Goal: Information Seeking & Learning: Find specific page/section

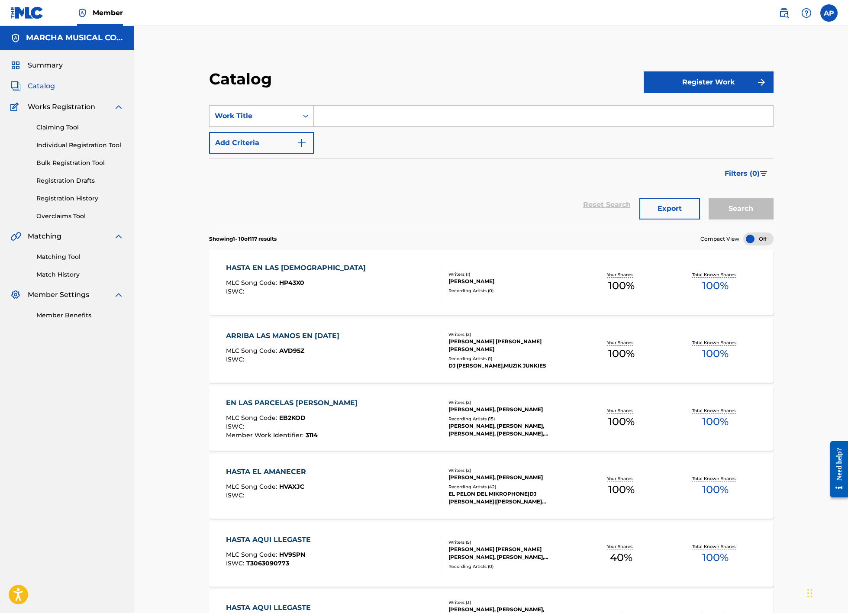
click at [342, 119] on input "Search Form" at bounding box center [543, 116] width 459 height 21
type input "a la vida"
click at [394, 135] on div "a la vida le aprendi" at bounding box center [543, 136] width 458 height 16
click at [719, 205] on button "Search" at bounding box center [741, 209] width 65 height 22
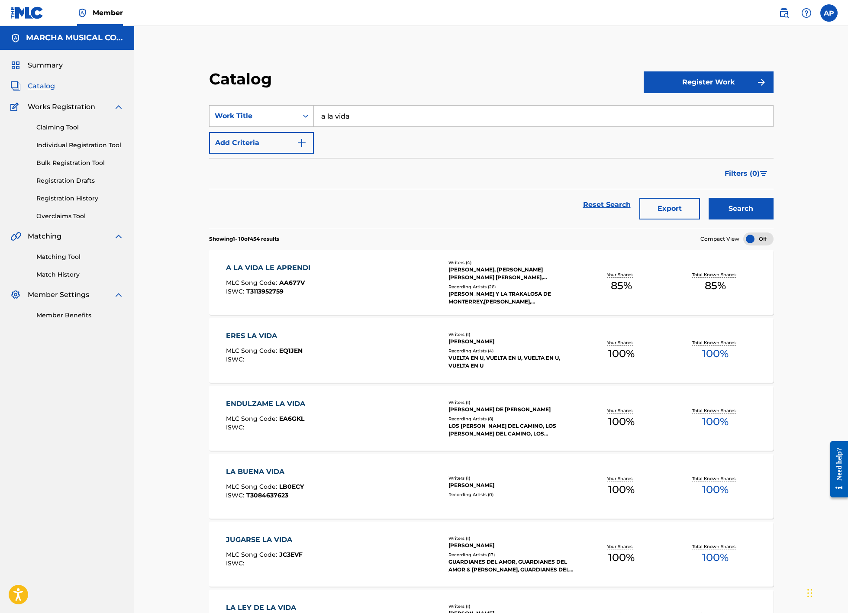
click at [349, 282] on div "A LA VIDA LE APRENDI MLC Song Code : AA677V ISWC : T3113952759" at bounding box center [333, 282] width 215 height 39
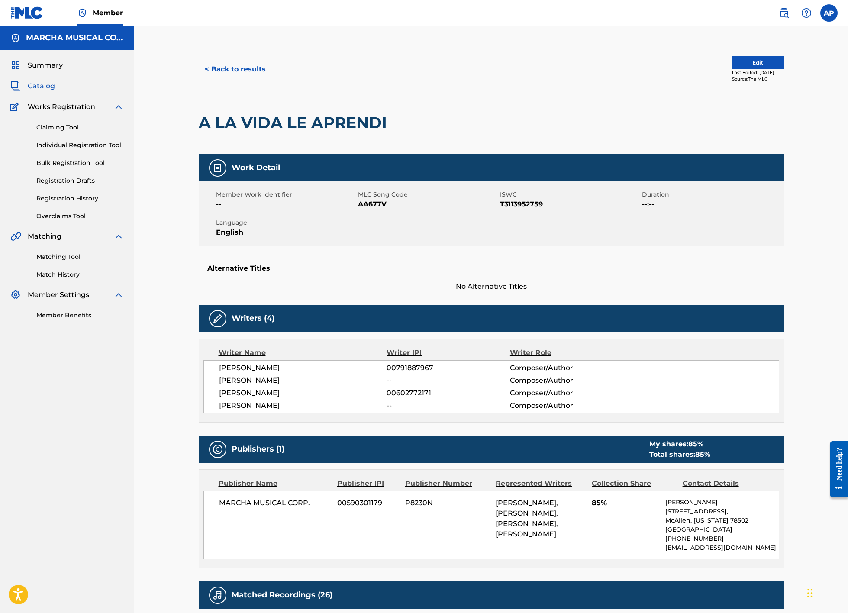
click at [244, 72] on button "< Back to results" at bounding box center [235, 69] width 73 height 22
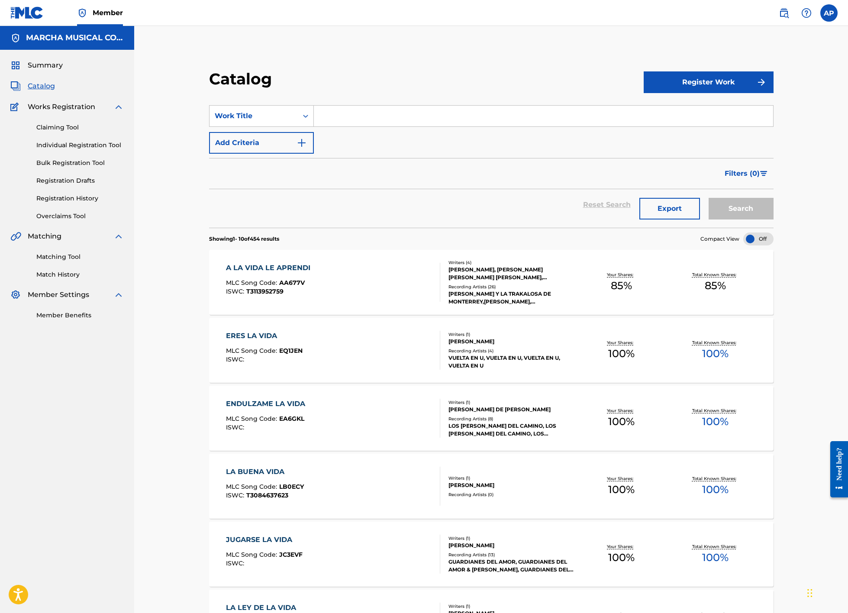
click at [328, 125] on input "Search Form" at bounding box center [543, 116] width 459 height 21
click at [339, 135] on strong "mejor" at bounding box center [346, 135] width 21 height 8
type input "a lo mejor soy yo"
click at [749, 211] on button "Search" at bounding box center [741, 209] width 65 height 22
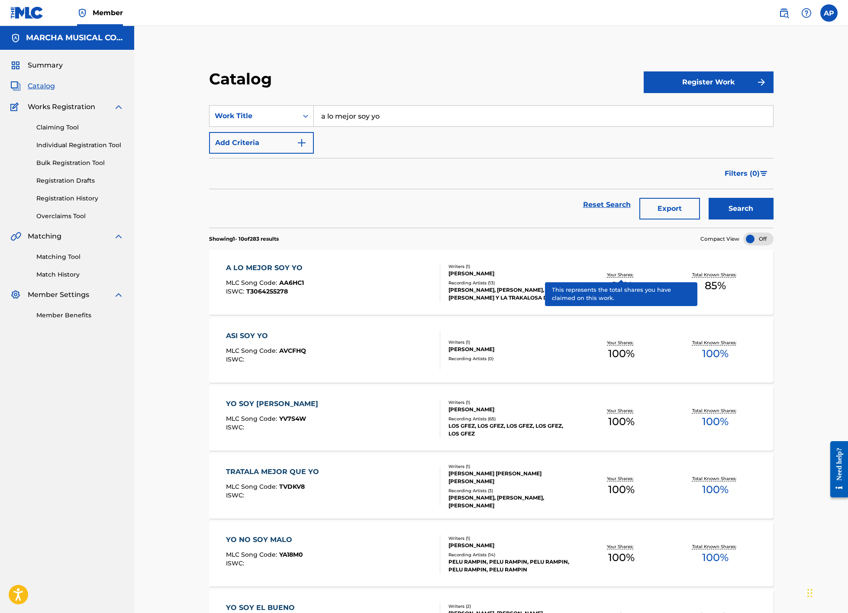
click at [387, 284] on div "A LO MEJOR SOY YO MLC Song Code : AA6HC1 ISWC : T3064255278" at bounding box center [333, 282] width 215 height 39
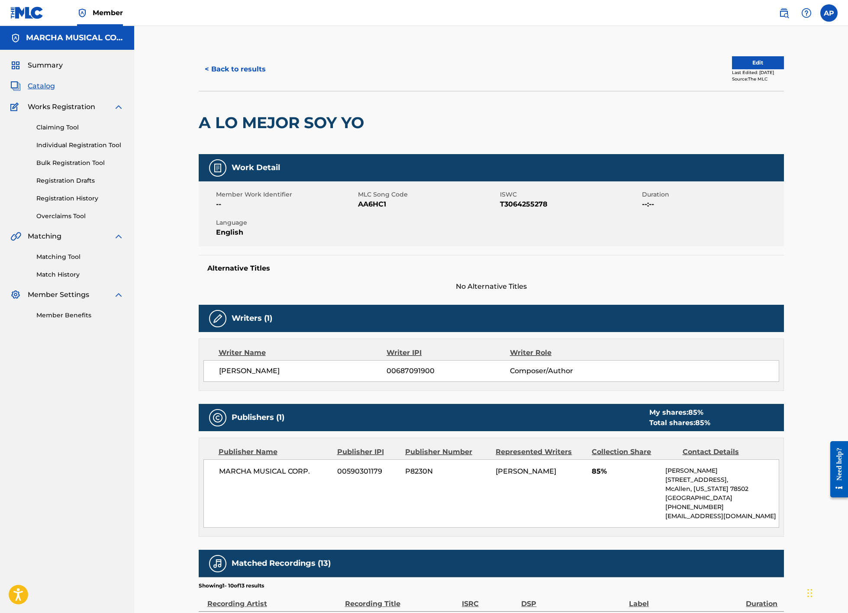
click at [255, 70] on button "< Back to results" at bounding box center [235, 69] width 73 height 22
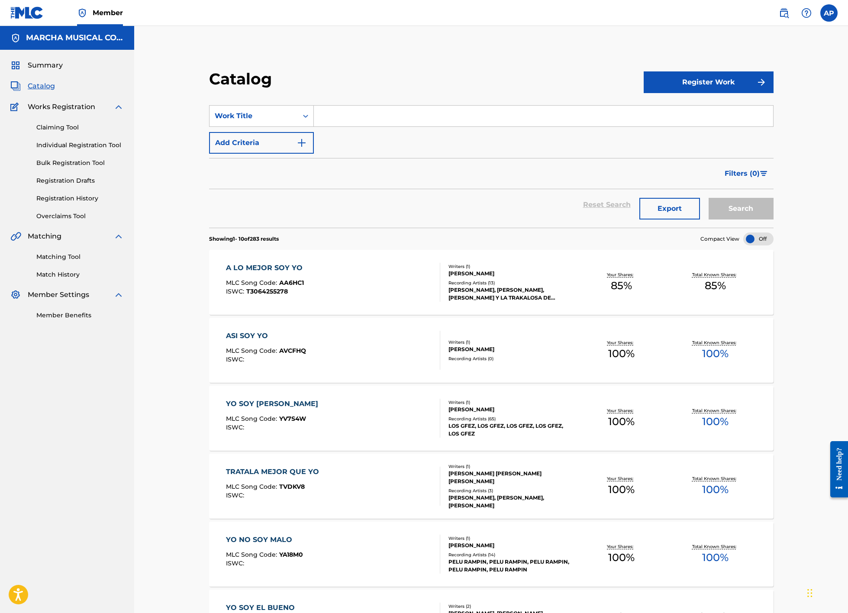
click at [347, 117] on input "Search Form" at bounding box center [543, 116] width 459 height 21
type input "a unos centimetros"
click at [727, 210] on button "Search" at bounding box center [741, 209] width 65 height 22
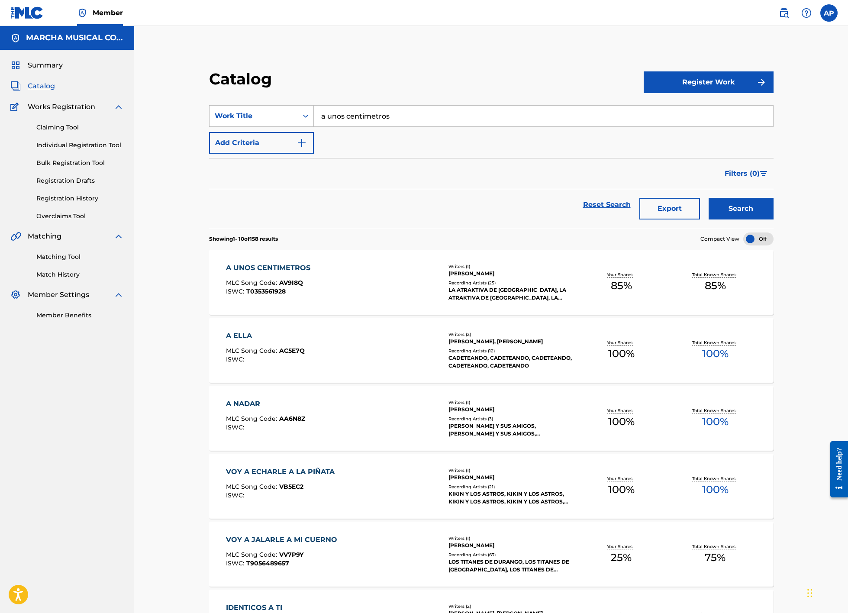
click at [397, 281] on div "A UNOS CENTIMETROS MLC Song Code : AV9I8Q ISWC : T0353561928" at bounding box center [333, 282] width 215 height 39
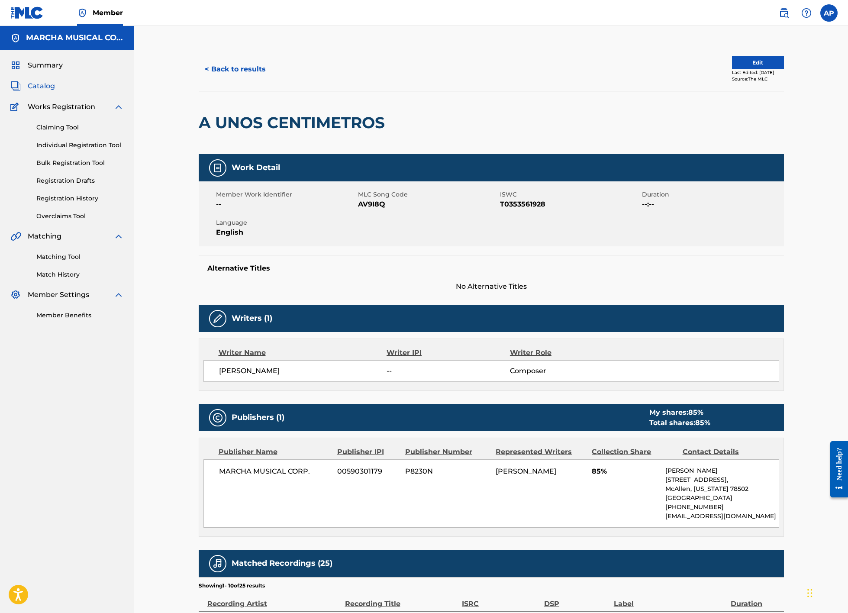
click at [248, 66] on button "< Back to results" at bounding box center [235, 69] width 73 height 22
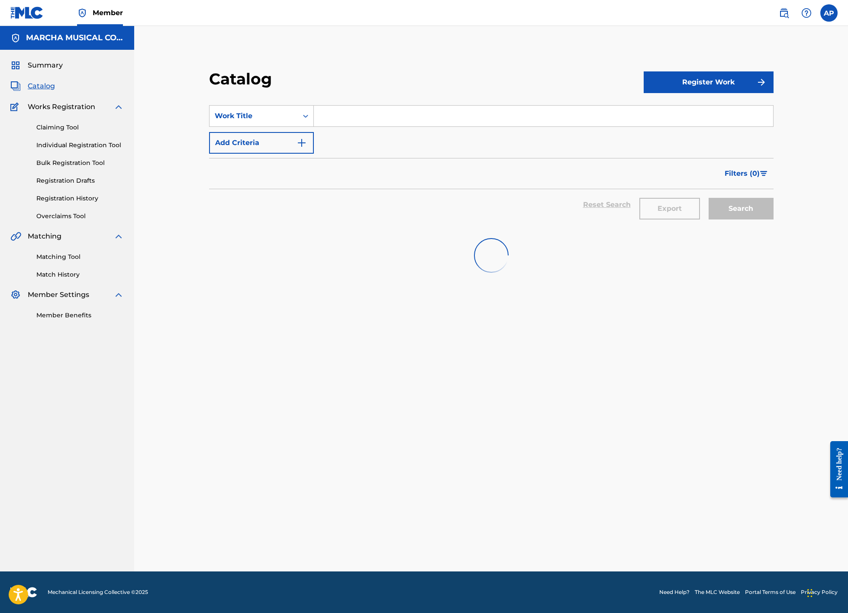
click at [351, 118] on input "Search Form" at bounding box center [543, 116] width 459 height 21
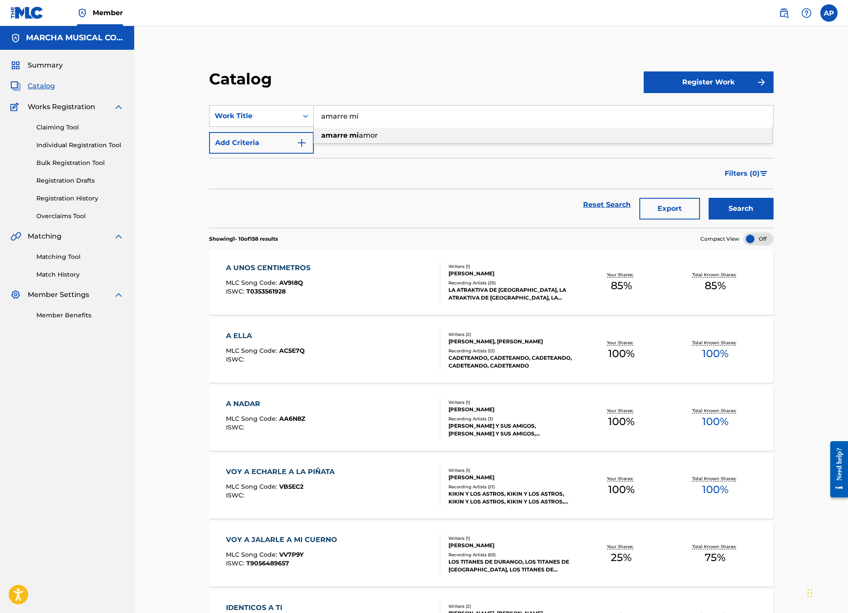
click at [356, 139] on div "amarre mi amor" at bounding box center [543, 136] width 458 height 16
type input "amarre mi amor"
click at [742, 208] on button "Search" at bounding box center [741, 209] width 65 height 22
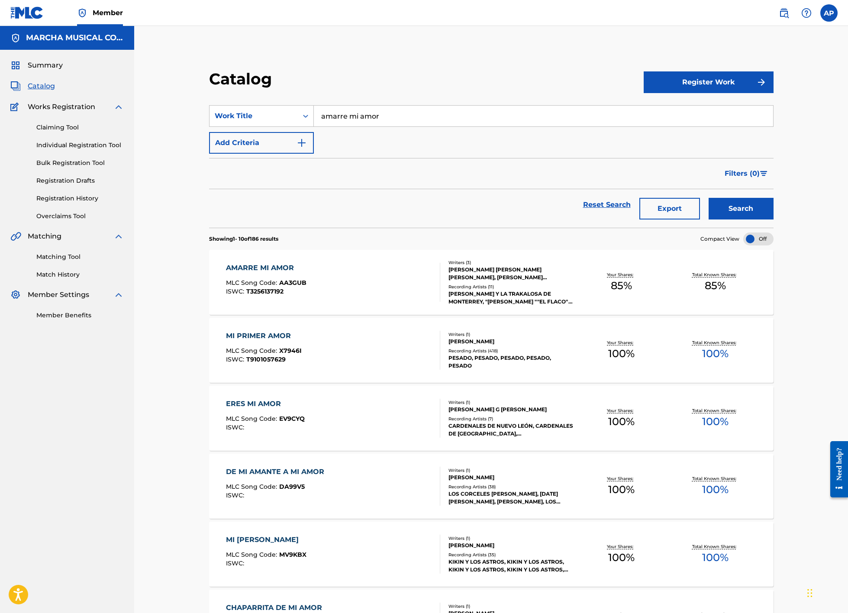
click at [397, 278] on div "AMARRE MI AMOR MLC Song Code : AA3GUB ISWC : T3256137192" at bounding box center [333, 282] width 215 height 39
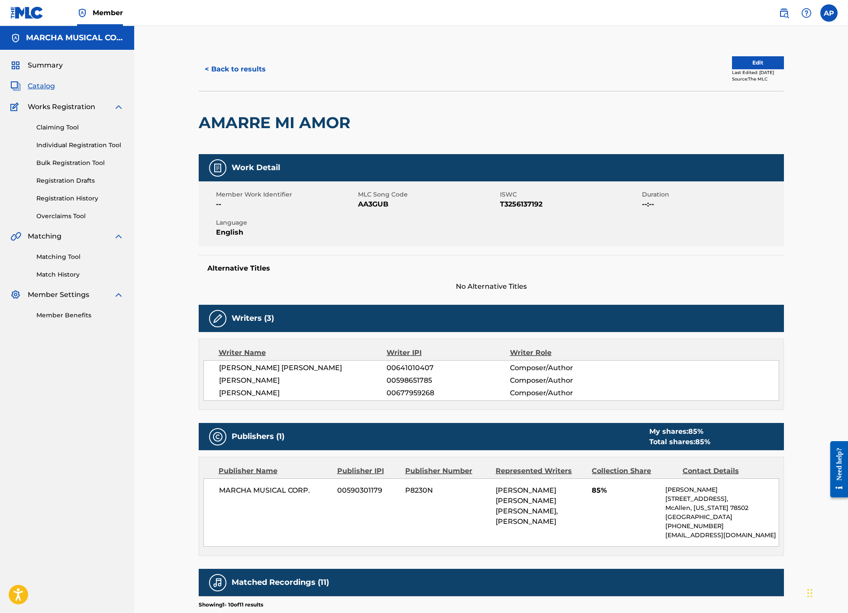
click at [250, 67] on button "< Back to results" at bounding box center [235, 69] width 73 height 22
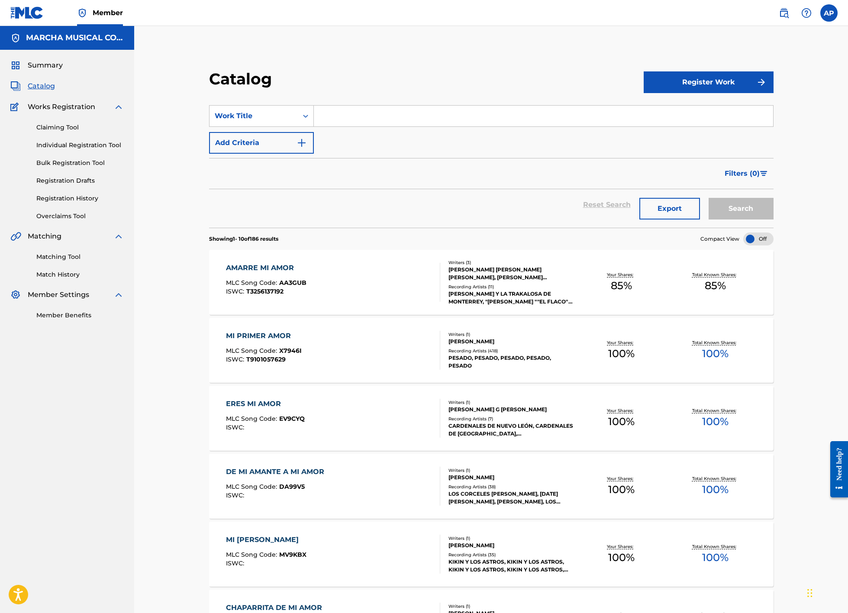
click at [332, 119] on input "Search Form" at bounding box center [543, 116] width 459 height 21
click at [368, 136] on strong "cuar" at bounding box center [361, 135] width 16 height 8
type input "amor en cuarentena"
click at [734, 205] on button "Search" at bounding box center [741, 209] width 65 height 22
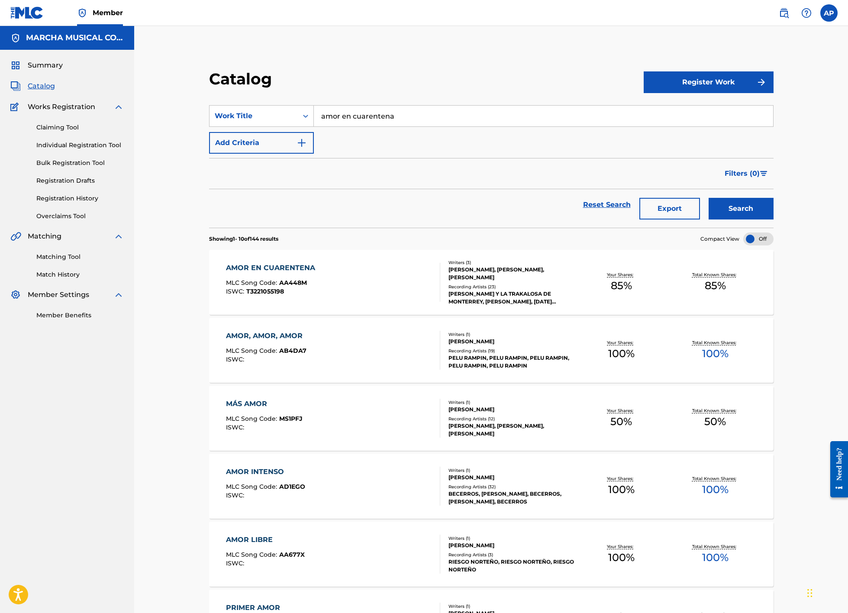
click at [391, 273] on div "AMOR EN CUARENTENA MLC Song Code : AA448M ISWC : T3221055198" at bounding box center [333, 282] width 215 height 39
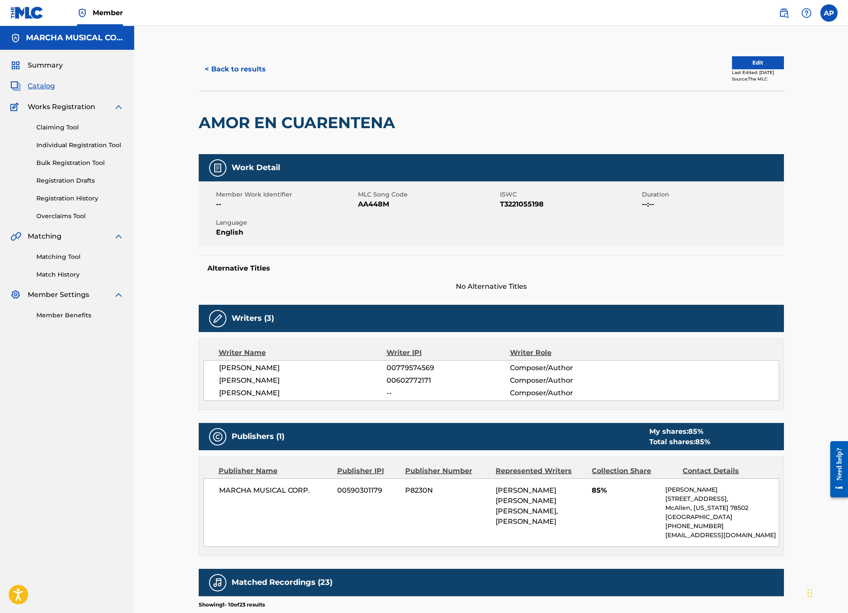
click at [239, 66] on button "< Back to results" at bounding box center [235, 69] width 73 height 22
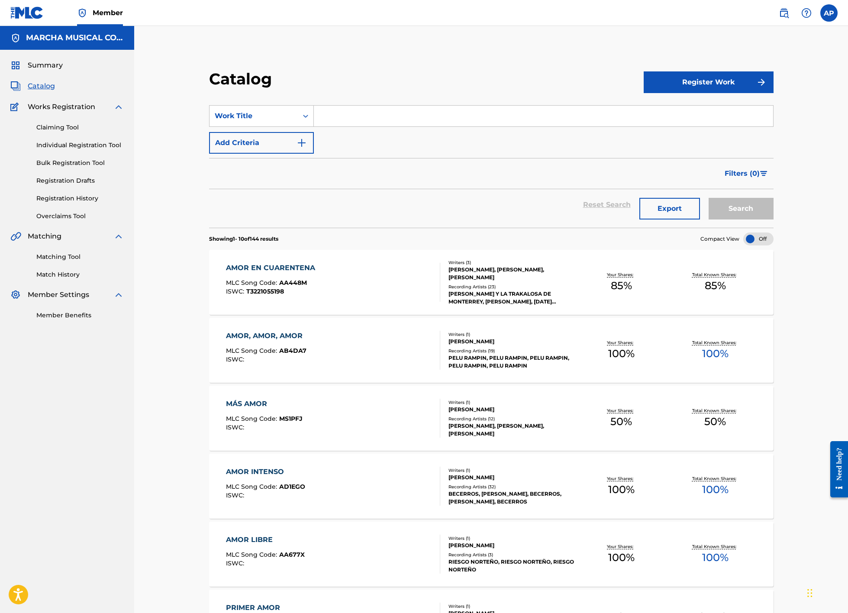
click at [336, 115] on input "Search Form" at bounding box center [543, 116] width 459 height 21
click at [365, 133] on span "rio del [MEDICAL_DATA]" at bounding box center [394, 135] width 84 height 8
type input "aniversario del olvido"
click at [760, 207] on button "Search" at bounding box center [741, 209] width 65 height 22
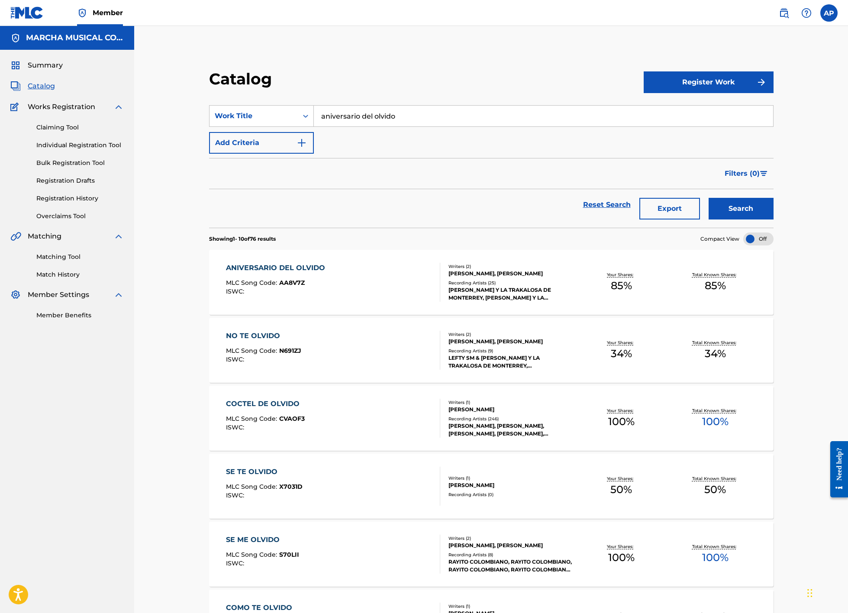
click at [394, 281] on div "ANIVERSARIO DEL [MEDICAL_DATA] MLC Song Code : AA8V7Z ISWC :" at bounding box center [333, 282] width 215 height 39
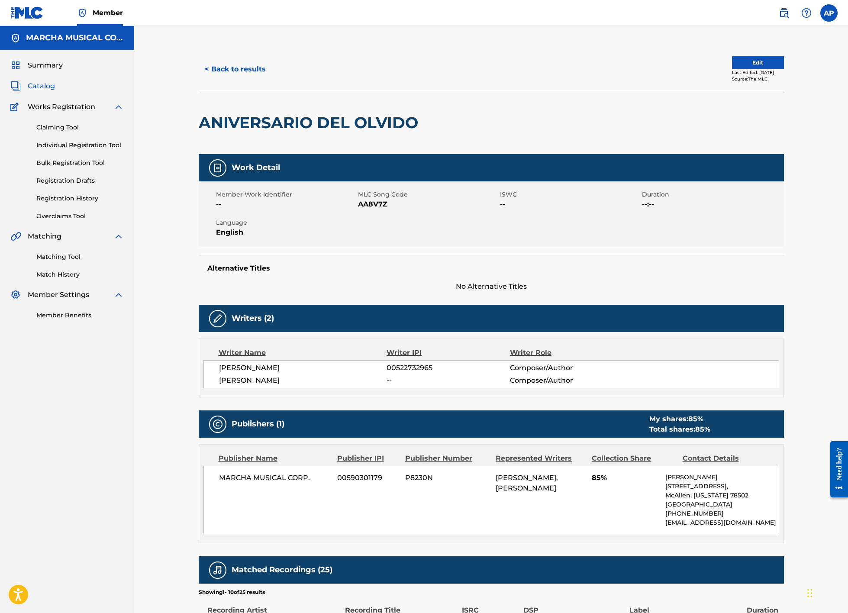
click at [234, 68] on button "< Back to results" at bounding box center [235, 69] width 73 height 22
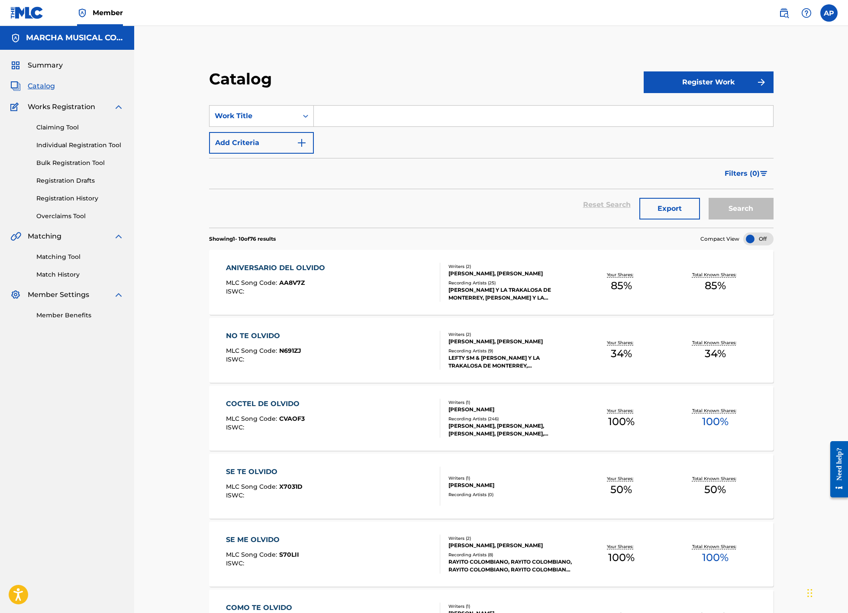
click at [353, 115] on input "Search Form" at bounding box center [543, 116] width 459 height 21
type input "apoco"
click at [329, 153] on strong "apoco" at bounding box center [332, 156] width 22 height 8
click at [721, 212] on button "Search" at bounding box center [741, 209] width 65 height 22
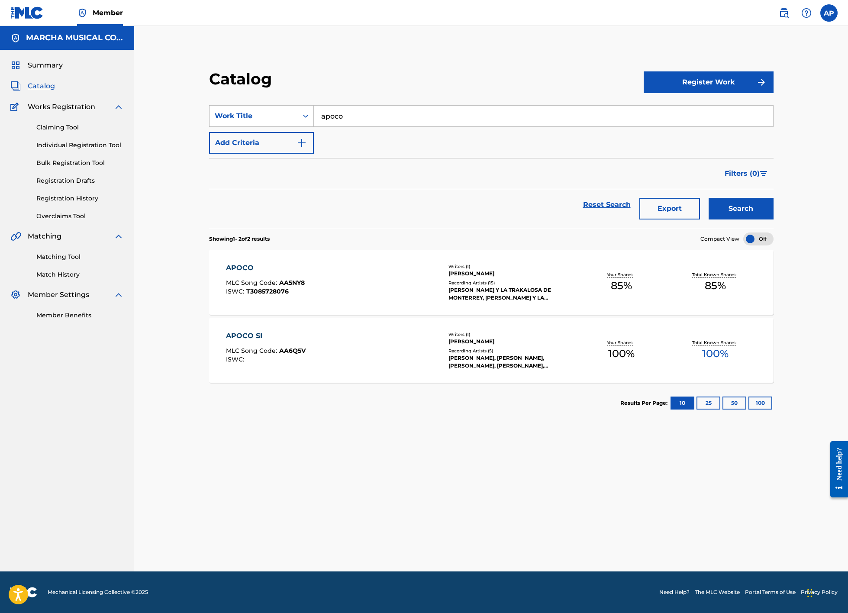
click at [378, 277] on div "APOCO MLC Song Code : AA5NY8 ISWC : T3085728076" at bounding box center [333, 282] width 215 height 39
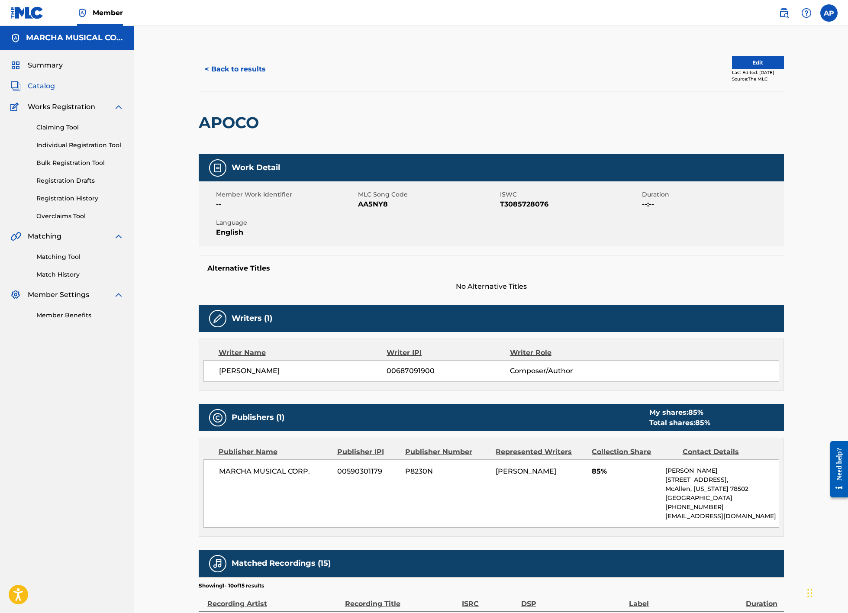
click at [249, 61] on button "< Back to results" at bounding box center [235, 69] width 73 height 22
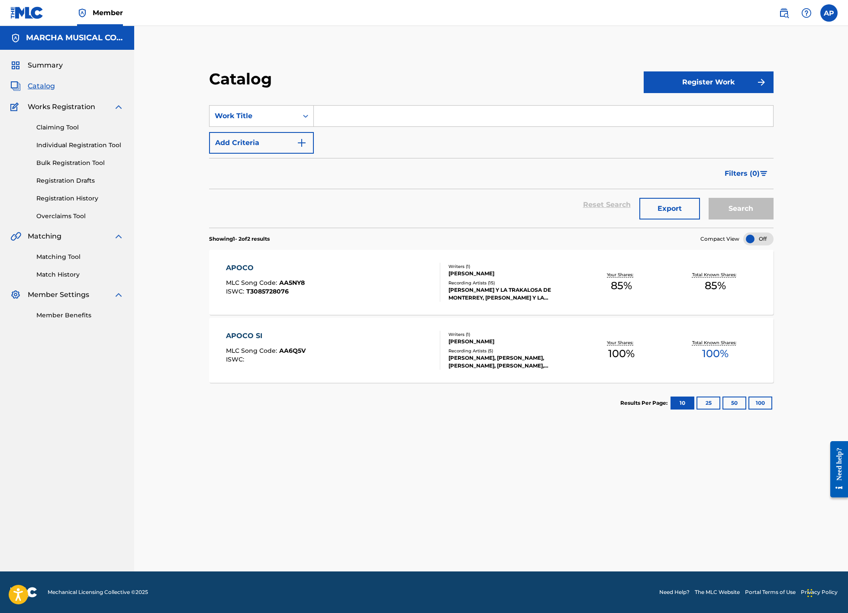
click at [325, 119] on input "Search Form" at bounding box center [543, 116] width 459 height 21
click at [345, 132] on strong "como" at bounding box center [342, 135] width 20 height 8
type input "ay como me arrepiento"
click at [739, 210] on button "Search" at bounding box center [741, 209] width 65 height 22
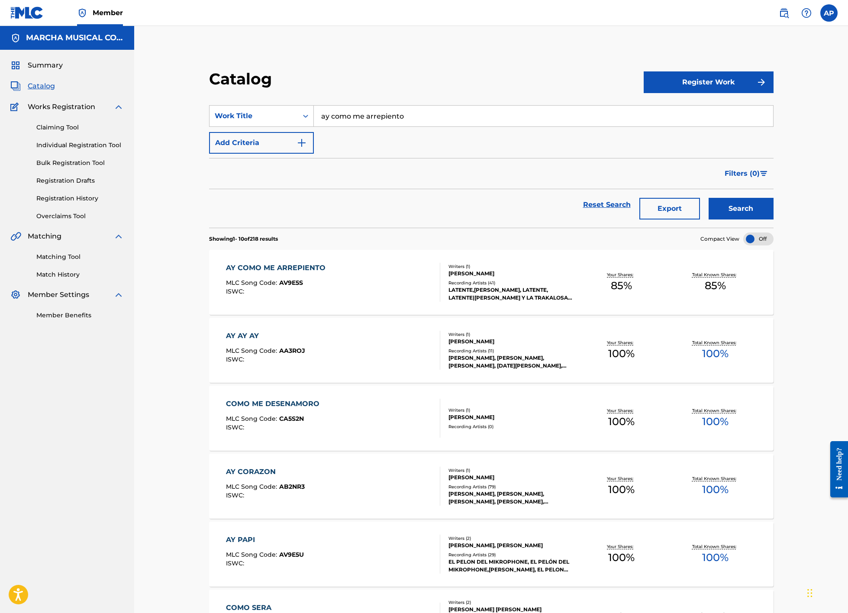
click at [326, 286] on div "MLC Song Code : AV9E5S" at bounding box center [278, 284] width 104 height 9
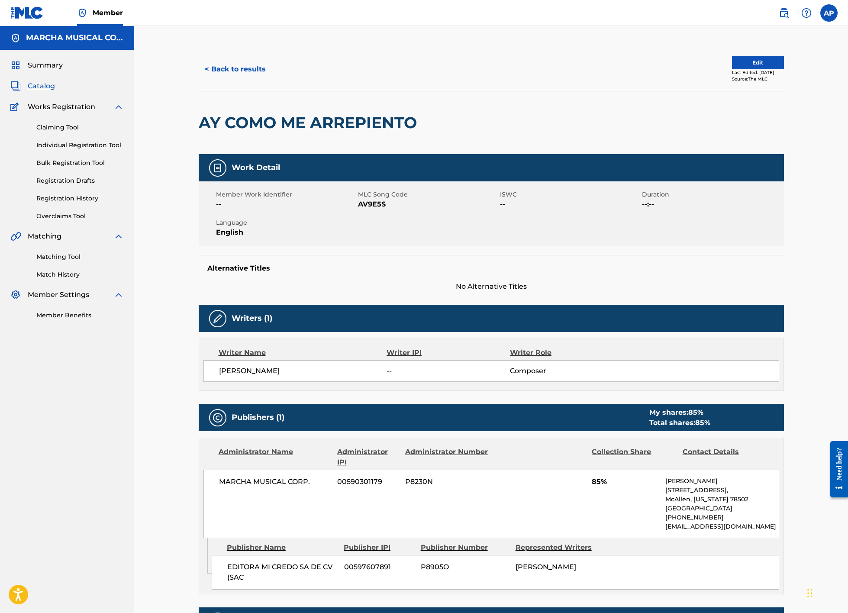
click at [248, 70] on button "< Back to results" at bounding box center [235, 69] width 73 height 22
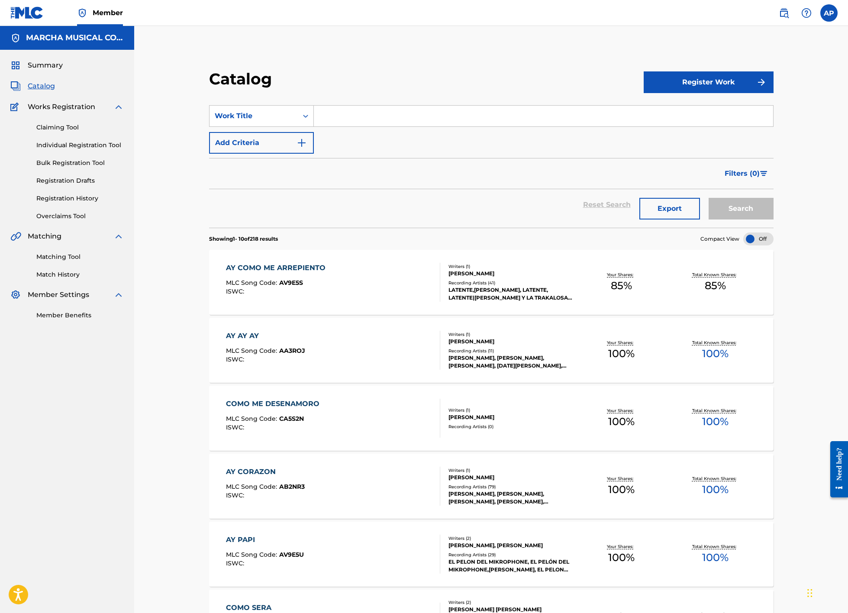
click at [354, 118] on input "Search Form" at bounding box center [543, 116] width 459 height 21
type input "blue label"
click at [352, 137] on strong "label" at bounding box center [348, 135] width 18 height 8
click at [730, 208] on button "Search" at bounding box center [741, 209] width 65 height 22
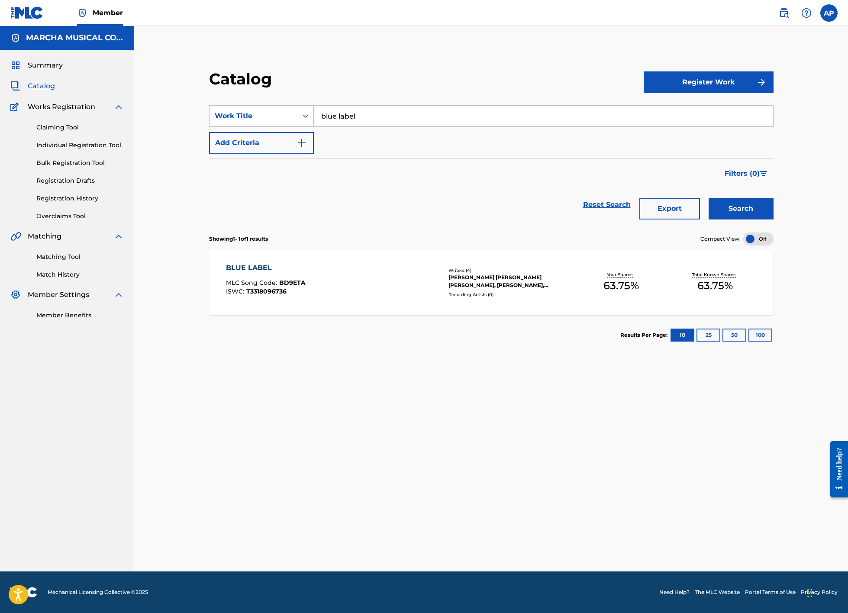
click at [359, 273] on div "BLUE LABEL MLC Song Code : BD9ETA ISWC : T3318096736" at bounding box center [333, 282] width 215 height 39
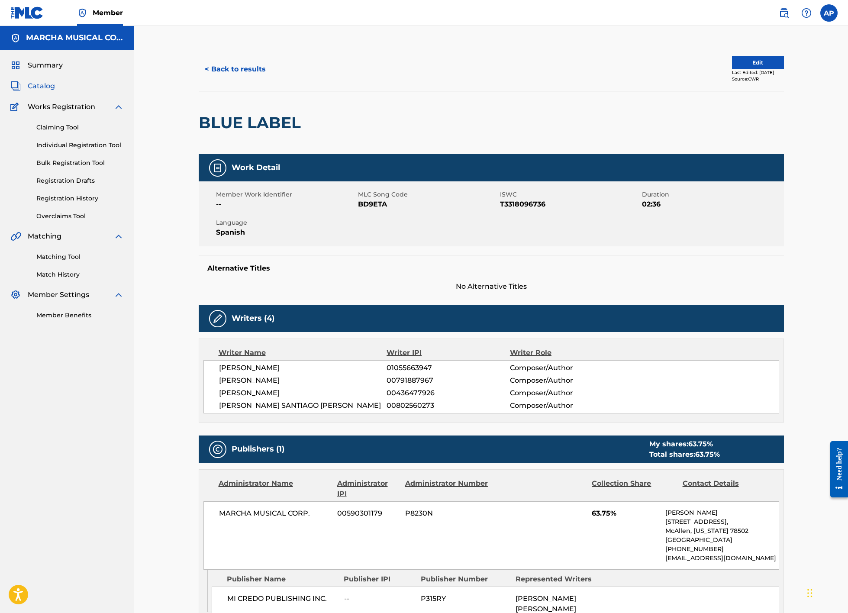
click at [256, 70] on button "< Back to results" at bounding box center [235, 69] width 73 height 22
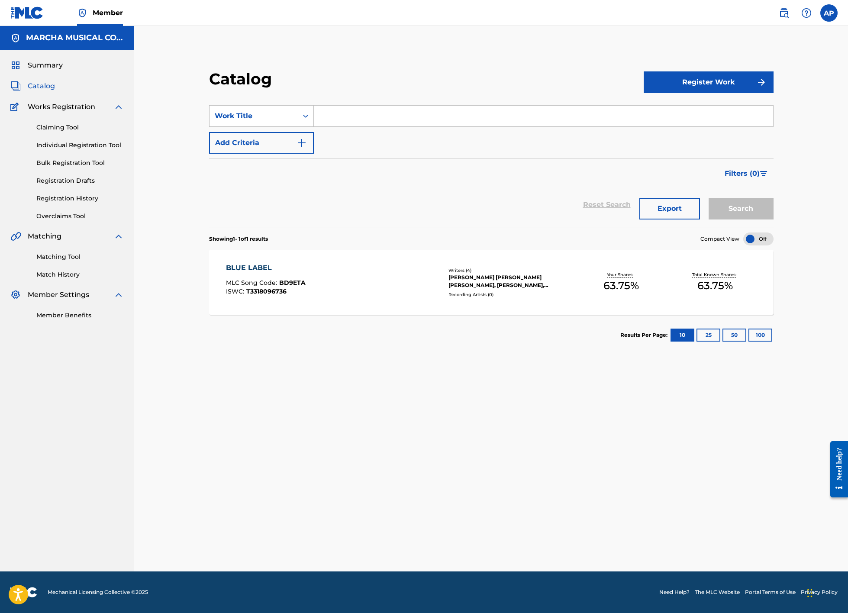
click at [361, 123] on input "Search Form" at bounding box center [543, 116] width 459 height 21
click at [365, 132] on strong "cambiaremos" at bounding box center [346, 135] width 50 height 8
type input "cambiaremos de nombre"
click at [732, 204] on button "Search" at bounding box center [741, 209] width 65 height 22
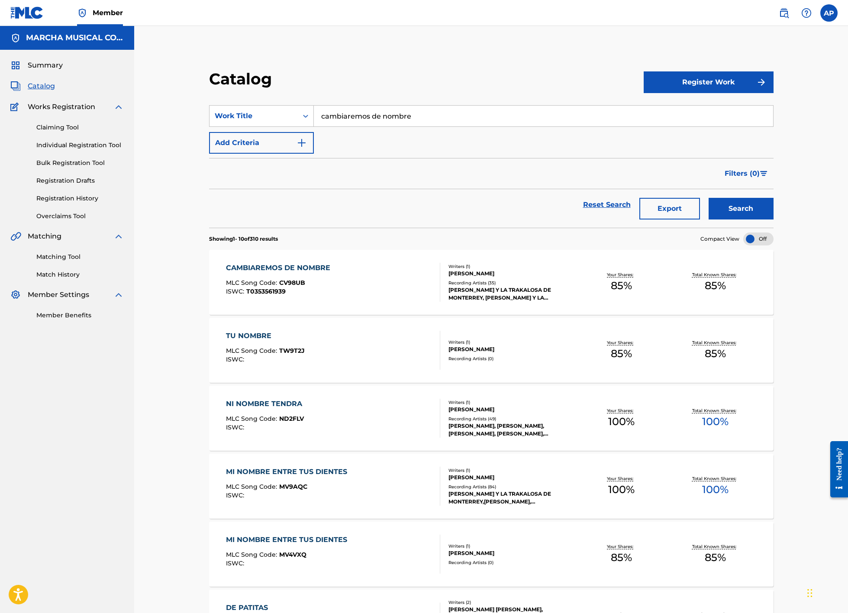
click at [386, 278] on div "CAMBIAREMOS DE NOMBRE MLC Song Code : CV98UB ISWC : T0353561939" at bounding box center [333, 282] width 215 height 39
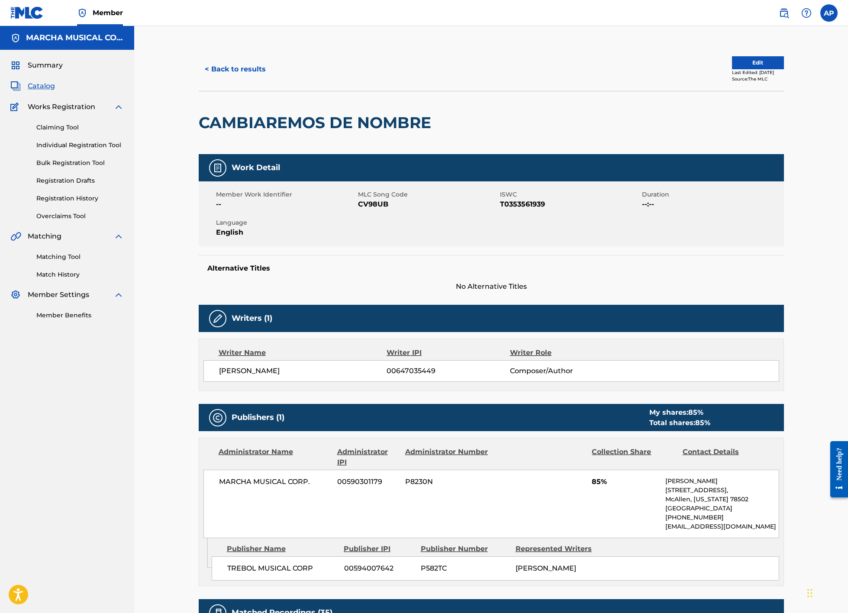
click at [252, 71] on button "< Back to results" at bounding box center [235, 69] width 73 height 22
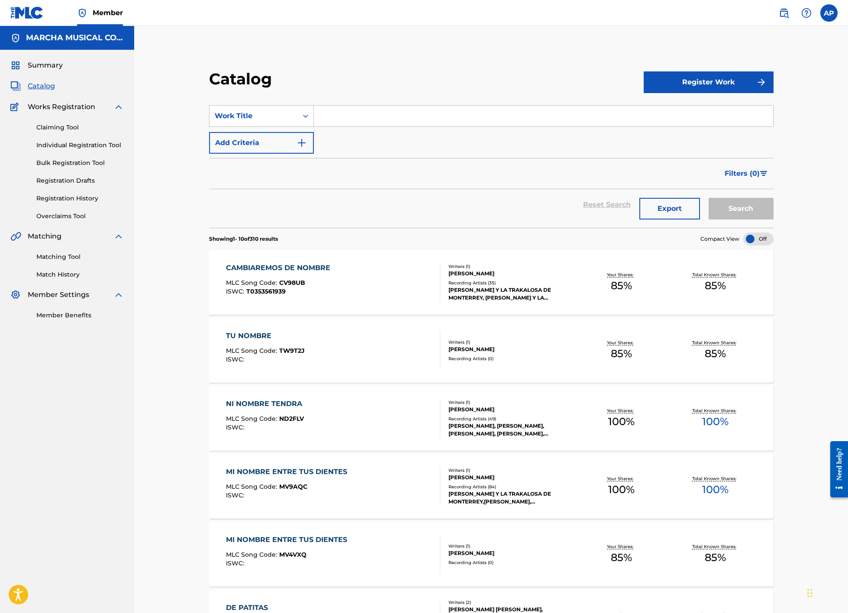
click at [338, 115] on input "Search Form" at bounding box center [543, 116] width 459 height 21
click at [351, 138] on strong "de" at bounding box center [354, 135] width 9 height 8
type input "camino [PERSON_NAME]"
click at [736, 214] on button "Search" at bounding box center [741, 209] width 65 height 22
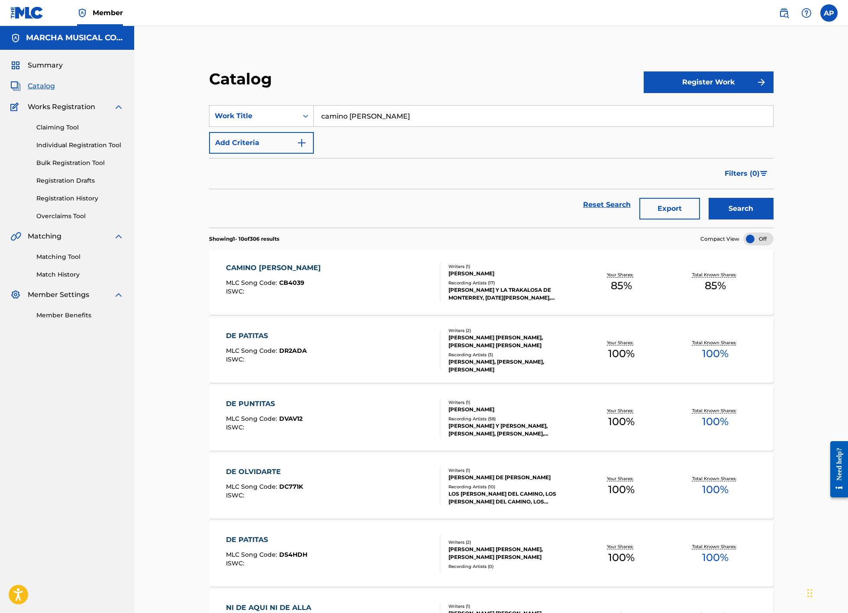
click at [398, 119] on input "camino [PERSON_NAME]" at bounding box center [543, 116] width 459 height 21
click at [340, 277] on div "CAMINO [PERSON_NAME] MLC Song Code : CB4039 ISWC :" at bounding box center [333, 282] width 215 height 39
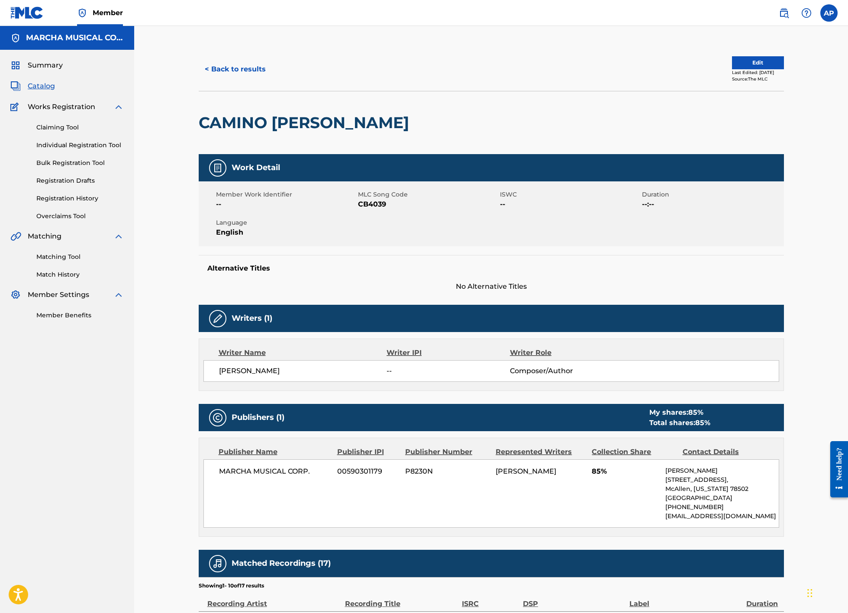
click at [252, 68] on button "< Back to results" at bounding box center [235, 69] width 73 height 22
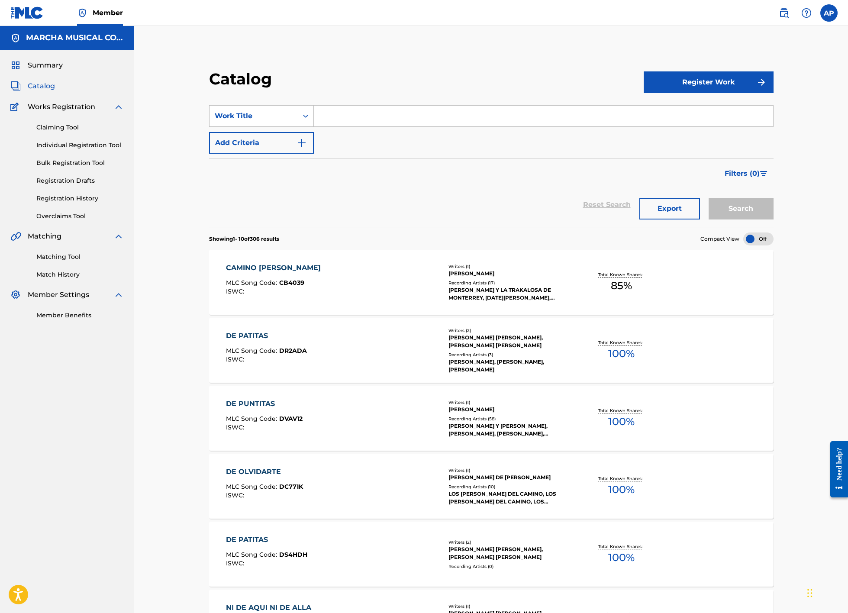
click at [352, 108] on input "Search Form" at bounding box center [543, 116] width 459 height 21
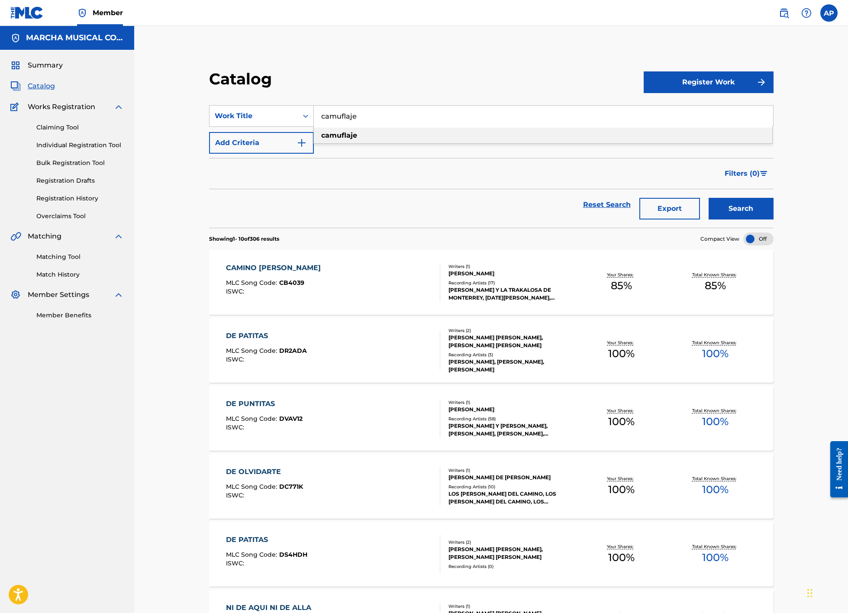
type input "camuflaje"
click at [356, 132] on strong "camuflaje" at bounding box center [339, 135] width 36 height 8
click at [730, 208] on button "Search" at bounding box center [741, 209] width 65 height 22
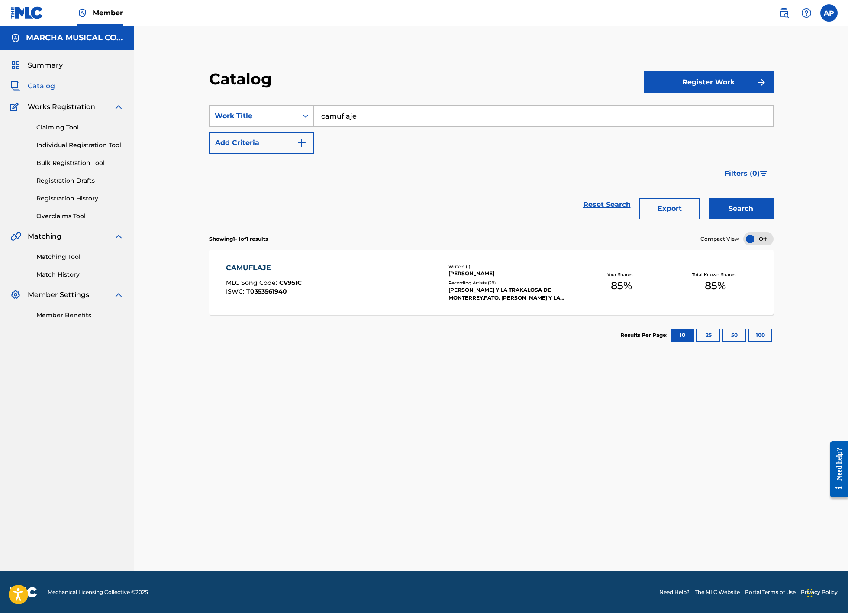
click at [352, 273] on div "CAMUFLAJE MLC Song Code : CV95IC ISWC : T0353561940" at bounding box center [333, 282] width 215 height 39
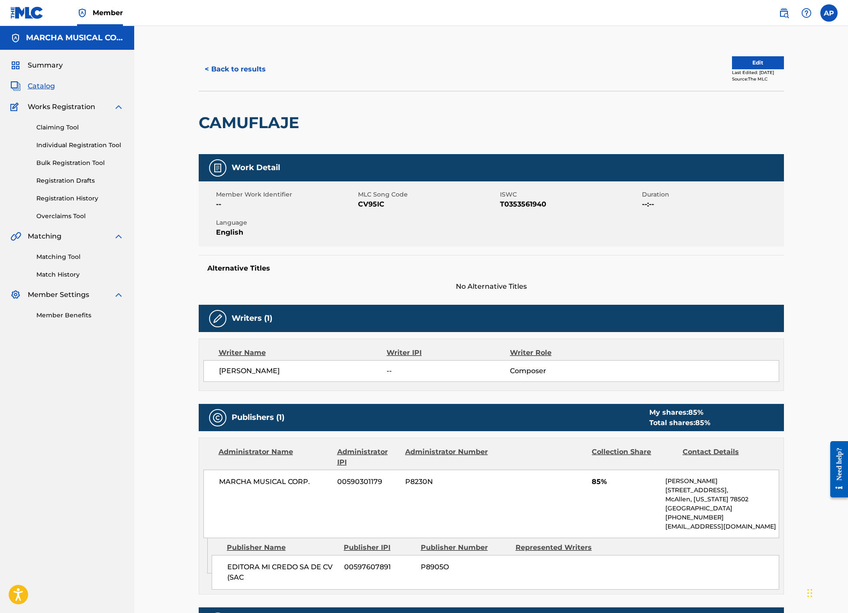
click at [254, 68] on button "< Back to results" at bounding box center [235, 69] width 73 height 22
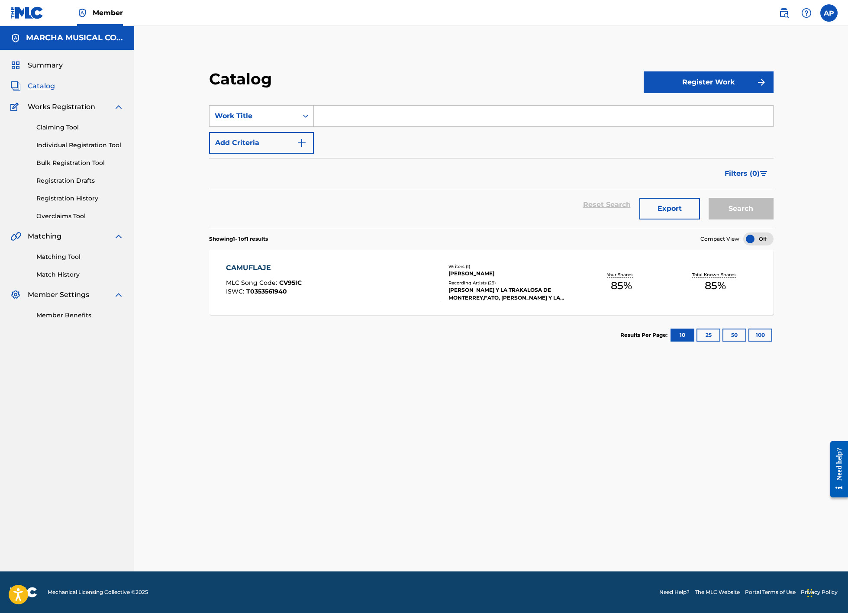
click at [316, 113] on input "Search Form" at bounding box center [543, 116] width 459 height 21
click at [352, 137] on span "ti" at bounding box center [354, 135] width 5 height 8
type input "cerca de ti"
click at [731, 210] on button "Search" at bounding box center [741, 209] width 65 height 22
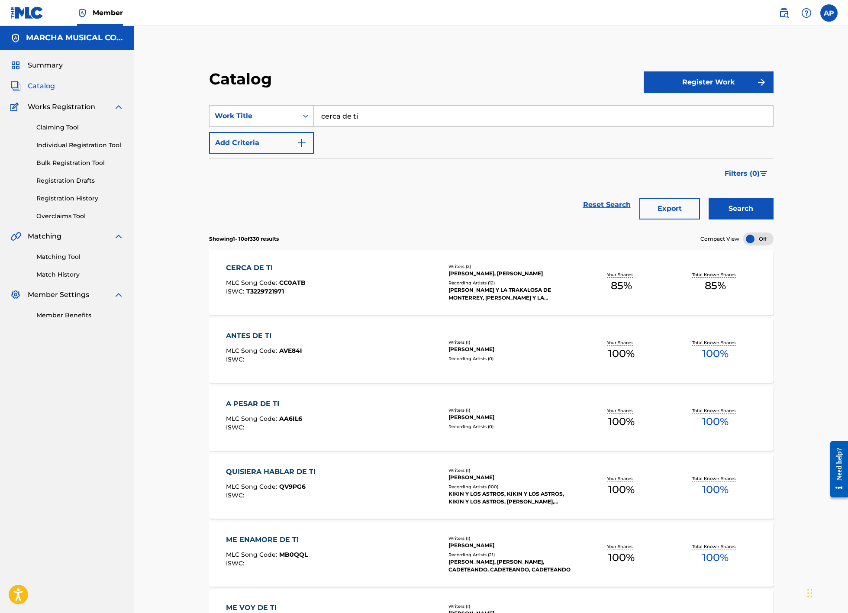
click at [370, 281] on div "CERCA DE TI MLC Song Code : CC0ATB ISWC : T3229721971" at bounding box center [333, 282] width 215 height 39
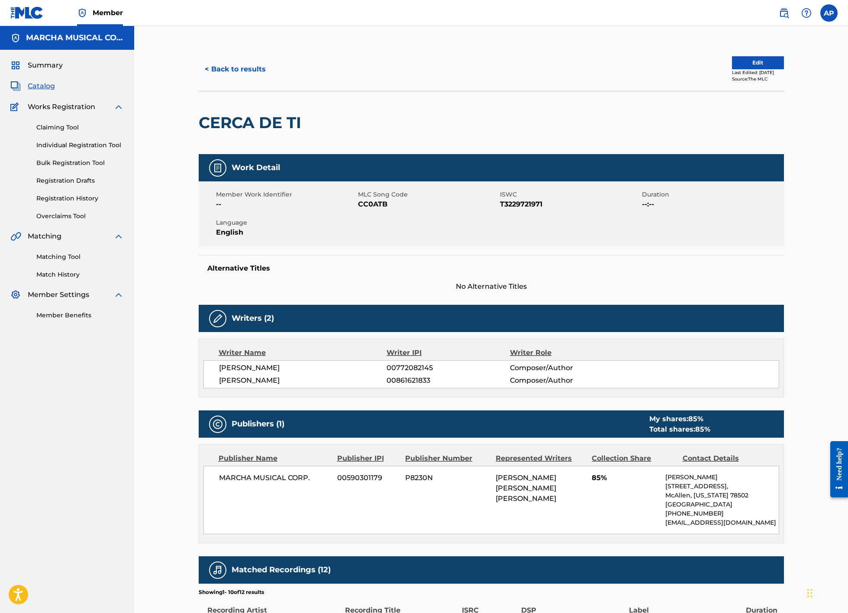
click at [258, 71] on button "< Back to results" at bounding box center [235, 69] width 73 height 22
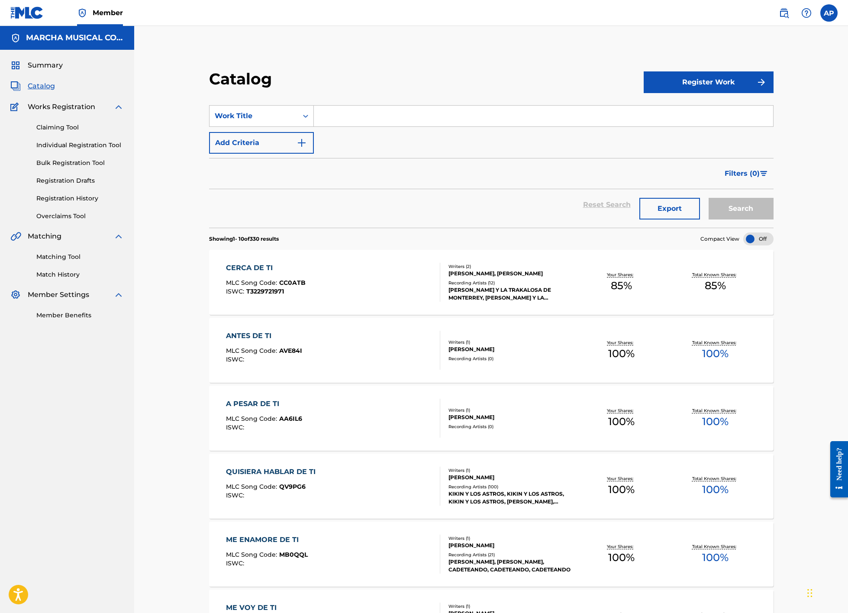
click at [337, 116] on input "Search Form" at bounding box center [543, 116] width 459 height 21
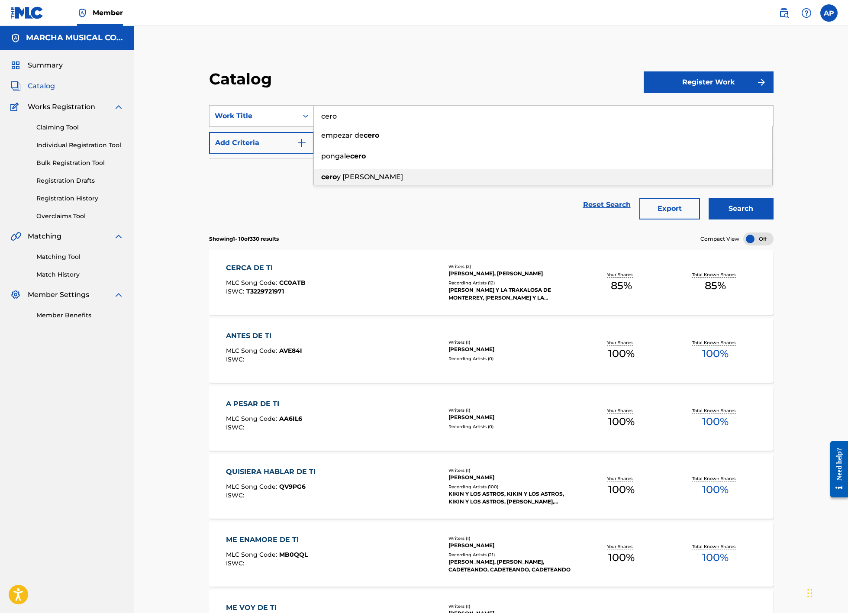
click at [336, 174] on strong "cero" at bounding box center [329, 177] width 16 height 8
type input "cero y [PERSON_NAME]"
click at [746, 203] on button "Search" at bounding box center [741, 209] width 65 height 22
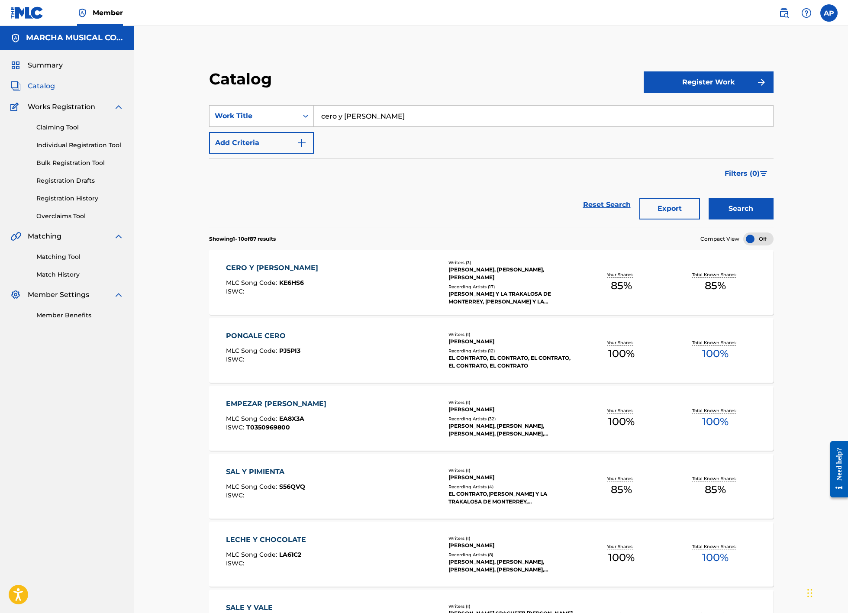
click at [373, 277] on div "CERO Y VAN DIEZ MLC Song Code : KE6HS6 ISWC :" at bounding box center [333, 282] width 215 height 39
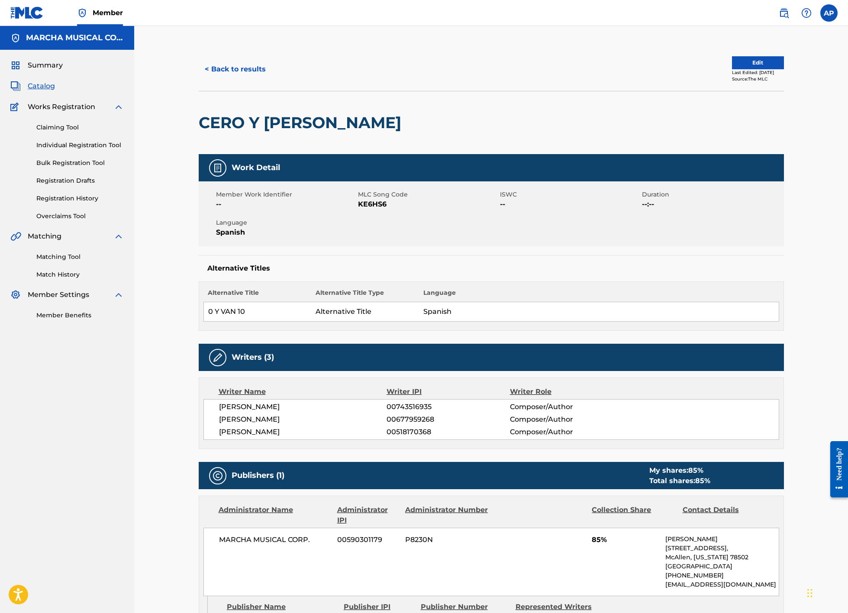
click at [236, 70] on button "< Back to results" at bounding box center [235, 69] width 73 height 22
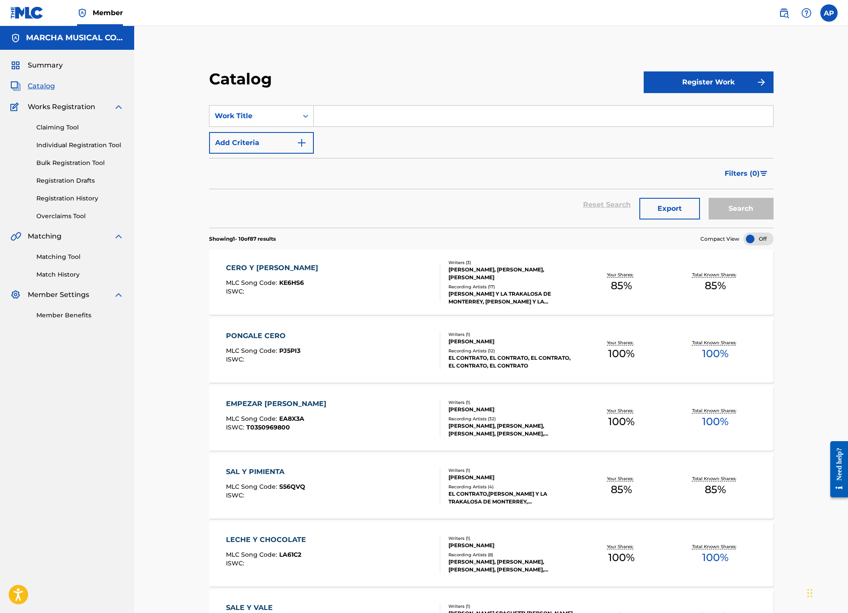
click at [344, 108] on input "Search Form" at bounding box center [543, 116] width 459 height 21
click at [350, 115] on input "Search Form" at bounding box center [543, 116] width 459 height 21
type input "como la luna y el sol"
click at [375, 136] on strong "el" at bounding box center [378, 135] width 6 height 8
click at [748, 212] on button "Search" at bounding box center [741, 209] width 65 height 22
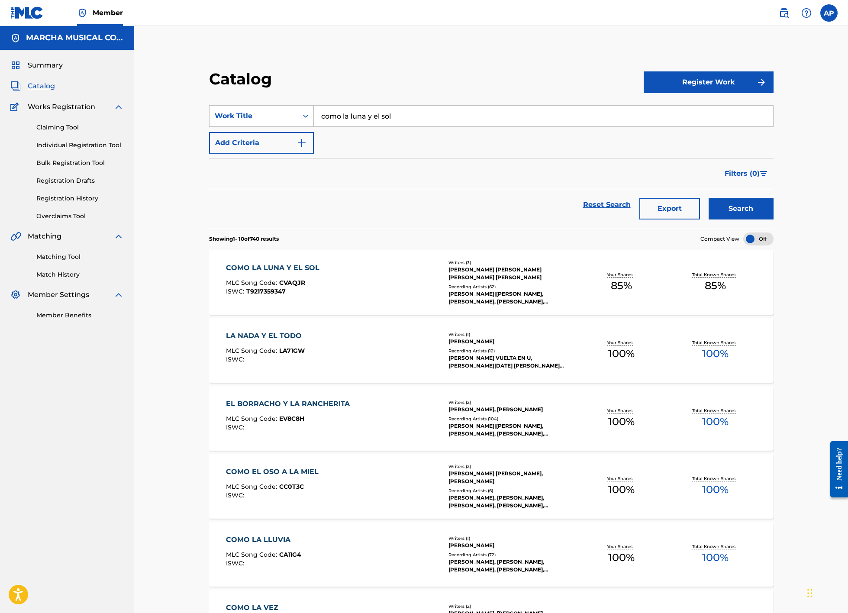
click at [367, 297] on div "COMO LA LUNA Y EL SOL MLC Song Code : CVAQJR ISWC : T9217359347" at bounding box center [333, 282] width 215 height 39
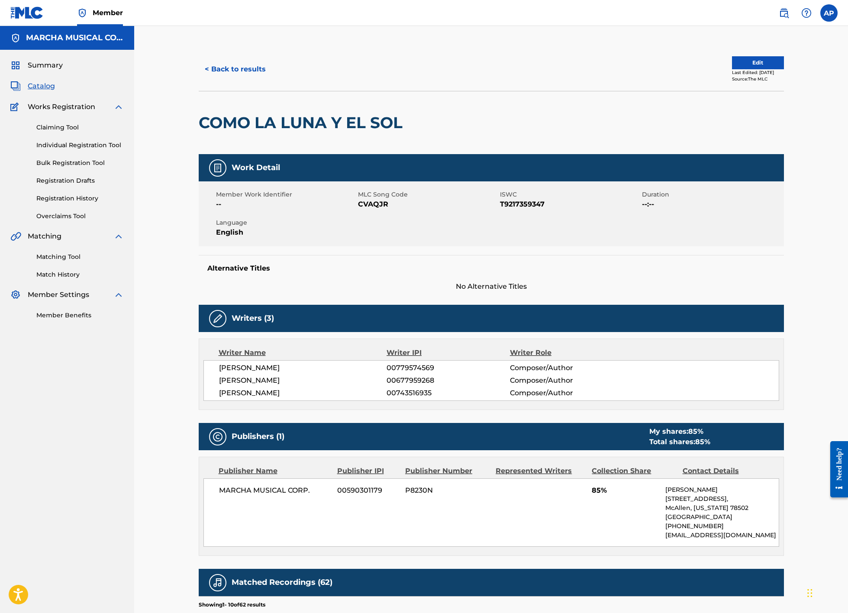
click at [251, 65] on button "< Back to results" at bounding box center [235, 69] width 73 height 22
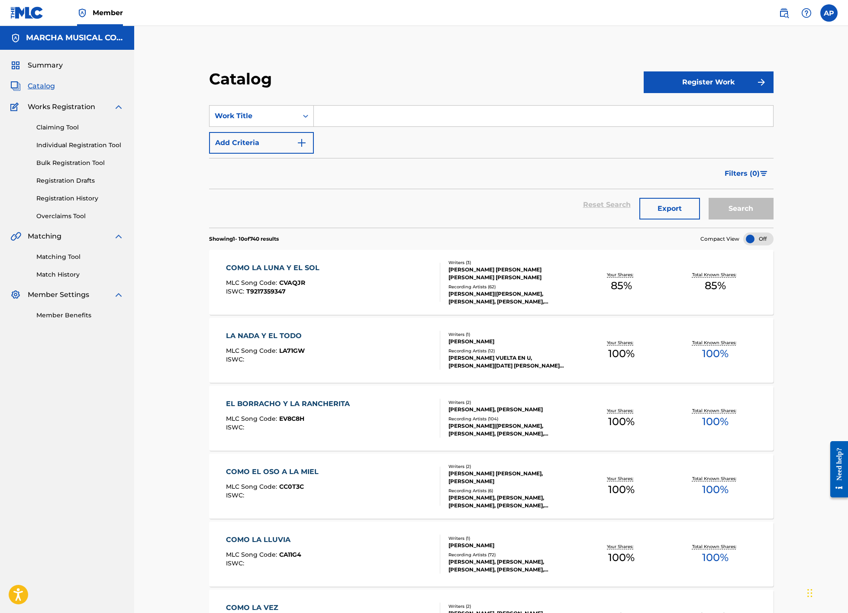
click at [343, 117] on input "Search Form" at bounding box center [543, 116] width 459 height 21
type input "como te olvido"
click at [371, 134] on strong "olvido" at bounding box center [363, 135] width 22 height 8
click at [750, 210] on button "Search" at bounding box center [741, 209] width 65 height 22
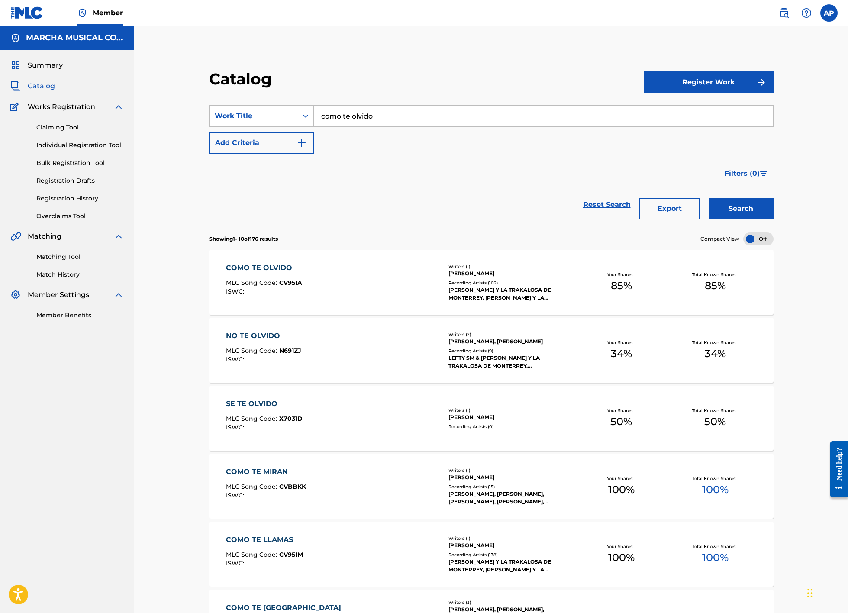
click at [382, 294] on div "COMO TE OLVIDO MLC Song Code : CV95IA ISWC :" at bounding box center [333, 282] width 215 height 39
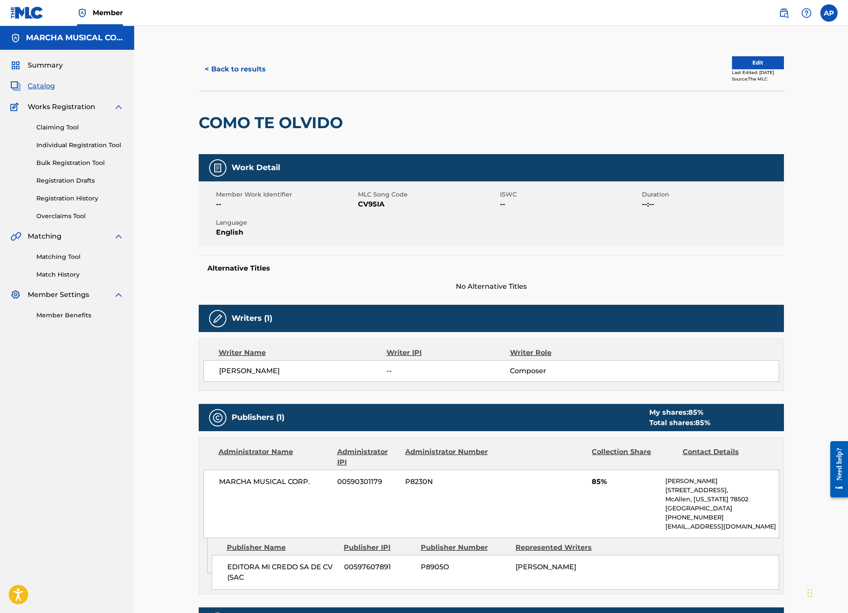
click at [257, 71] on button "< Back to results" at bounding box center [235, 69] width 73 height 22
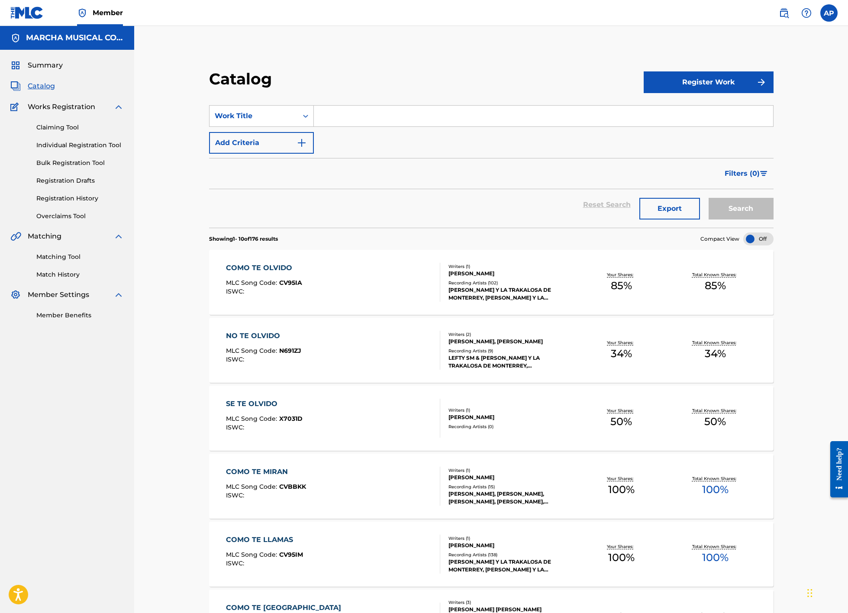
click at [347, 117] on input "Search Form" at bounding box center [543, 116] width 459 height 21
type input "como yo te amo"
click at [359, 133] on strong "te" at bounding box center [356, 135] width 7 height 8
click at [723, 202] on button "Search" at bounding box center [741, 209] width 65 height 22
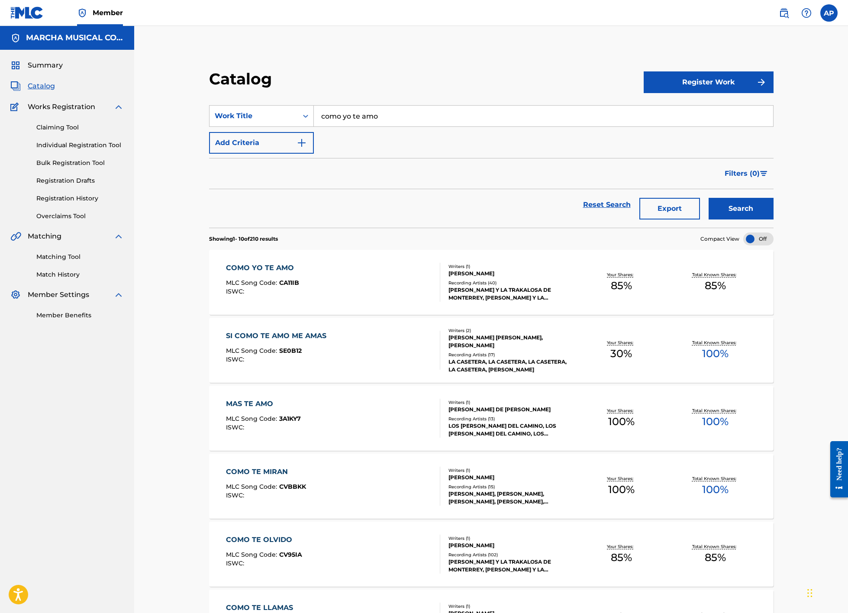
click at [373, 273] on div "COMO YO TE AMO MLC Song Code : CA11IB ISWC :" at bounding box center [333, 282] width 215 height 39
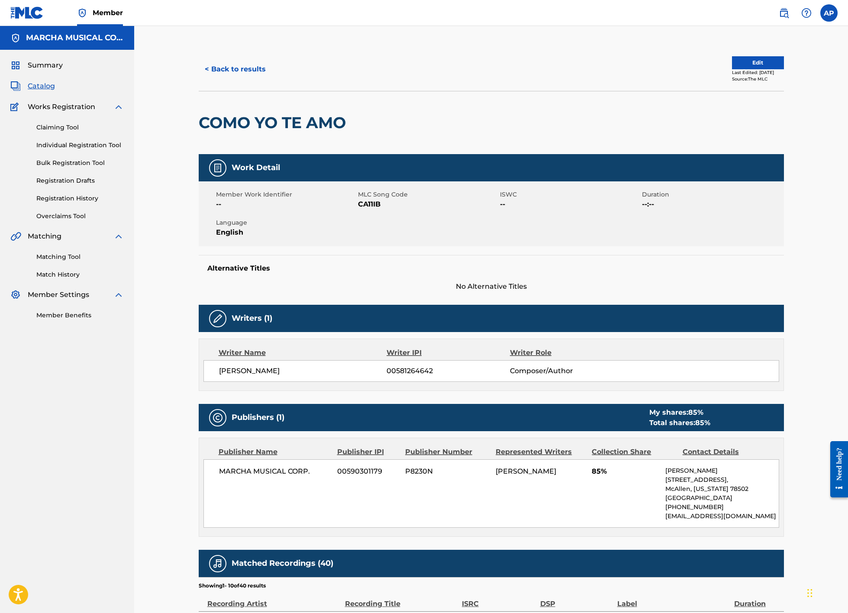
click at [243, 67] on button "< Back to results" at bounding box center [235, 69] width 73 height 22
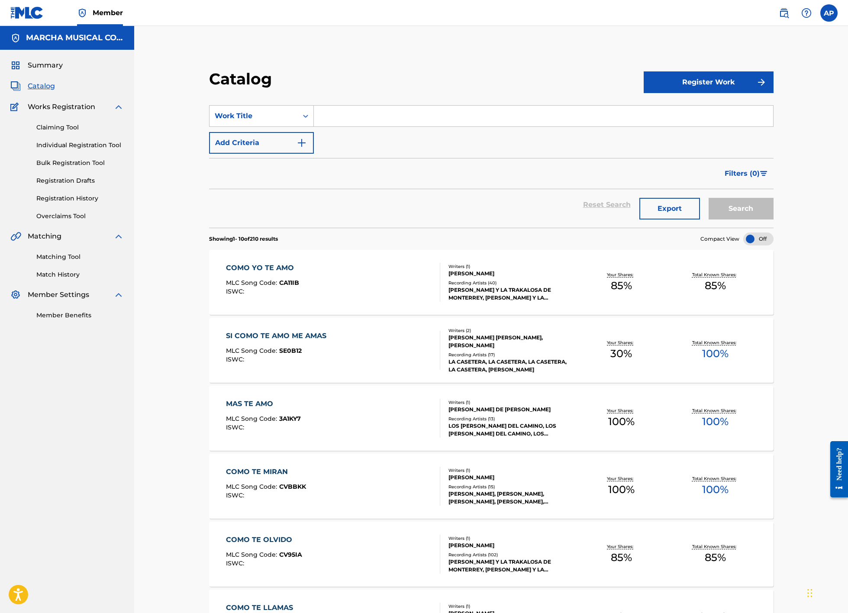
click at [343, 114] on input "Search Form" at bounding box center [543, 116] width 459 height 21
type input "con decir te quiero"
click at [354, 141] on div "con decir te quiero" at bounding box center [543, 136] width 458 height 16
click at [728, 207] on button "Search" at bounding box center [741, 209] width 65 height 22
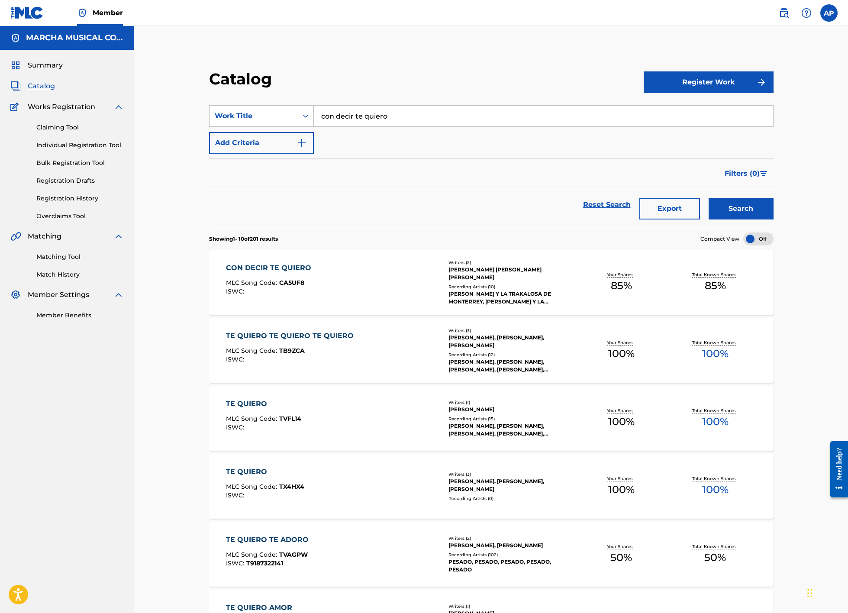
click at [379, 287] on div "CON DECIR TE QUIERO MLC Song Code : CA5UF8 ISWC :" at bounding box center [333, 282] width 215 height 39
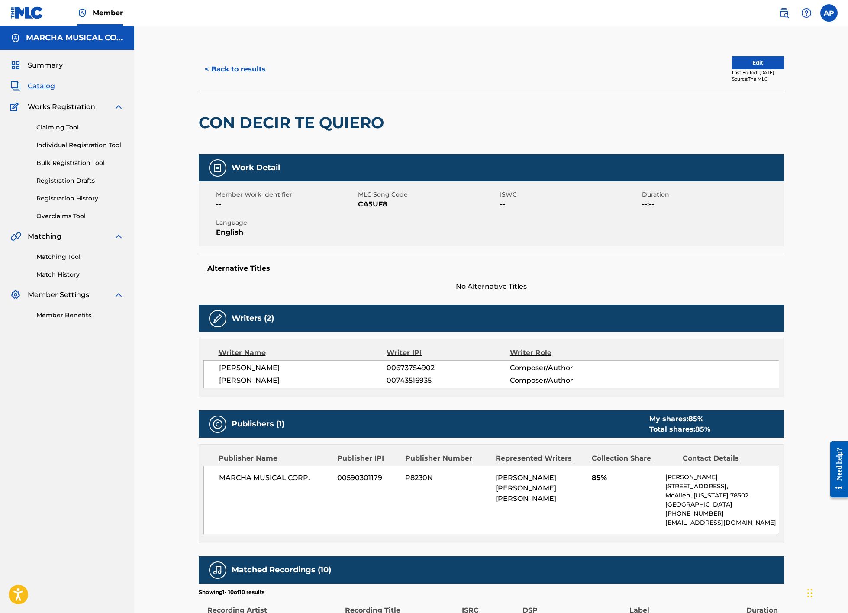
click at [265, 67] on button "< Back to results" at bounding box center [235, 69] width 73 height 22
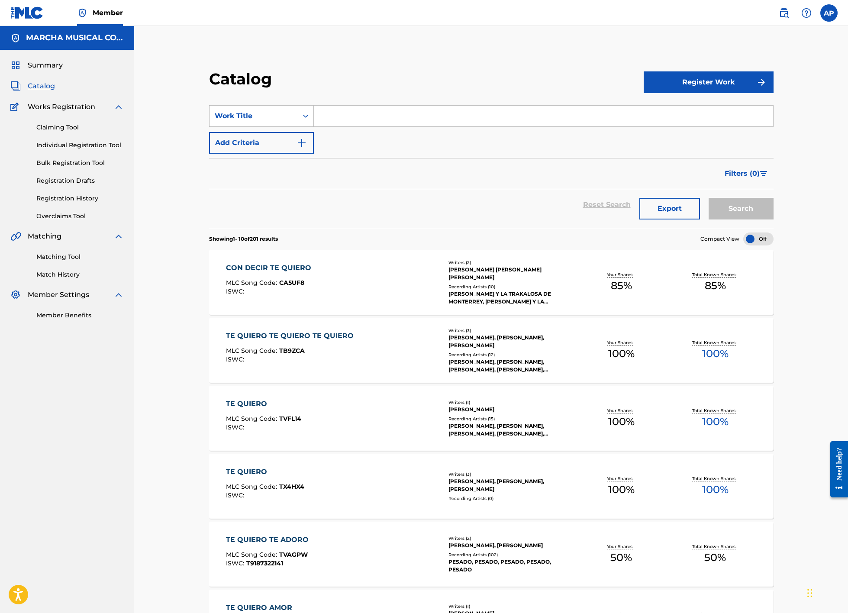
click at [368, 116] on input "Search Form" at bounding box center [543, 116] width 459 height 21
type input "con permiso"
click at [345, 136] on strong "permiso" at bounding box center [351, 135] width 30 height 8
click at [749, 214] on button "Search" at bounding box center [741, 209] width 65 height 22
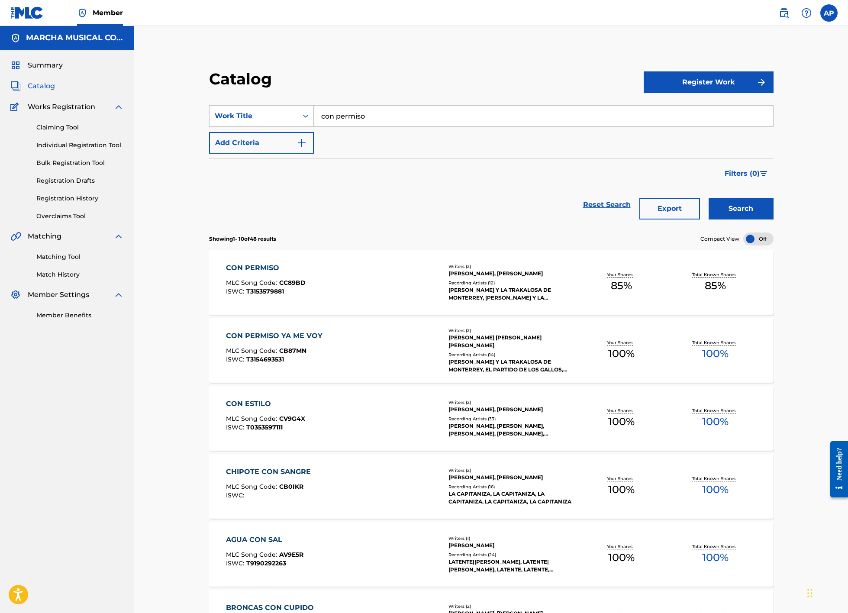
click at [416, 272] on div "CON PERMISO MLC Song Code : CC89BD ISWC : T3153579881" at bounding box center [333, 282] width 215 height 39
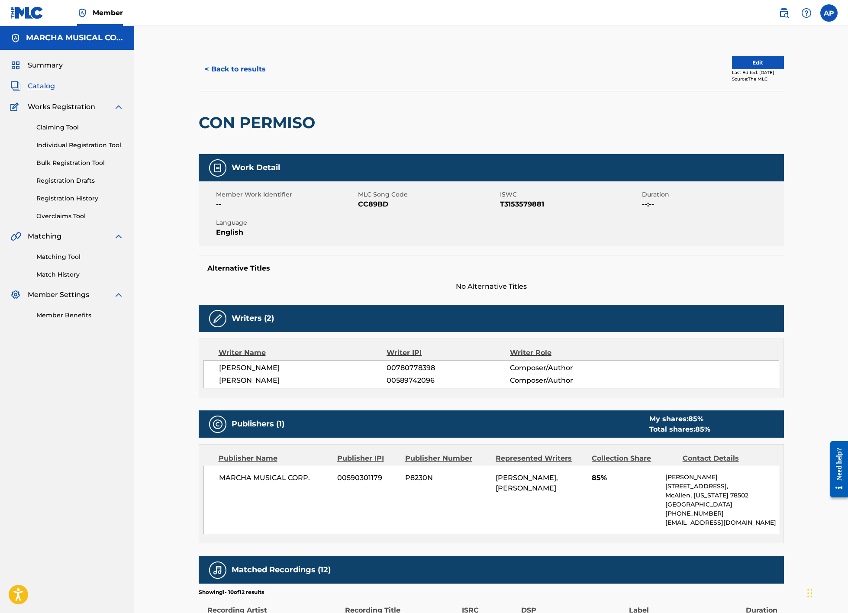
click at [230, 70] on button "< Back to results" at bounding box center [235, 69] width 73 height 22
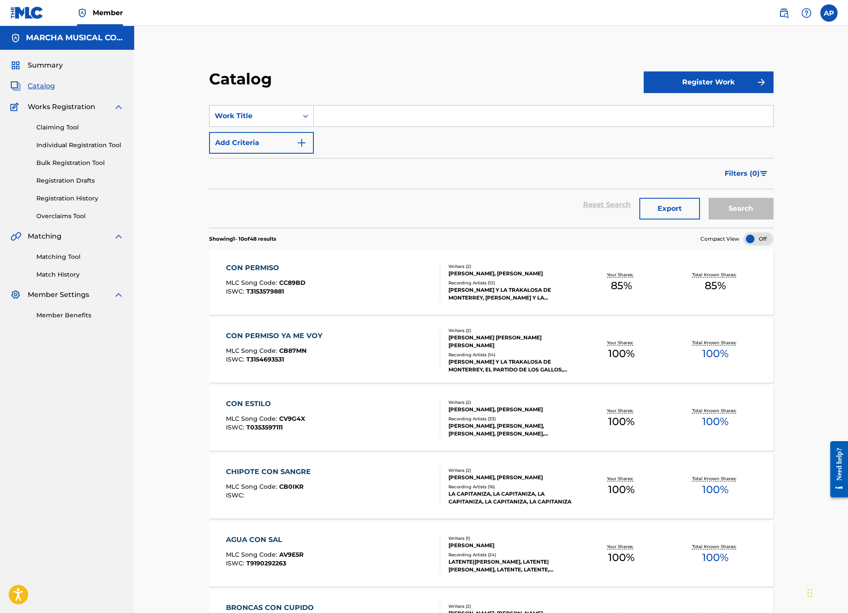
click at [341, 117] on input "Search Form" at bounding box center [543, 116] width 459 height 21
click at [359, 336] on div "CON PERMISO YA ME VOY MLC Song Code : CB87MN ISWC : T3154693531" at bounding box center [333, 350] width 215 height 39
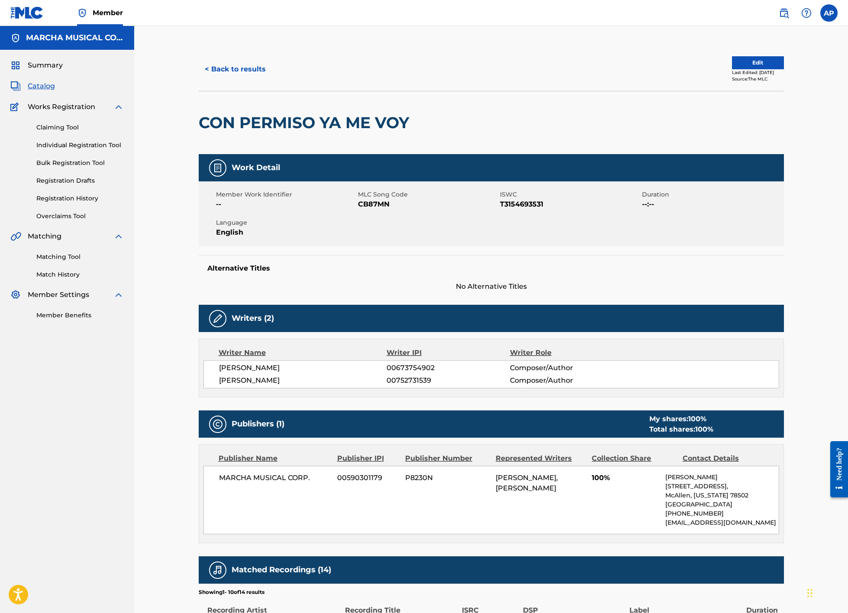
click at [210, 52] on div "< Back to results Edit Last Edited: [DATE] Source: The MLC" at bounding box center [491, 69] width 585 height 43
click at [226, 69] on button "< Back to results" at bounding box center [235, 69] width 73 height 22
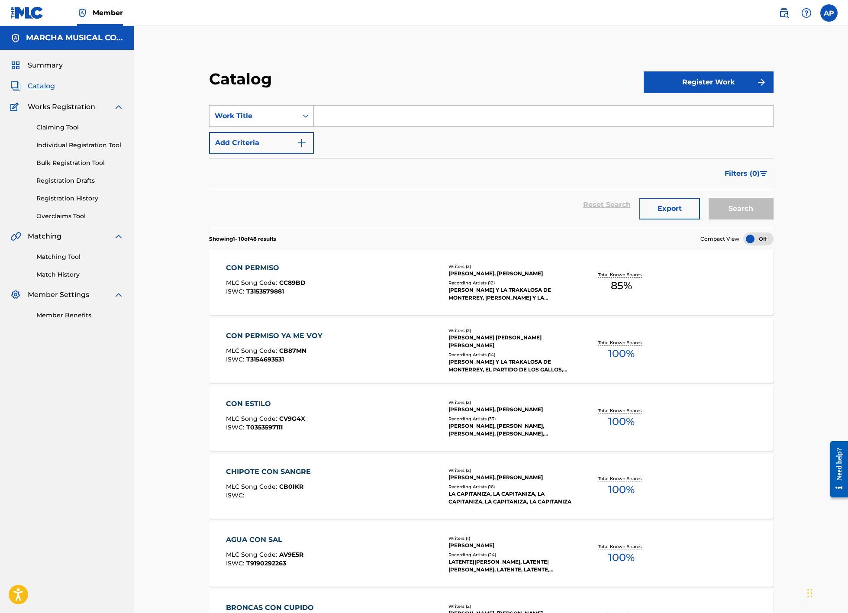
click at [363, 112] on input "Search Form" at bounding box center [543, 116] width 459 height 21
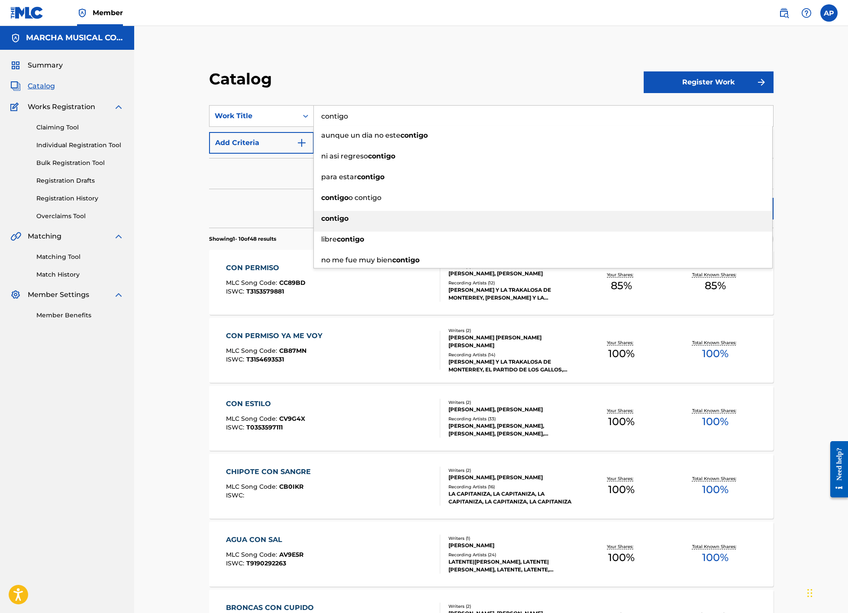
type input "contigo"
click at [358, 219] on div "contigo" at bounding box center [543, 219] width 458 height 16
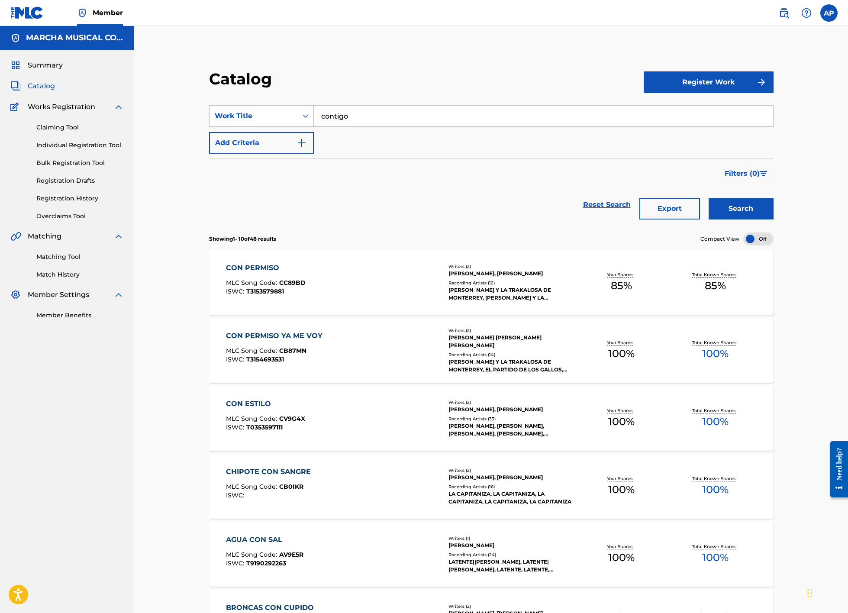
click at [735, 208] on button "Search" at bounding box center [741, 209] width 65 height 22
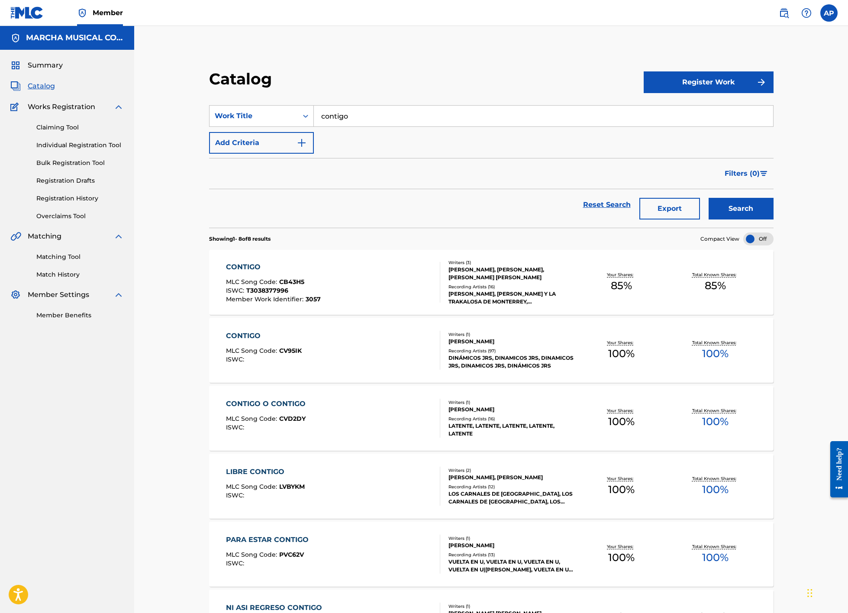
click at [394, 277] on div "CONTIGO MLC Song Code : CB43H5 ISWC : T3038377996 Member Work Identifier : 3057" at bounding box center [333, 282] width 215 height 41
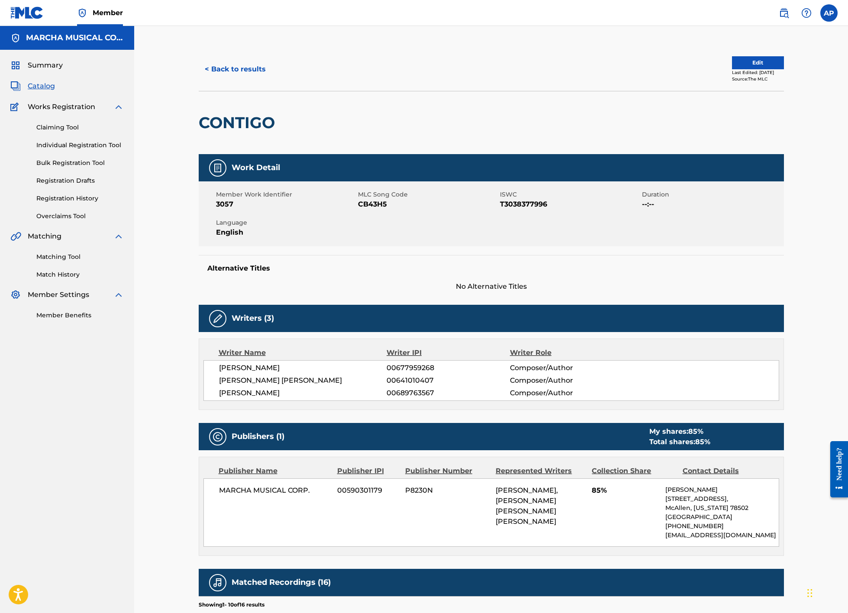
click at [246, 71] on button "< Back to results" at bounding box center [235, 69] width 73 height 22
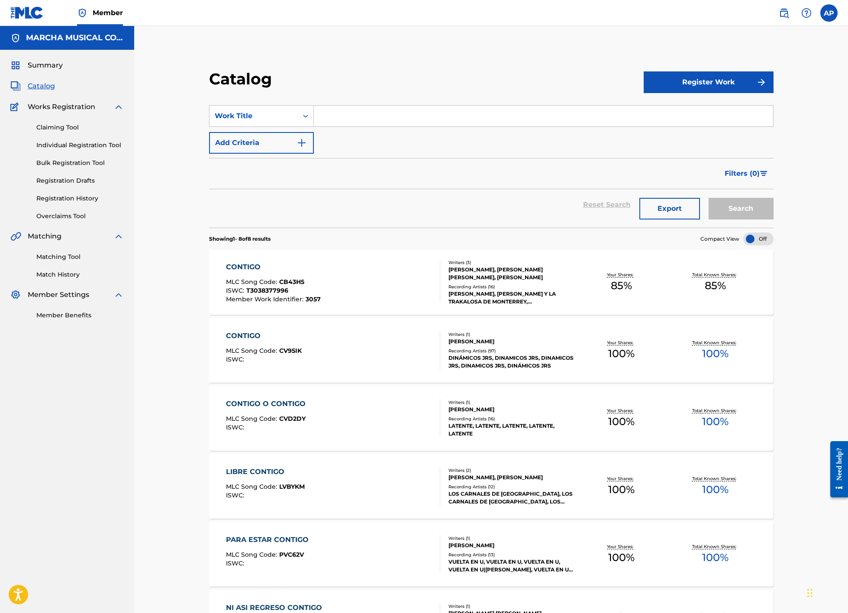
click at [351, 119] on input "Search Form" at bounding box center [543, 116] width 459 height 21
click at [362, 136] on strong "estoy" at bounding box center [360, 135] width 20 height 8
type input "cuando estoy en su cama"
click at [755, 216] on button "Search" at bounding box center [741, 209] width 65 height 22
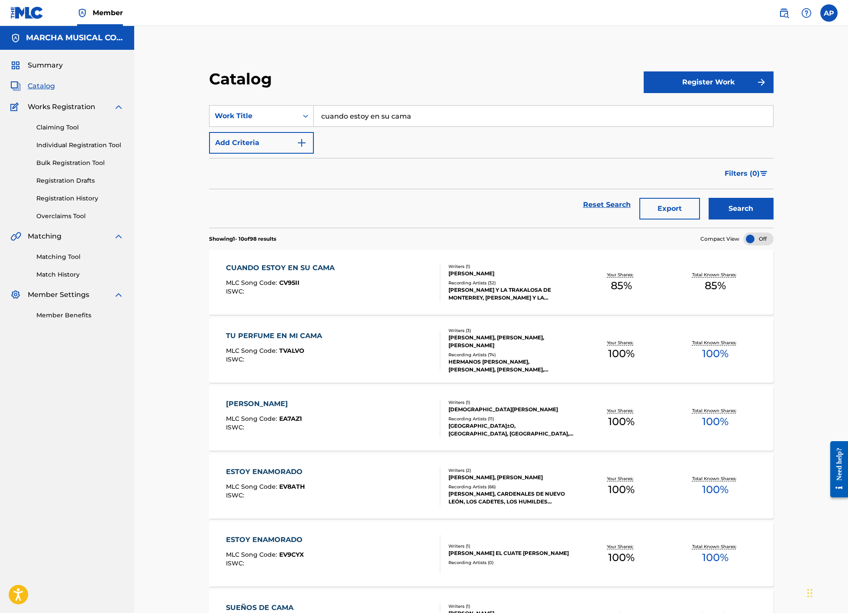
click at [382, 279] on div "CUANDO ESTOY EN SU CAMA MLC Song Code : CV95II ISWC :" at bounding box center [333, 282] width 215 height 39
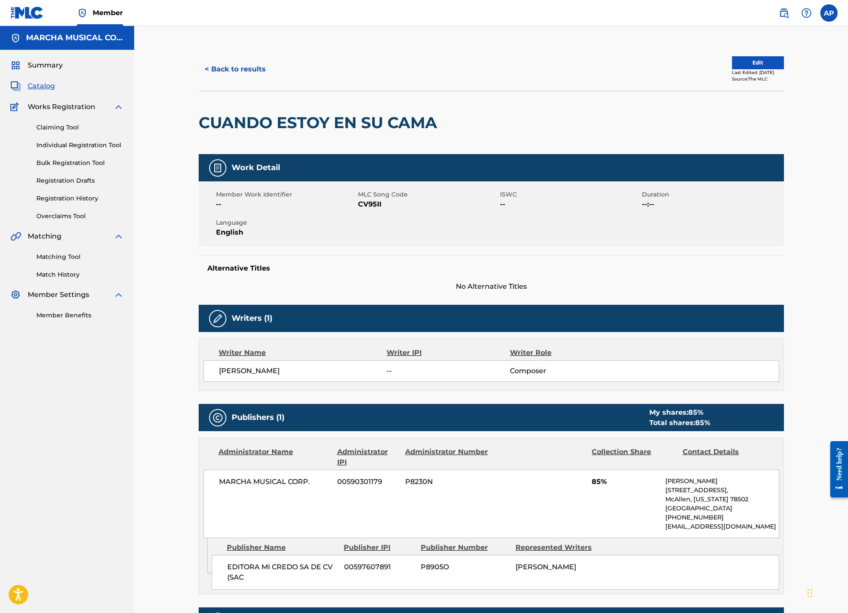
click at [241, 65] on button "< Back to results" at bounding box center [235, 69] width 73 height 22
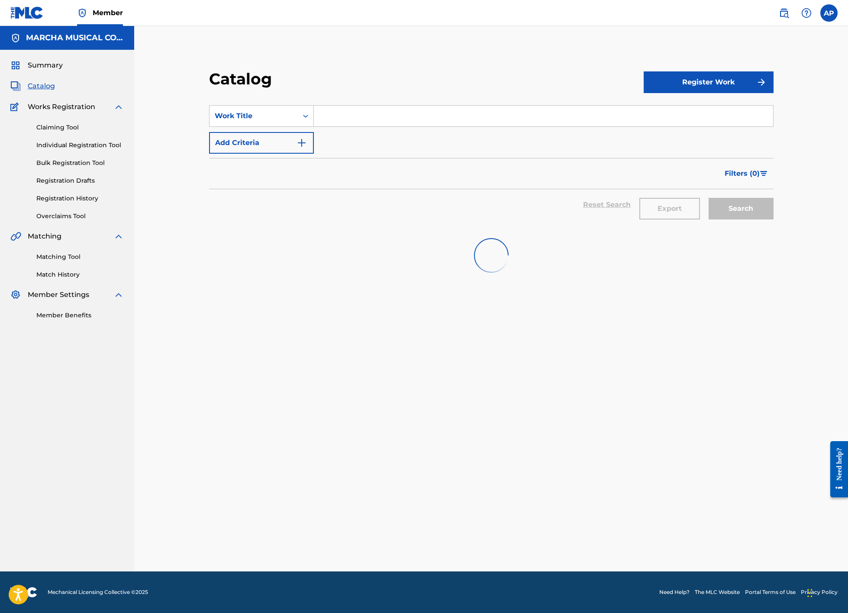
click at [362, 122] on input "Search Form" at bounding box center [543, 116] width 459 height 21
click at [368, 132] on strong "estas" at bounding box center [370, 135] width 19 height 8
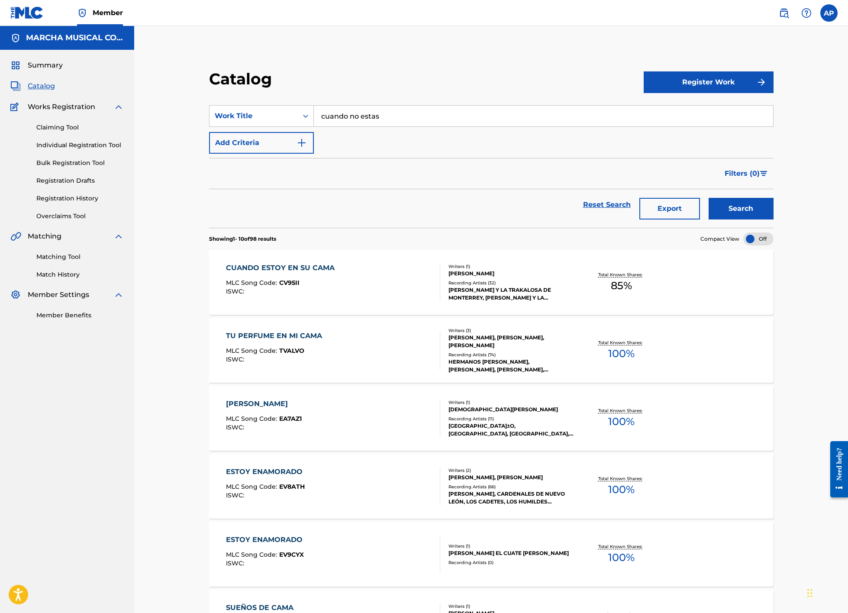
click at [414, 117] on input "cuando no estas" at bounding box center [543, 116] width 459 height 21
type input "hasta cuando vas al baão"
drag, startPoint x: 426, startPoint y: 113, endPoint x: 301, endPoint y: 106, distance: 125.3
click at [302, 106] on div "SearchWithCriteria9884ce2f-37f3-4cd5-851d-8b42789f7271 Work Title hasta cuando …" at bounding box center [491, 116] width 565 height 22
type input "cuando no estas"
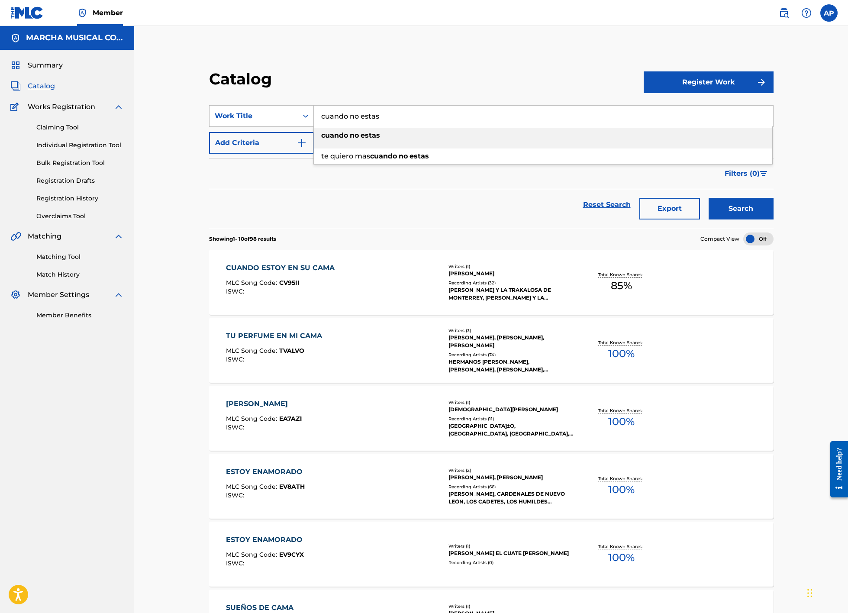
click at [362, 131] on strong "estas" at bounding box center [370, 135] width 19 height 8
click at [742, 206] on button "Search" at bounding box center [741, 209] width 65 height 22
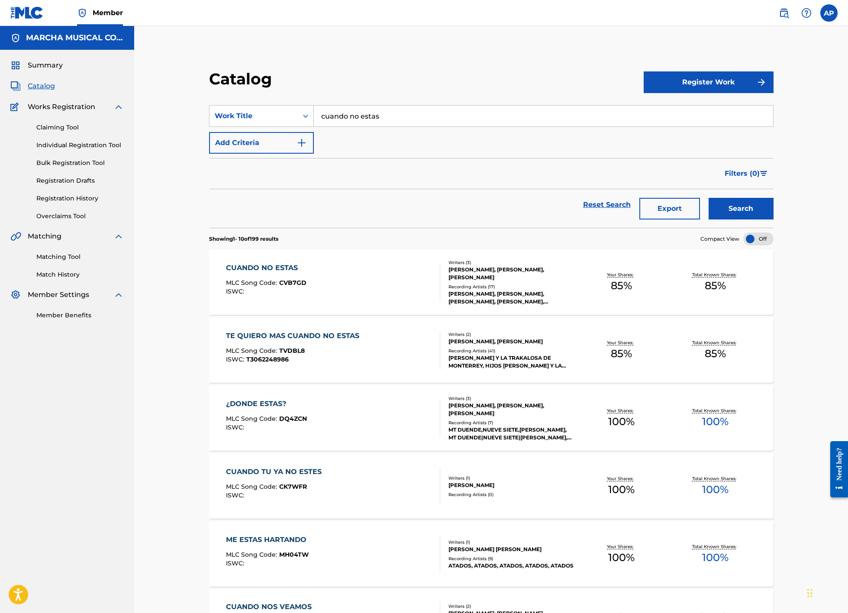
click at [361, 274] on div "CUANDO NO ESTAS MLC Song Code : CVB7GD ISWC :" at bounding box center [333, 282] width 215 height 39
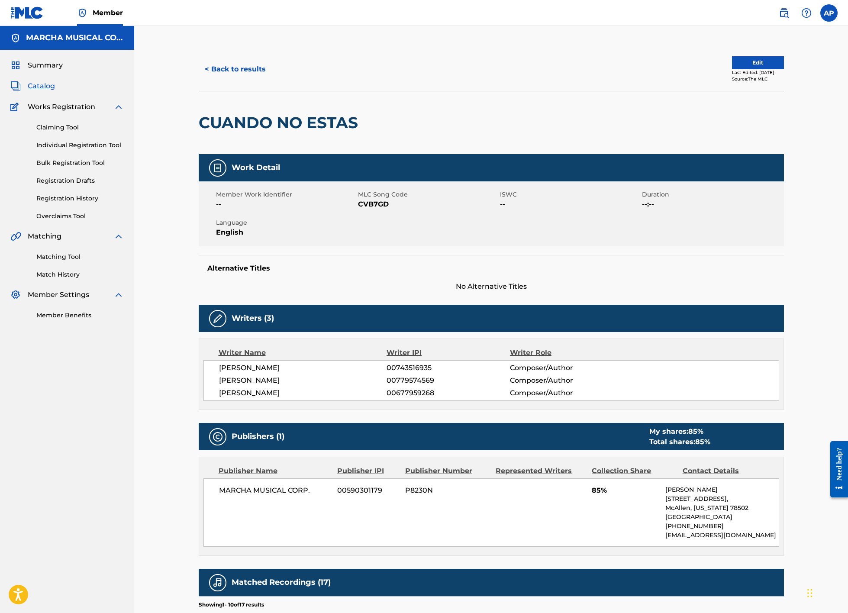
click at [242, 70] on button "< Back to results" at bounding box center [235, 69] width 73 height 22
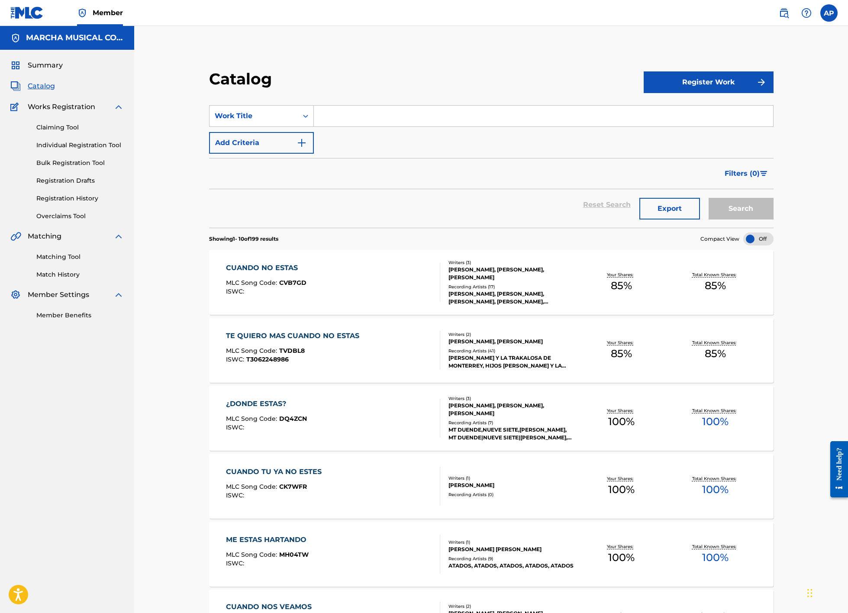
click at [365, 113] on input "Search Form" at bounding box center [543, 116] width 459 height 21
click at [356, 132] on strong "tik" at bounding box center [355, 135] width 10 height 8
type input "cumbia tiktokera"
click at [734, 207] on button "Search" at bounding box center [741, 209] width 65 height 22
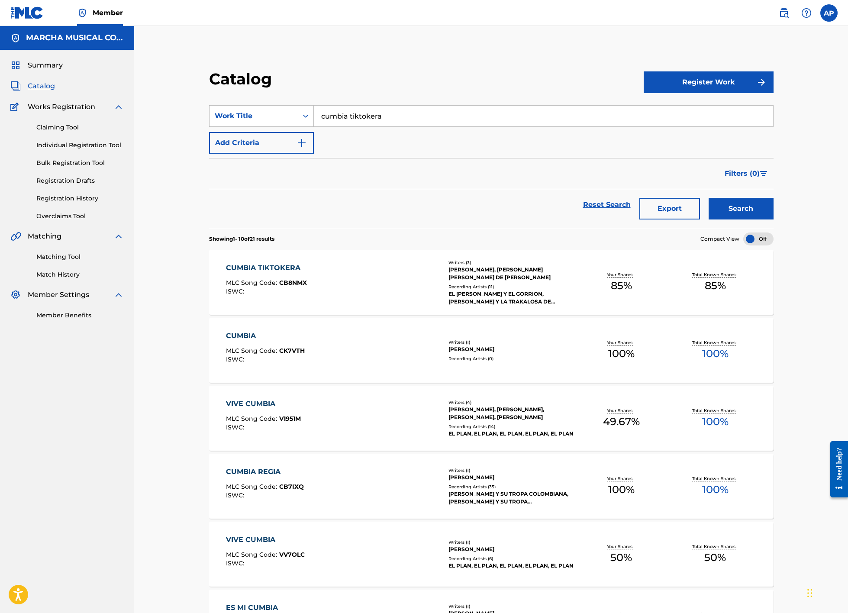
click at [373, 287] on div "CUMBIA TIKTOKERA MLC Song Code : CB8NMX ISWC :" at bounding box center [333, 282] width 215 height 39
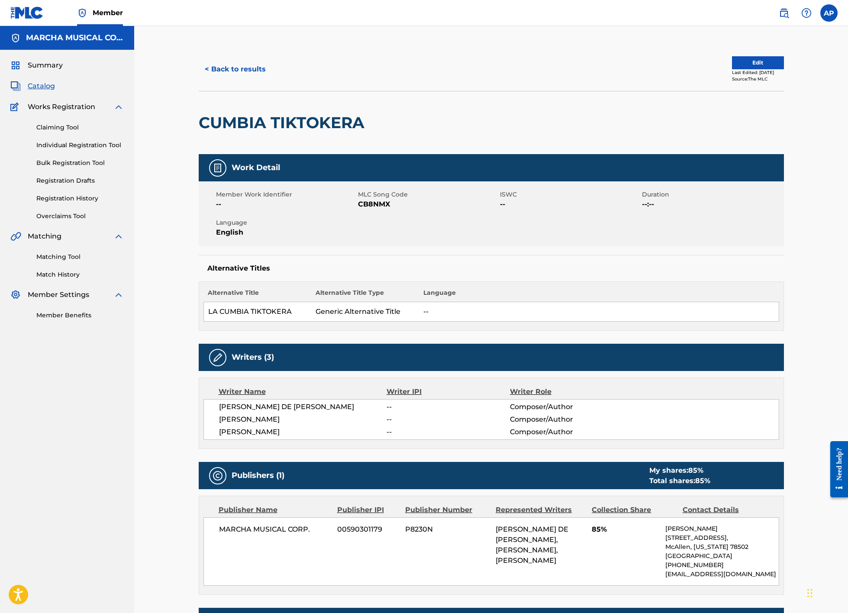
click at [252, 69] on button "< Back to results" at bounding box center [235, 69] width 73 height 22
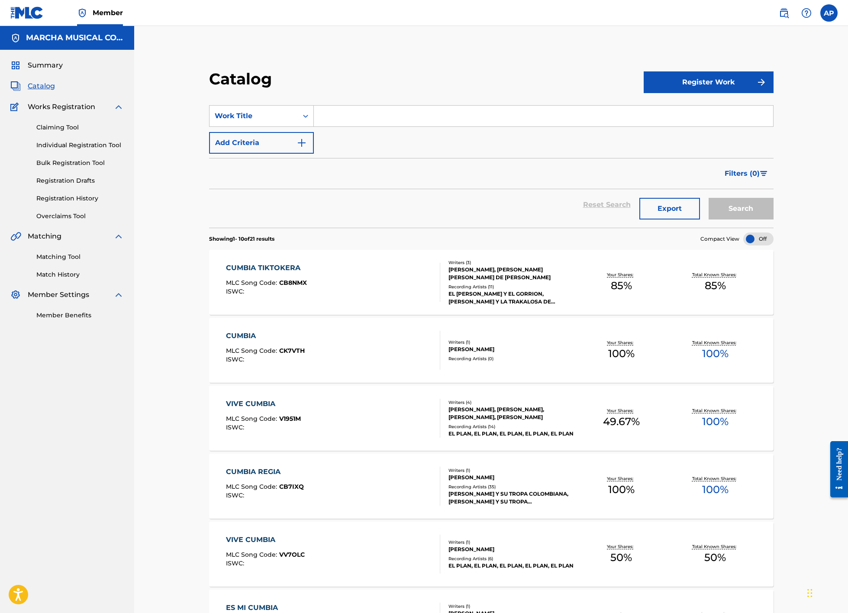
click at [337, 116] on input "Search Form" at bounding box center [543, 116] width 459 height 21
type input "de mi te acuerdas"
click at [338, 132] on strong "mi" at bounding box center [337, 135] width 10 height 8
click at [735, 212] on button "Search" at bounding box center [741, 209] width 65 height 22
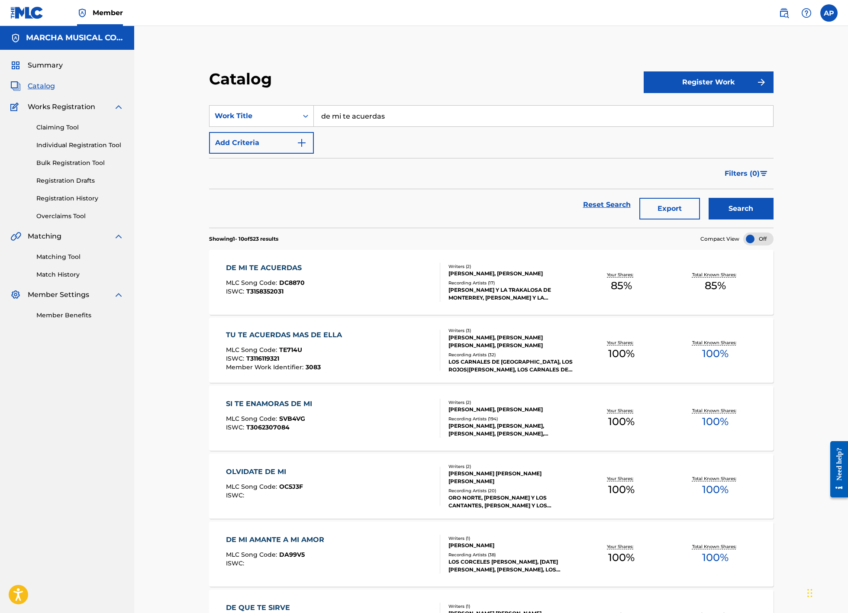
click at [373, 265] on div "DE MI TE ACUERDAS MLC Song Code : DC8870 ISWC : T3158352031" at bounding box center [333, 282] width 215 height 39
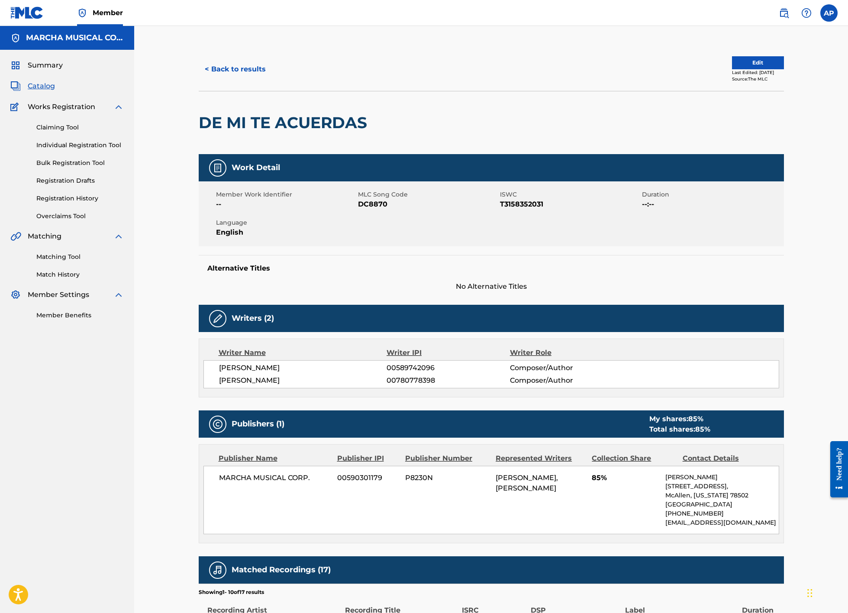
click at [255, 67] on button "< Back to results" at bounding box center [235, 69] width 73 height 22
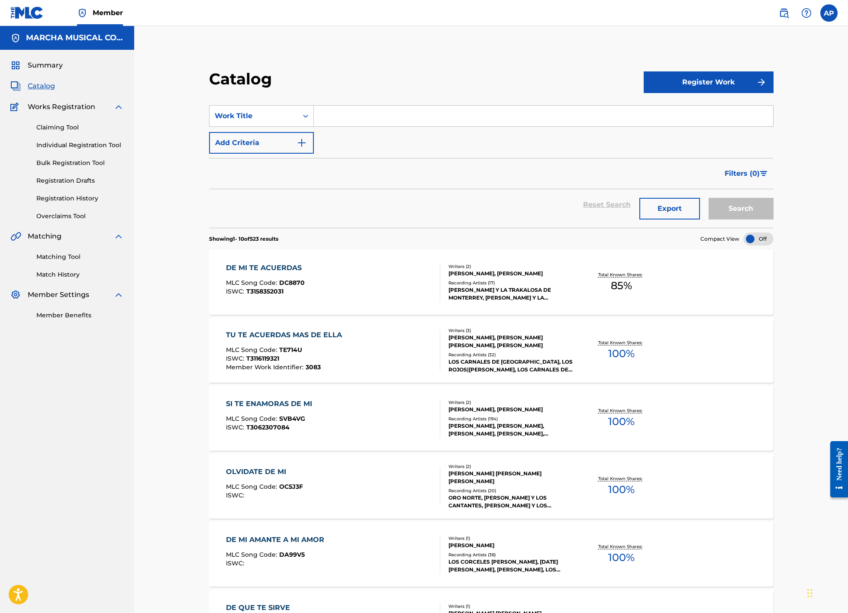
click at [346, 119] on input "Search Form" at bounding box center [543, 116] width 459 height 21
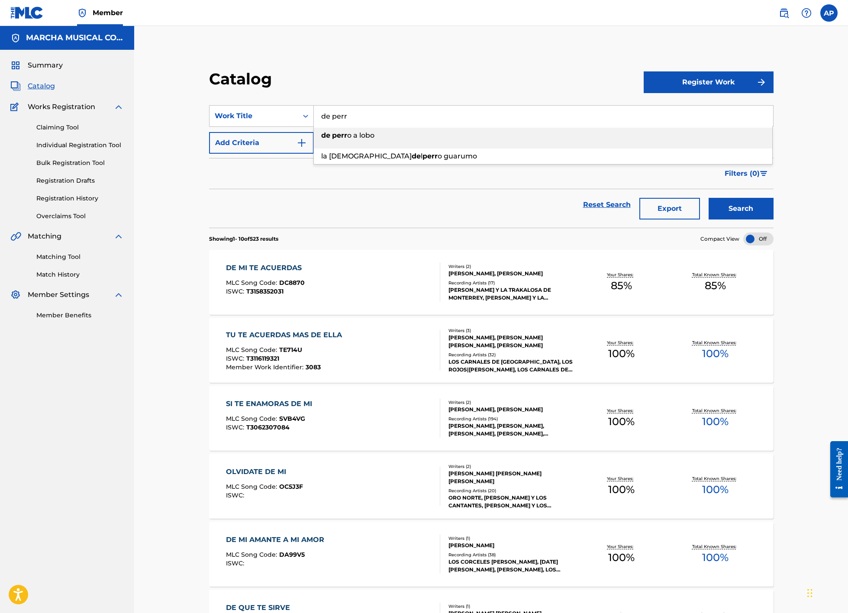
click at [360, 133] on span "o a lobo" at bounding box center [360, 135] width 27 height 8
type input "[PERSON_NAME] [PERSON_NAME]"
click at [739, 217] on button "Search" at bounding box center [741, 209] width 65 height 22
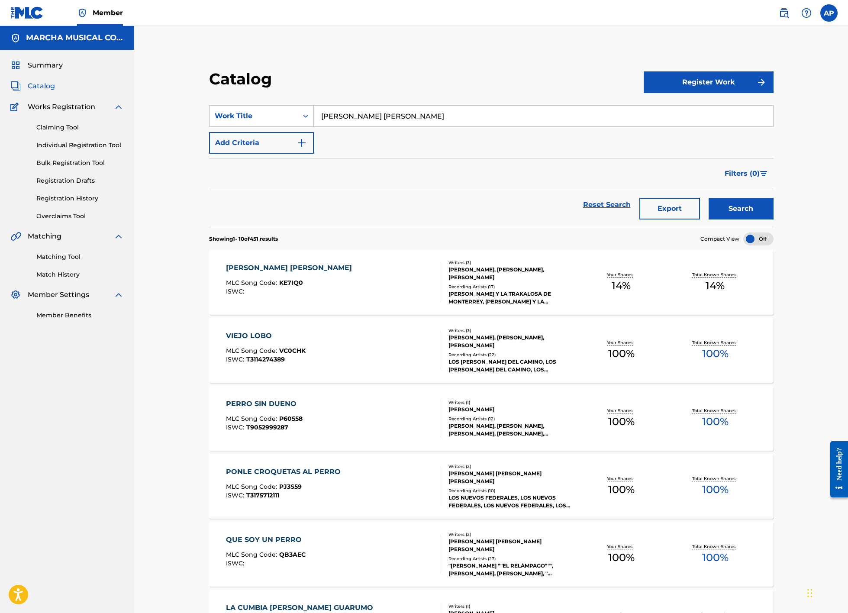
click at [374, 278] on div "[PERSON_NAME] [PERSON_NAME] MLC Song Code : KE7IQ0 ISWC :" at bounding box center [333, 282] width 215 height 39
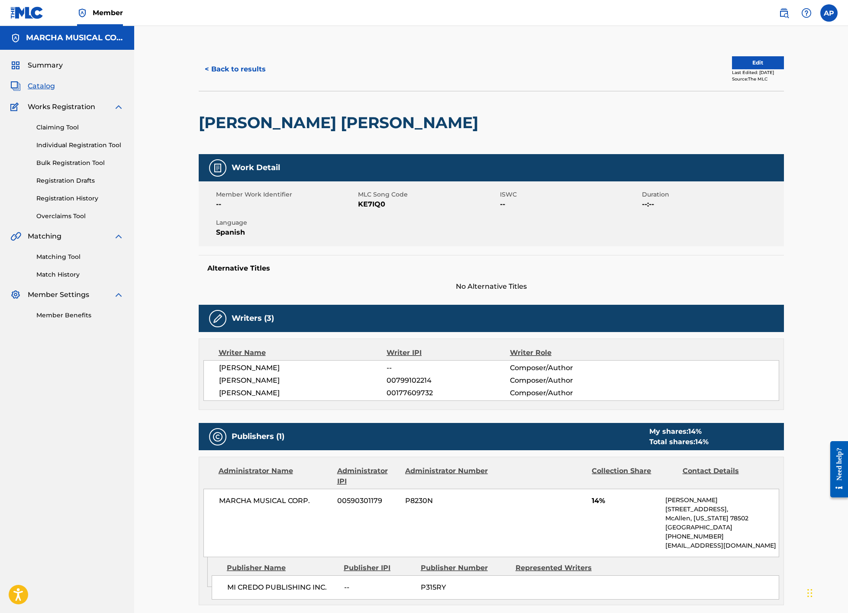
click at [234, 68] on button "< Back to results" at bounding box center [235, 69] width 73 height 22
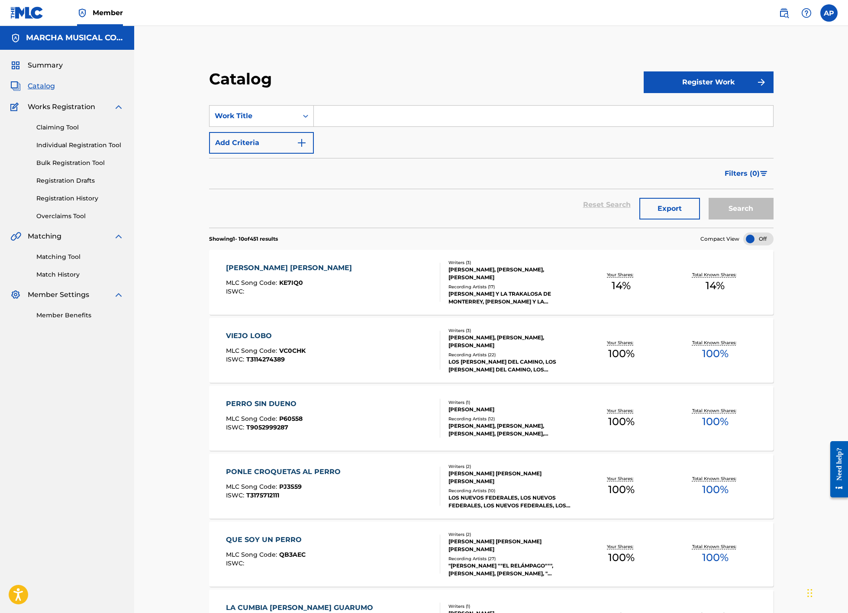
click at [334, 113] on input "Search Form" at bounding box center [543, 116] width 459 height 21
type input "deja el show"
click at [361, 136] on strong "show" at bounding box center [356, 135] width 19 height 8
click at [729, 211] on button "Search" at bounding box center [741, 209] width 65 height 22
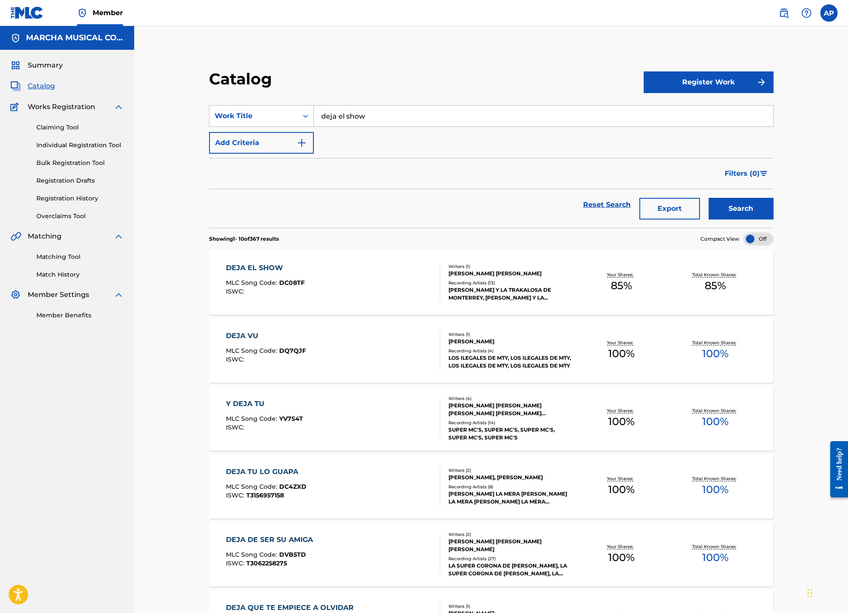
click at [357, 277] on div "DEJA EL SHOW MLC Song Code : DC08TF ISWC :" at bounding box center [333, 282] width 215 height 39
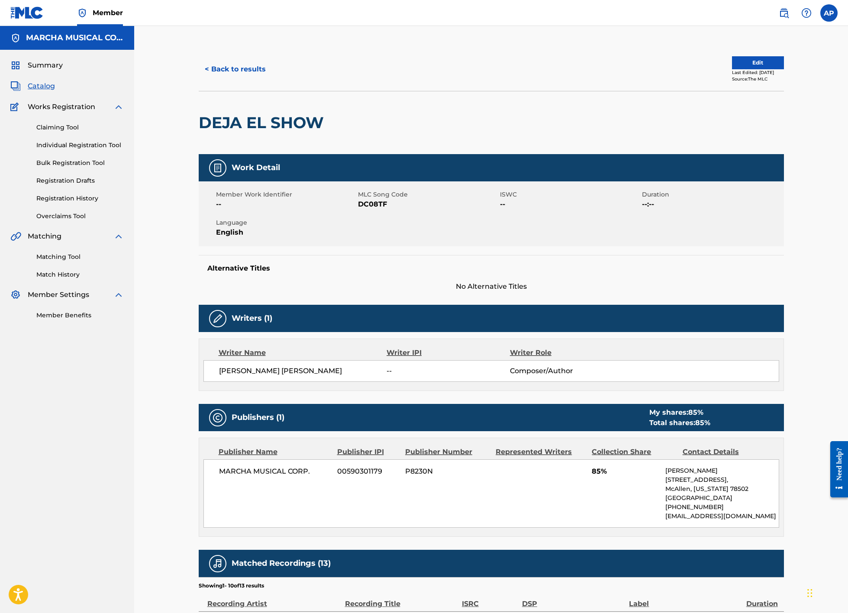
click at [378, 146] on div at bounding box center [395, 122] width 135 height 63
click at [251, 73] on button "< Back to results" at bounding box center [235, 69] width 73 height 22
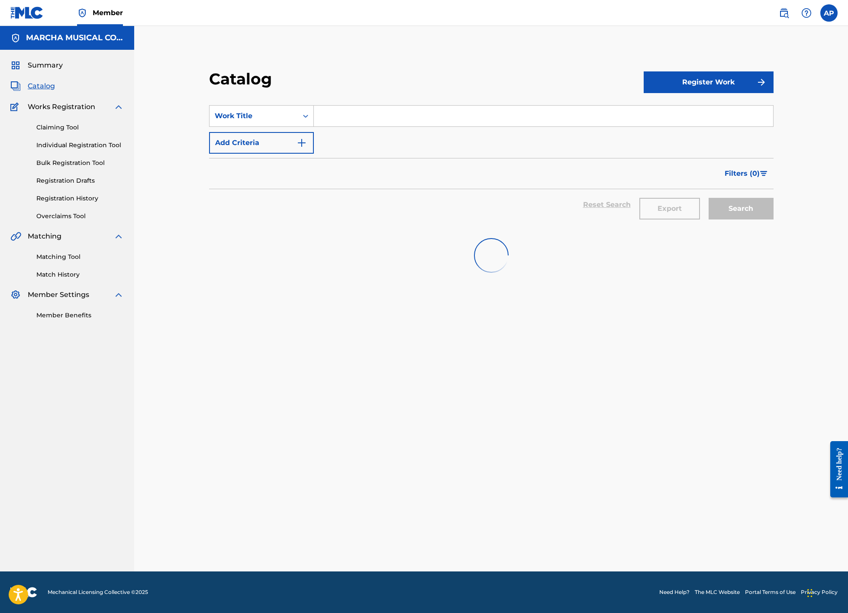
click at [364, 128] on div "SearchWithCriteria9884ce2f-37f3-4cd5-851d-8b42789f7271 Work Title Add Criteria" at bounding box center [491, 129] width 565 height 48
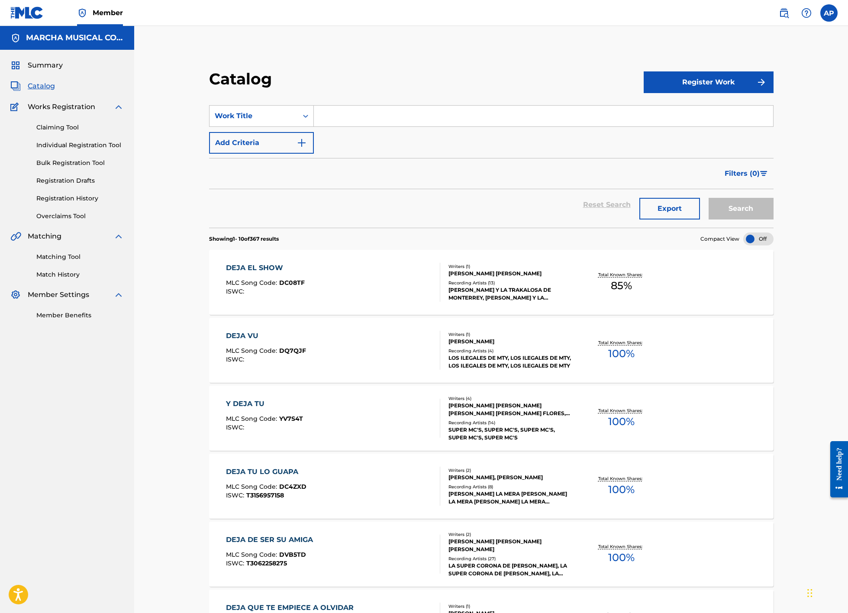
click at [364, 118] on input "Search Form" at bounding box center [543, 116] width 459 height 21
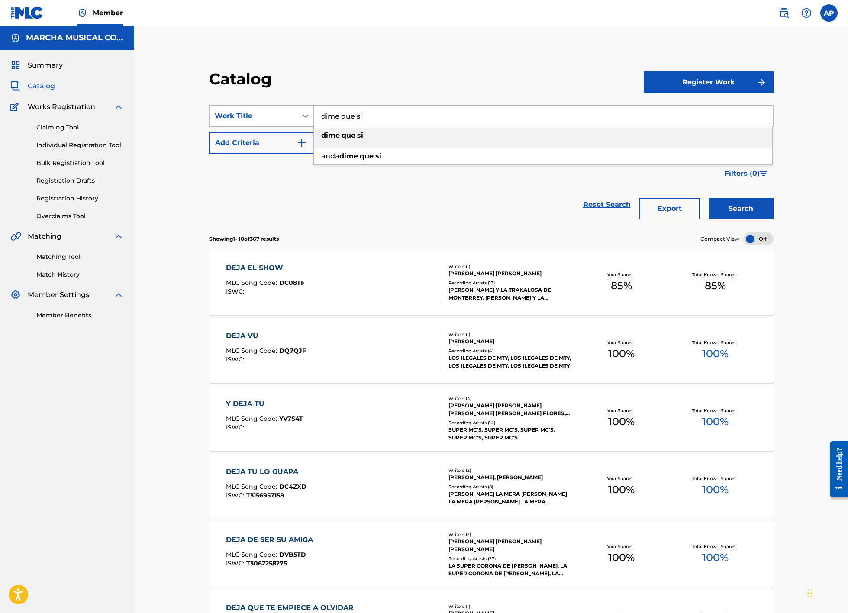
type input "dime que si"
click at [365, 139] on div "dime que si" at bounding box center [543, 136] width 458 height 16
click at [733, 208] on button "Search" at bounding box center [741, 209] width 65 height 22
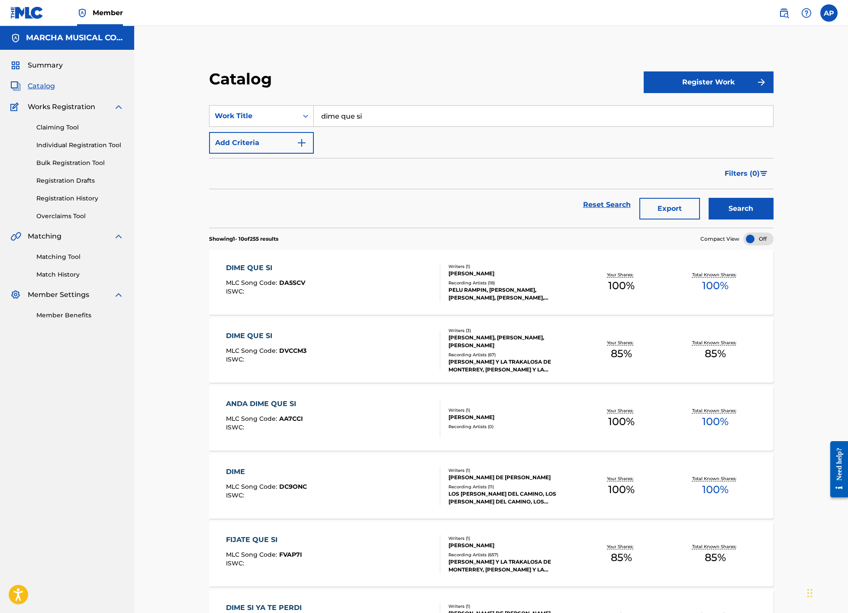
click at [347, 343] on div "DIME QUE SI MLC Song Code : DVCCM3 ISWC :" at bounding box center [333, 350] width 215 height 39
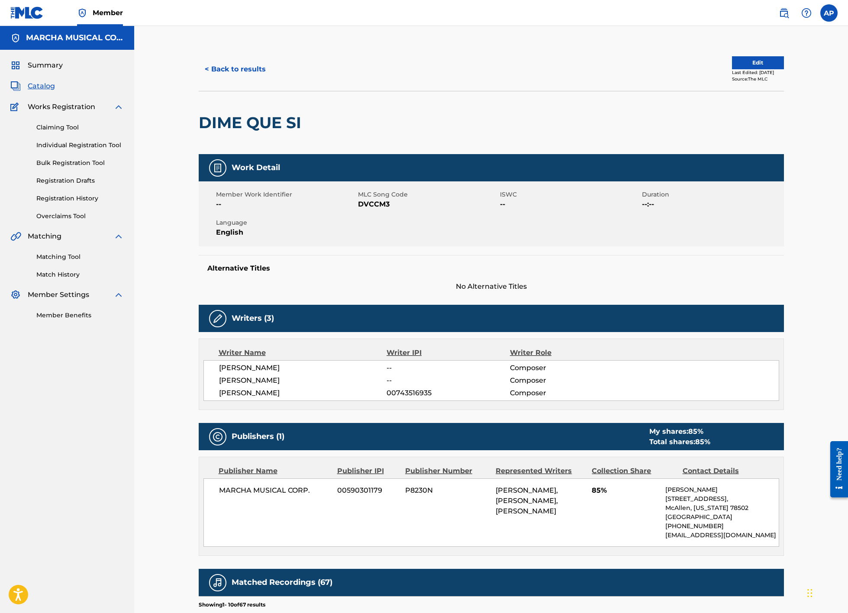
click at [235, 68] on button "< Back to results" at bounding box center [235, 69] width 73 height 22
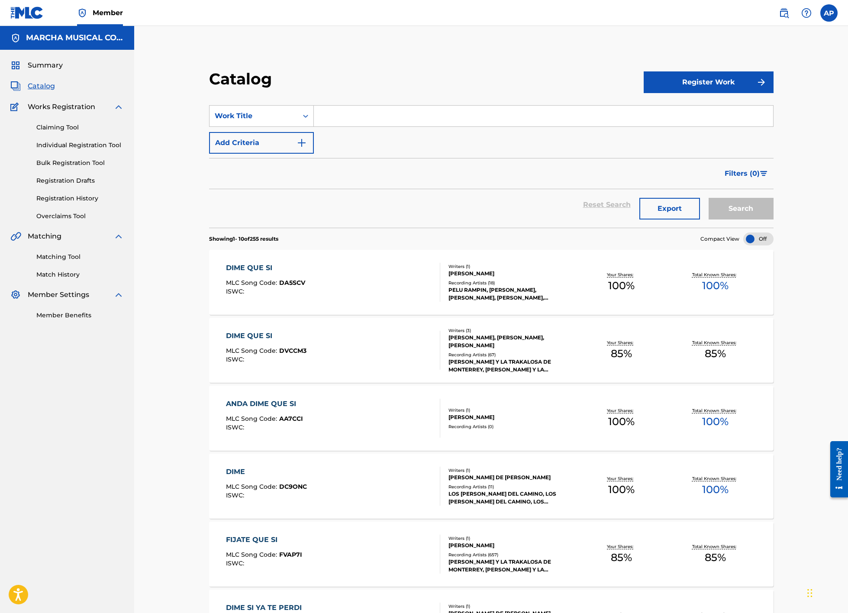
click at [337, 121] on input "Search Form" at bounding box center [543, 116] width 459 height 21
drag, startPoint x: 342, startPoint y: 113, endPoint x: 332, endPoint y: 113, distance: 9.5
click at [342, 113] on input "Search Form" at bounding box center [543, 116] width 459 height 21
click at [709, 198] on button "Search" at bounding box center [741, 209] width 65 height 22
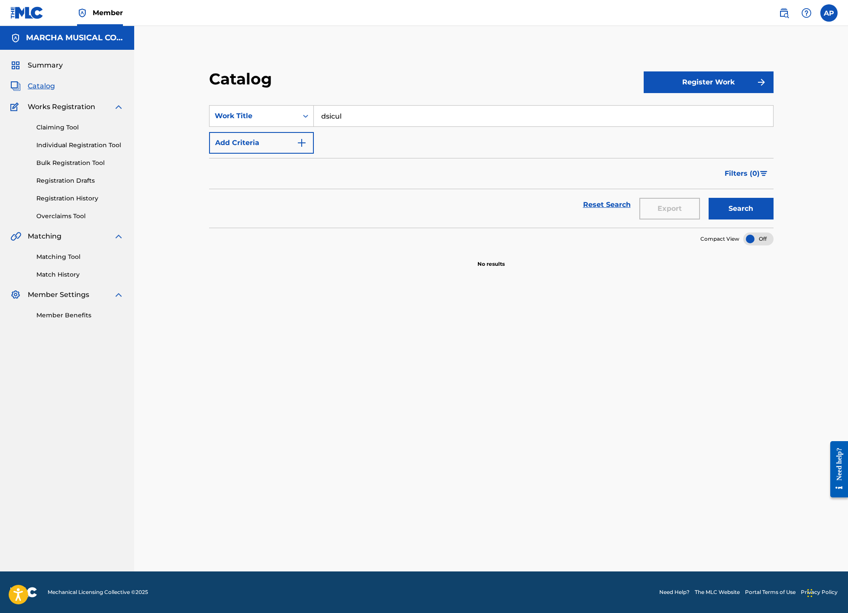
click at [382, 117] on input "dsicul" at bounding box center [543, 116] width 459 height 21
click at [709, 198] on button "Search" at bounding box center [741, 209] width 65 height 22
click at [329, 117] on input "dsiculpeme" at bounding box center [543, 116] width 459 height 21
type input "disculpeme"
click at [345, 138] on strong "disculpeme" at bounding box center [342, 135] width 42 height 8
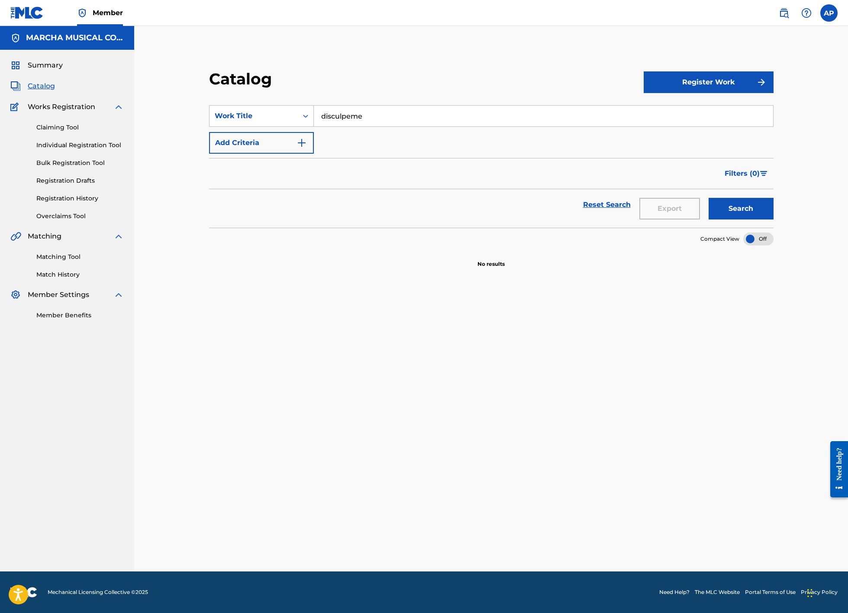
click at [733, 212] on button "Search" at bounding box center [741, 209] width 65 height 22
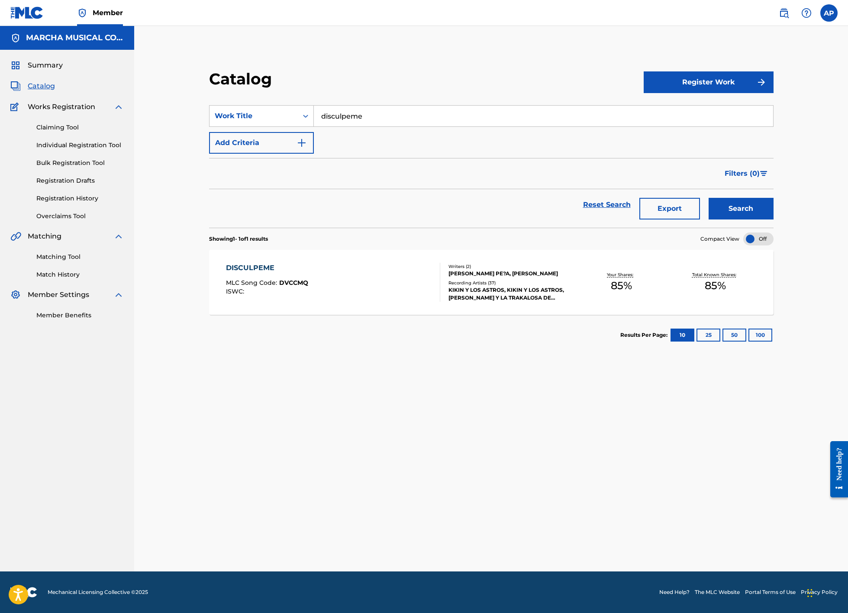
click at [361, 274] on div "DISCULPEME MLC Song Code : DVCCMQ ISWC :" at bounding box center [333, 282] width 215 height 39
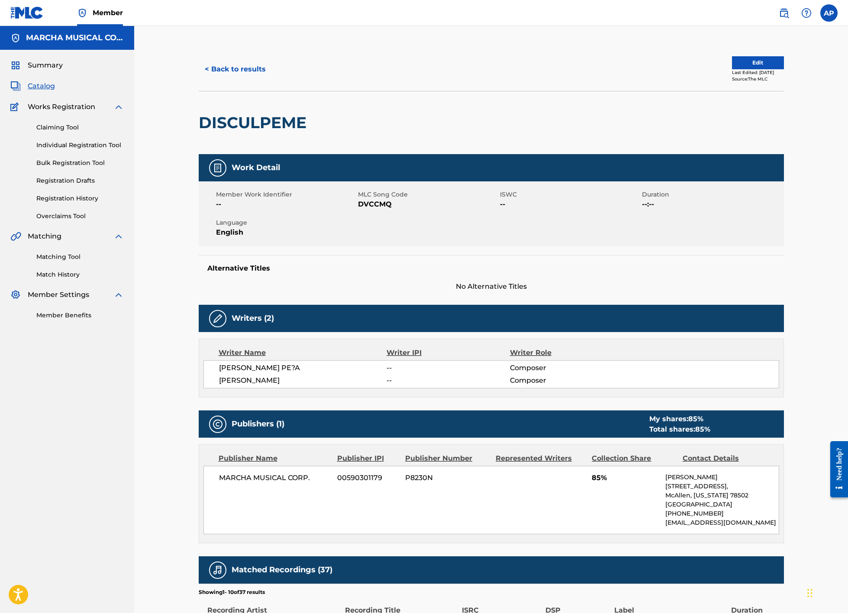
click at [232, 78] on button "< Back to results" at bounding box center [235, 69] width 73 height 22
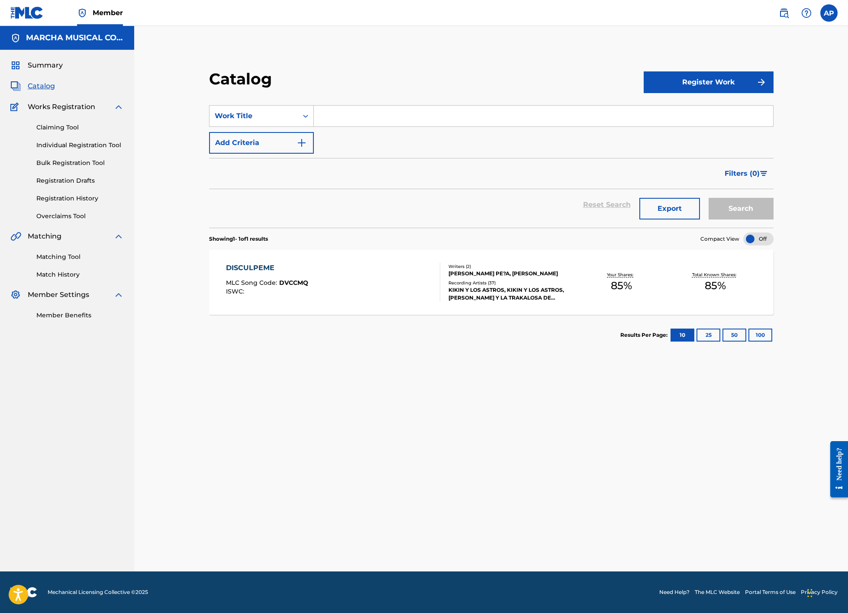
click at [339, 116] on input "Search Form" at bounding box center [543, 116] width 459 height 21
type input "diselo tu"
click at [728, 201] on button "Search" at bounding box center [741, 209] width 65 height 22
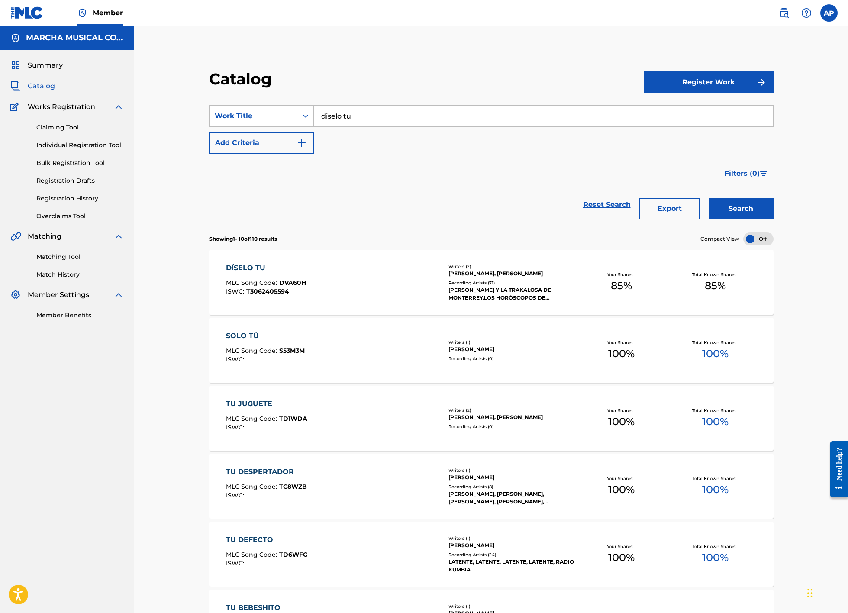
click at [366, 274] on div "DÍSELO TU MLC Song Code : DVA60H ISWC : T3062405594" at bounding box center [333, 282] width 215 height 39
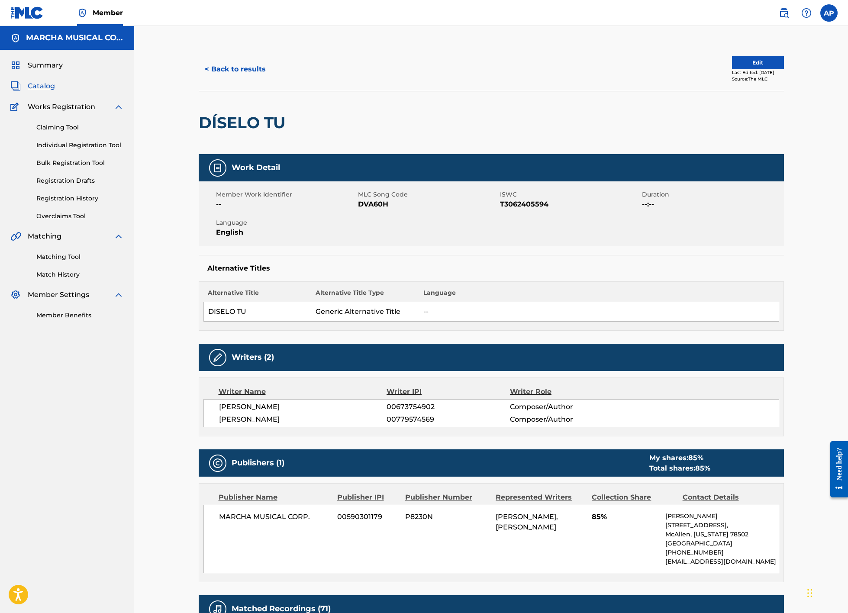
click at [255, 69] on button "< Back to results" at bounding box center [235, 69] width 73 height 22
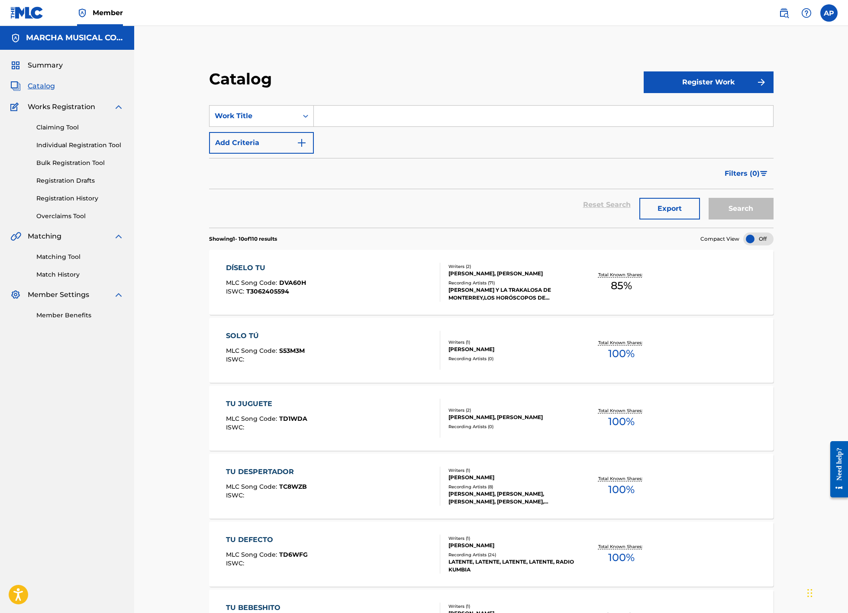
click at [382, 123] on input "Search Form" at bounding box center [543, 116] width 459 height 21
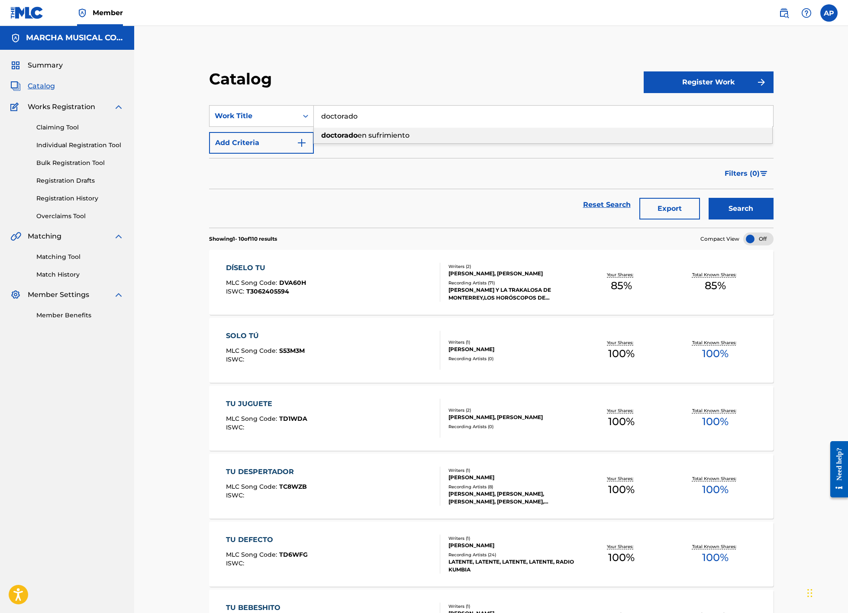
click at [379, 131] on span "en sufrimiento" at bounding box center [384, 135] width 52 height 8
type input "doctorado en sufrimiento"
click at [734, 209] on button "Search" at bounding box center [741, 209] width 65 height 22
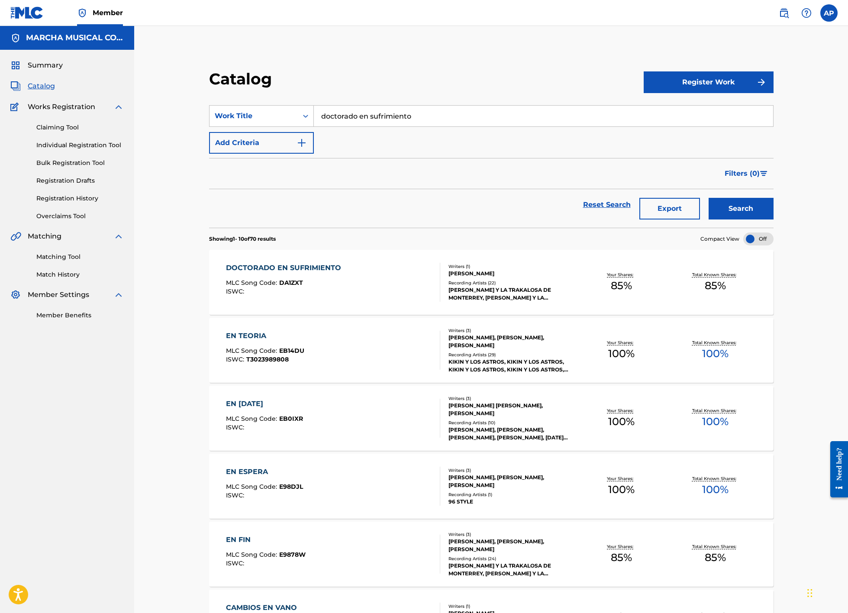
click at [367, 275] on div "DOCTORADO EN SUFRIMIENTO MLC Song Code : DA1ZXT ISWC :" at bounding box center [333, 282] width 215 height 39
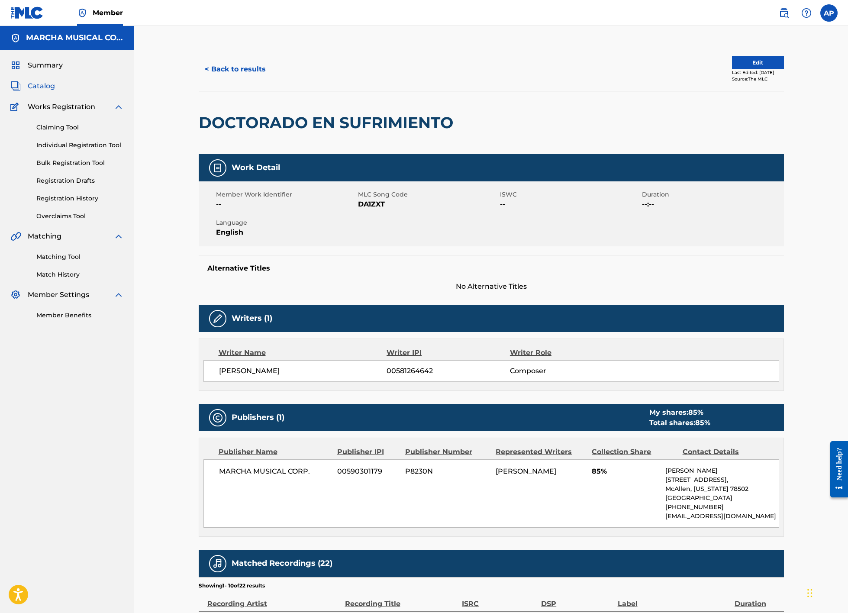
click at [251, 65] on button "< Back to results" at bounding box center [235, 69] width 73 height 22
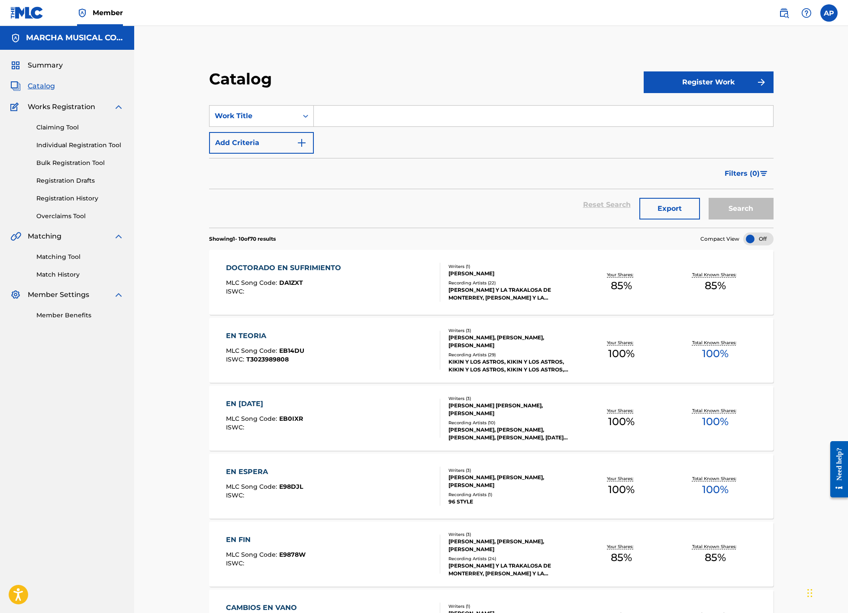
click at [317, 113] on input "Search Form" at bounding box center [543, 116] width 459 height 21
type input "dormida"
click at [337, 134] on strong "dormida" at bounding box center [336, 135] width 31 height 8
click at [752, 209] on button "Search" at bounding box center [741, 209] width 65 height 22
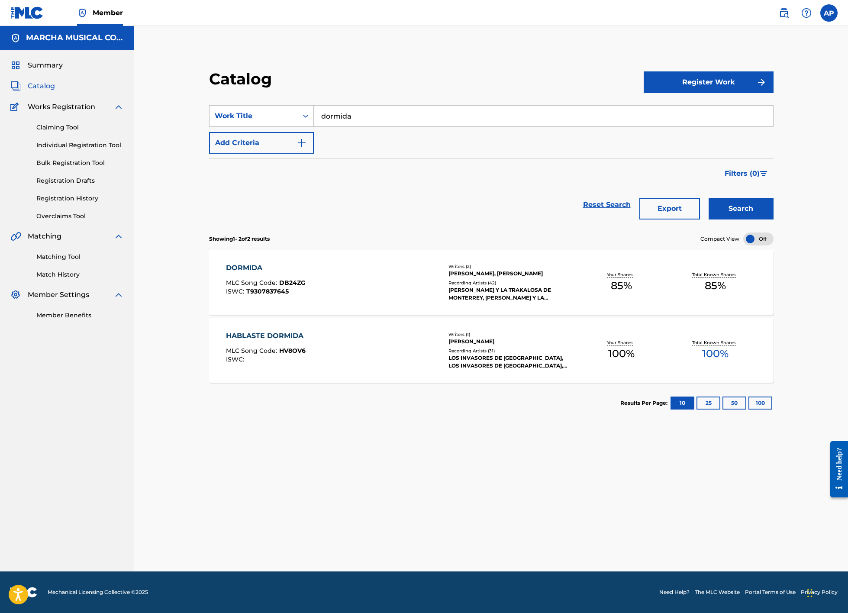
click at [386, 289] on div "DORMIDA MLC Song Code : DB24ZG ISWC : T9307837645" at bounding box center [333, 282] width 215 height 39
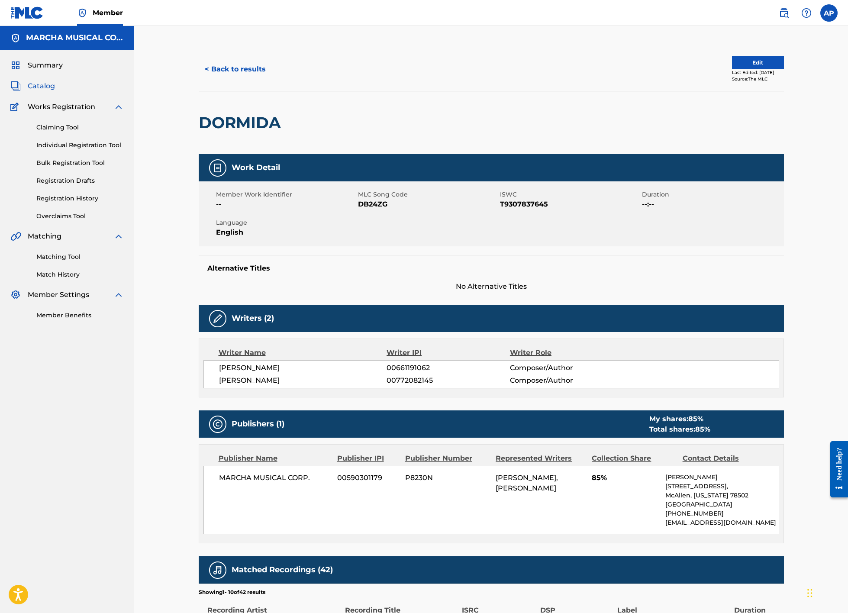
click at [232, 64] on button "< Back to results" at bounding box center [235, 69] width 73 height 22
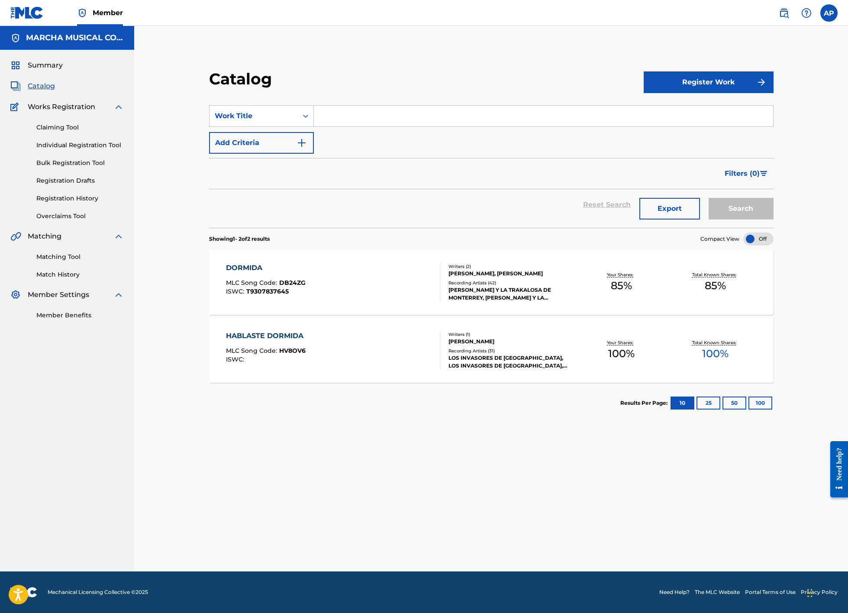
click at [393, 117] on input "Search Form" at bounding box center [543, 116] width 459 height 21
click at [372, 136] on span "de febrero" at bounding box center [356, 135] width 37 height 8
type input "el 30 de febrero"
click at [743, 214] on button "Search" at bounding box center [741, 209] width 65 height 22
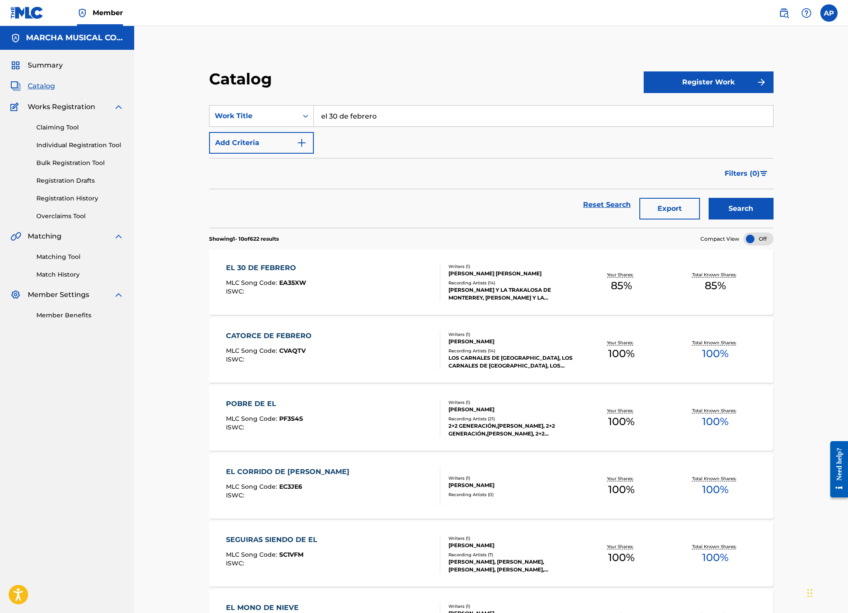
click at [386, 279] on div "EL 30 DE FEBRERO MLC Song Code : EA35XW ISWC :" at bounding box center [333, 282] width 215 height 39
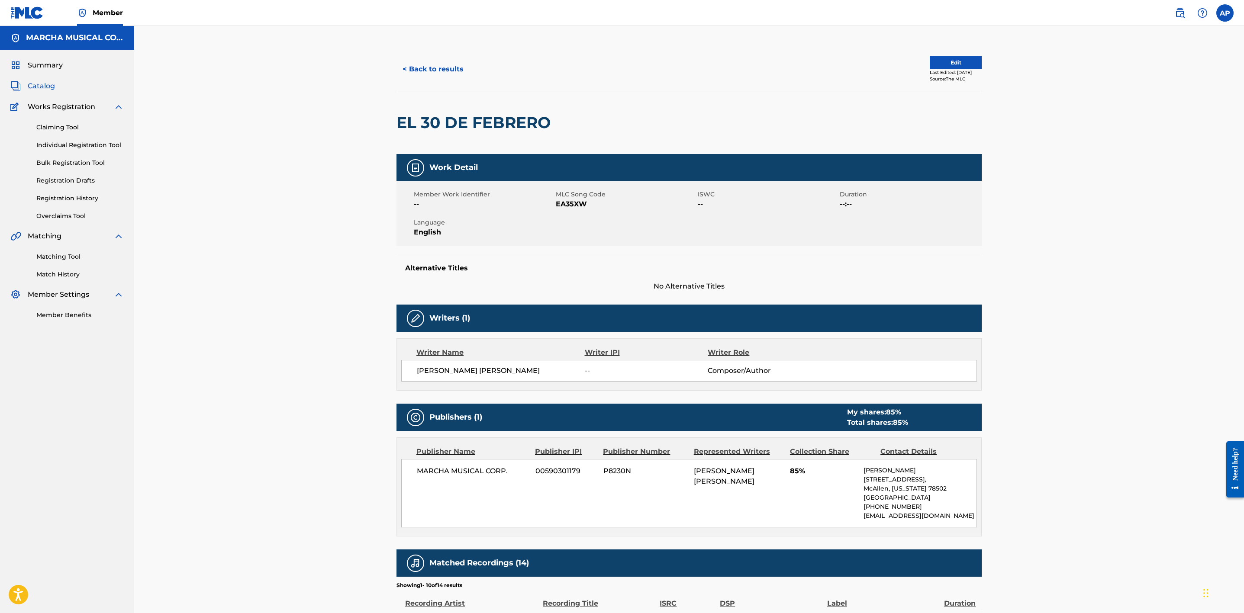
click at [44, 85] on span "Catalog" at bounding box center [41, 86] width 27 height 10
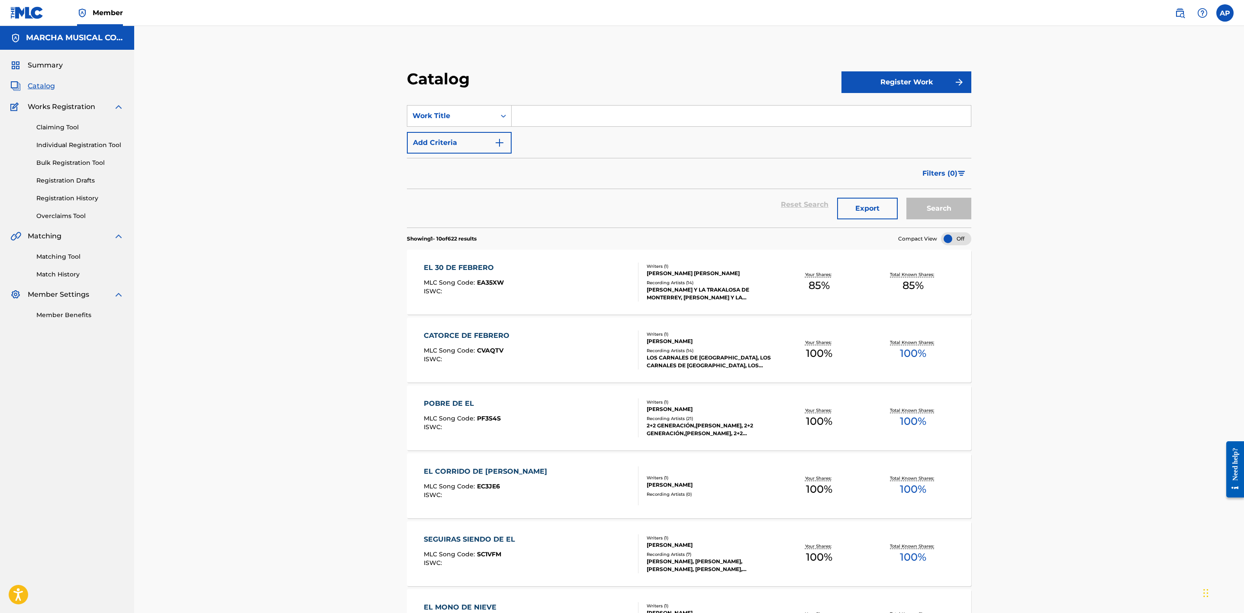
click at [552, 119] on input "Search Form" at bounding box center [741, 116] width 459 height 21
type input "vengo [PERSON_NAME][MEDICAL_DATA]"
click at [848, 198] on button "Search" at bounding box center [939, 209] width 65 height 22
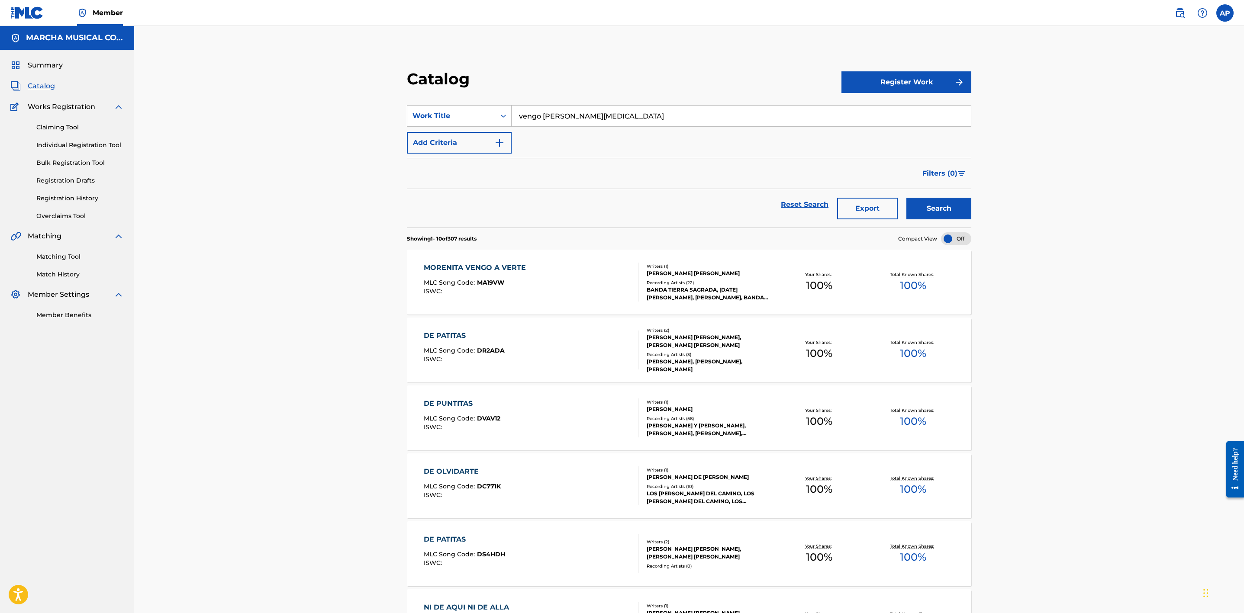
click at [95, 195] on link "Registration History" at bounding box center [79, 198] width 87 height 9
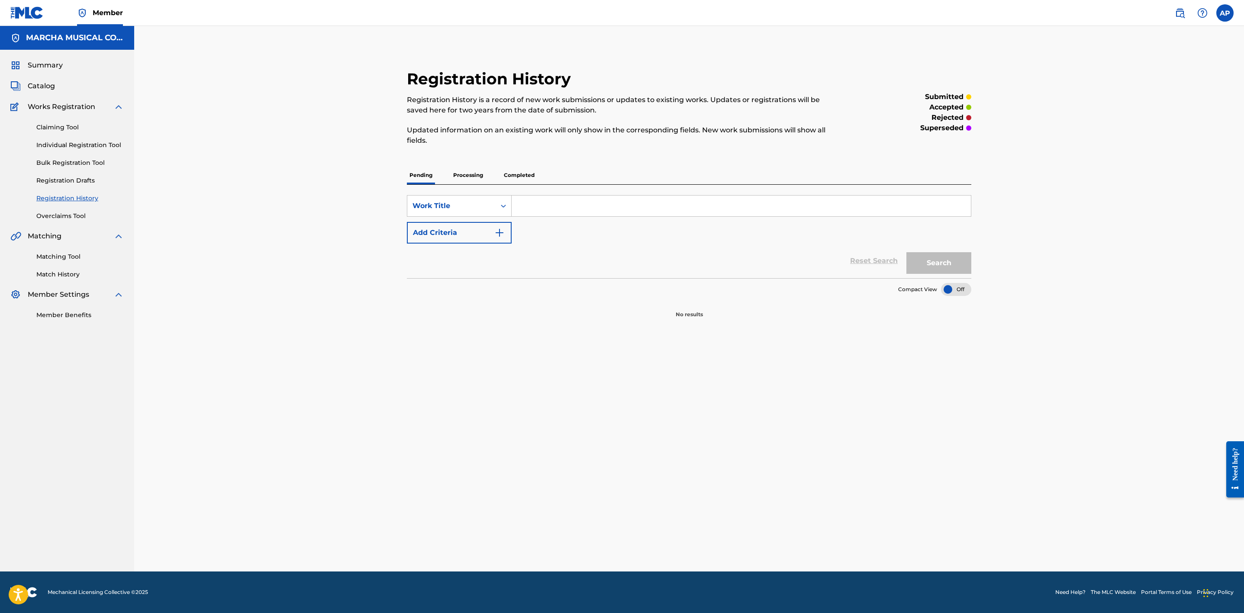
drag, startPoint x: 517, startPoint y: 203, endPoint x: 539, endPoint y: 208, distance: 22.8
click at [517, 203] on input "Search Form" at bounding box center [741, 206] width 459 height 21
type input "VENGO DE ENGAÑARTE"
click at [848, 266] on button "Search" at bounding box center [939, 263] width 65 height 22
click at [464, 171] on p "Processing" at bounding box center [468, 175] width 35 height 18
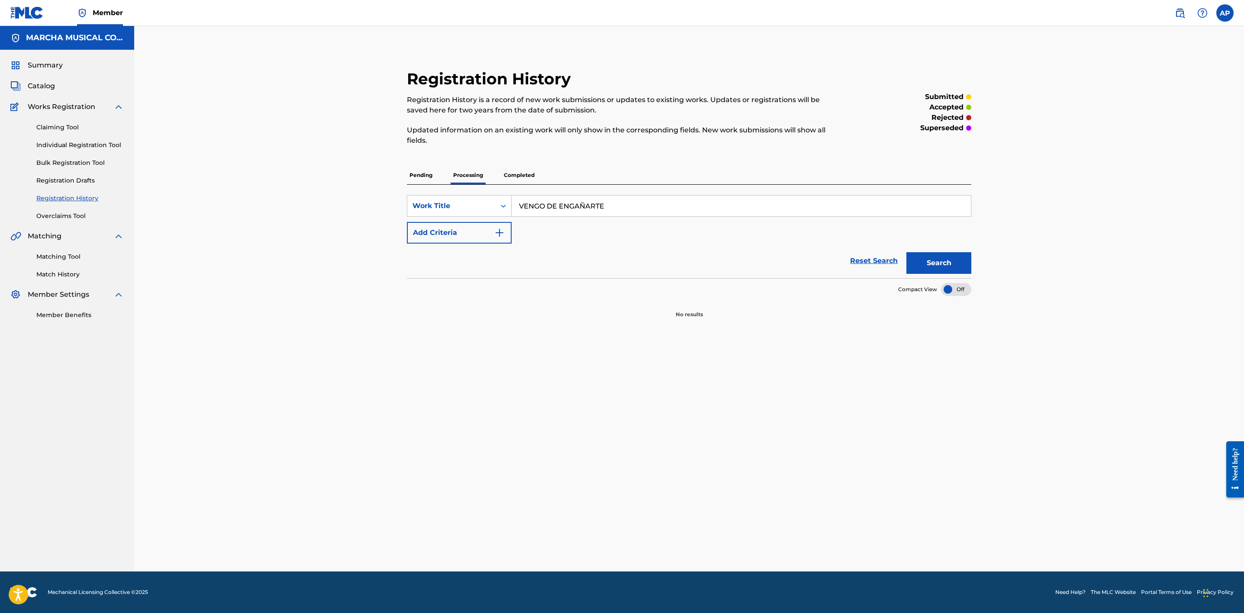
click at [848, 264] on button "Search" at bounding box center [939, 263] width 65 height 22
click at [520, 177] on p "Completed" at bounding box center [519, 175] width 36 height 18
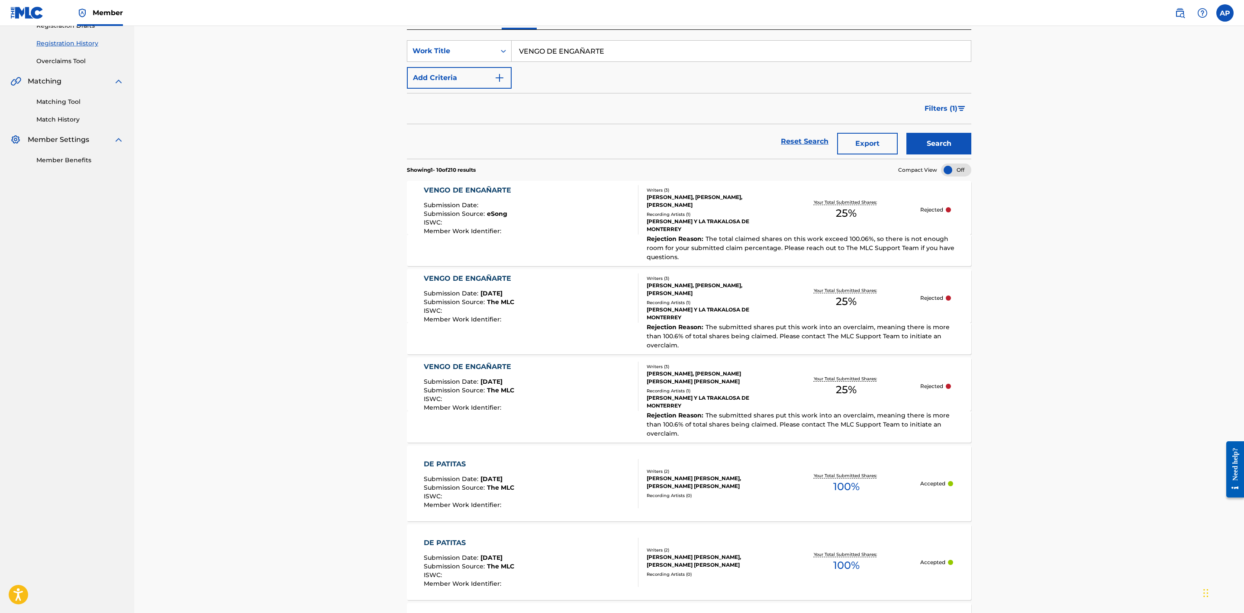
scroll to position [195, 0]
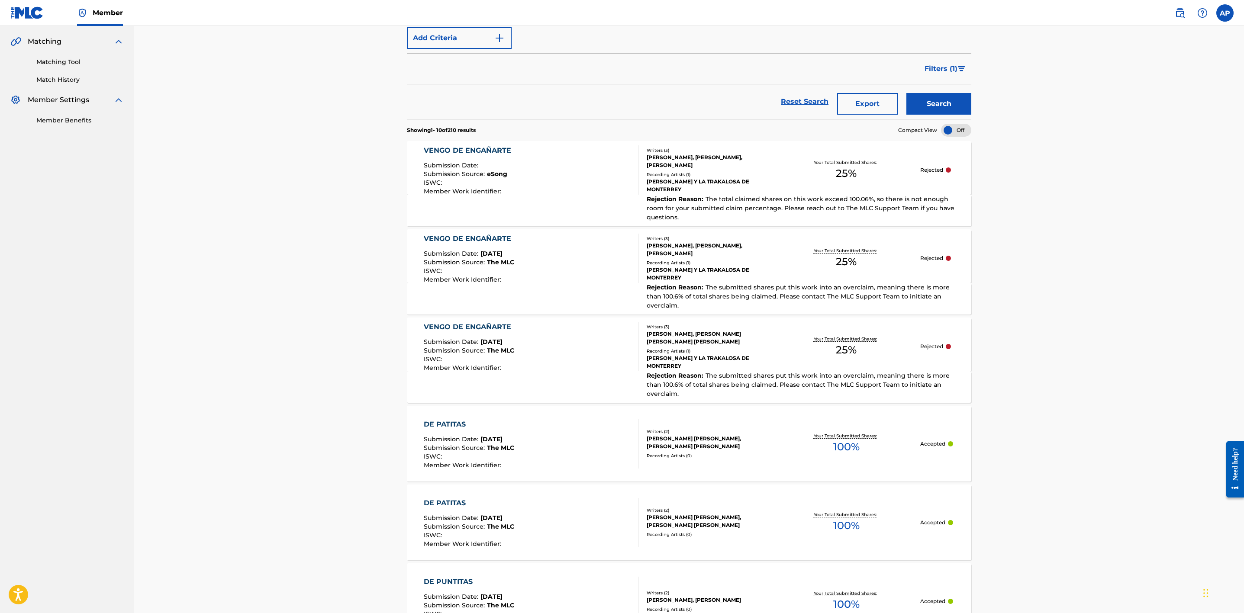
click at [766, 355] on div "[PERSON_NAME] Y LA TRAKALOSA DE MONTERREY" at bounding box center [710, 363] width 126 height 16
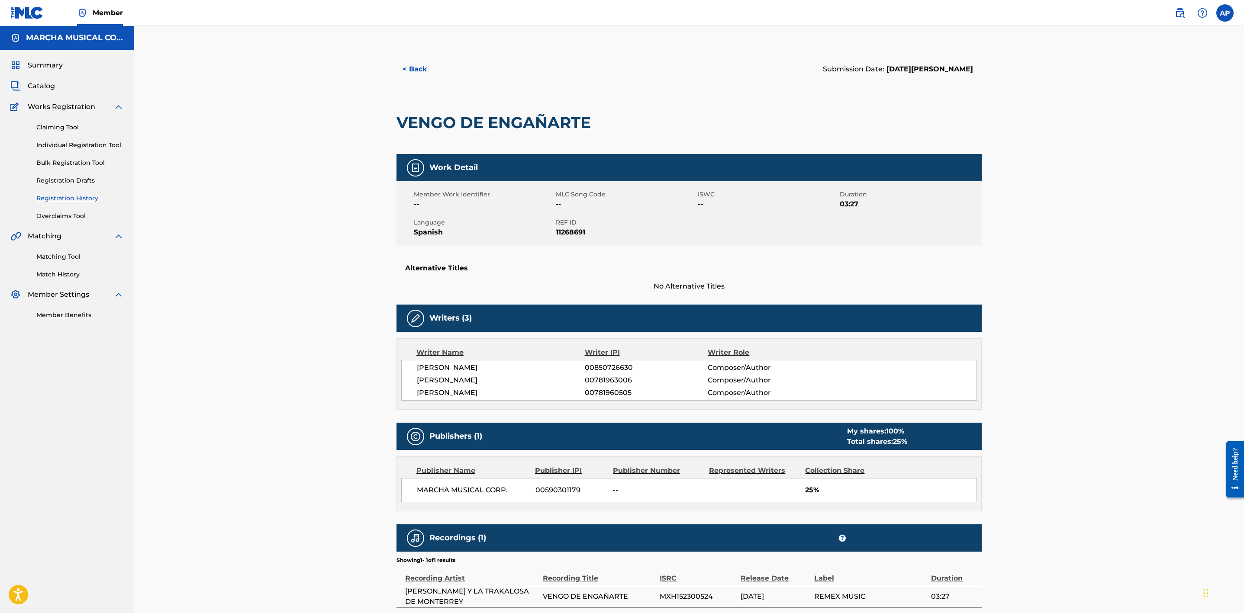
click at [417, 68] on button "< Back" at bounding box center [423, 69] width 52 height 22
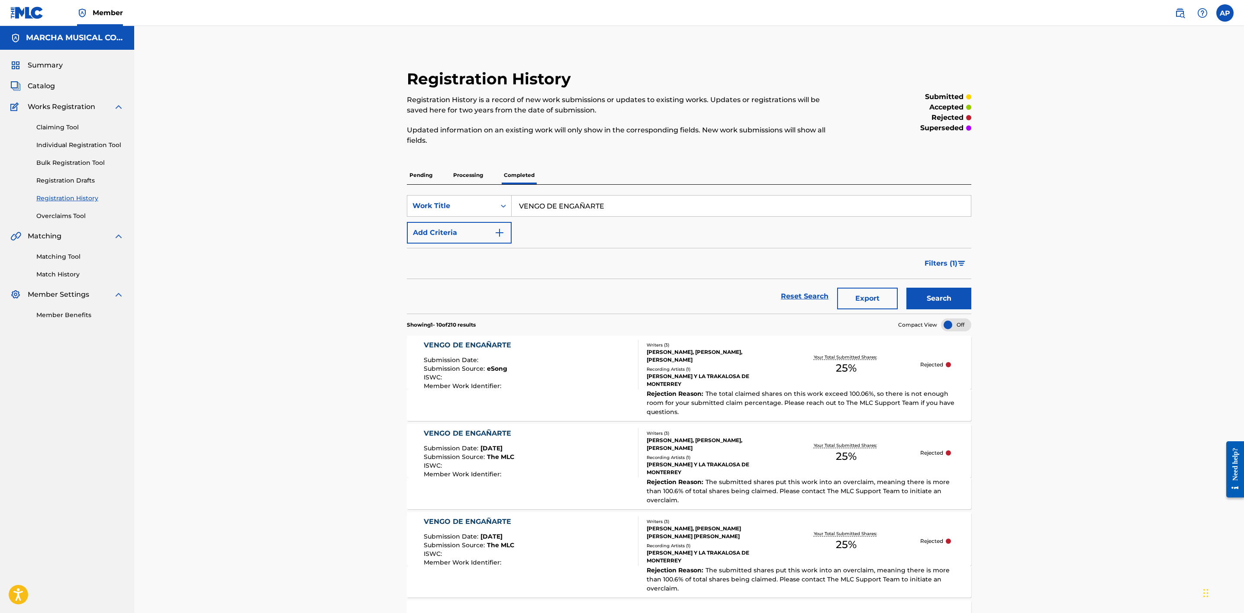
click at [78, 126] on link "Claiming Tool" at bounding box center [79, 127] width 87 height 9
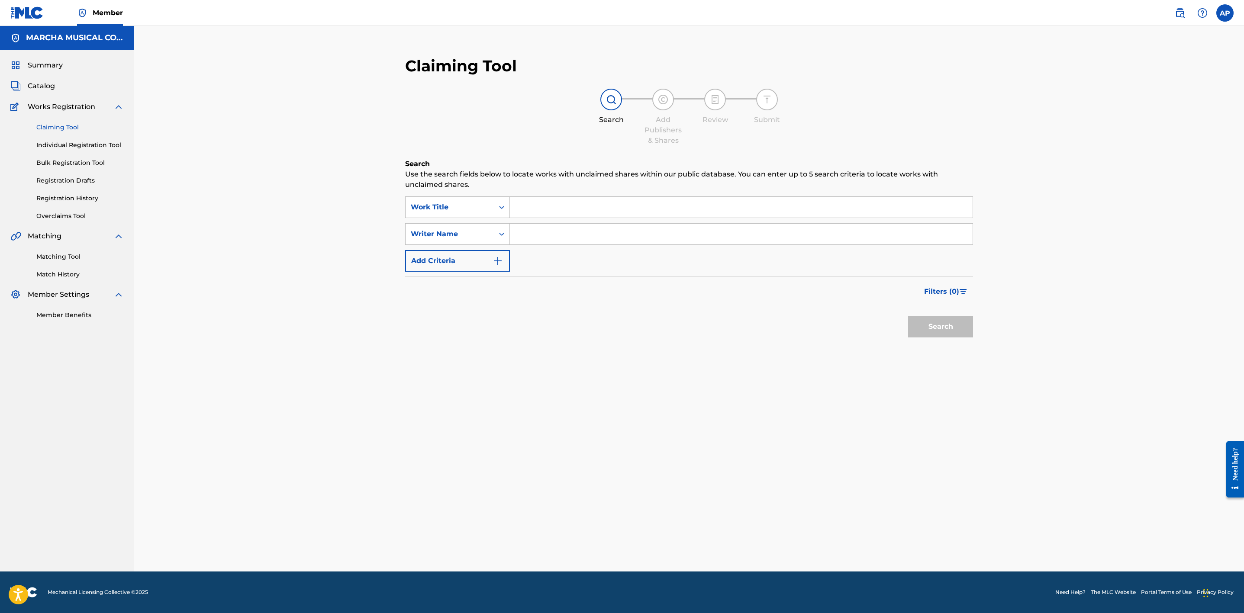
click at [107, 145] on link "Individual Registration Tool" at bounding box center [79, 145] width 87 height 9
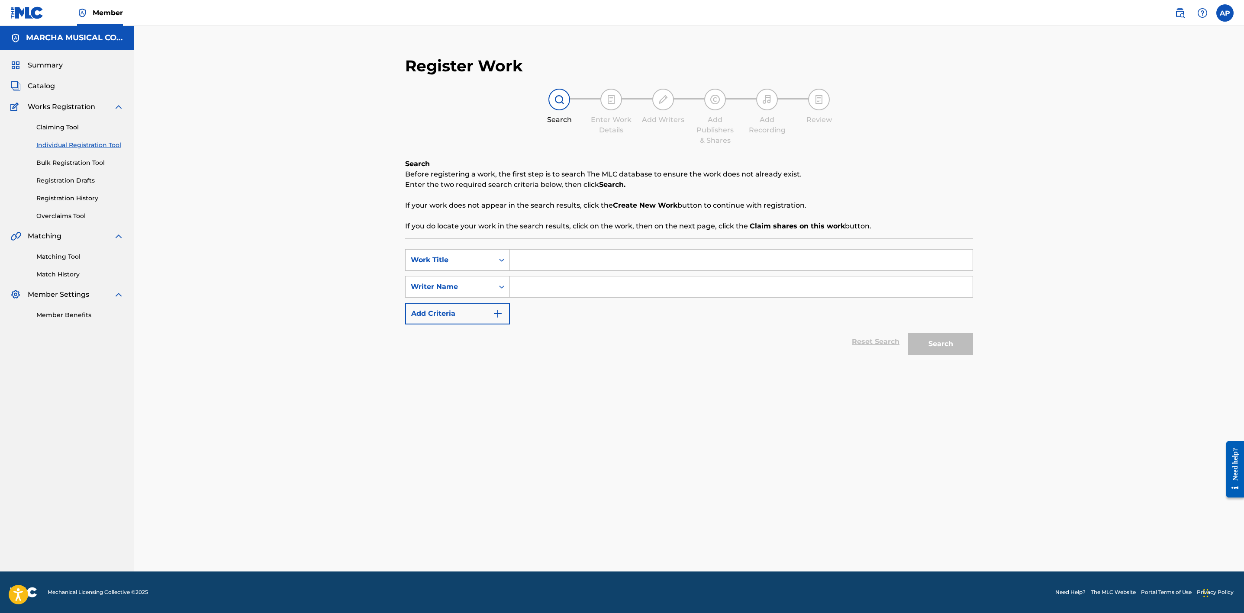
click at [535, 262] on input "Search Form" at bounding box center [741, 260] width 463 height 21
type input "vengo de engañarte"
click at [558, 285] on input "Search Form" at bounding box center [741, 287] width 463 height 21
click at [848, 342] on button "Search" at bounding box center [940, 344] width 65 height 22
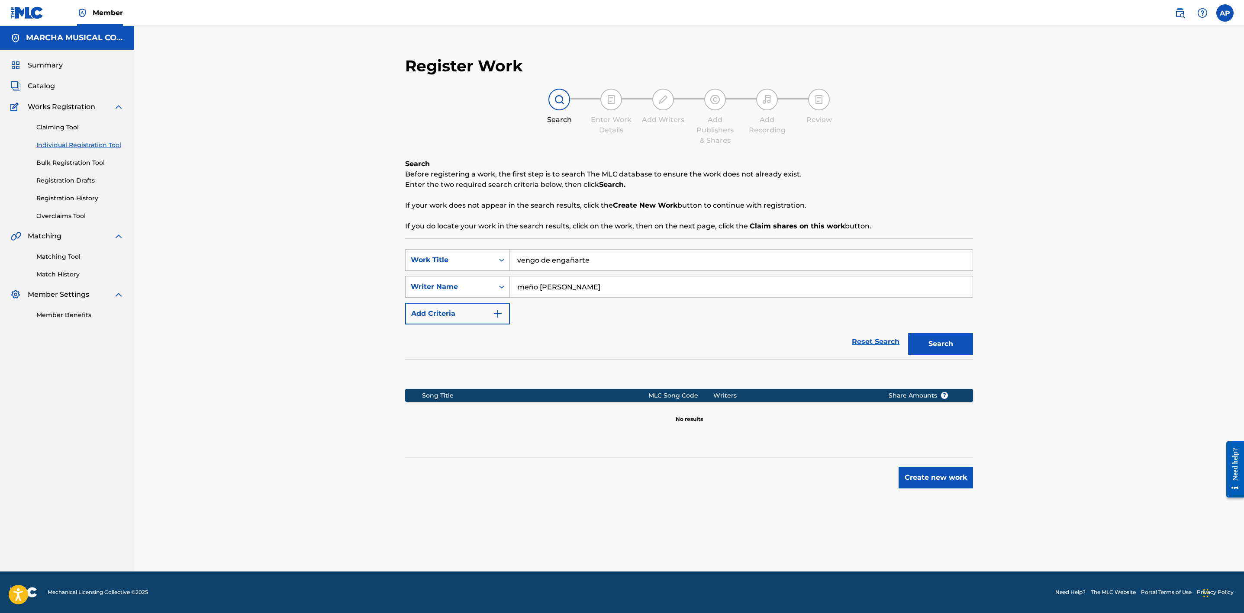
drag, startPoint x: 601, startPoint y: 285, endPoint x: 495, endPoint y: 285, distance: 106.5
click at [495, 285] on div "SearchWithCriteria4cbe8e4d-6bce-4abd-b6d6-90ac6d92c983 Writer Name [PERSON_NAME…" at bounding box center [689, 287] width 568 height 22
type input "[PERSON_NAME]"
click at [848, 342] on button "Search" at bounding box center [940, 344] width 65 height 22
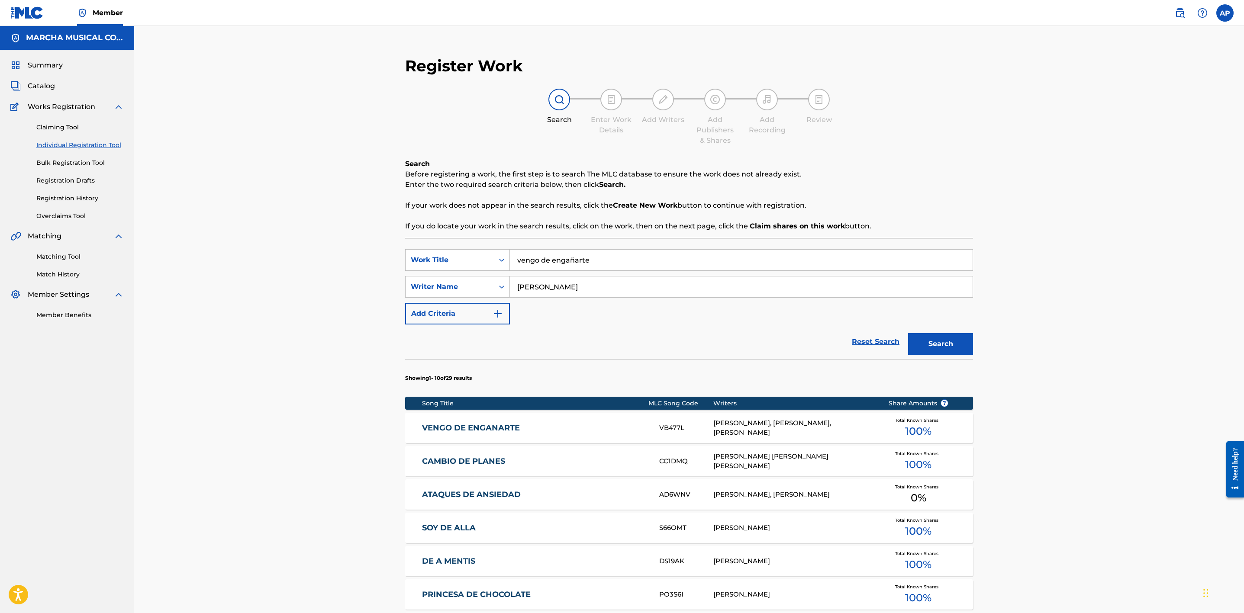
click at [628, 430] on link "VENGO DE ENGANARTE" at bounding box center [535, 428] width 226 height 10
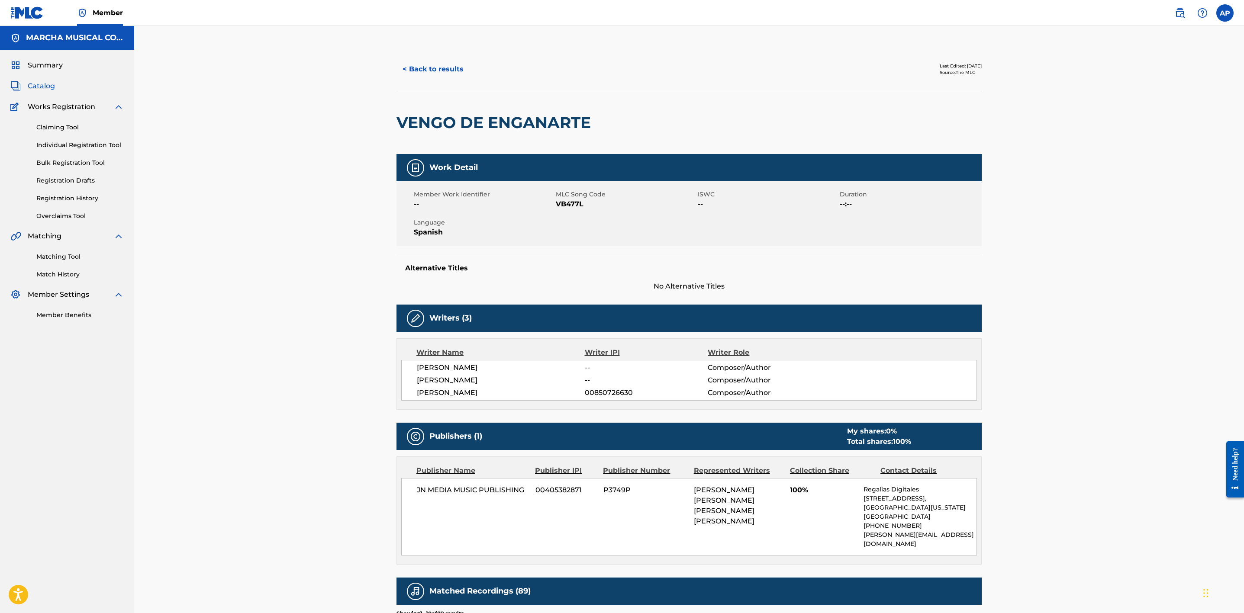
click at [455, 70] on button "< Back to results" at bounding box center [433, 69] width 73 height 22
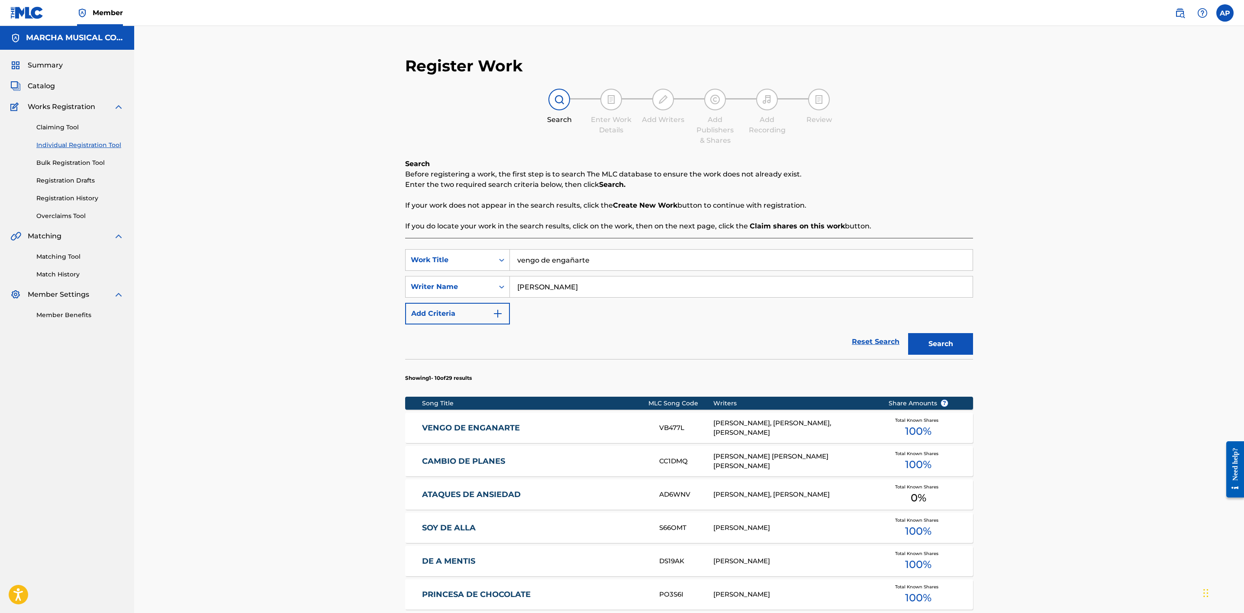
click at [88, 196] on link "Registration History" at bounding box center [79, 198] width 87 height 9
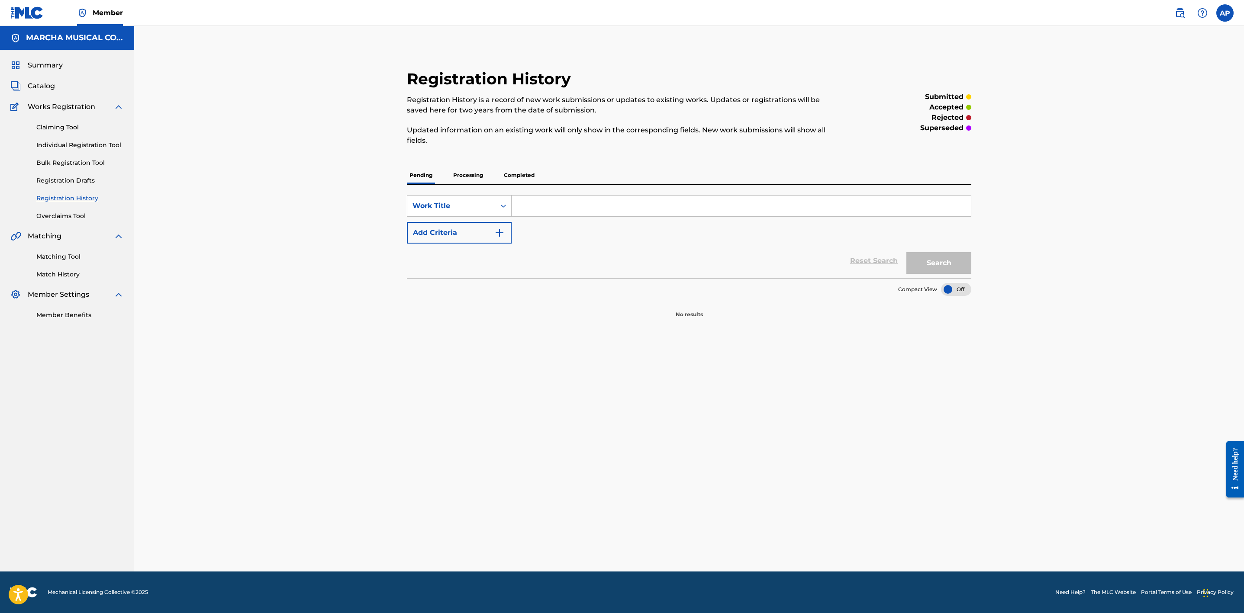
click at [564, 207] on input "Search Form" at bounding box center [741, 206] width 459 height 21
type input "VENGO DE ENGAÑARTE"
click at [480, 178] on p "Processing" at bounding box center [468, 175] width 35 height 18
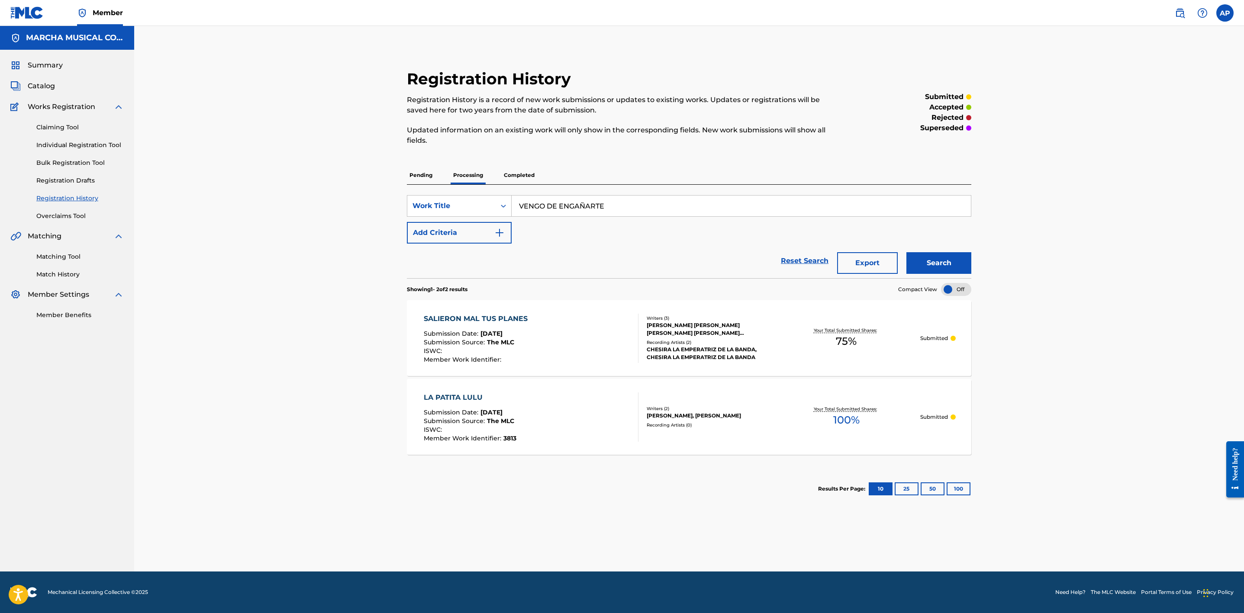
click at [530, 175] on p "Completed" at bounding box center [519, 175] width 36 height 18
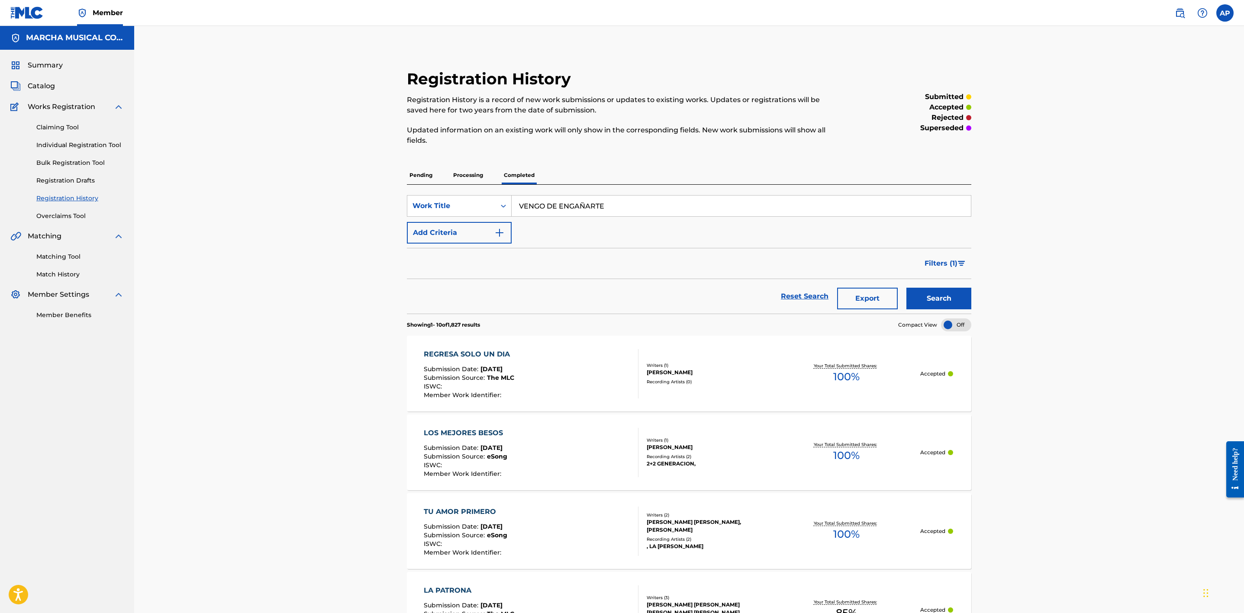
click at [848, 297] on button "Search" at bounding box center [939, 299] width 65 height 22
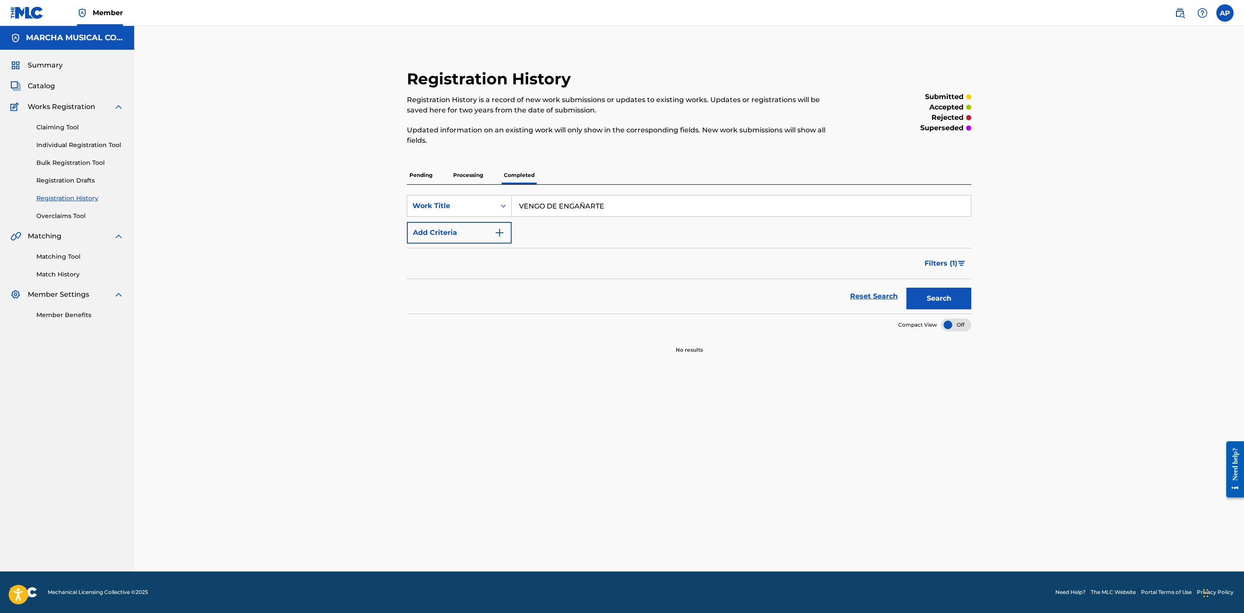
click at [642, 210] on input "VENGO DE ENGAÑARTE" at bounding box center [741, 206] width 459 height 21
click at [848, 302] on button "Search" at bounding box center [939, 299] width 65 height 22
click at [469, 177] on p "Processing" at bounding box center [468, 175] width 35 height 18
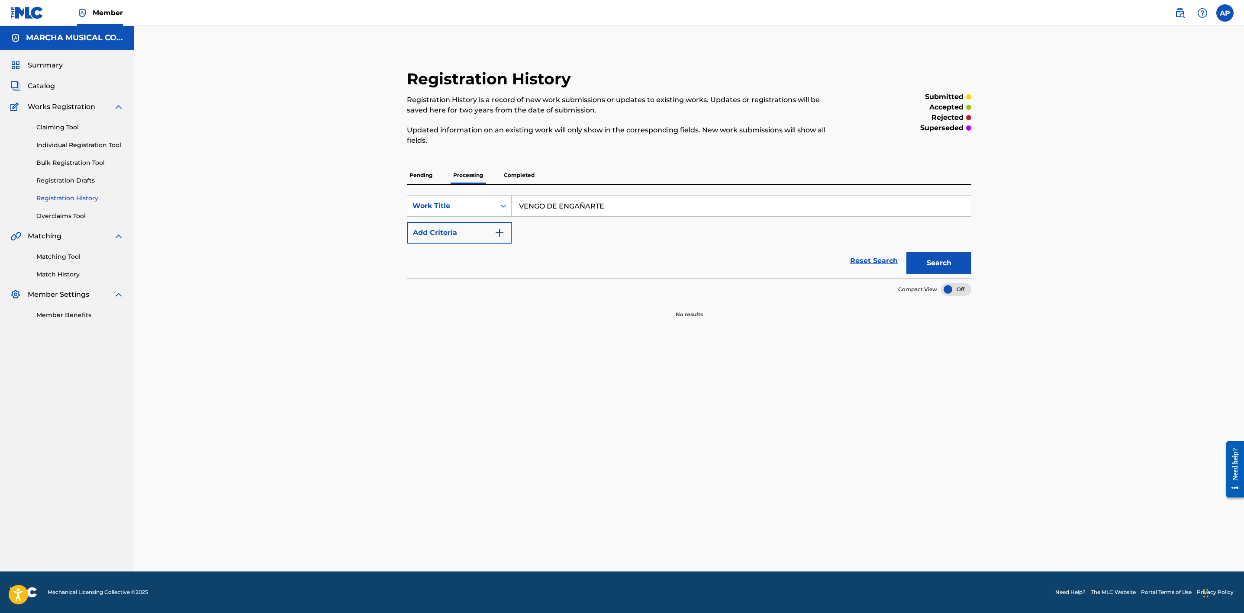
click at [848, 264] on button "Search" at bounding box center [939, 263] width 65 height 22
click at [430, 173] on p "Pending" at bounding box center [421, 175] width 28 height 18
click at [848, 266] on button "Search" at bounding box center [939, 263] width 65 height 22
click at [848, 264] on button "Search" at bounding box center [939, 263] width 65 height 22
click at [469, 174] on p "Processing" at bounding box center [468, 175] width 35 height 18
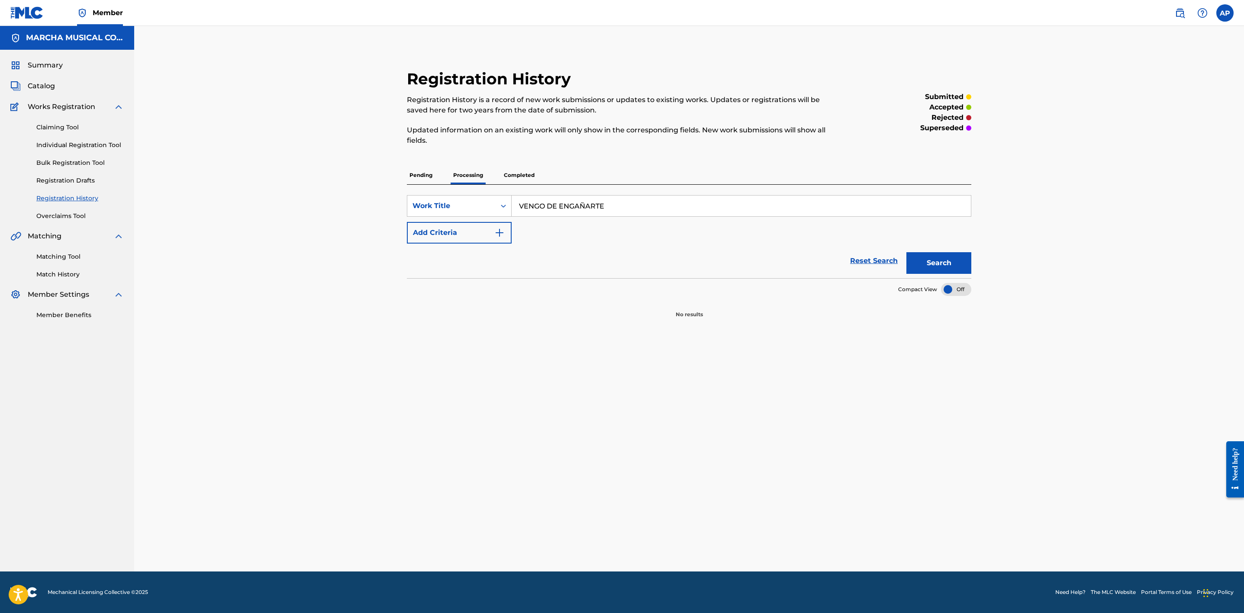
click at [848, 262] on button "Search" at bounding box center [939, 263] width 65 height 22
click at [529, 178] on p "Completed" at bounding box center [519, 175] width 36 height 18
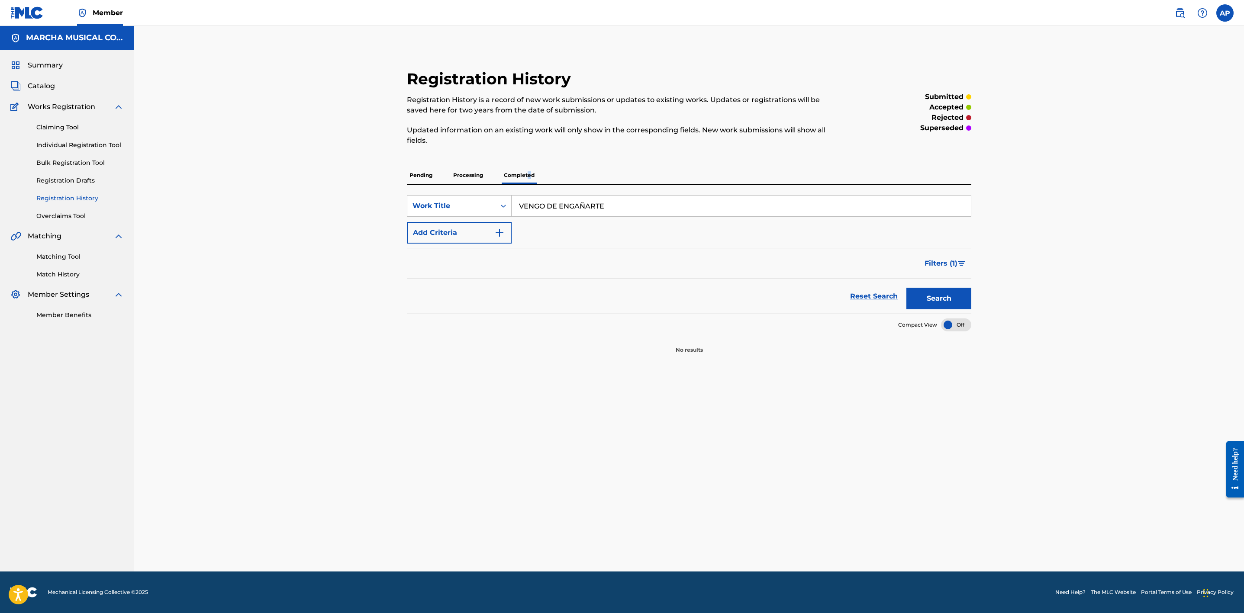
click at [848, 302] on button "Search" at bounding box center [939, 299] width 65 height 22
click at [848, 305] on button "Search" at bounding box center [939, 299] width 65 height 22
click at [546, 185] on div "SearchWithCriteria423bc8a3-a2d5-436c-b2ba-b28120375332 Work Title VENGO DE ENGA…" at bounding box center [689, 249] width 565 height 129
click at [617, 208] on input "VENGO DE ENGAÑARTE" at bounding box center [741, 206] width 459 height 21
click at [848, 291] on button "Search" at bounding box center [939, 299] width 65 height 22
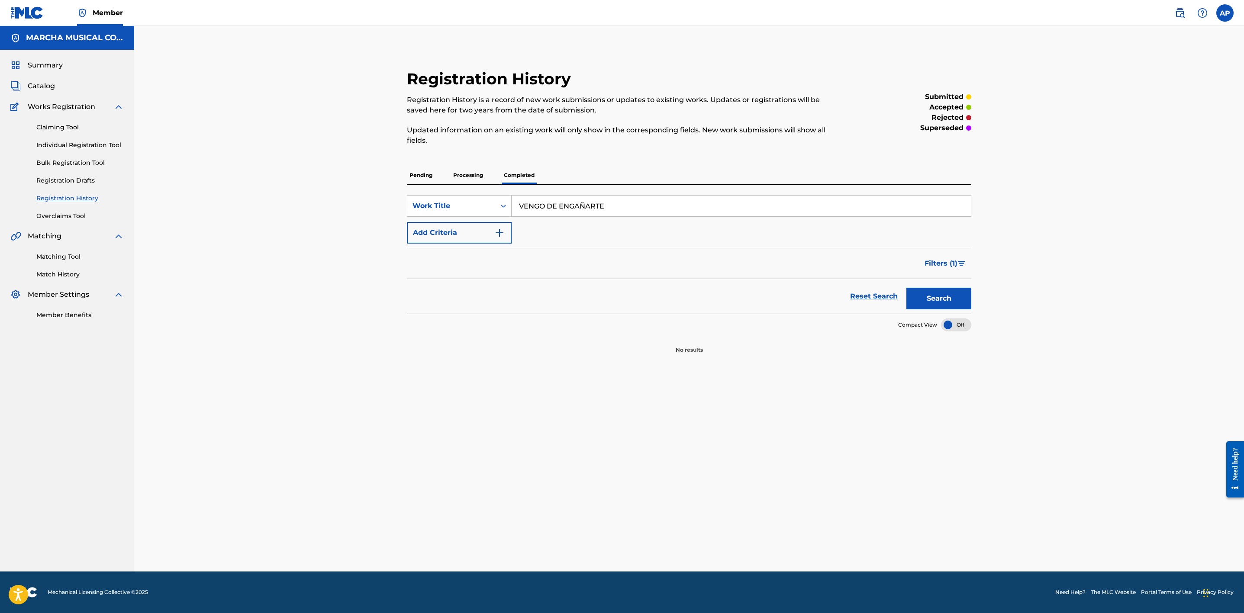
click at [468, 174] on p "Processing" at bounding box center [468, 175] width 35 height 18
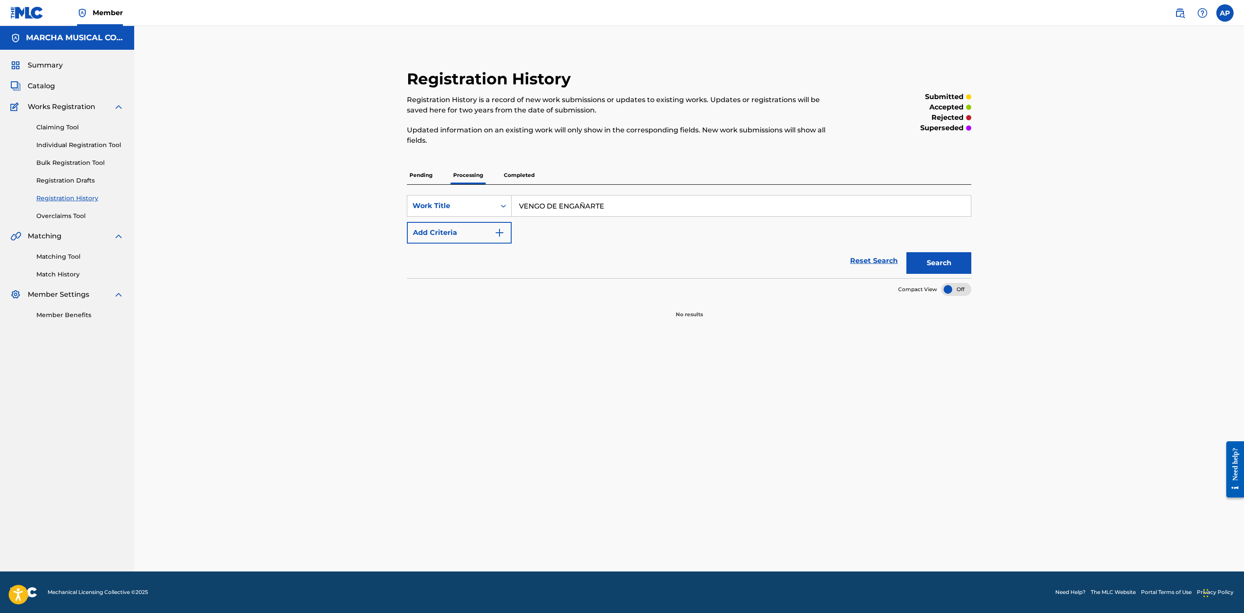
click at [848, 264] on button "Search" at bounding box center [939, 263] width 65 height 22
click at [430, 173] on p "Pending" at bounding box center [421, 175] width 28 height 18
click at [848, 256] on button "Search" at bounding box center [939, 263] width 65 height 22
click at [94, 146] on link "Individual Registration Tool" at bounding box center [79, 145] width 87 height 9
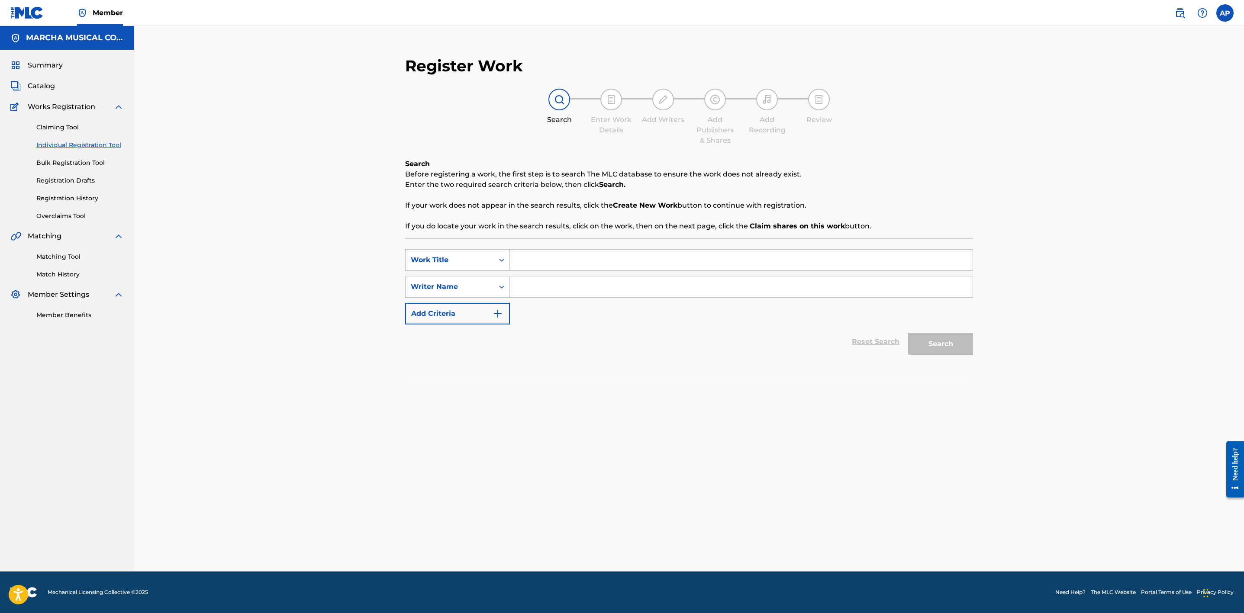
click at [521, 258] on input "Search Form" at bounding box center [741, 260] width 463 height 21
type input "vengo de engañarte"
click at [563, 287] on input "Search Form" at bounding box center [741, 287] width 463 height 21
type input "[PERSON_NAME]"
click at [848, 338] on button "Search" at bounding box center [940, 344] width 65 height 22
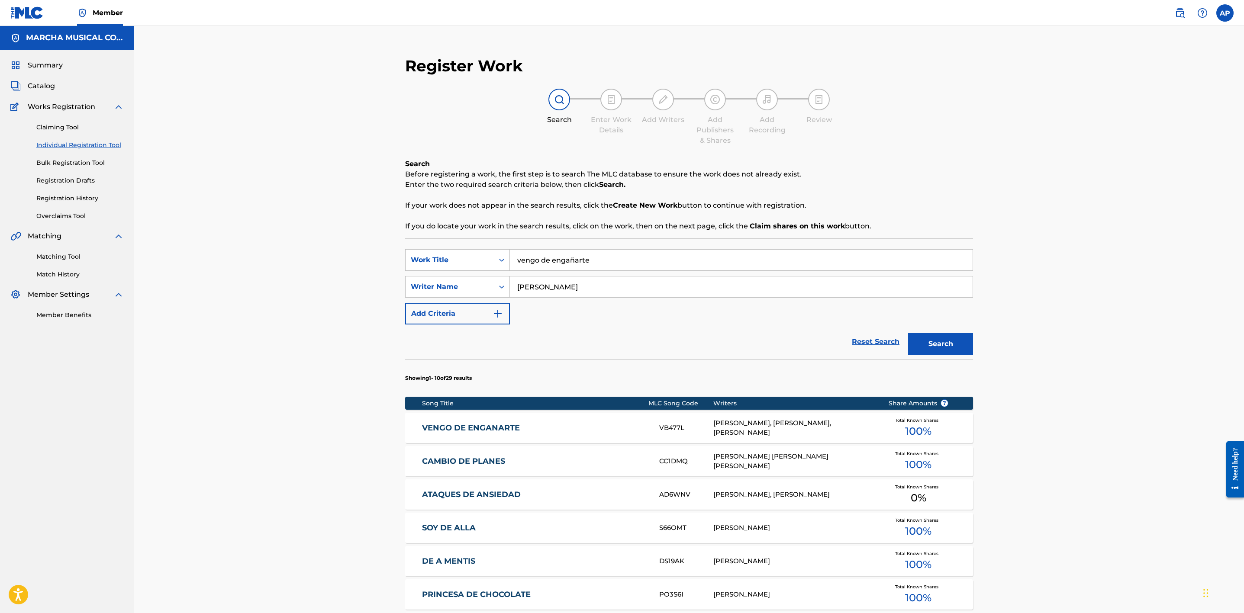
click at [726, 435] on div "[PERSON_NAME], [PERSON_NAME], [PERSON_NAME]" at bounding box center [794, 428] width 162 height 19
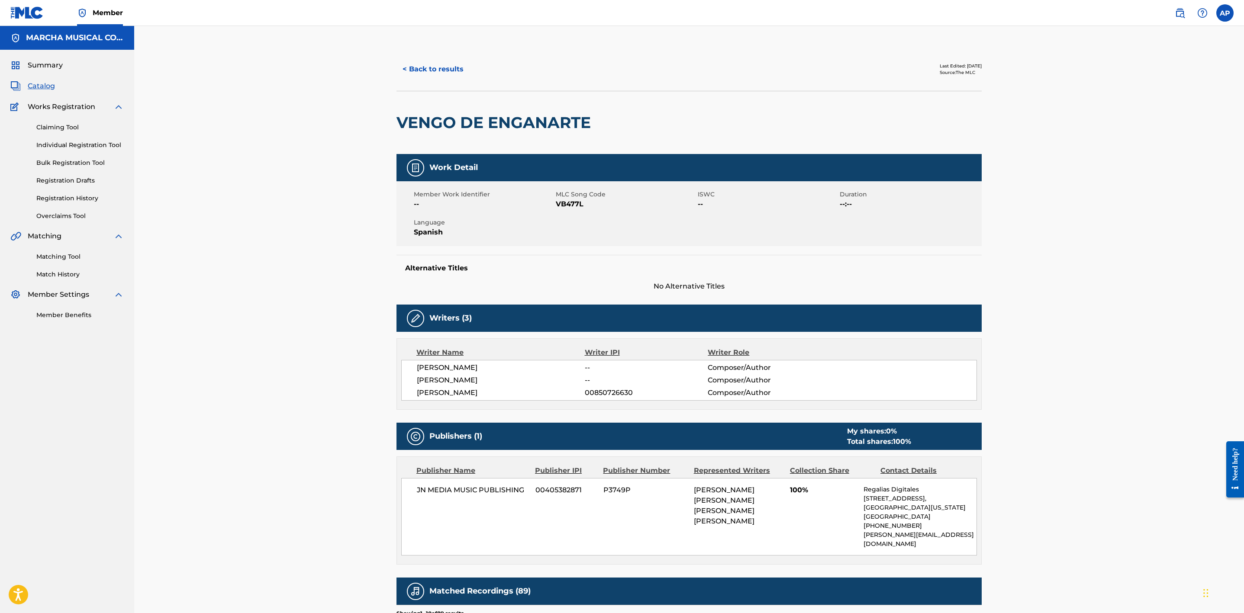
click at [82, 199] on link "Registration History" at bounding box center [79, 198] width 87 height 9
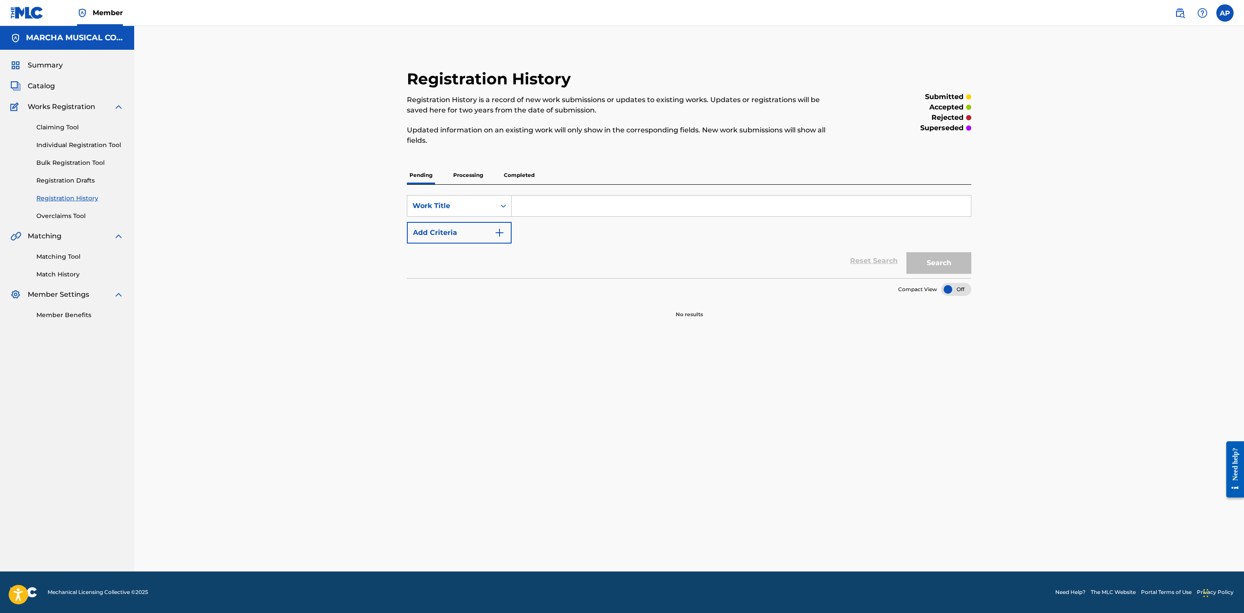
click at [521, 201] on input "Search Form" at bounding box center [741, 206] width 459 height 21
type input "VENGO DE ENGAÑARTE"
click at [848, 259] on button "Search" at bounding box center [939, 263] width 65 height 22
click at [482, 174] on p "Processing" at bounding box center [468, 175] width 35 height 18
click at [848, 258] on button "Search" at bounding box center [939, 263] width 65 height 22
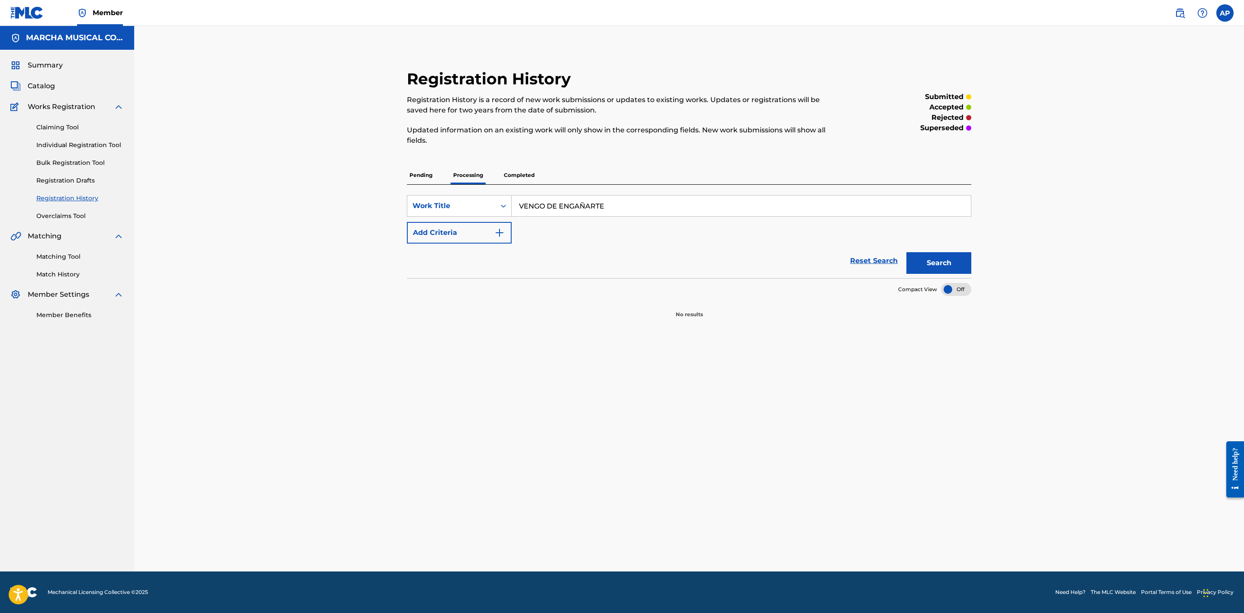
click at [848, 260] on button "Search" at bounding box center [939, 263] width 65 height 22
click at [515, 175] on p "Completed" at bounding box center [519, 175] width 36 height 18
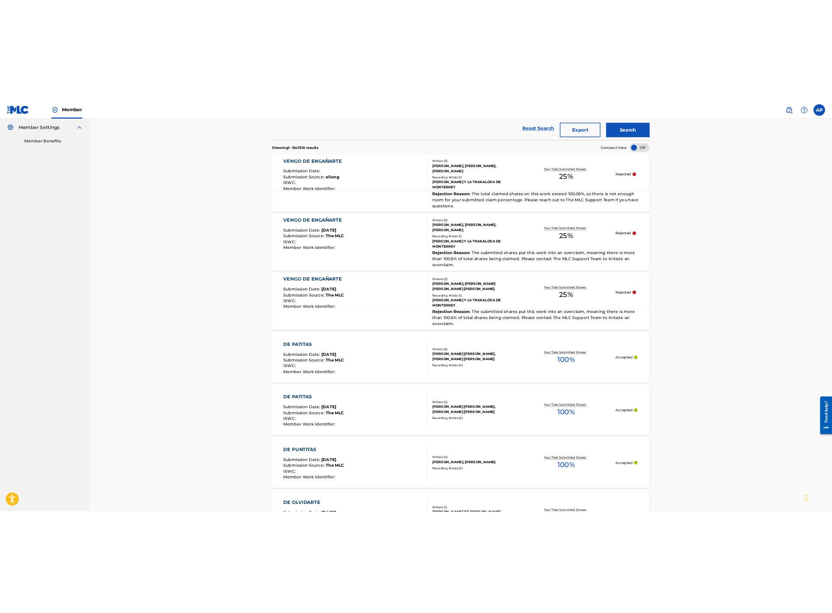
scroll to position [260, 0]
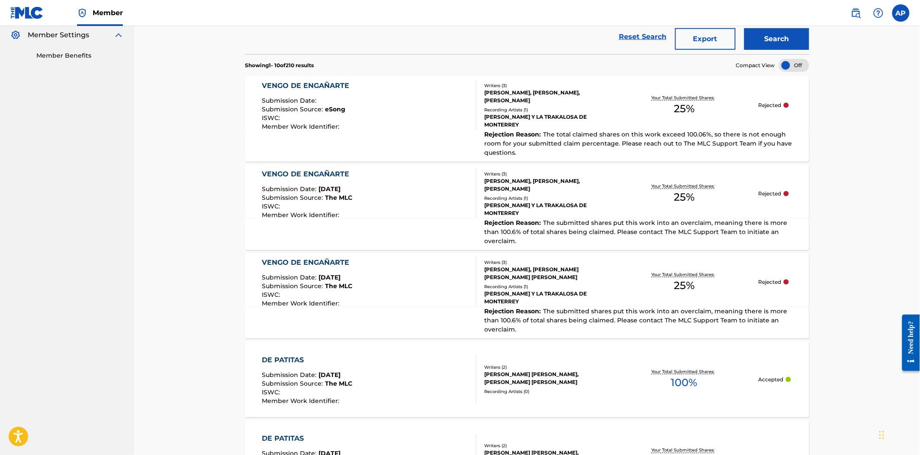
drag, startPoint x: 1223, startPoint y: 0, endPoint x: 669, endPoint y: 6, distance: 553.8
click at [669, 6] on nav "Member AP AP Arizbel Pacheco [EMAIL_ADDRESS][PERSON_NAME][DOMAIN_NAME] Notifica…" at bounding box center [460, 13] width 920 height 26
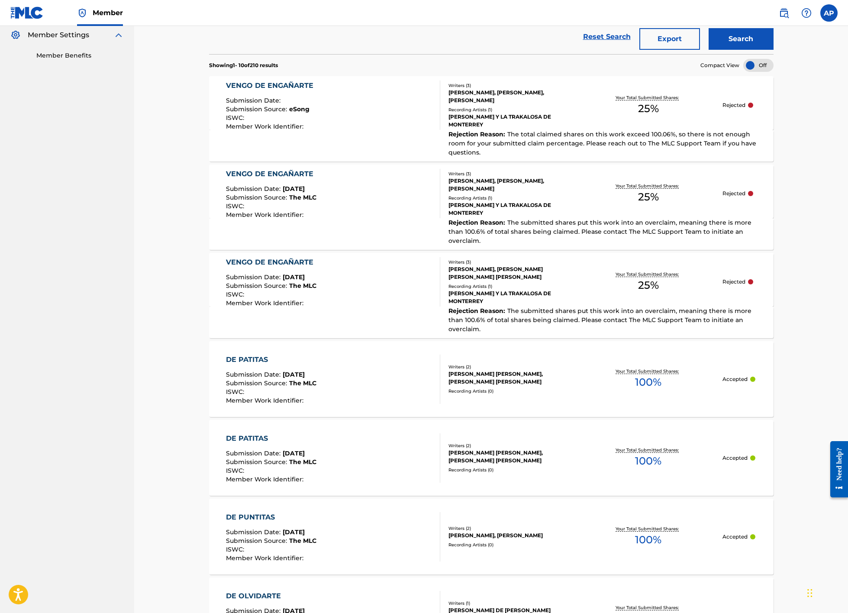
click at [65, 169] on nav "MARCHA MUSICAL CORP. Summary Catalog Works Registration Claiming Tool Individua…" at bounding box center [67, 357] width 134 height 1182
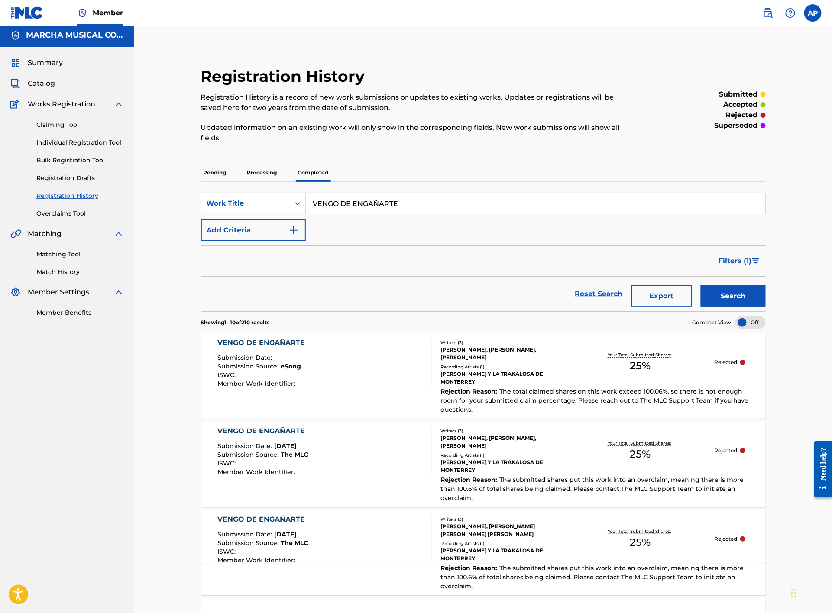
scroll to position [0, 0]
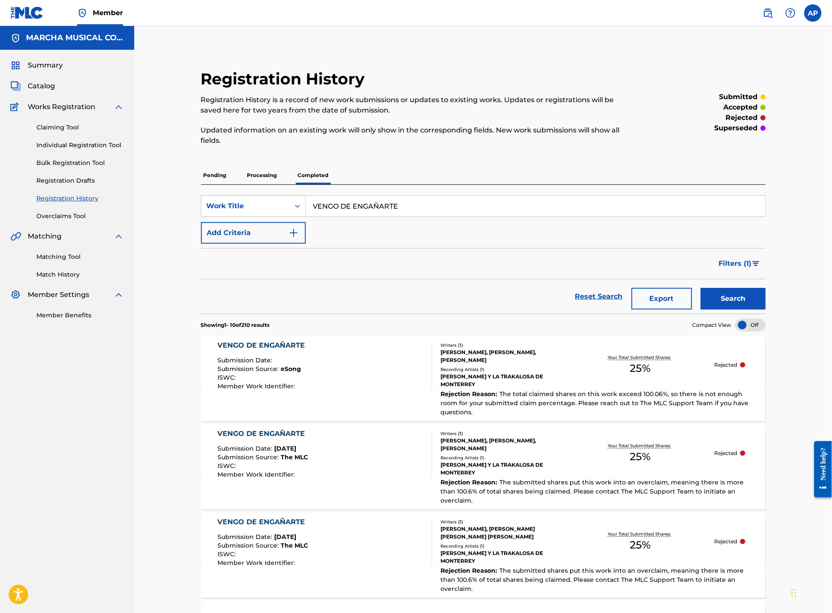
click at [43, 87] on span "Catalog" at bounding box center [41, 86] width 27 height 10
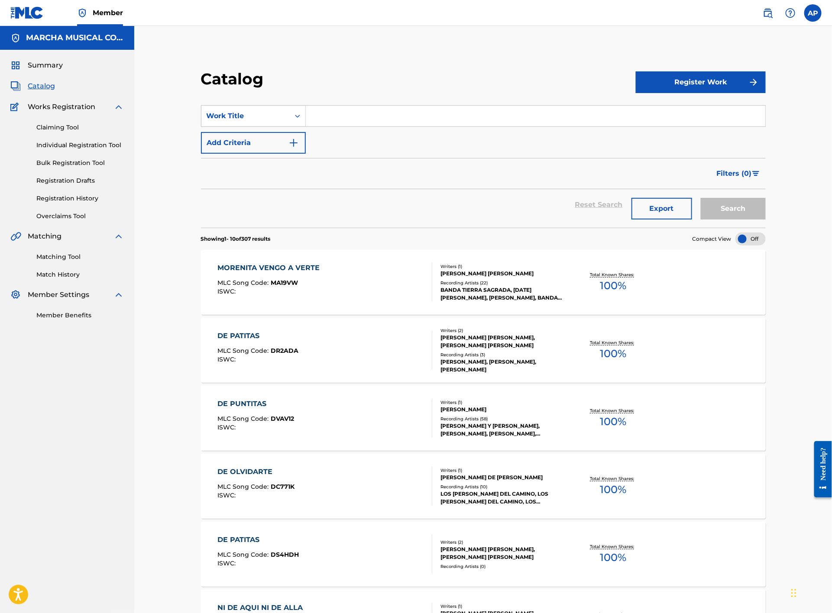
click at [335, 121] on input "Search Form" at bounding box center [535, 116] width 459 height 21
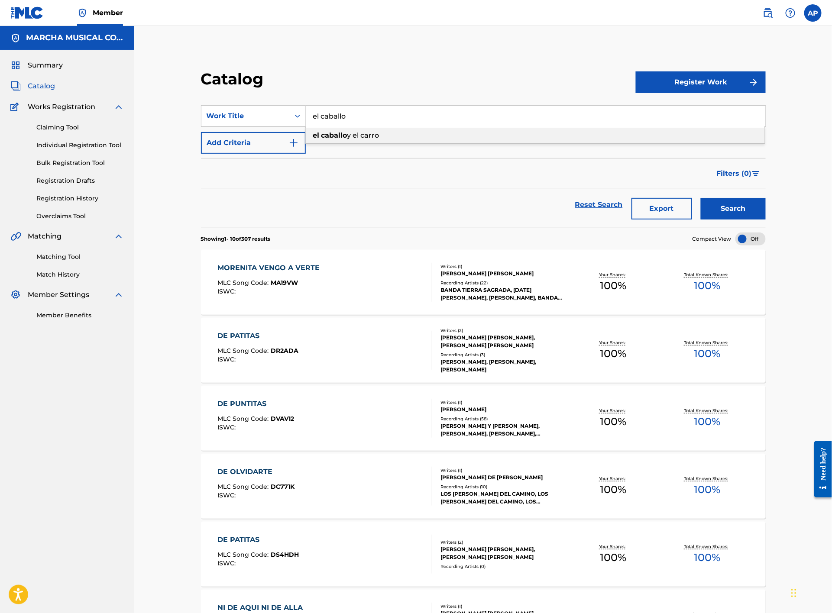
click at [371, 135] on span "y el carro" at bounding box center [363, 135] width 32 height 8
type input "el caballo y el carro"
click at [730, 208] on button "Search" at bounding box center [732, 209] width 65 height 22
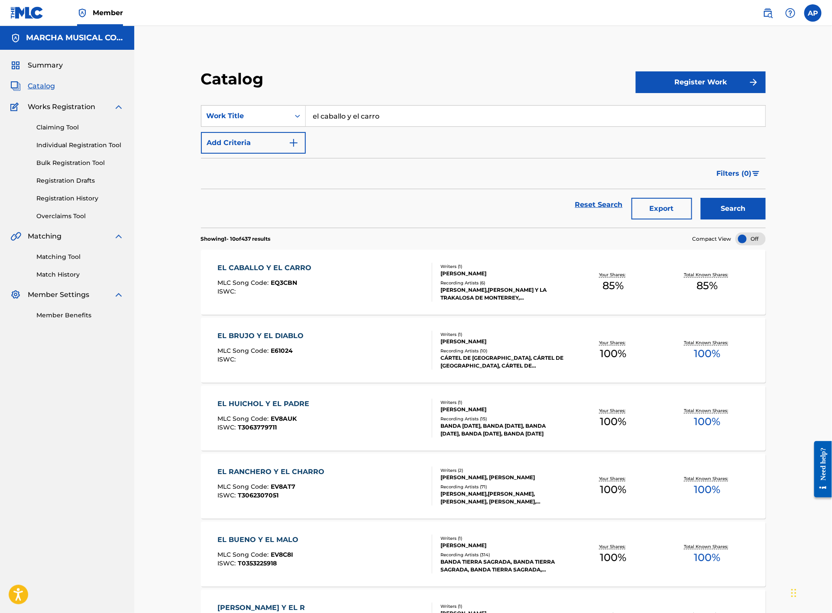
click at [411, 277] on div "EL CABALLO Y EL CARRO MLC Song Code : EQ3CBN ISWC :" at bounding box center [325, 282] width 215 height 39
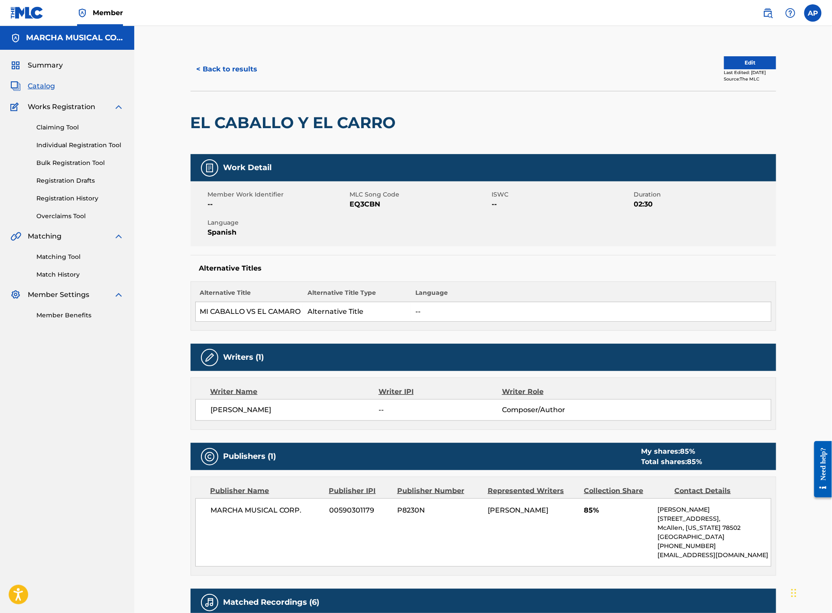
drag, startPoint x: 247, startPoint y: 69, endPoint x: 252, endPoint y: 71, distance: 5.1
click at [247, 69] on button "< Back to results" at bounding box center [226, 69] width 73 height 22
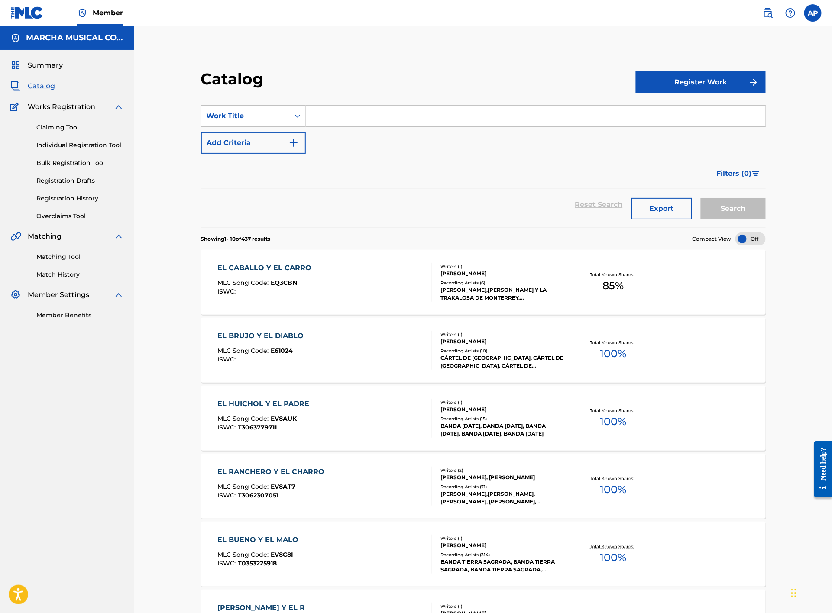
click at [382, 118] on input "Search Form" at bounding box center [535, 116] width 459 height 21
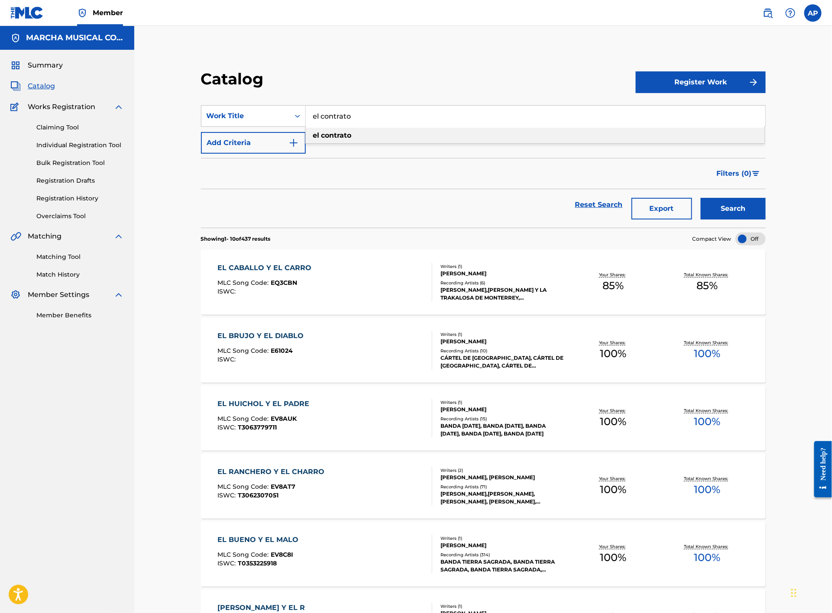
type input "el contrato"
click at [351, 139] on div "el contrato" at bounding box center [535, 136] width 458 height 16
click at [740, 210] on button "Search" at bounding box center [732, 209] width 65 height 22
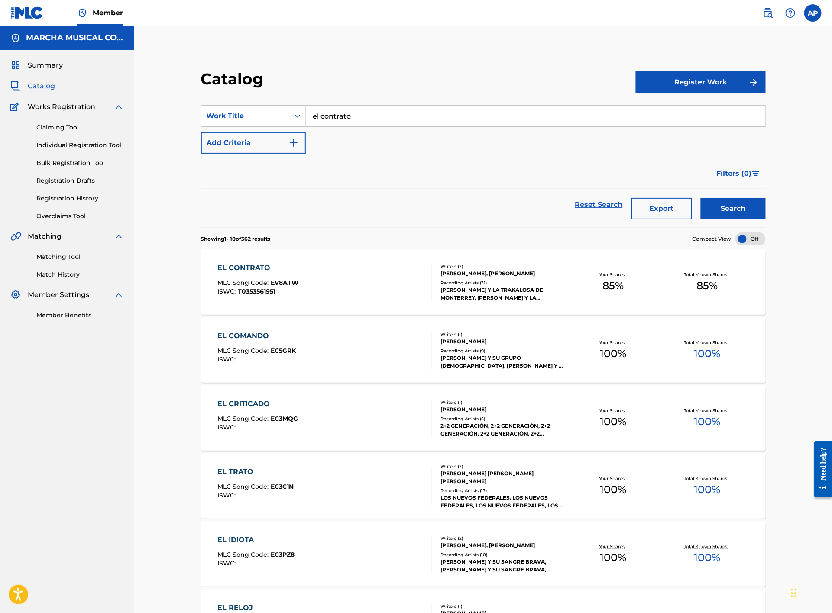
click at [348, 288] on div "EL CONTRATO MLC Song Code : EV8ATW ISWC : T0353561951" at bounding box center [325, 282] width 215 height 39
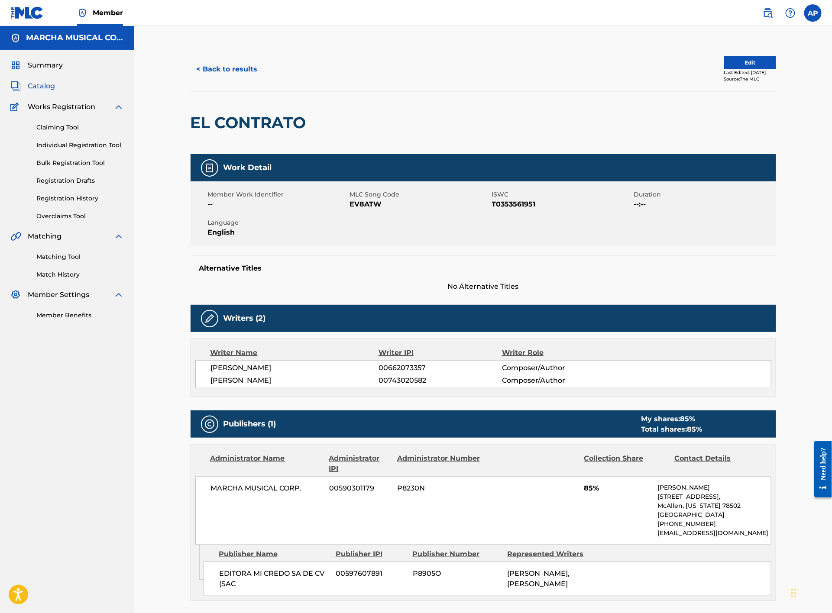
click at [230, 64] on button "< Back to results" at bounding box center [226, 69] width 73 height 22
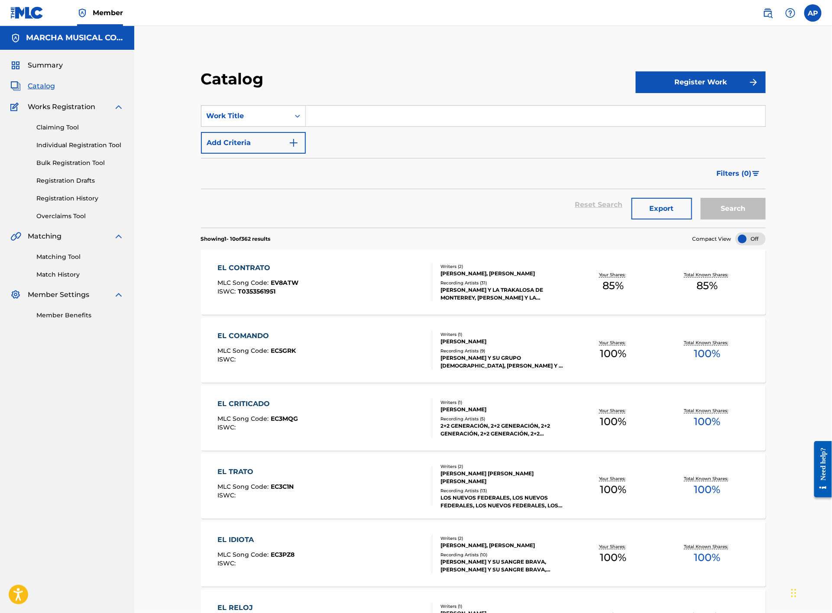
click at [327, 116] on input "Search Form" at bounding box center [535, 116] width 459 height 21
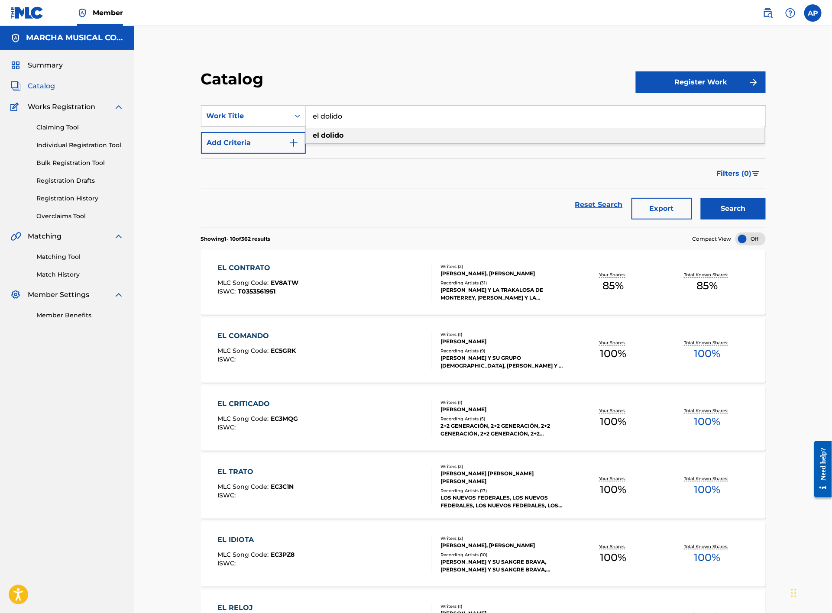
type input "el dolido"
click at [342, 136] on strong "dolido" at bounding box center [332, 135] width 23 height 8
click at [732, 212] on button "Search" at bounding box center [732, 209] width 65 height 22
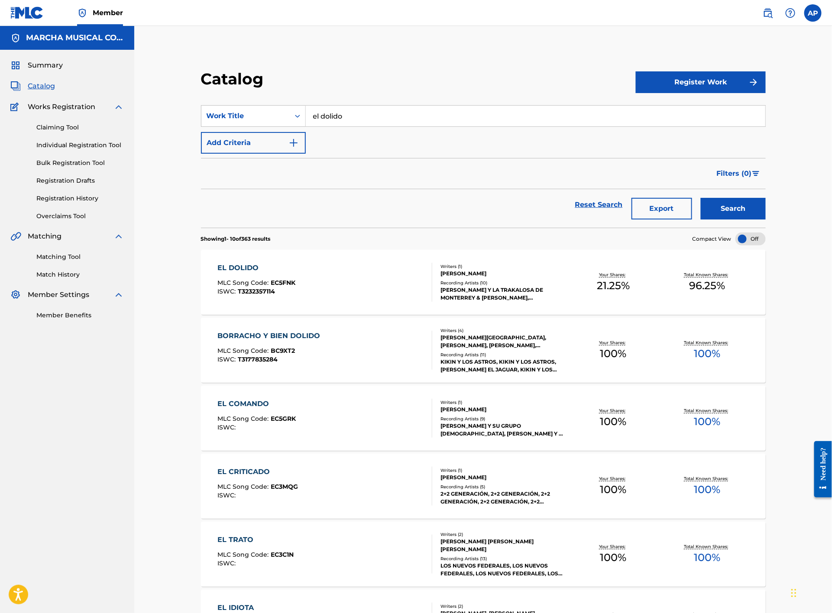
click at [368, 280] on div "EL DOLIDO MLC Song Code : EC5FNK ISWC : T3232357114" at bounding box center [325, 282] width 215 height 39
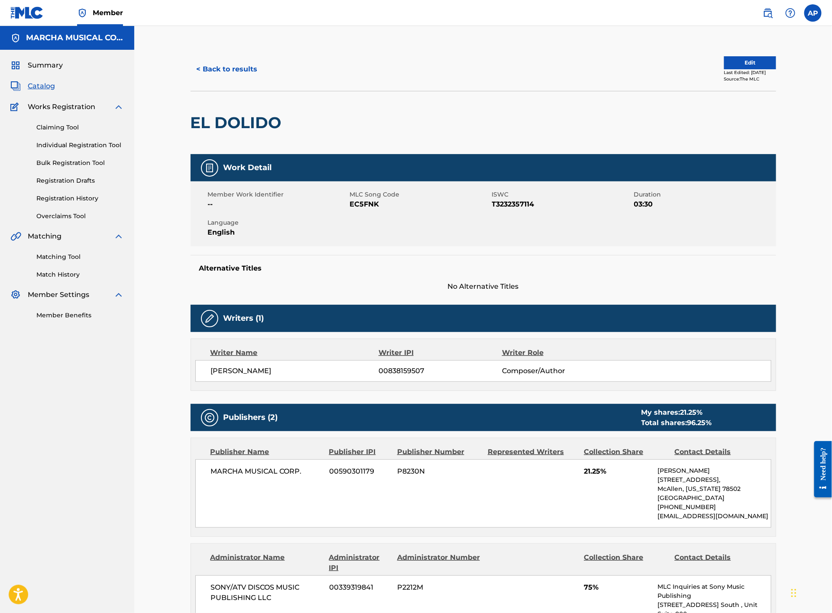
click at [240, 67] on button "< Back to results" at bounding box center [226, 69] width 73 height 22
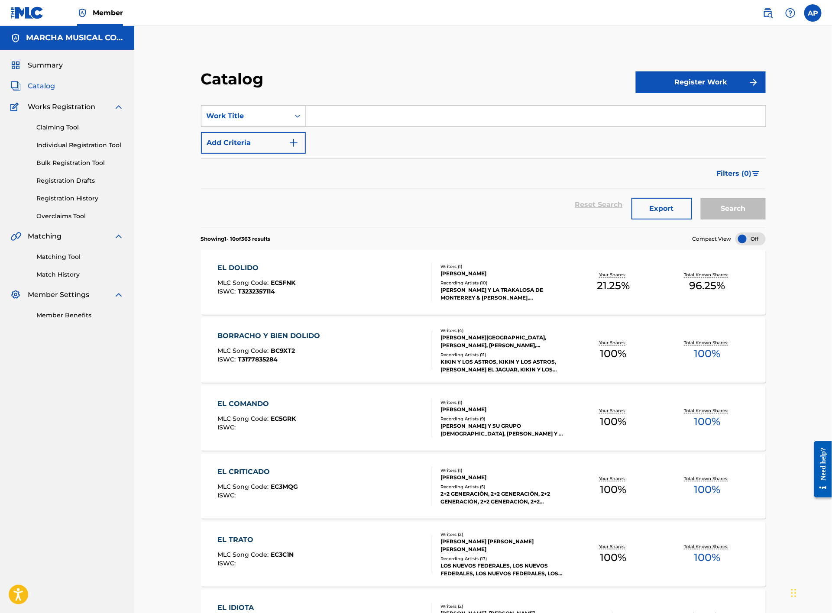
click at [317, 118] on input "Search Form" at bounding box center [535, 116] width 459 height 21
click at [364, 151] on div "el mayor de mis antojos" at bounding box center [535, 156] width 458 height 16
type input "el mayor de mis antojos"
click at [747, 204] on button "Search" at bounding box center [732, 209] width 65 height 22
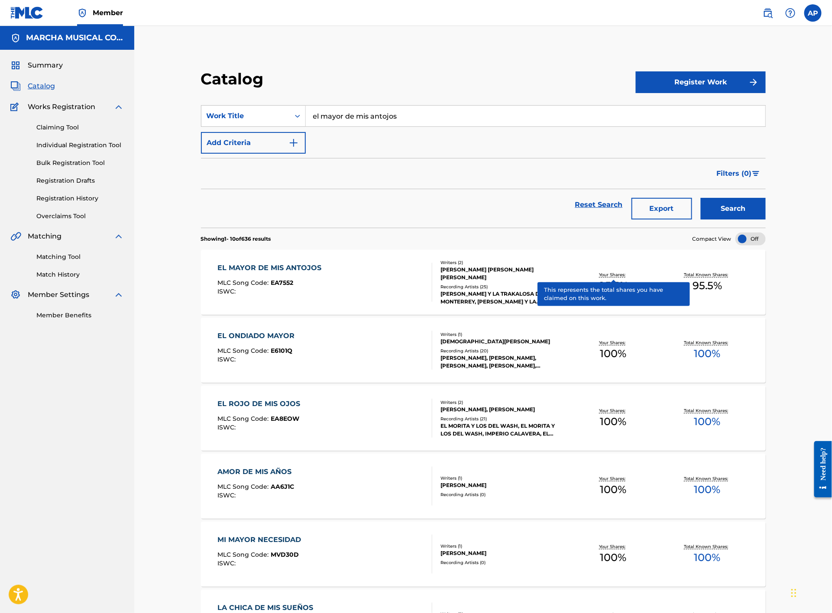
click at [346, 275] on div "EL MAYOR DE MIS ANTOJOS MLC Song Code : EA7552 ISWC :" at bounding box center [325, 282] width 215 height 39
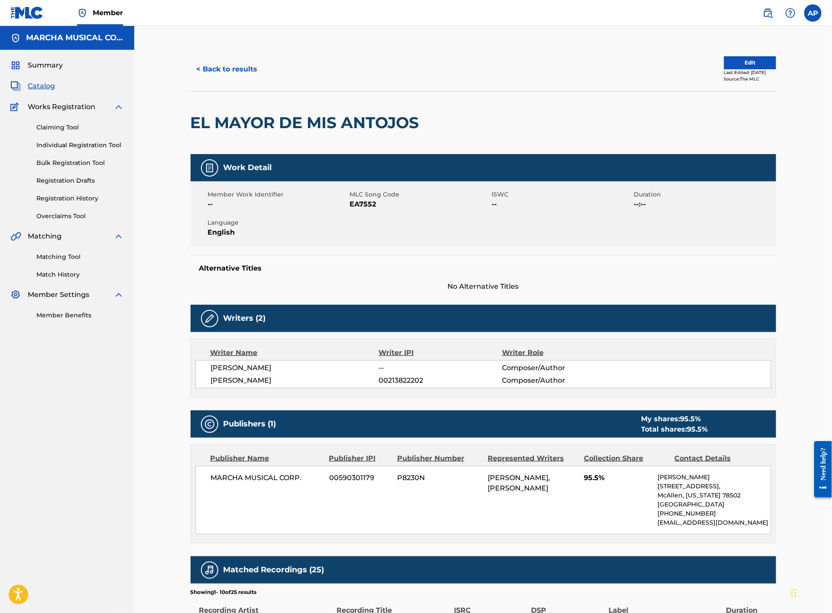
click at [223, 69] on button "< Back to results" at bounding box center [226, 69] width 73 height 22
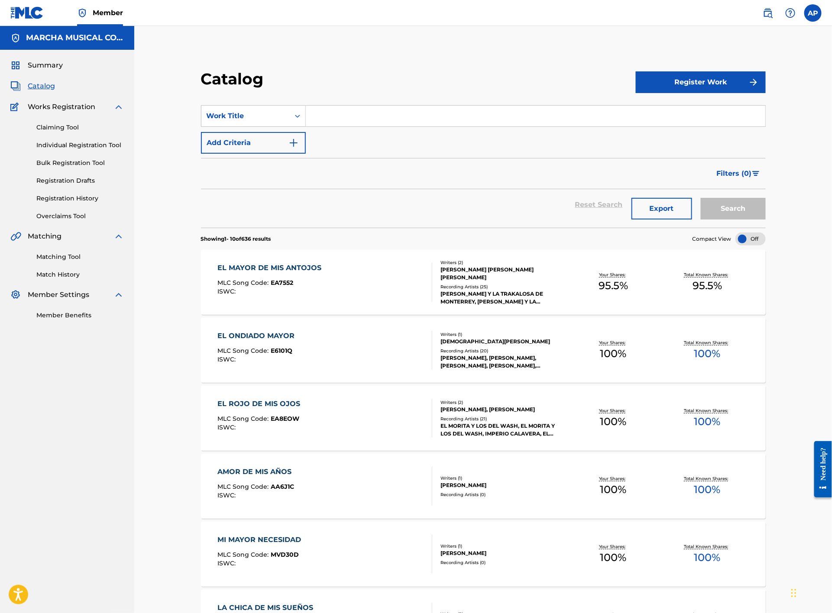
click at [335, 119] on input "Search Form" at bounding box center [535, 116] width 459 height 21
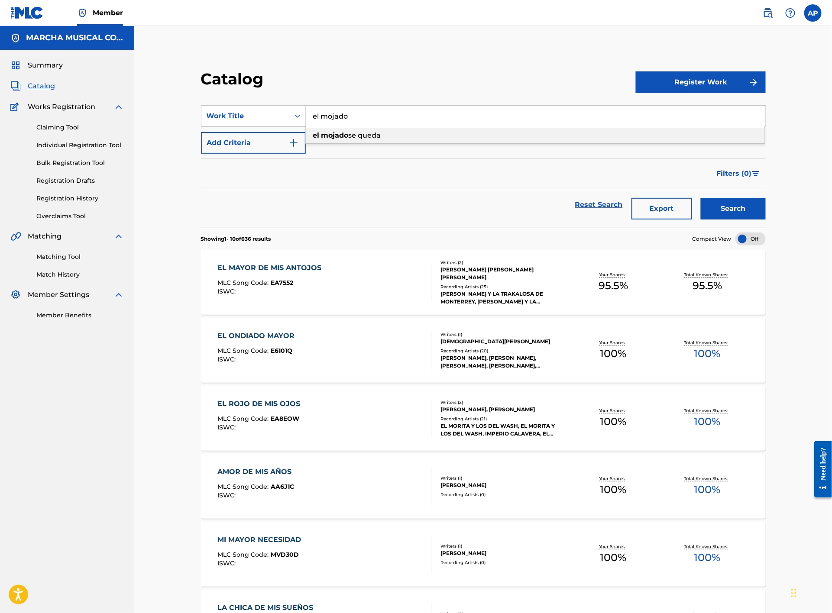
click at [340, 132] on strong "mojado" at bounding box center [334, 135] width 27 height 8
type input "el mojado se queda"
click at [727, 210] on button "Search" at bounding box center [732, 209] width 65 height 22
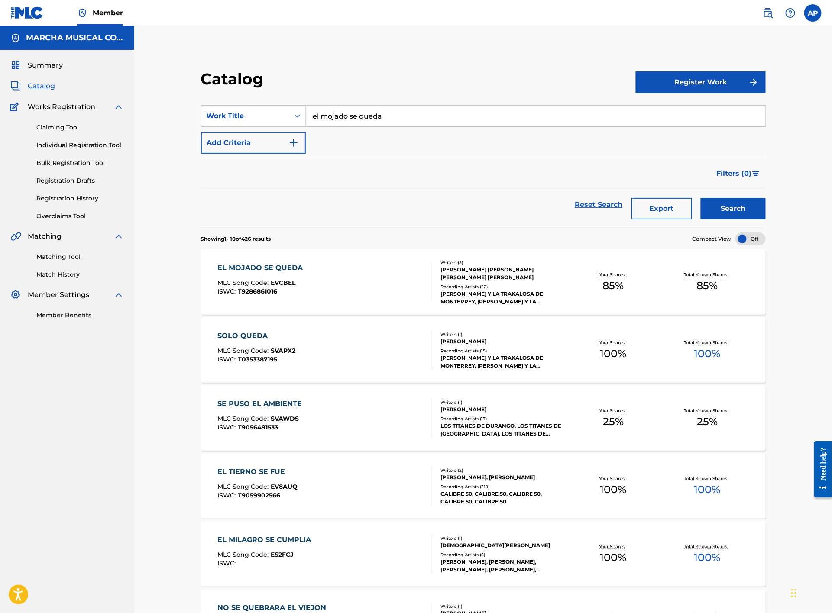
click at [371, 283] on div "EL MOJADO SE QUEDA MLC Song Code : EVCBEL ISWC : T9286861016" at bounding box center [325, 282] width 215 height 39
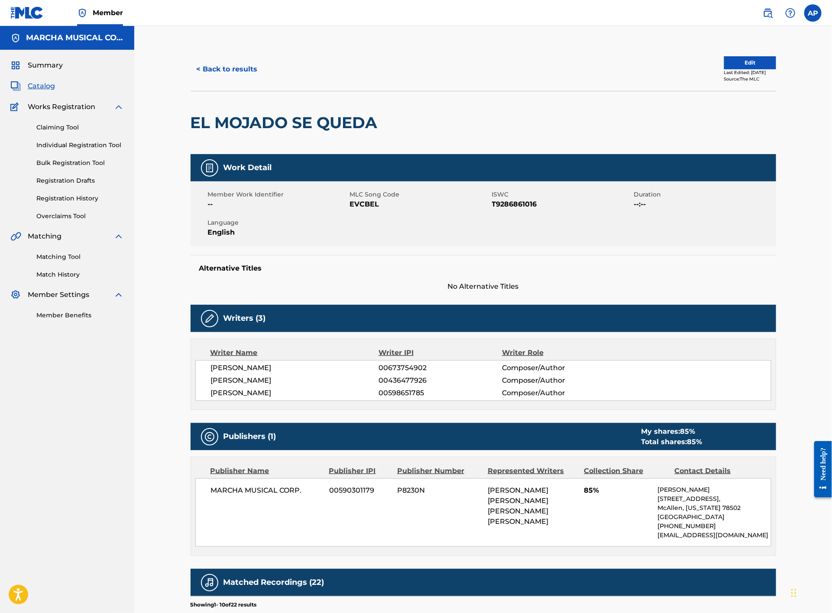
click at [233, 71] on button "< Back to results" at bounding box center [226, 69] width 73 height 22
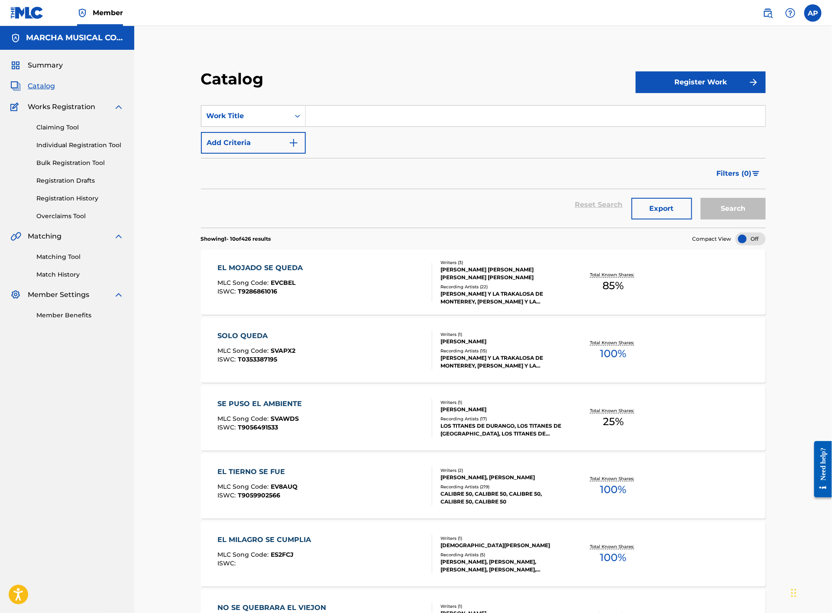
click at [361, 119] on input "Search Form" at bounding box center [535, 116] width 459 height 21
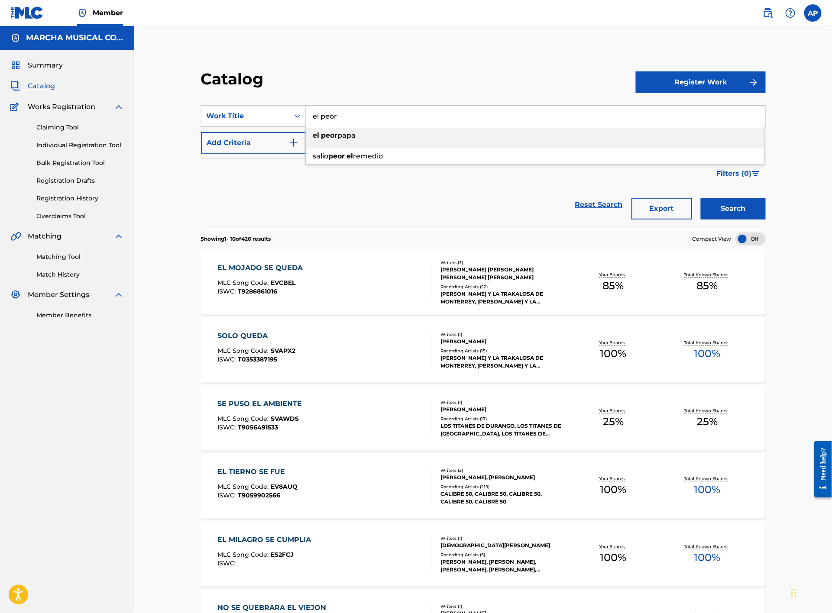
click at [355, 136] on span "papa" at bounding box center [347, 135] width 18 height 8
type input "el peor papa"
click at [724, 209] on button "Search" at bounding box center [732, 209] width 65 height 22
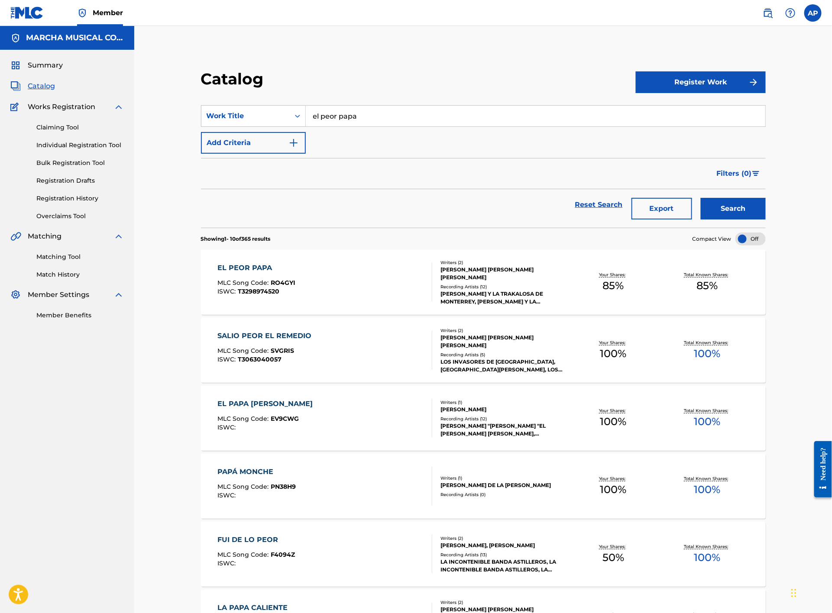
click at [352, 285] on div "EL PEOR PAPA MLC Song Code : RO4GYI ISWC : T3298974520" at bounding box center [325, 282] width 215 height 39
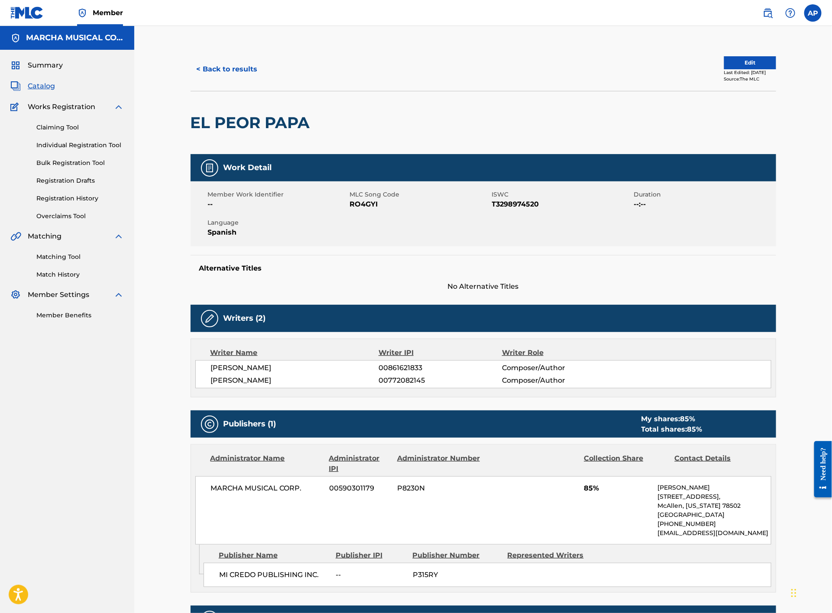
click at [242, 68] on button "< Back to results" at bounding box center [226, 69] width 73 height 22
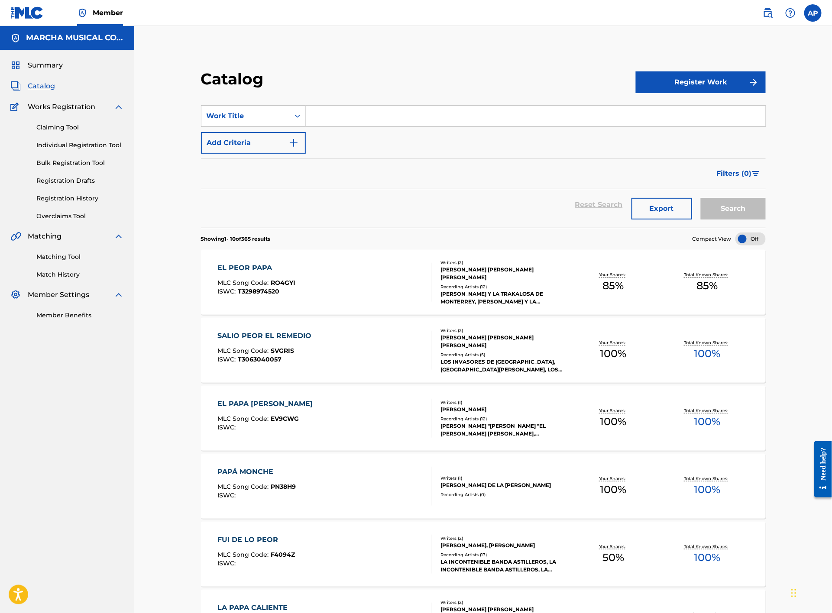
click at [329, 111] on input "Search Form" at bounding box center [535, 116] width 459 height 21
click at [371, 131] on span "esta de luto" at bounding box center [367, 135] width 42 height 8
type input "el rancho esta de luto"
click at [728, 206] on button "Search" at bounding box center [732, 209] width 65 height 22
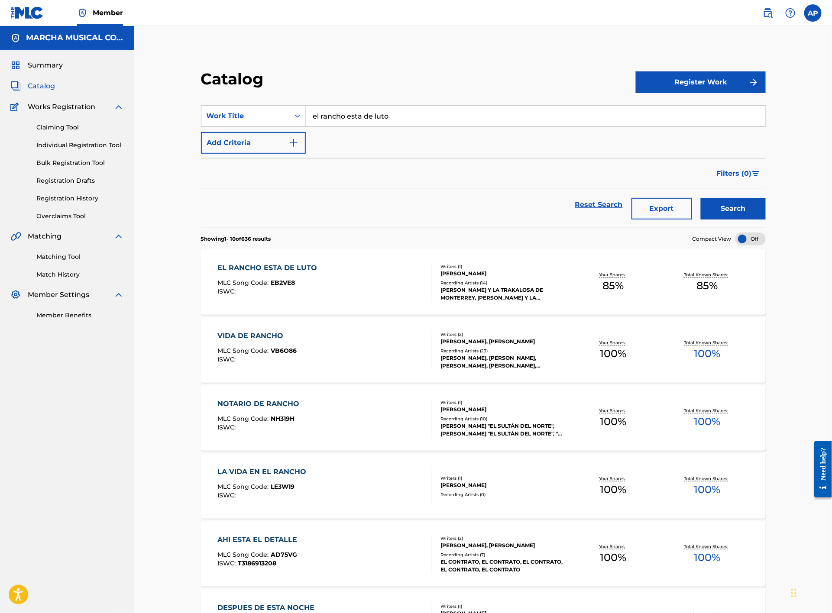
click at [358, 273] on div "EL RANCHO ESTA DE LUTO MLC Song Code : EB2VE8 ISWC :" at bounding box center [325, 282] width 215 height 39
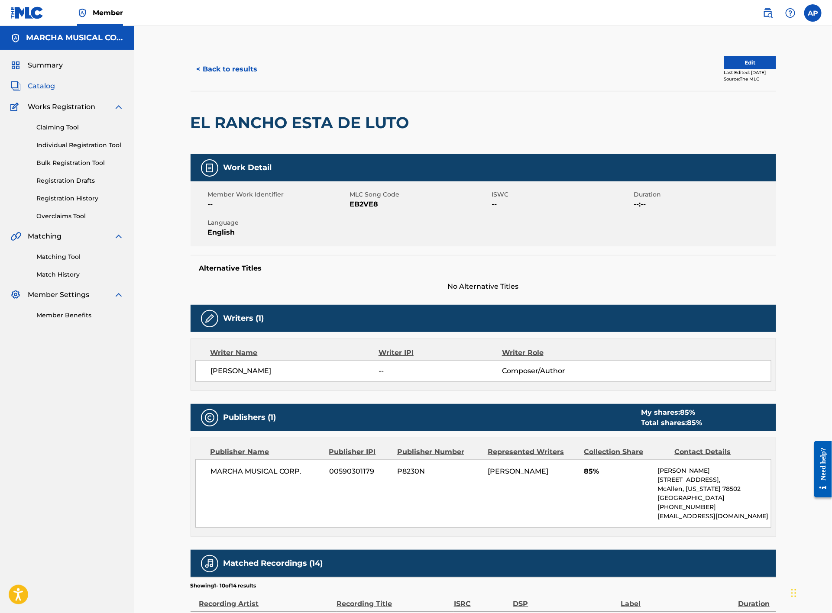
click at [225, 65] on button "< Back to results" at bounding box center [226, 69] width 73 height 22
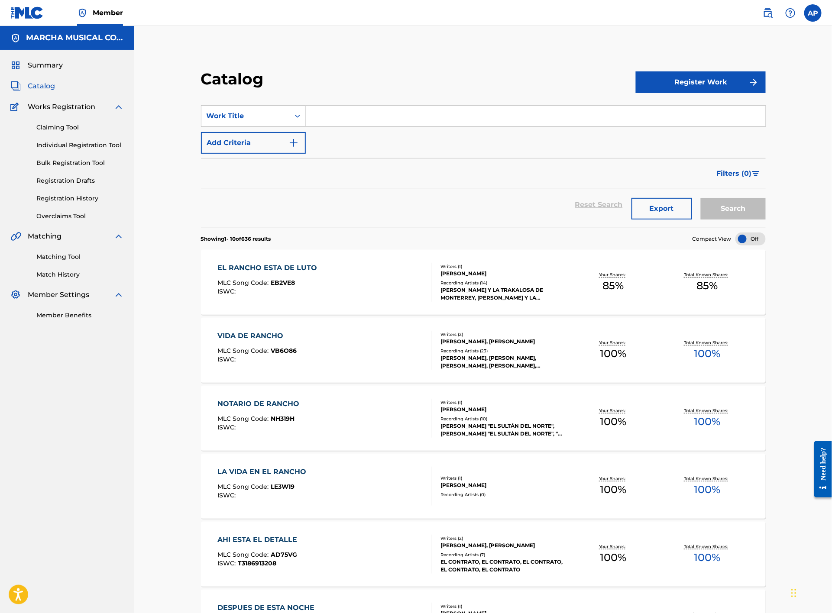
click at [351, 120] on input "Search Form" at bounding box center [535, 116] width 459 height 21
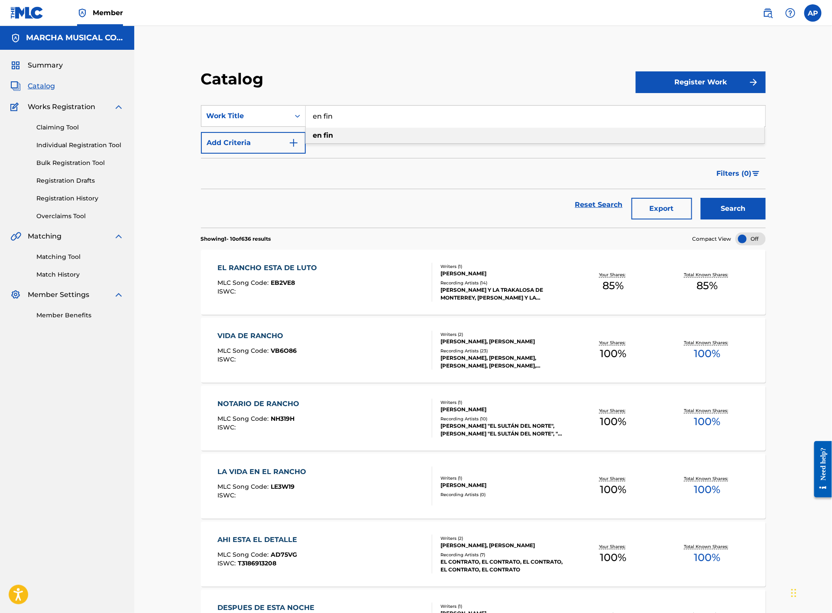
type input "en fin"
click at [331, 132] on strong "fin" at bounding box center [329, 135] width 10 height 8
click at [724, 202] on button "Search" at bounding box center [732, 209] width 65 height 22
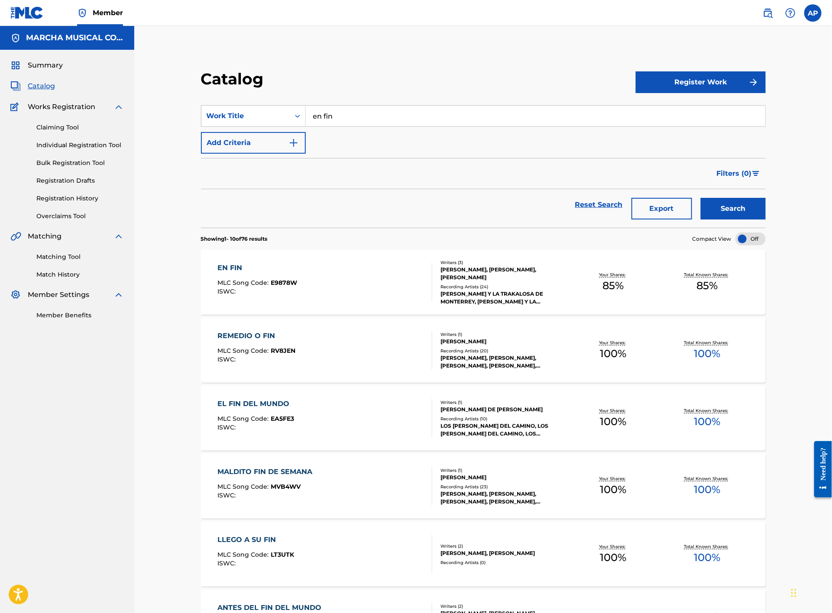
click at [333, 277] on div "EN FIN MLC Song Code : E9878W ISWC :" at bounding box center [325, 282] width 215 height 39
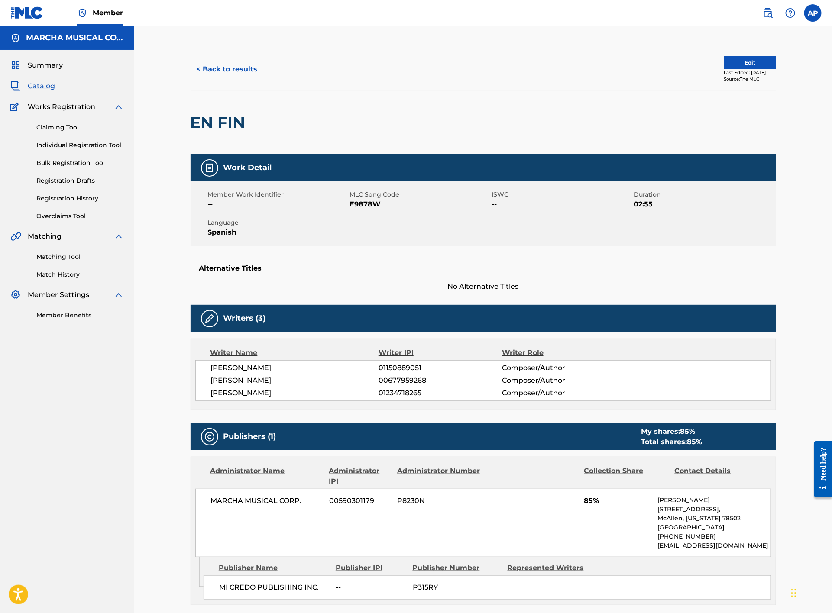
click at [252, 80] on button "< Back to results" at bounding box center [226, 69] width 73 height 22
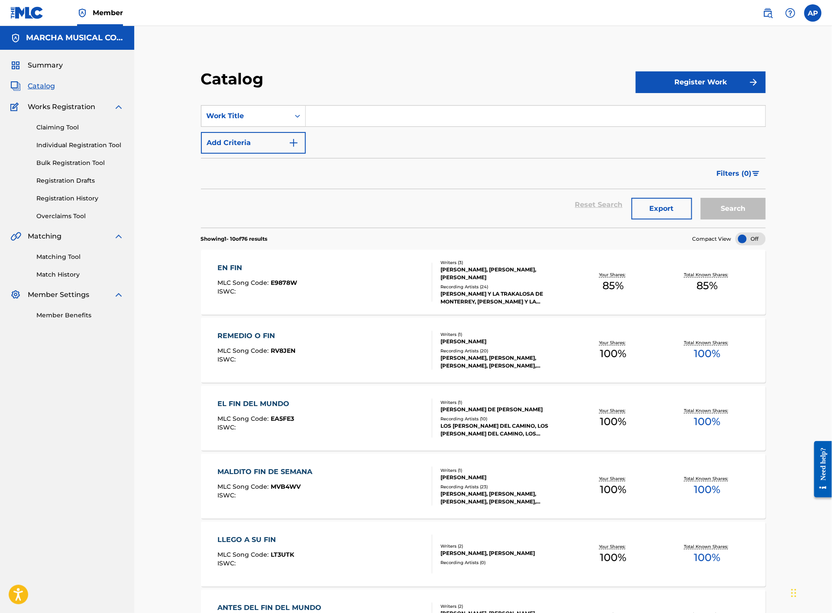
click at [334, 119] on input "Search Form" at bounding box center [535, 116] width 459 height 21
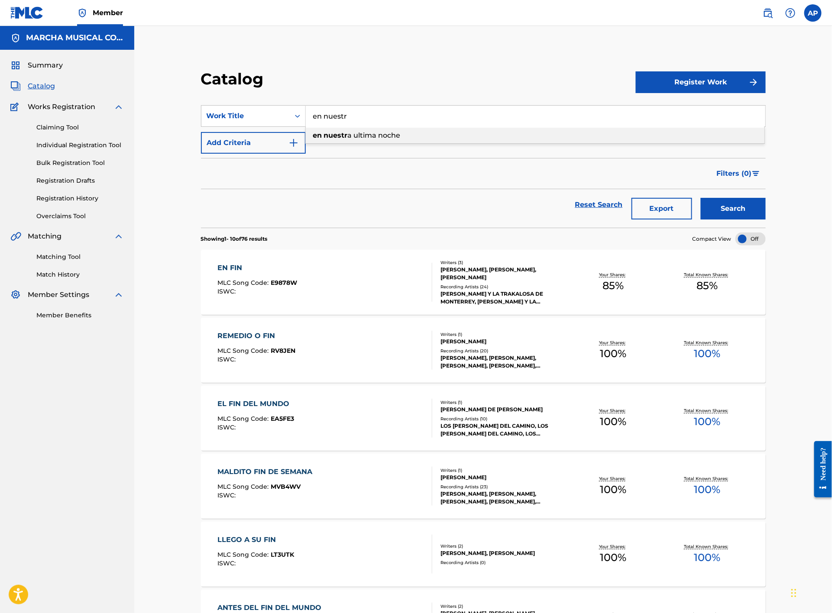
click at [364, 132] on span "a ultima noche" at bounding box center [374, 135] width 53 height 8
type input "en nuestra ultima noche"
click at [737, 201] on button "Search" at bounding box center [732, 209] width 65 height 22
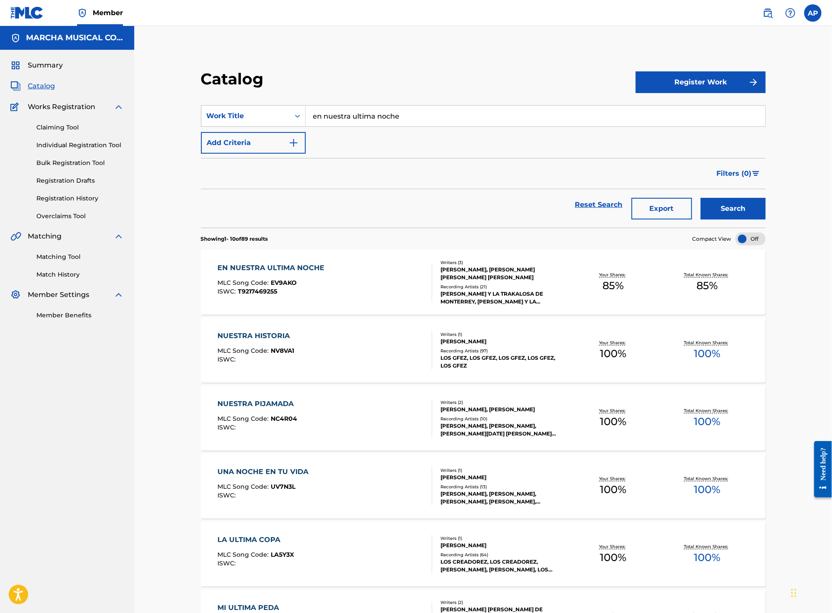
click at [377, 281] on div "EN NUESTRA ULTIMA NOCHE MLC Song Code : EV9AKO ISWC : T9217469255" at bounding box center [325, 282] width 215 height 39
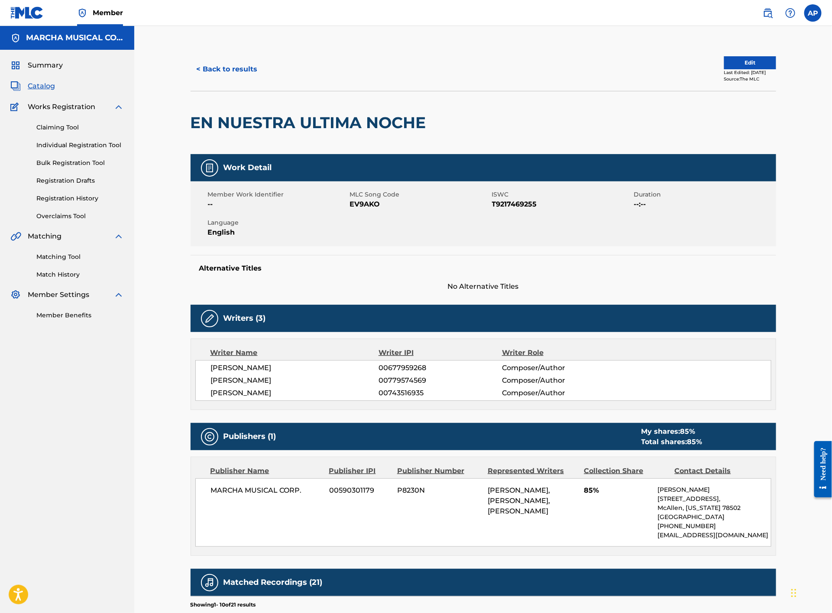
click at [238, 65] on button "< Back to results" at bounding box center [226, 69] width 73 height 22
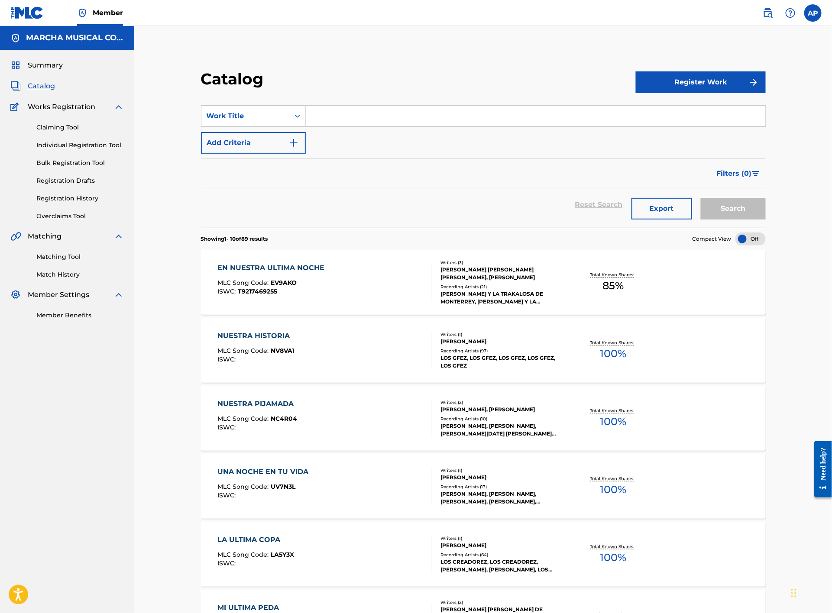
click at [334, 110] on input "Search Form" at bounding box center [535, 116] width 459 height 21
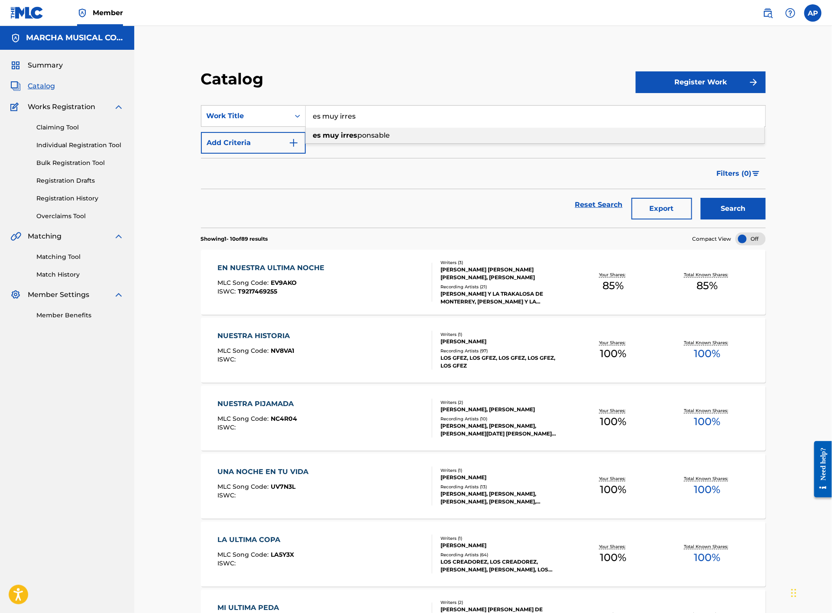
click at [349, 132] on strong "irres" at bounding box center [349, 135] width 16 height 8
type input "es muy irresponsable"
click at [724, 211] on button "Search" at bounding box center [732, 209] width 65 height 22
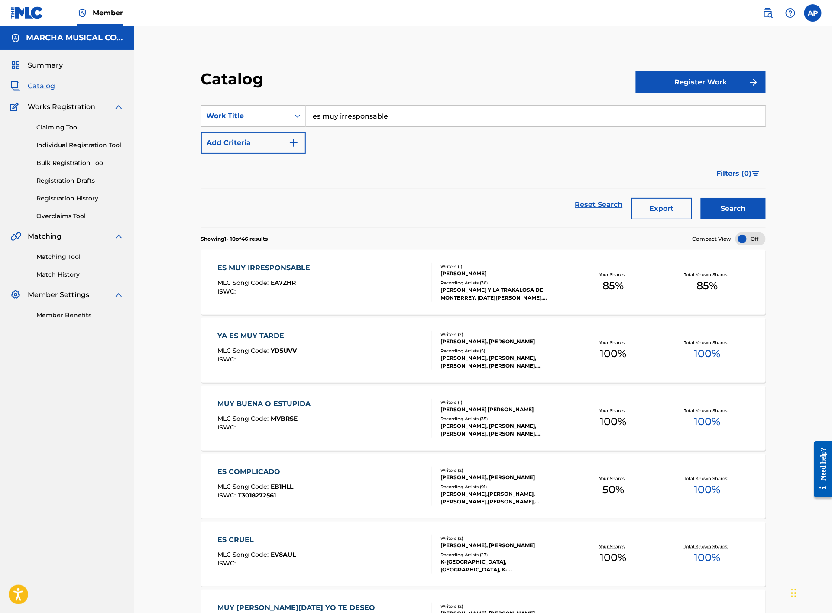
click at [369, 278] on div "ES MUY IRRESPONSABLE MLC Song Code : EA7ZHR ISWC :" at bounding box center [325, 282] width 215 height 39
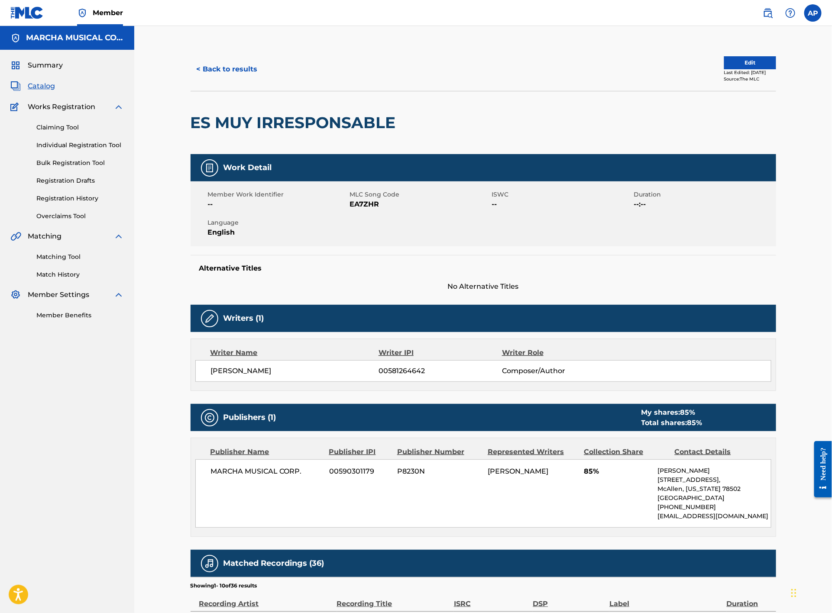
click at [238, 67] on button "< Back to results" at bounding box center [226, 69] width 73 height 22
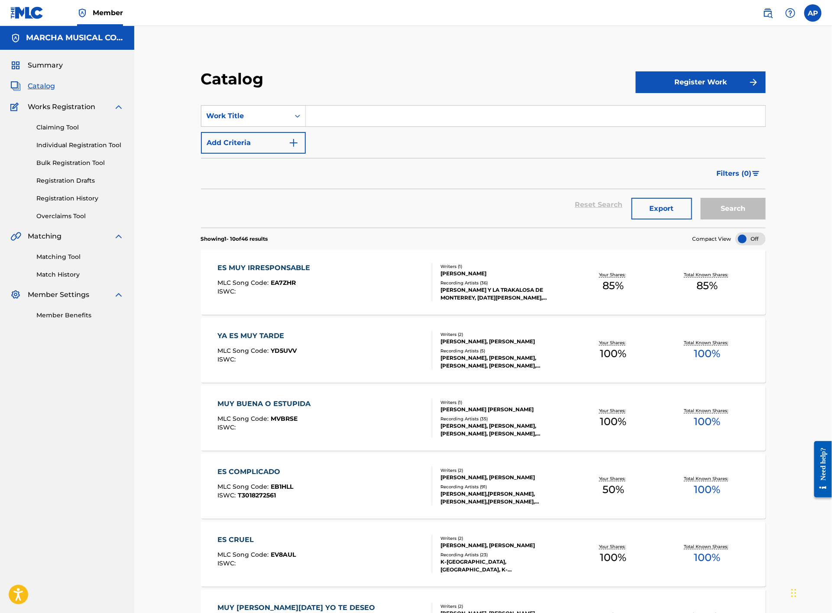
click at [339, 116] on input "Search Form" at bounding box center [535, 116] width 459 height 21
click at [362, 156] on div "esta va por ti" at bounding box center [535, 156] width 458 height 16
type input "esta va por ti"
click at [721, 210] on button "Search" at bounding box center [732, 209] width 65 height 22
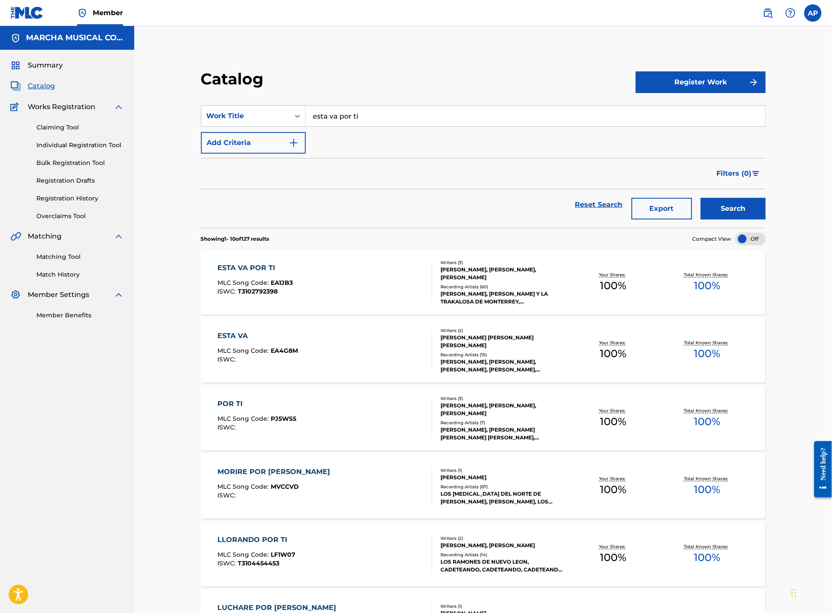
click at [381, 277] on div "ESTA VA POR TI MLC Song Code : EA1JB3 ISWC : T3102792398" at bounding box center [325, 282] width 215 height 39
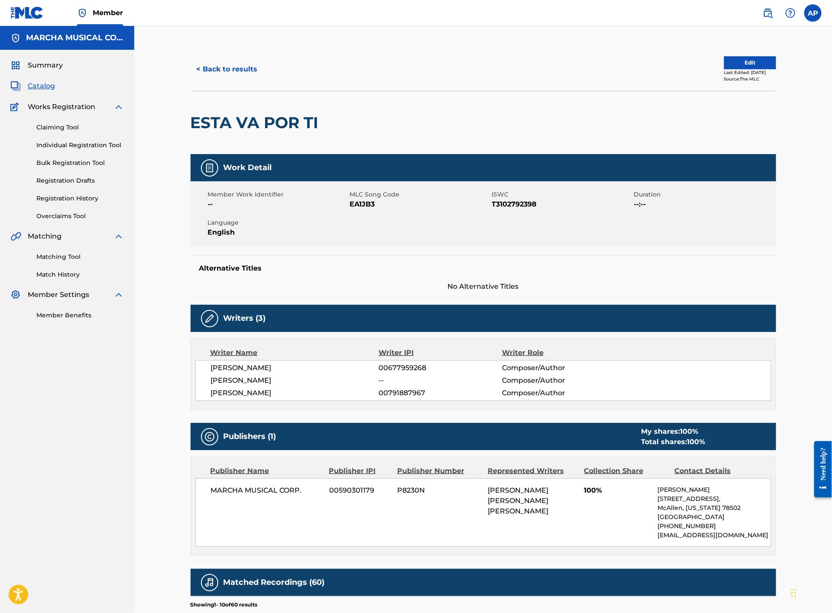
click at [247, 64] on button "< Back to results" at bounding box center [226, 69] width 73 height 22
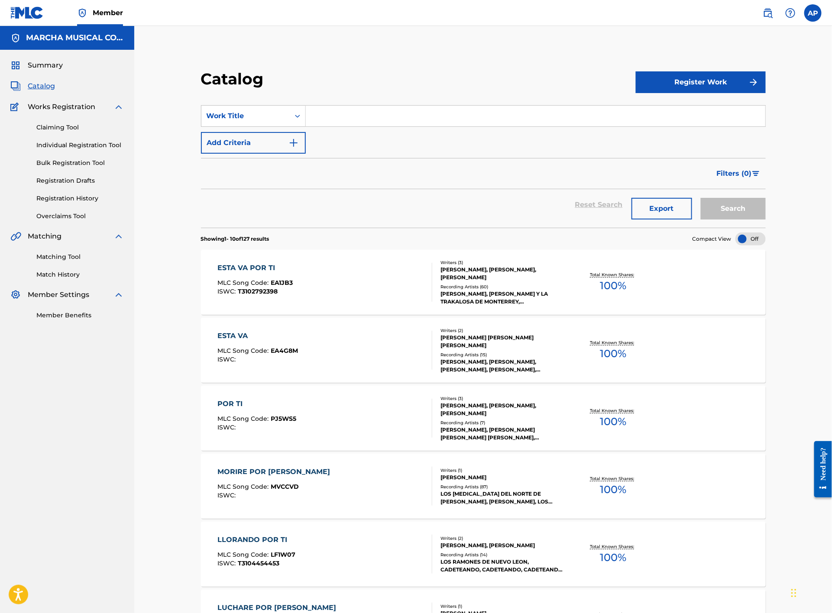
click at [360, 115] on input "Search Form" at bounding box center [535, 116] width 459 height 21
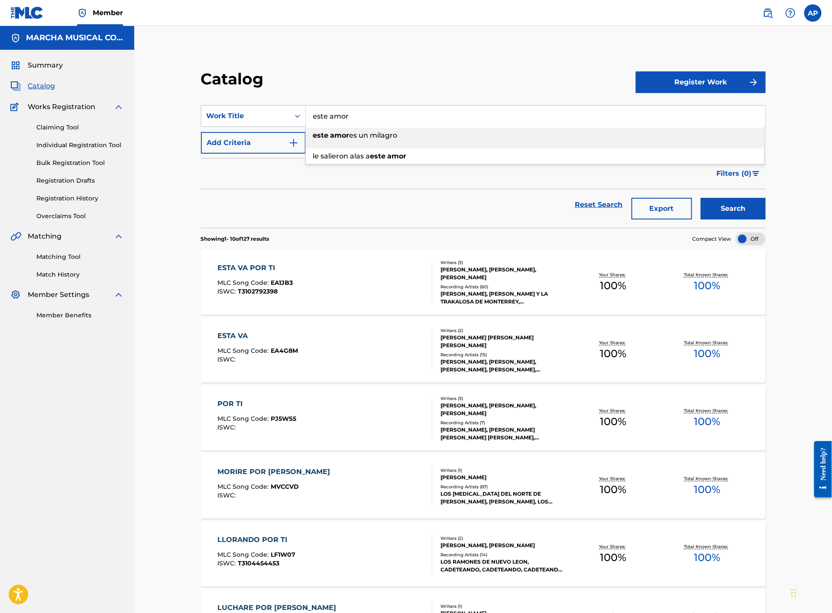
click at [374, 132] on span "es un milagro" at bounding box center [373, 135] width 48 height 8
type input "este amor es un milagro"
click at [733, 208] on button "Search" at bounding box center [732, 209] width 65 height 22
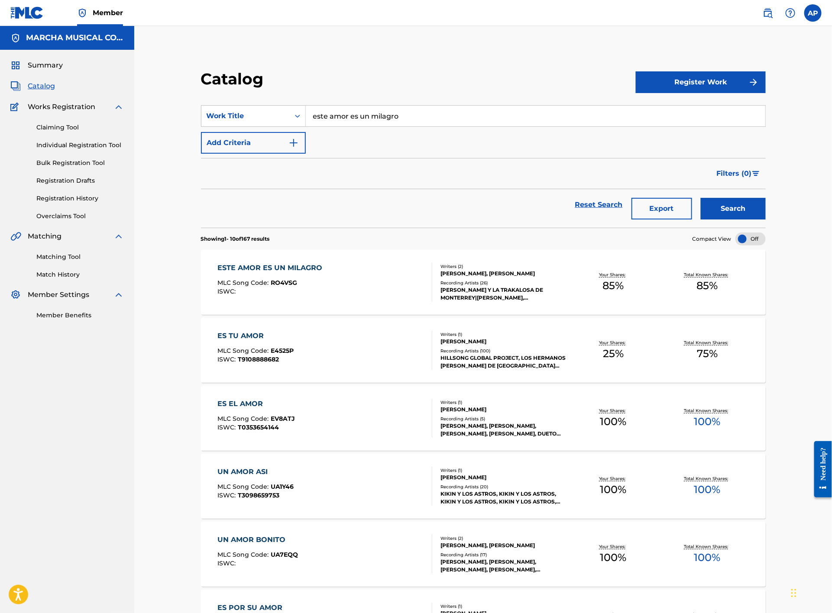
click at [393, 295] on div "ESTE AMOR ES UN MILAGRO MLC Song Code : RO4VSG ISWC :" at bounding box center [325, 282] width 215 height 39
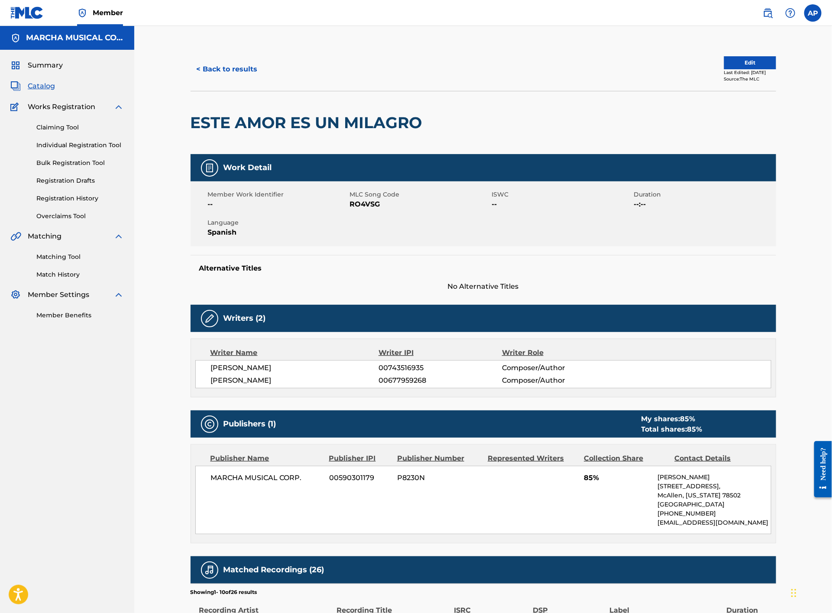
click at [238, 65] on button "< Back to results" at bounding box center [226, 69] width 73 height 22
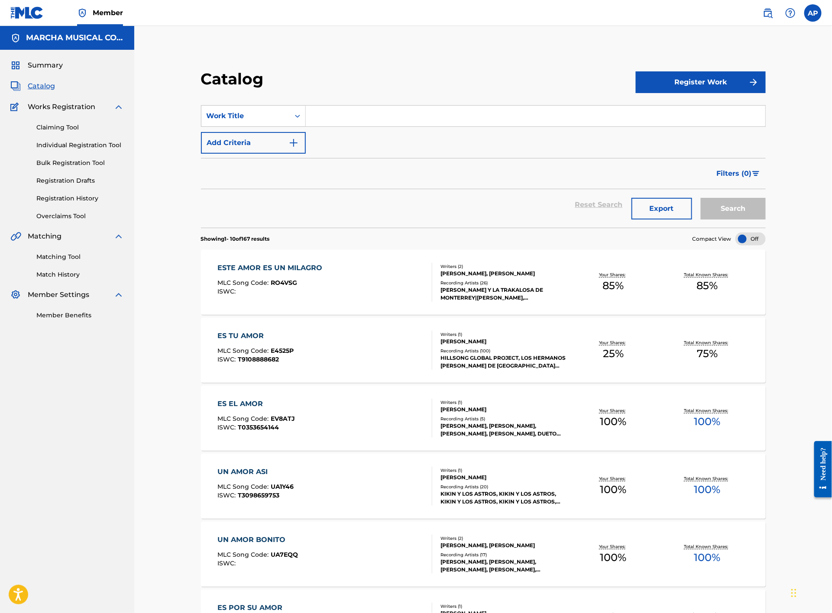
click at [329, 116] on input "Search Form" at bounding box center [535, 116] width 459 height 21
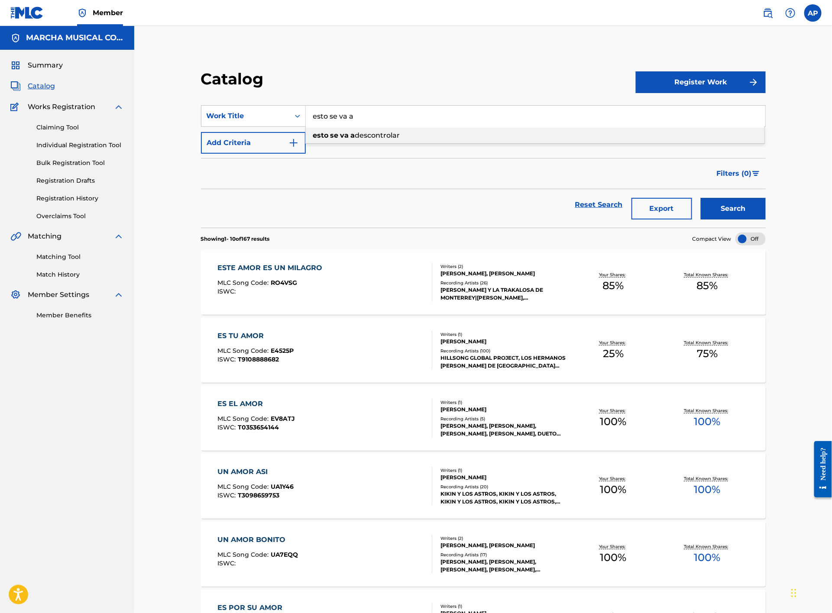
click at [380, 136] on span "descontrolar" at bounding box center [377, 135] width 45 height 8
type input "esto se va a descontrolar"
click at [733, 216] on button "Search" at bounding box center [732, 209] width 65 height 22
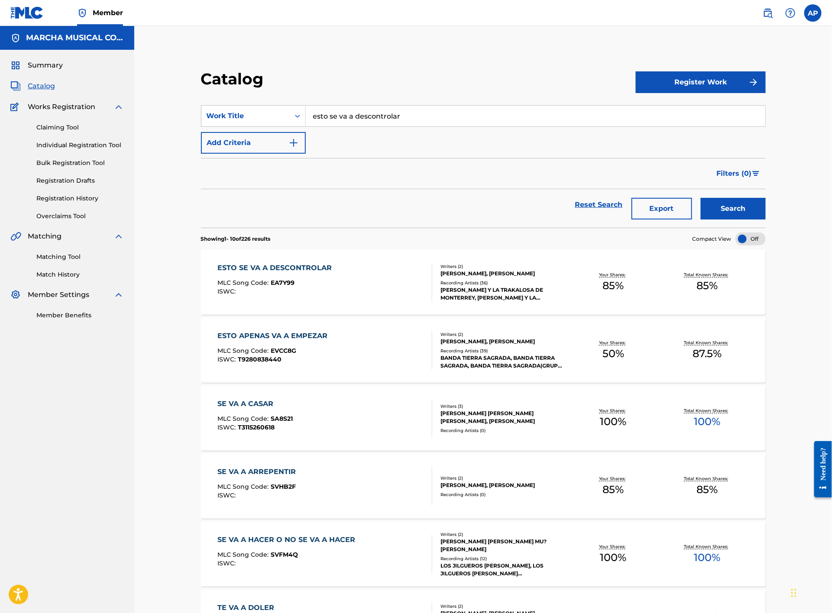
click at [381, 278] on div "ESTO SE VA A DESCONTROLAR MLC Song Code : EA7Y99 ISWC :" at bounding box center [325, 282] width 215 height 39
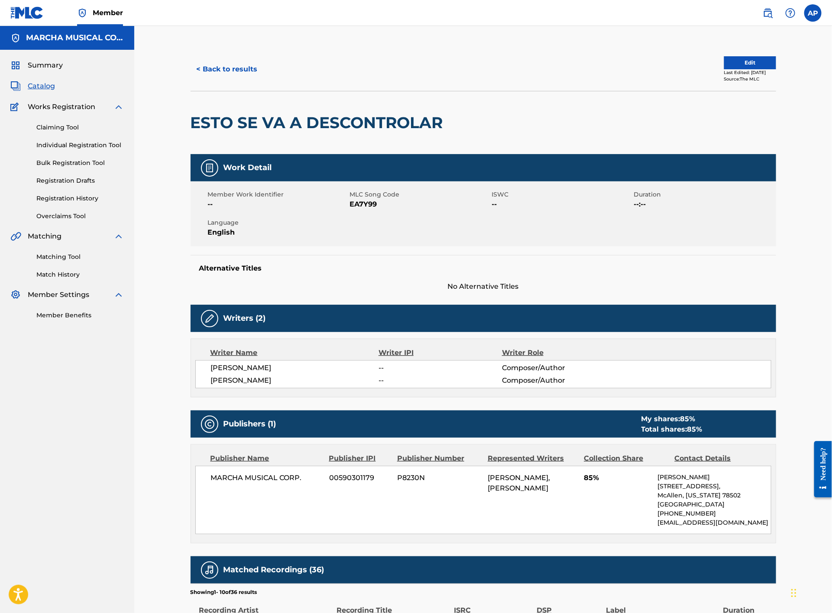
click at [257, 76] on button "< Back to results" at bounding box center [226, 69] width 73 height 22
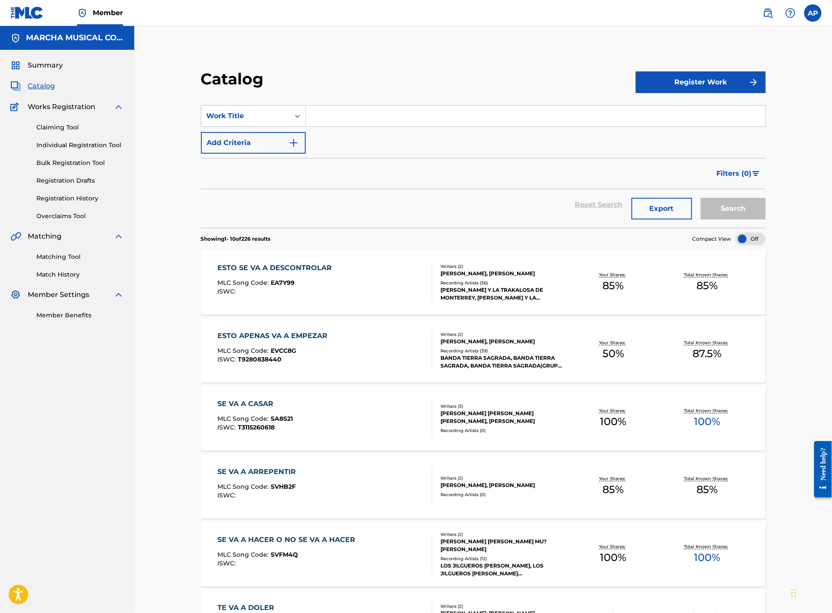
click at [353, 116] on input "Search Form" at bounding box center [535, 116] width 459 height 21
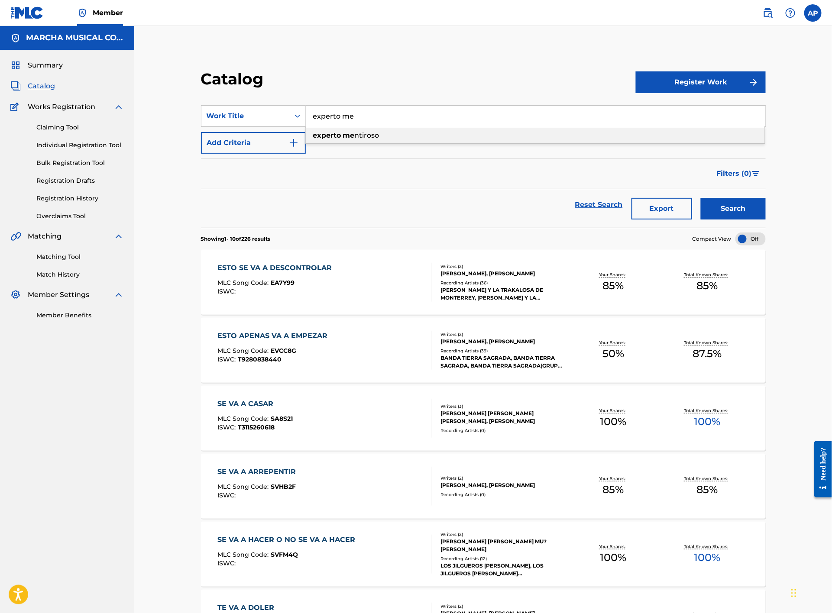
click at [350, 134] on strong "me" at bounding box center [349, 135] width 12 height 8
type input "experto mentiroso"
click at [748, 209] on button "Search" at bounding box center [732, 209] width 65 height 22
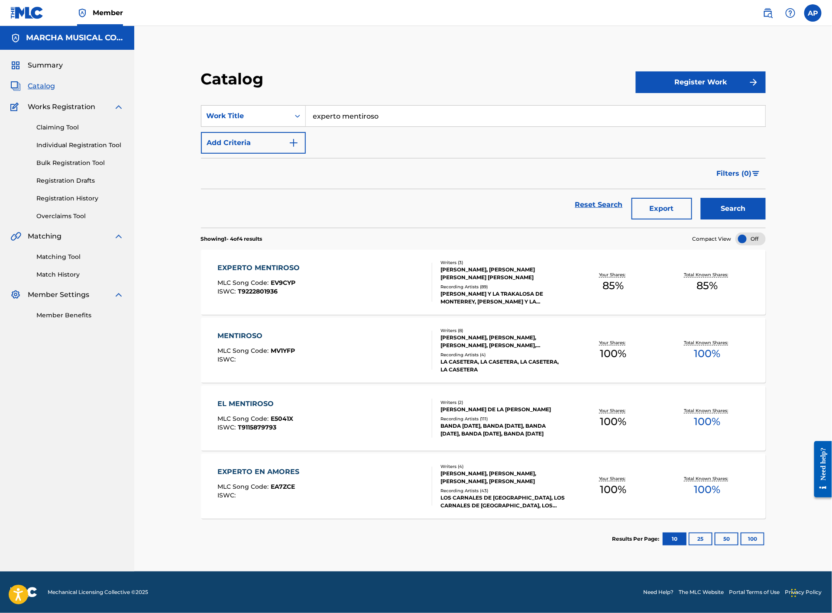
click at [392, 281] on div "EXPERTO MENTIROSO MLC Song Code : EV9CYP ISWC : T9222801936" at bounding box center [325, 282] width 215 height 39
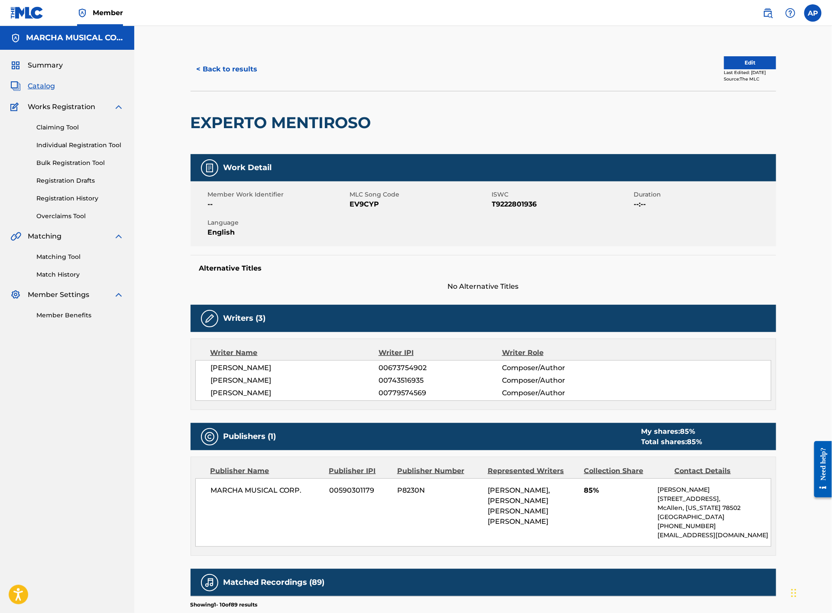
click at [239, 69] on button "< Back to results" at bounding box center [226, 69] width 73 height 22
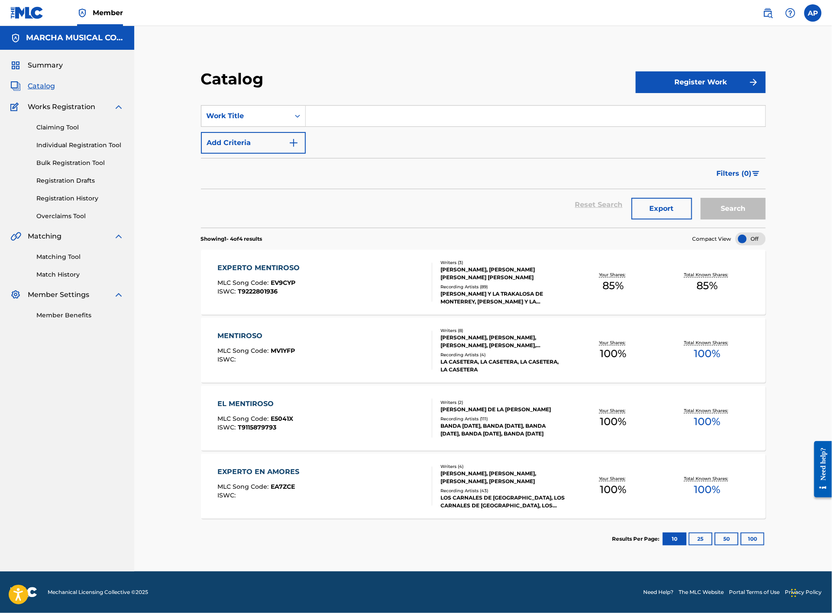
click at [391, 289] on div "EXPERTO MENTIROSO MLC Song Code : EV9CYP ISWC : T9222801936" at bounding box center [325, 282] width 215 height 39
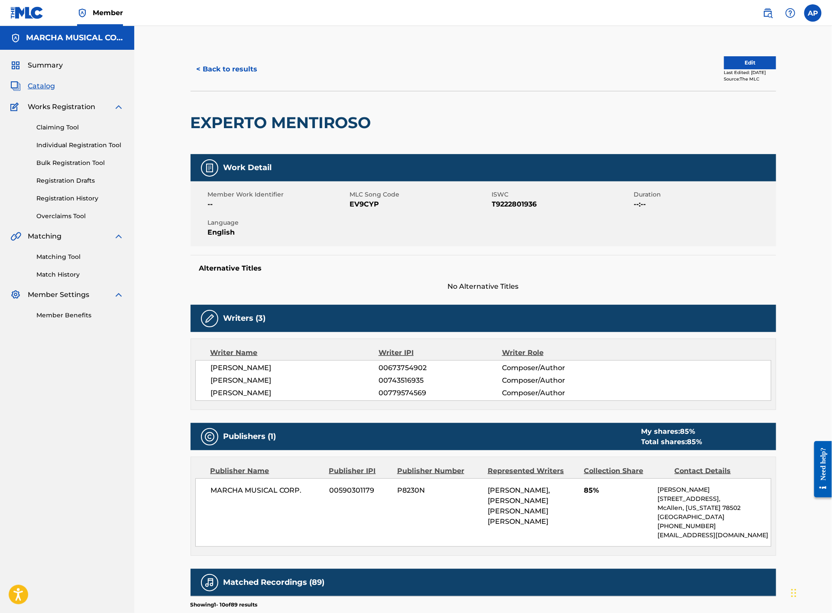
click at [230, 71] on button "< Back to results" at bounding box center [226, 69] width 73 height 22
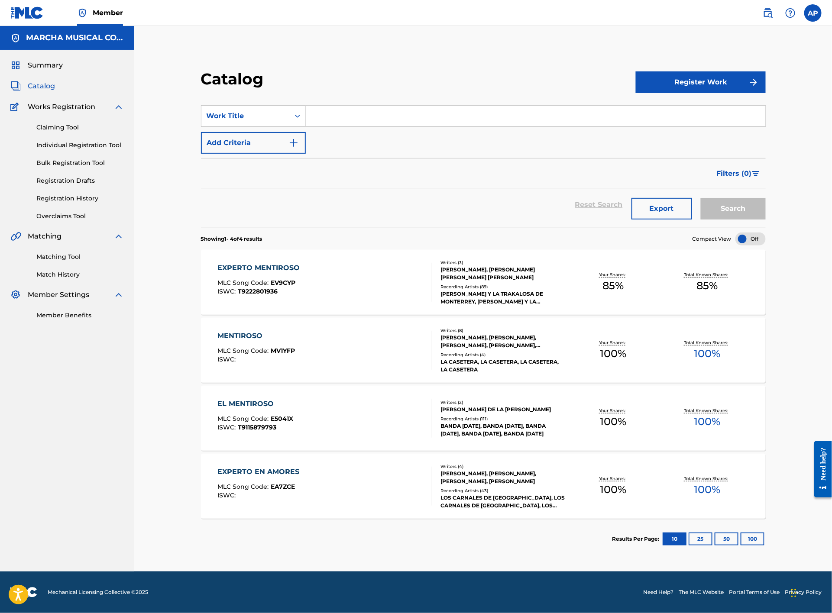
click at [341, 114] on input "Search Form" at bounding box center [535, 116] width 459 height 21
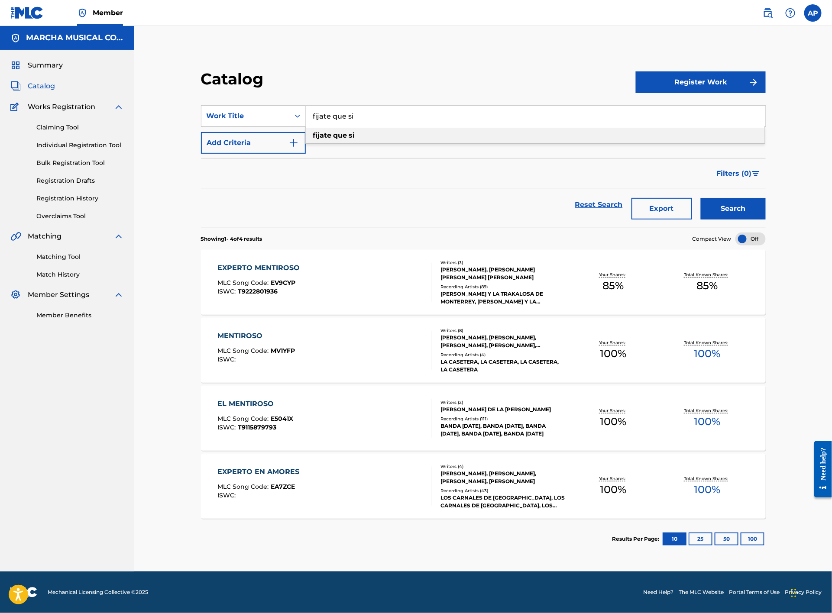
type input "fijate que si"
click at [351, 134] on strong "si" at bounding box center [352, 135] width 6 height 8
click at [721, 206] on button "Search" at bounding box center [732, 209] width 65 height 22
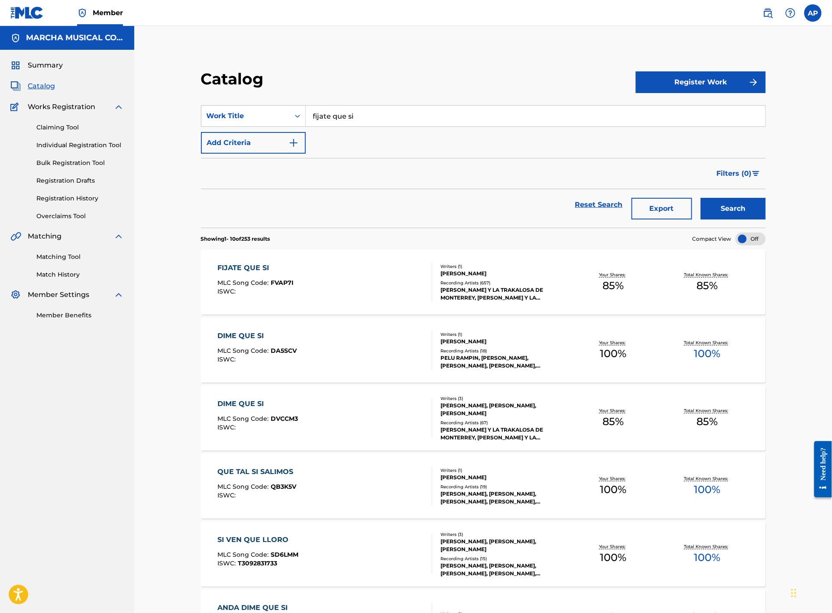
click at [383, 286] on div "FIJATE QUE SI MLC Song Code : FVAP7I ISWC :" at bounding box center [325, 282] width 215 height 39
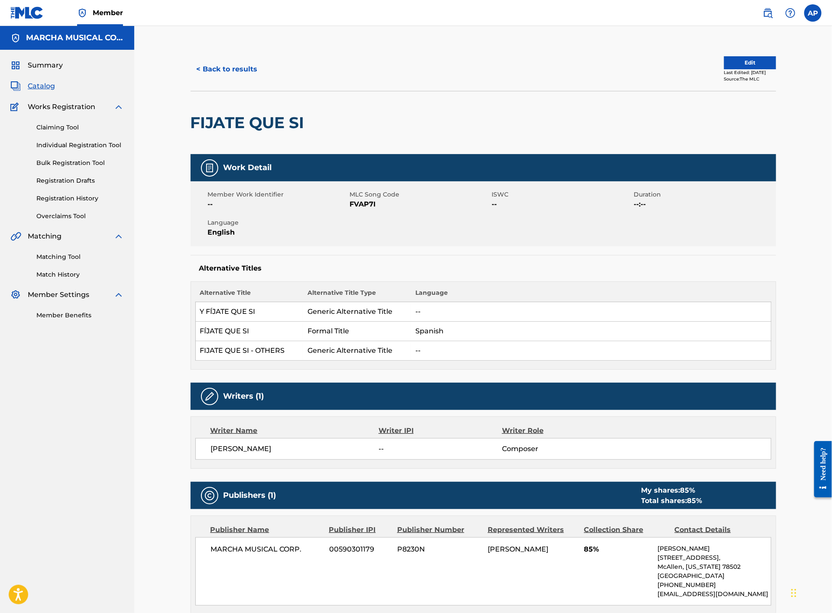
click at [234, 74] on button "< Back to results" at bounding box center [226, 69] width 73 height 22
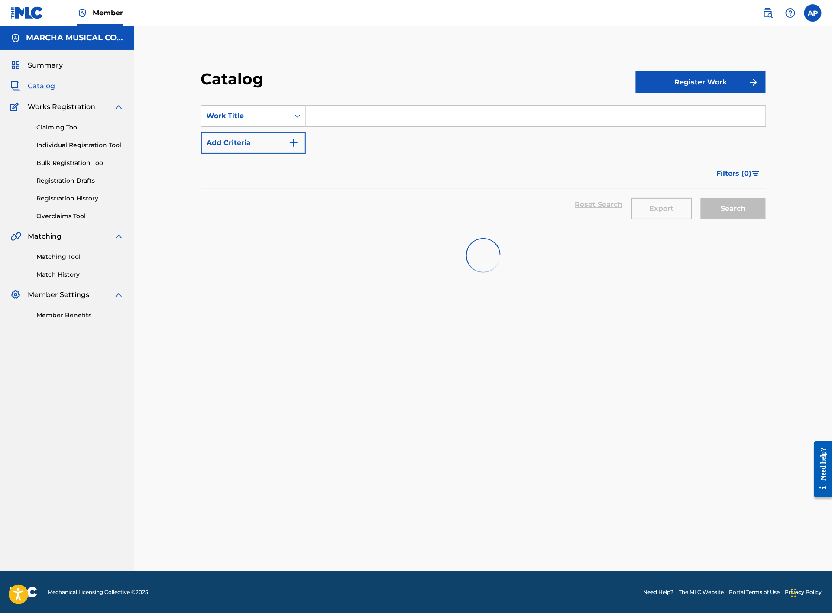
drag, startPoint x: 344, startPoint y: 108, endPoint x: 339, endPoint y: 110, distance: 5.2
click at [343, 108] on input "Search Form" at bounding box center [535, 116] width 459 height 21
click at [336, 133] on span "ra caliente" at bounding box center [353, 135] width 37 height 8
type input "frontera caliente"
click at [420, 119] on input "frontera caliente" at bounding box center [535, 116] width 459 height 21
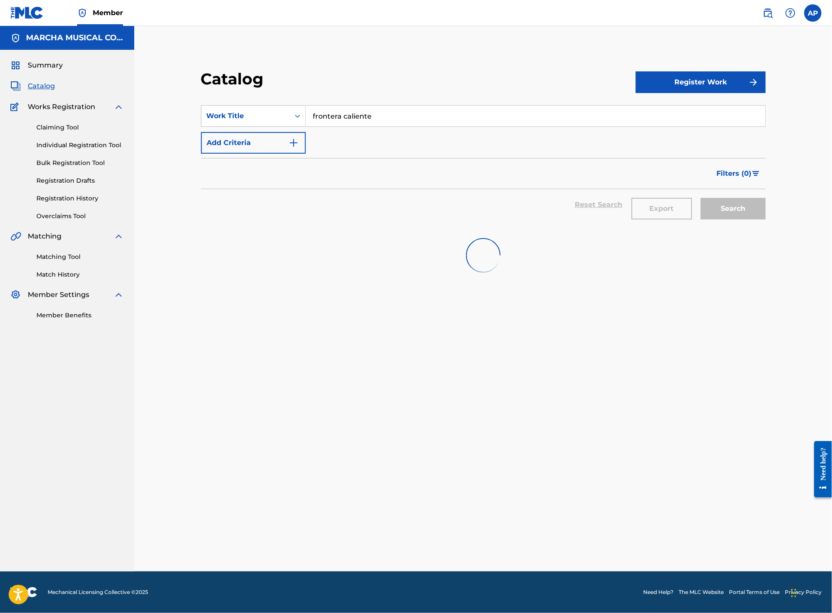
click at [397, 114] on input "frontera caliente" at bounding box center [535, 116] width 459 height 21
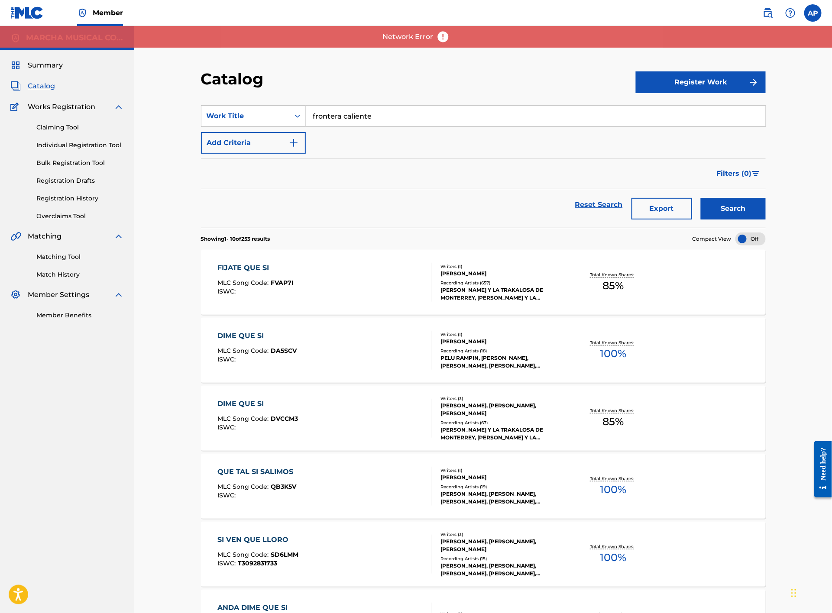
click at [722, 210] on button "Search" at bounding box center [732, 209] width 65 height 22
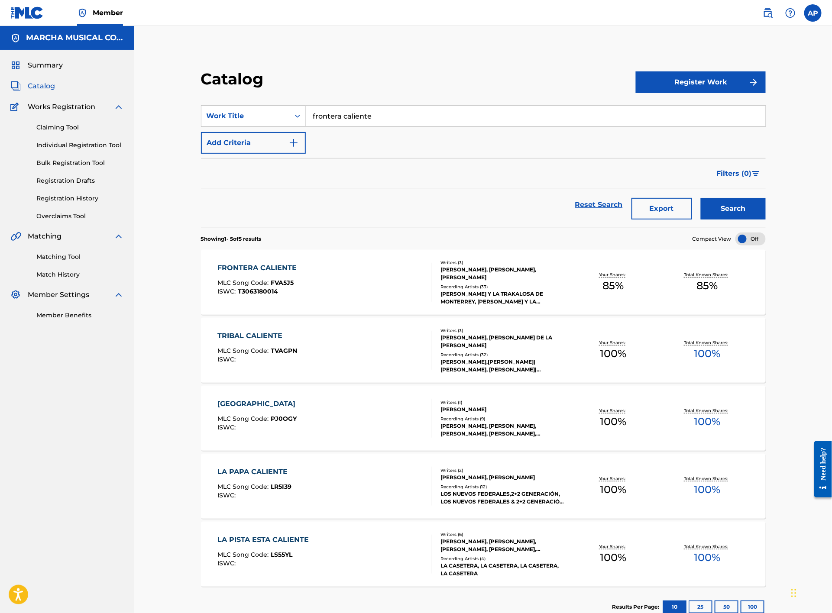
click at [377, 272] on div "FRONTERA CALIENTE MLC Song Code : FVA5J5 ISWC : T3063180014" at bounding box center [325, 282] width 215 height 39
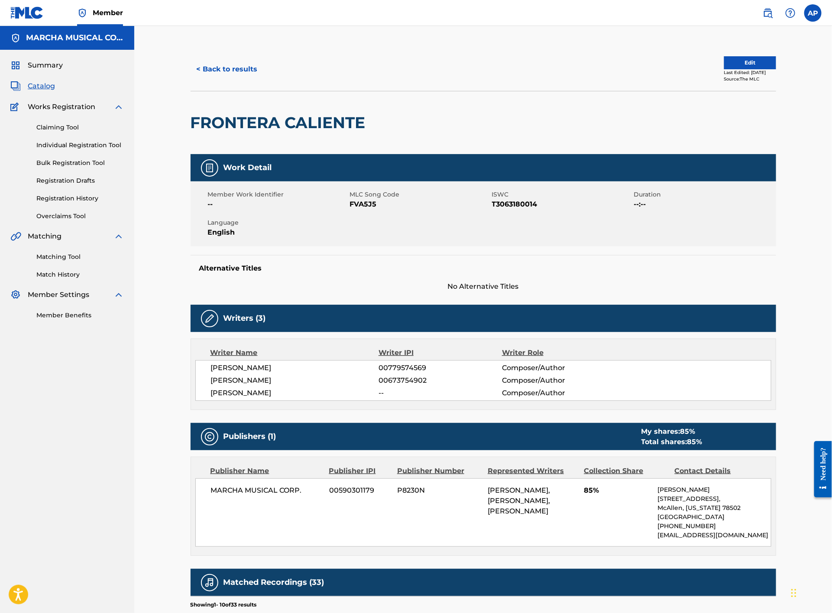
click at [212, 65] on button "< Back to results" at bounding box center [226, 69] width 73 height 22
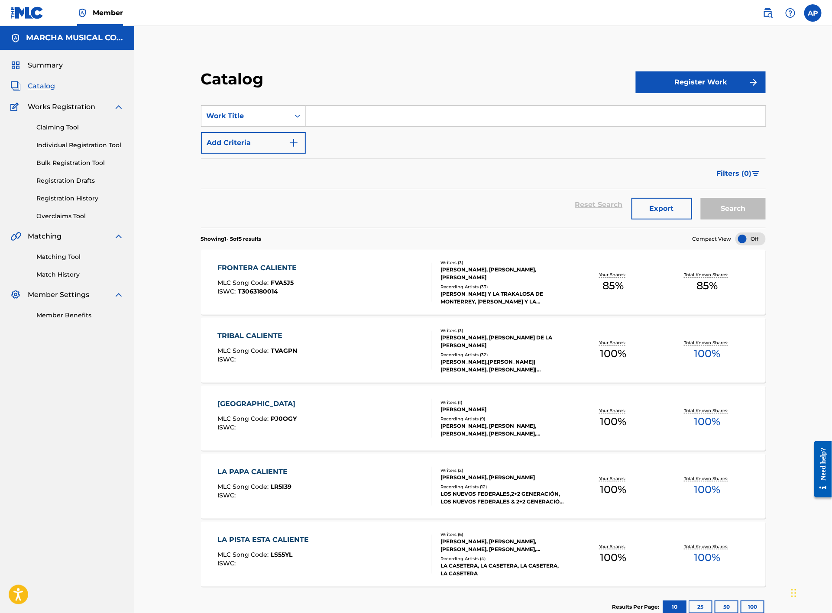
click at [347, 116] on input "Search Form" at bounding box center [535, 116] width 459 height 21
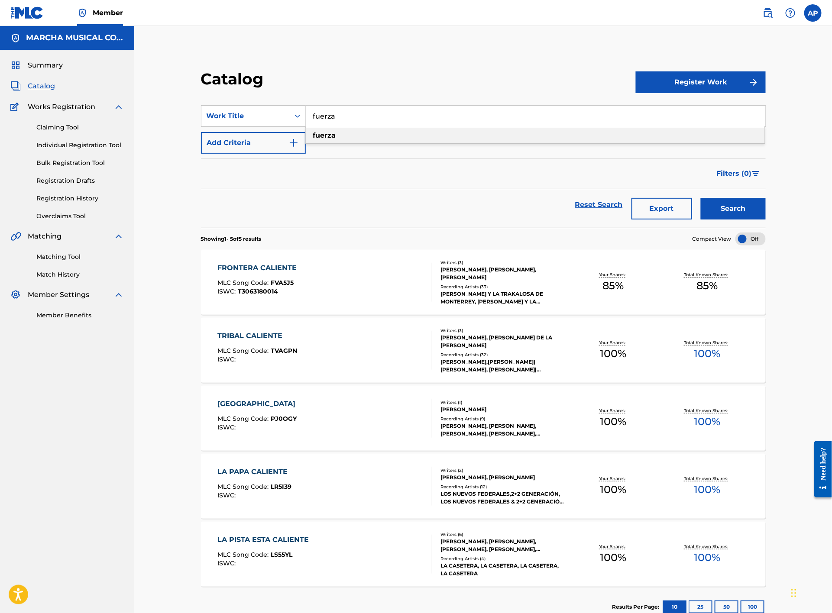
type input "fuerza"
click at [325, 134] on strong "fuerza" at bounding box center [324, 135] width 23 height 8
click at [720, 207] on button "Search" at bounding box center [732, 209] width 65 height 22
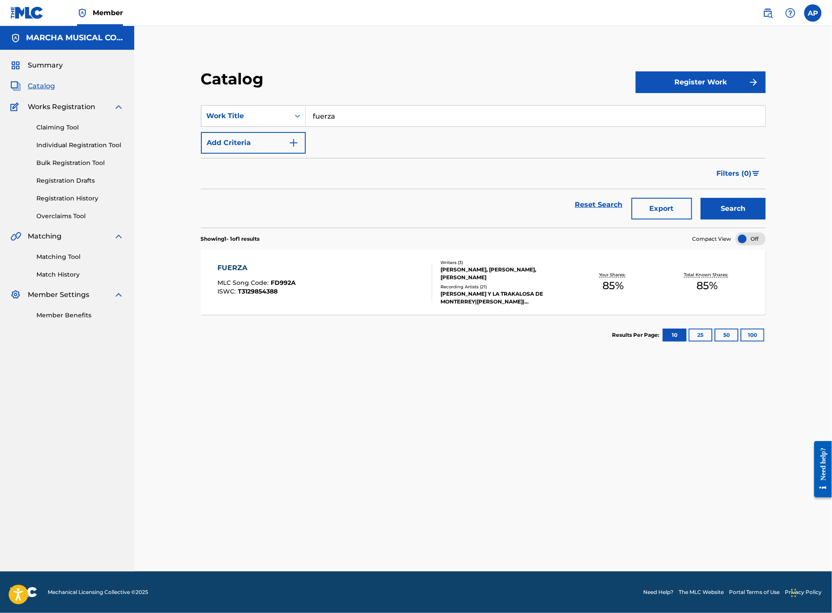
click at [384, 282] on div "FUERZA MLC Song Code : FD992A ISWC : T3129854388" at bounding box center [325, 282] width 215 height 39
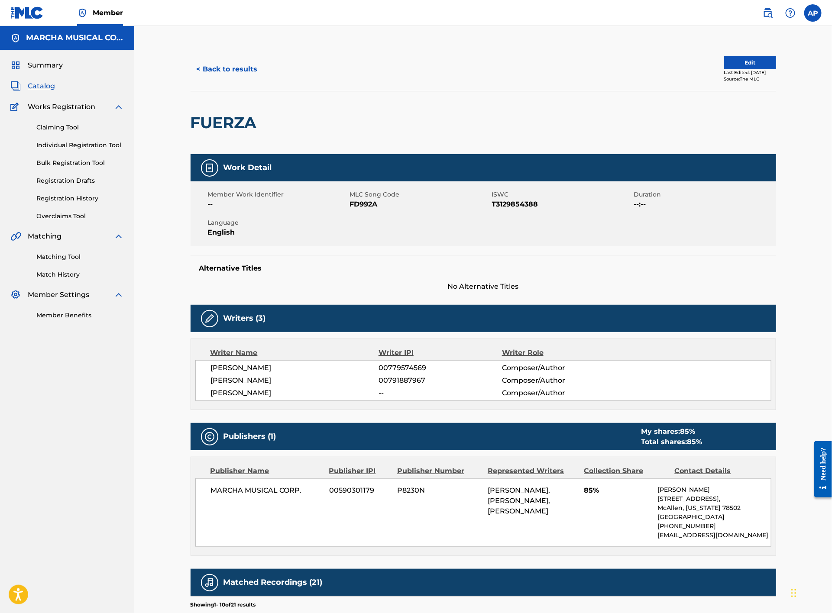
click at [231, 68] on button "< Back to results" at bounding box center [226, 69] width 73 height 22
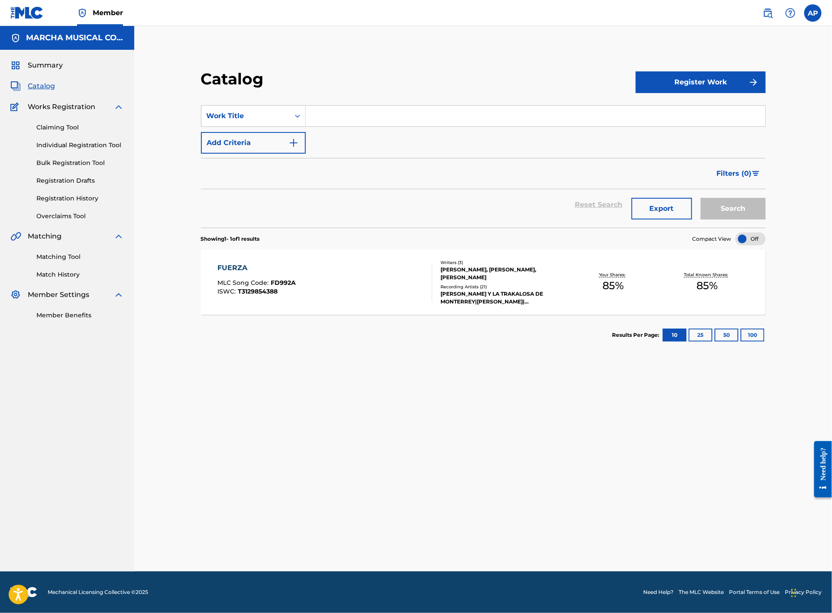
click at [316, 125] on input "Search Form" at bounding box center [535, 116] width 459 height 21
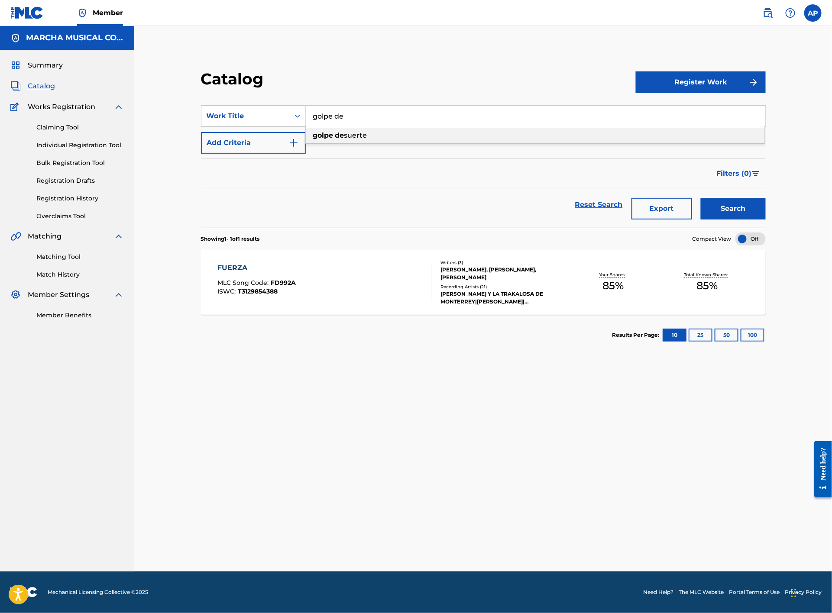
click at [341, 131] on strong "de" at bounding box center [339, 135] width 9 height 8
type input "golpe de suerte"
click at [734, 212] on button "Search" at bounding box center [732, 209] width 65 height 22
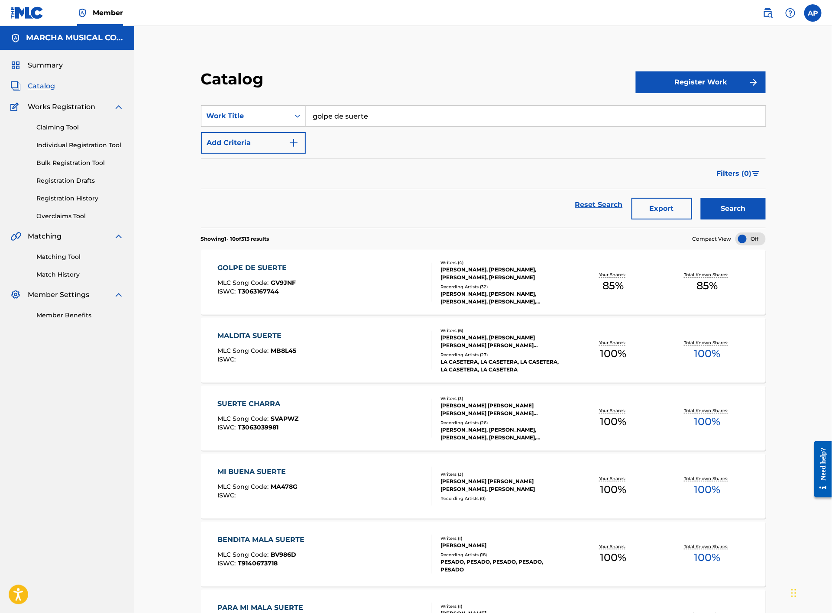
click at [368, 282] on div "GOLPE DE SUERTE MLC Song Code : GV9JNF ISWC : T3063167744" at bounding box center [325, 282] width 215 height 39
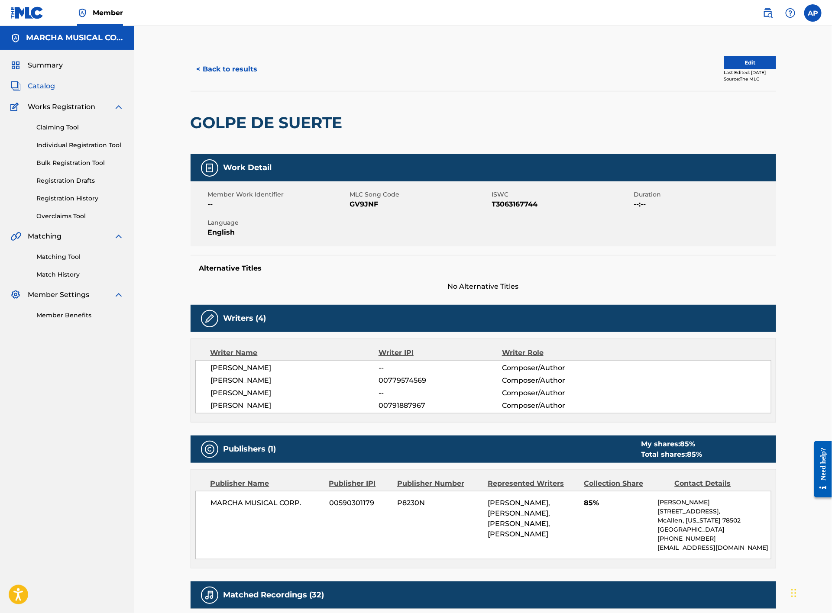
click at [231, 73] on button "< Back to results" at bounding box center [226, 69] width 73 height 22
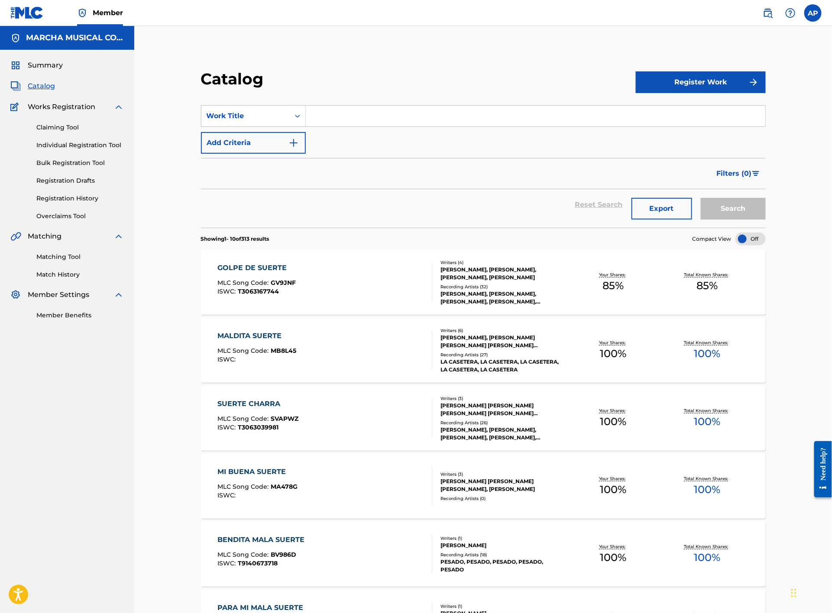
click at [347, 119] on input "Search Form" at bounding box center [535, 116] width 459 height 21
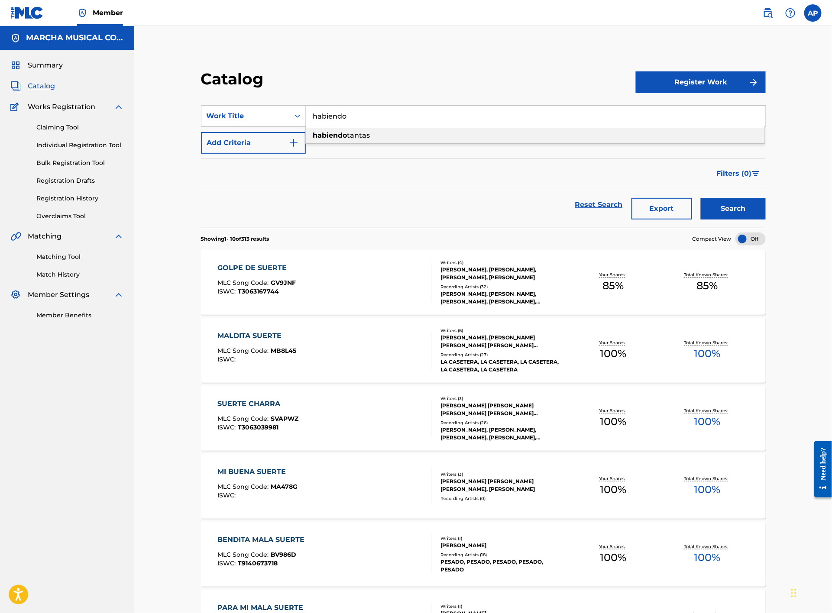
click at [344, 136] on strong "habiendo" at bounding box center [330, 135] width 34 height 8
type input "habiendo tantas"
click at [725, 208] on button "Search" at bounding box center [732, 209] width 65 height 22
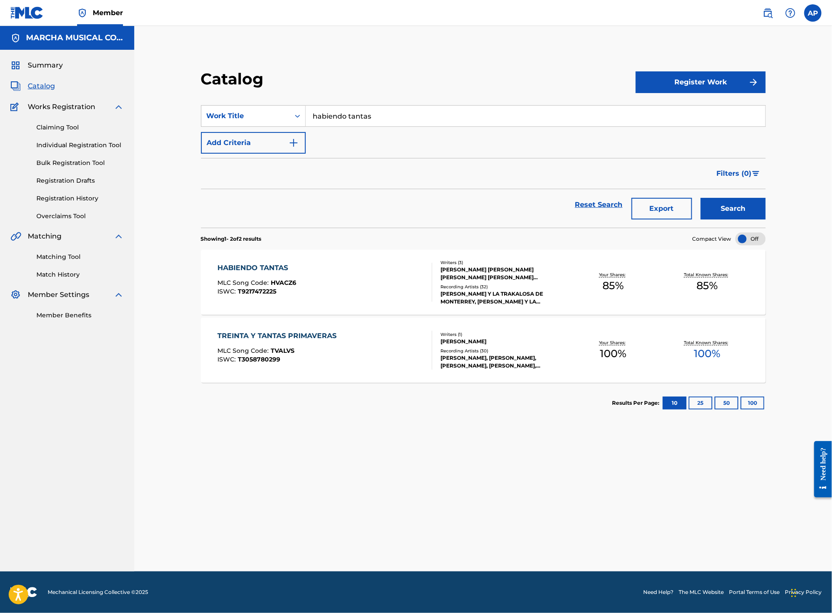
click at [362, 261] on div "HABIENDO TANTAS MLC Song Code : HVACZ6 ISWC : T9217472225 Writers ( 3 ) [PERSON…" at bounding box center [483, 282] width 565 height 65
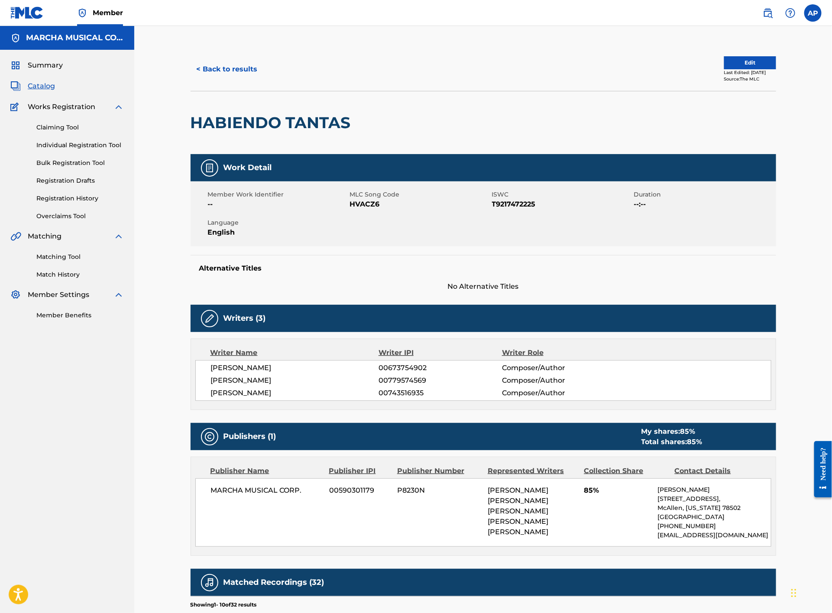
click at [229, 64] on button "< Back to results" at bounding box center [226, 69] width 73 height 22
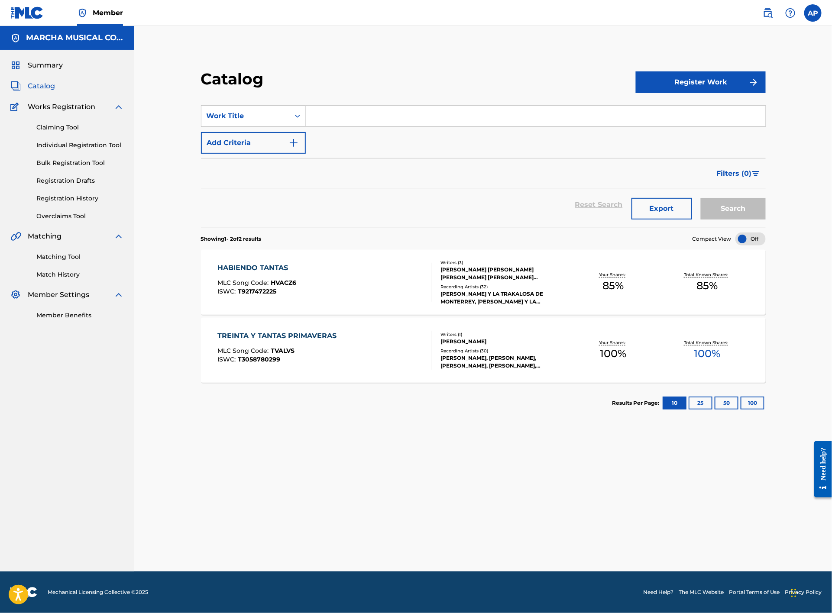
click at [361, 123] on input "Search Form" at bounding box center [535, 116] width 459 height 21
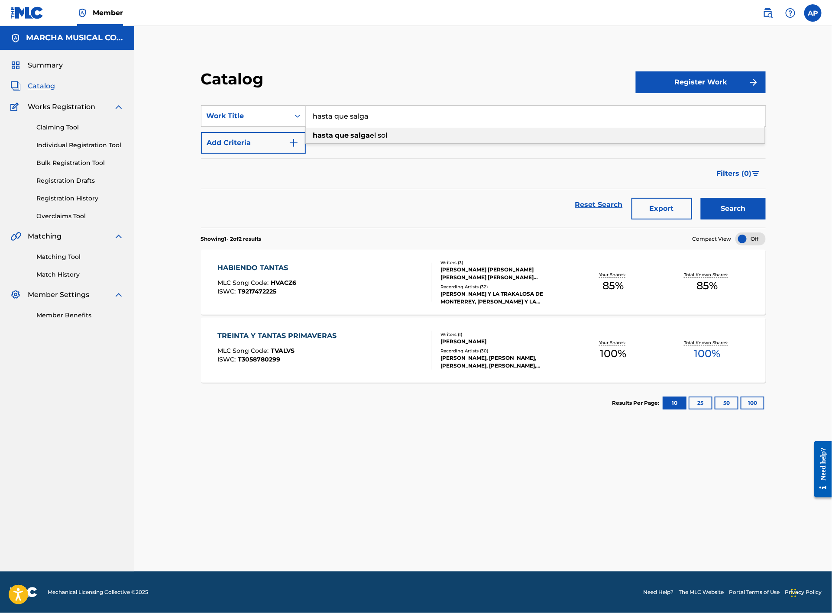
click at [382, 138] on span "el sol" at bounding box center [378, 135] width 17 height 8
type input "hasta que salga el sol"
click at [728, 205] on button "Search" at bounding box center [732, 209] width 65 height 22
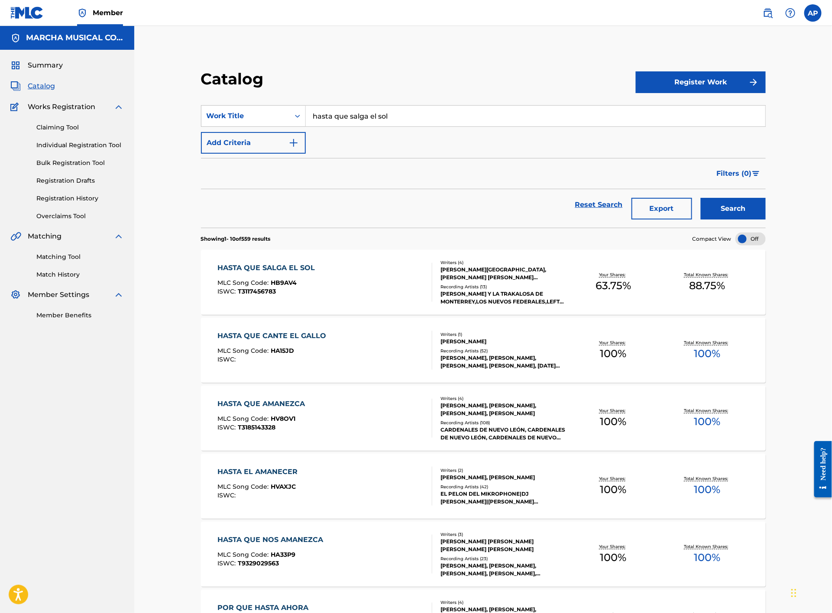
click at [372, 278] on div "HASTA QUE SALGA EL SOL MLC Song Code : HB9AV4 ISWC : T3117456783" at bounding box center [325, 282] width 215 height 39
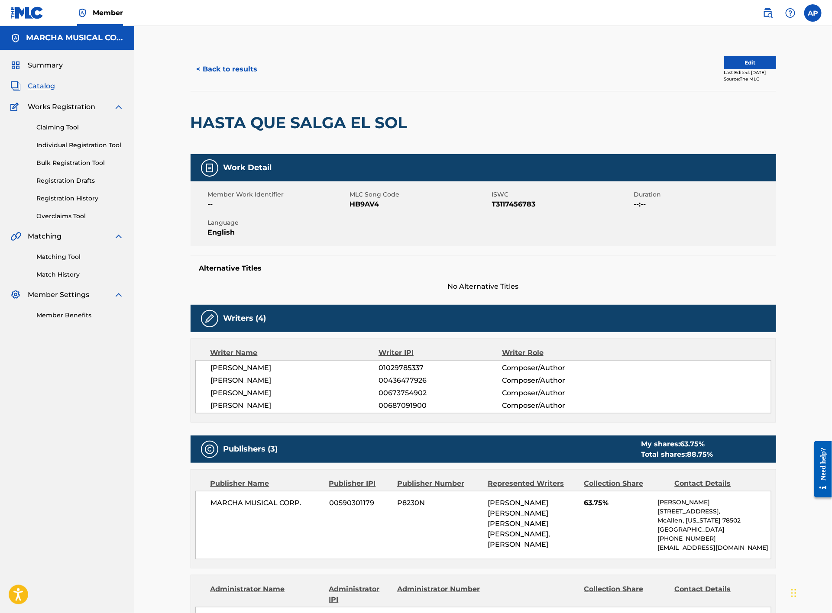
click at [238, 64] on button "< Back to results" at bounding box center [226, 69] width 73 height 22
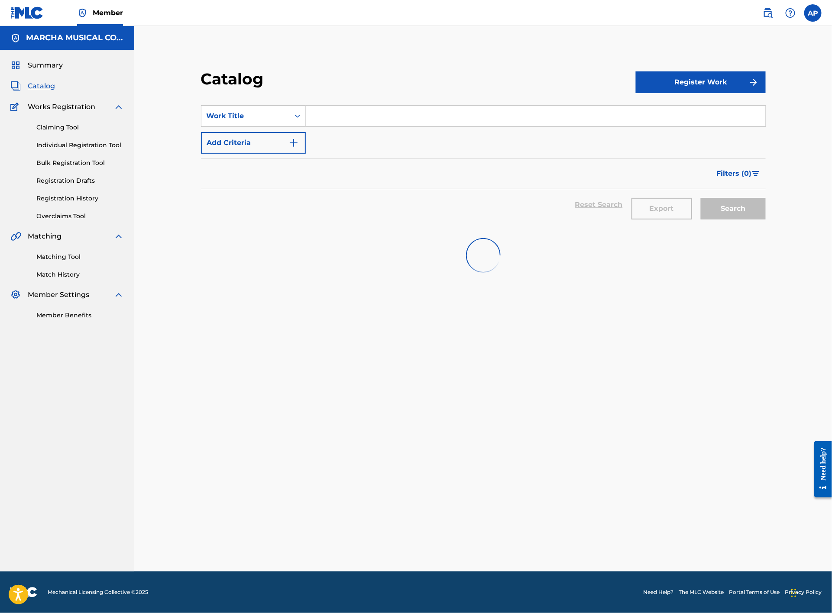
click at [317, 113] on input "Search Form" at bounding box center [535, 116] width 459 height 21
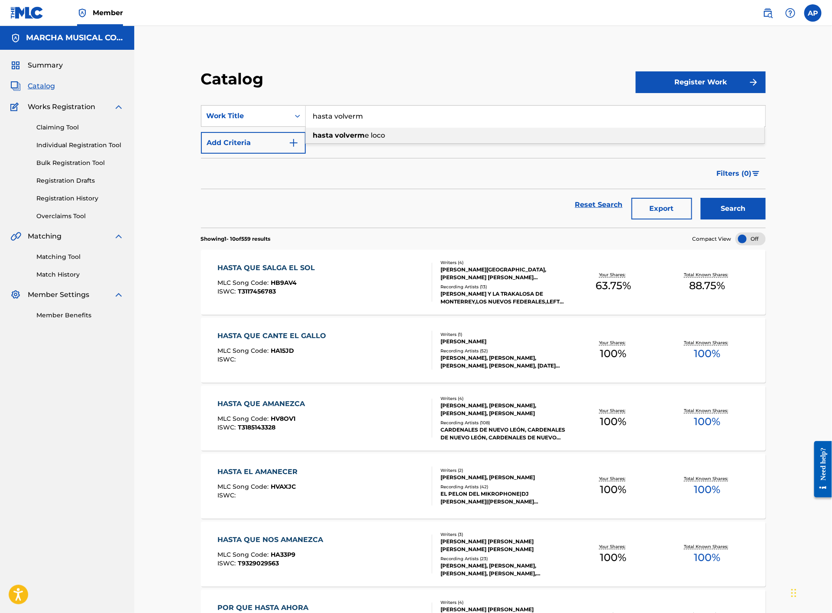
click at [336, 129] on div "hasta volverm e loco" at bounding box center [535, 136] width 458 height 16
type input "hasta volverme loco"
click at [724, 203] on button "Search" at bounding box center [732, 209] width 65 height 22
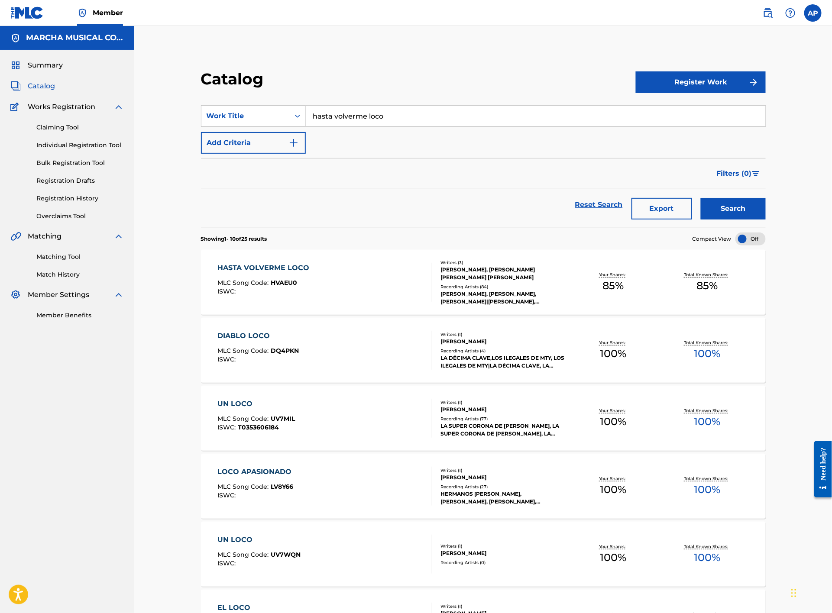
click at [370, 281] on div "HASTA VOLVERME LOCO MLC Song Code : HVAEU0 ISWC :" at bounding box center [325, 282] width 215 height 39
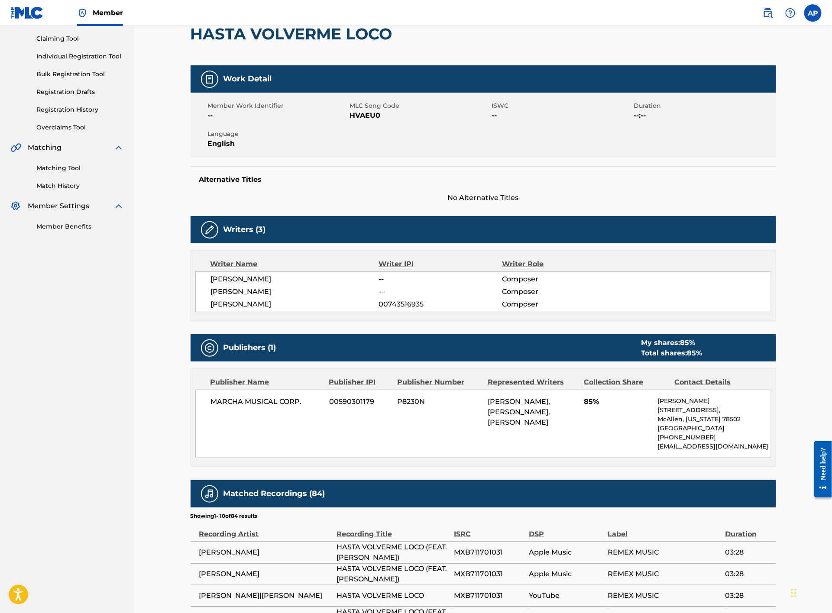
scroll to position [19, 0]
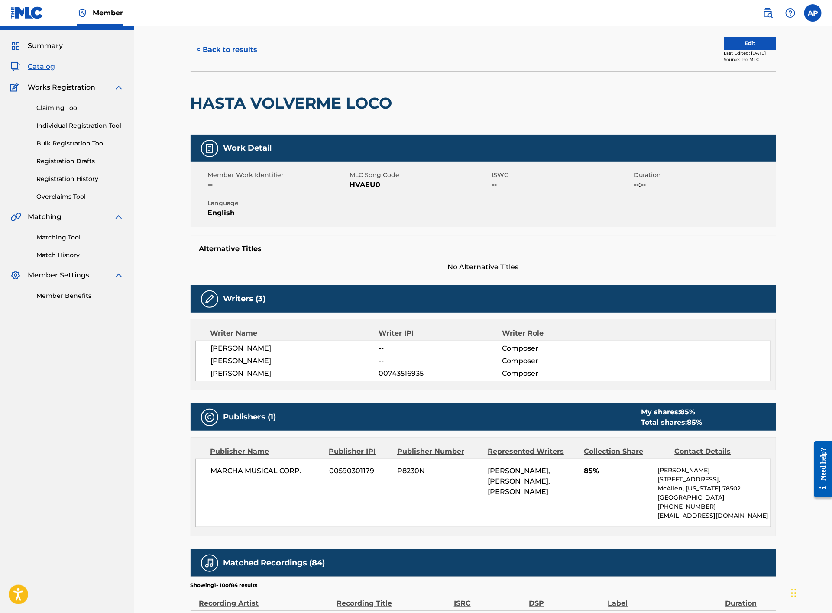
drag, startPoint x: 218, startPoint y: 47, endPoint x: 228, endPoint y: 52, distance: 10.8
click at [218, 47] on button "< Back to results" at bounding box center [226, 50] width 73 height 22
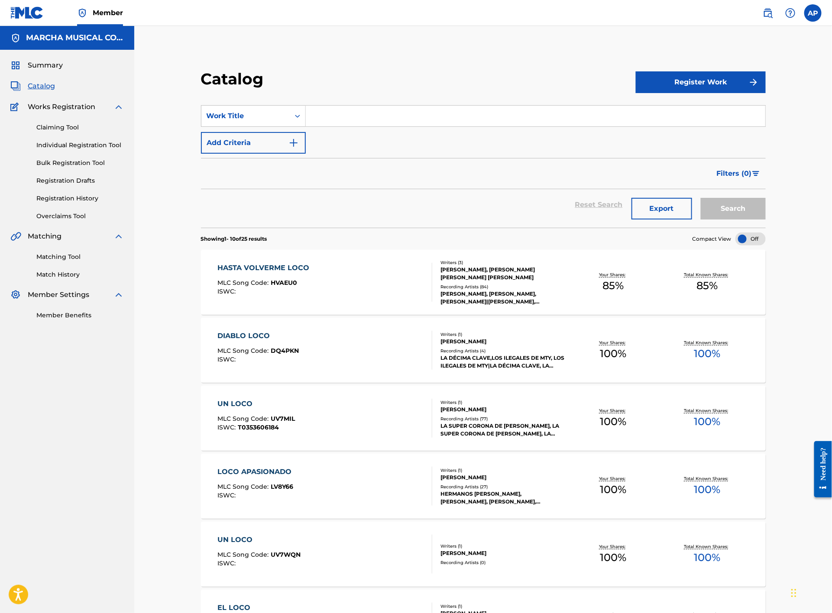
click at [345, 121] on input "Search Form" at bounding box center [535, 116] width 459 height 21
type input "hasta decirnos adios"
click at [700, 198] on button "Search" at bounding box center [732, 209] width 65 height 22
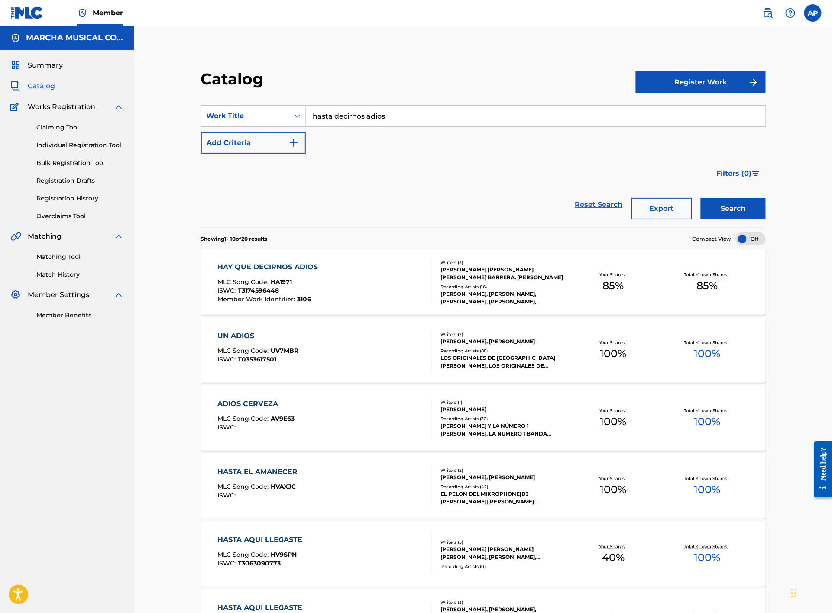
click at [381, 286] on div "HAY QUE DECIRNOS ADIOS MLC Song Code : HA1971 ISWC : T3174596448 Member Work Id…" at bounding box center [325, 282] width 215 height 41
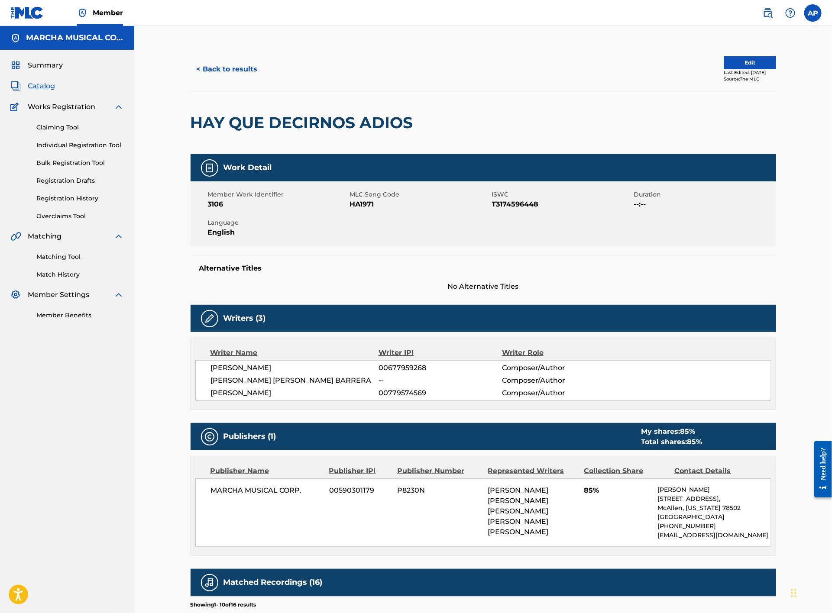
click at [223, 68] on button "< Back to results" at bounding box center [226, 69] width 73 height 22
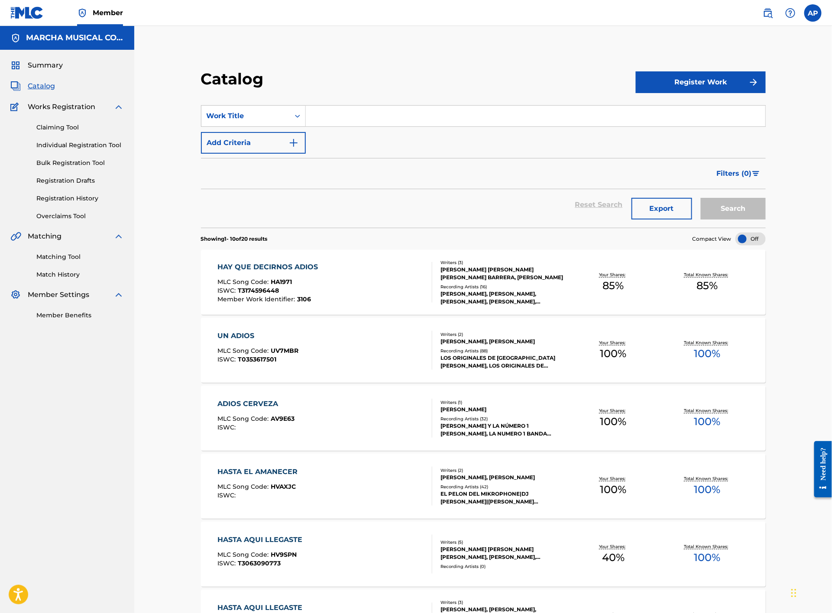
click at [331, 118] on input "Search Form" at bounding box center [535, 116] width 459 height 21
click at [339, 132] on span "a [DATE]" at bounding box center [347, 135] width 29 height 8
type input "huele a [DATE]"
click at [725, 205] on button "Search" at bounding box center [732, 209] width 65 height 22
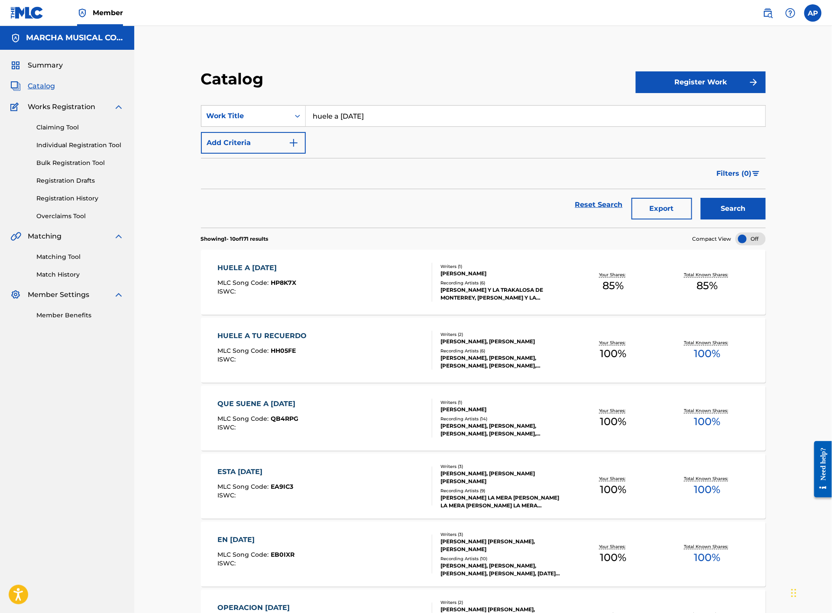
click at [378, 285] on div "HUELE A [DATE] MLC Song Code : HP8K7X ISWC :" at bounding box center [325, 282] width 215 height 39
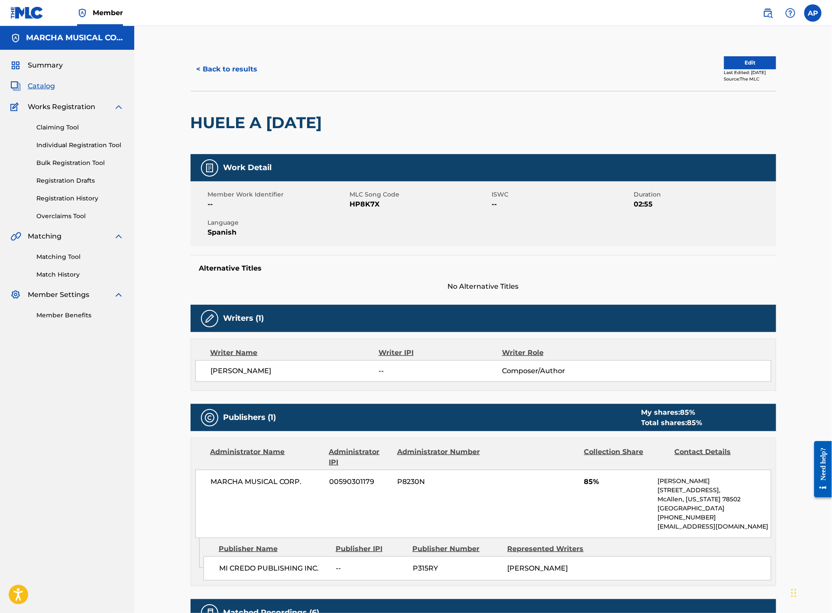
click at [240, 65] on button "< Back to results" at bounding box center [226, 69] width 73 height 22
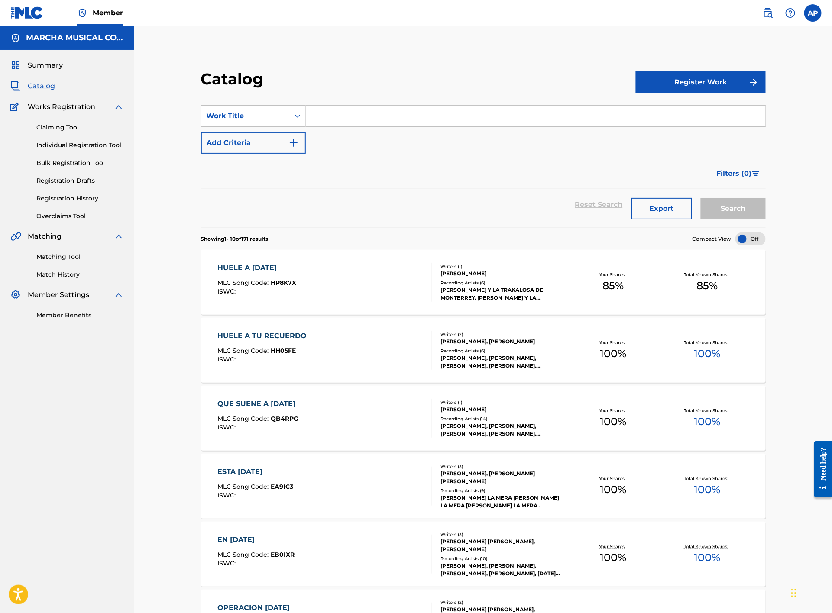
click at [328, 113] on input "Search Form" at bounding box center [535, 116] width 459 height 21
click at [328, 117] on input "Search Form" at bounding box center [535, 116] width 459 height 21
type input "d"
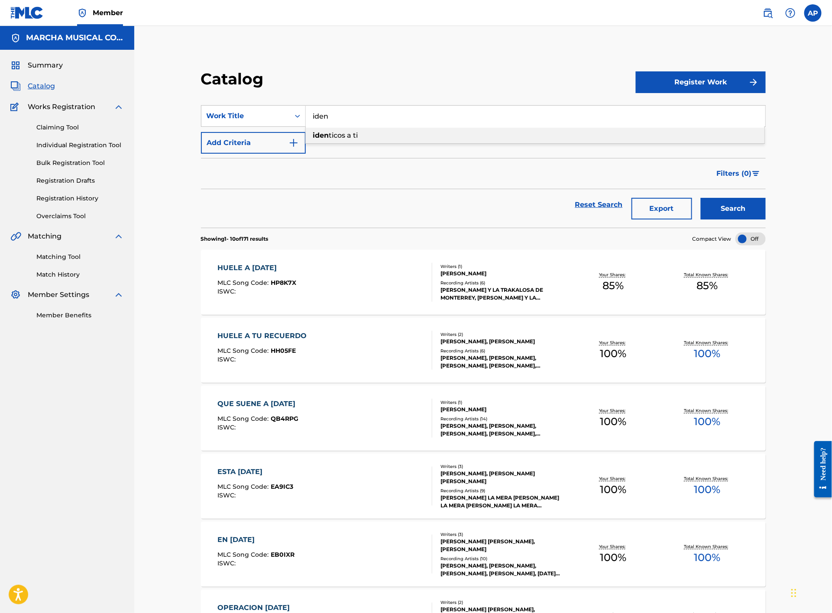
click at [346, 132] on span "ticos a ti" at bounding box center [343, 135] width 29 height 8
type input "identicos a ti"
click at [731, 203] on button "Search" at bounding box center [732, 209] width 65 height 22
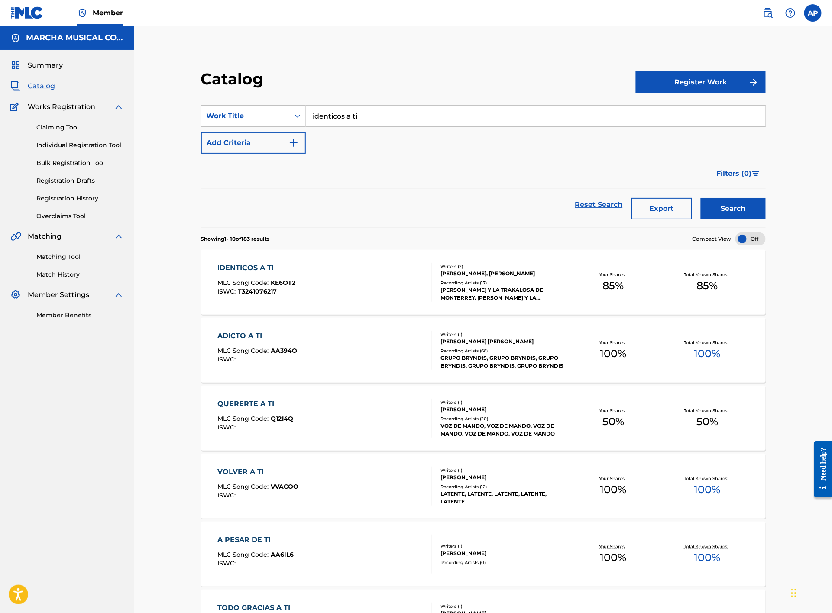
click at [327, 278] on div "IDENTICOS A TI MLC Song Code : KE6OT2 ISWC : T3241076217" at bounding box center [325, 282] width 215 height 39
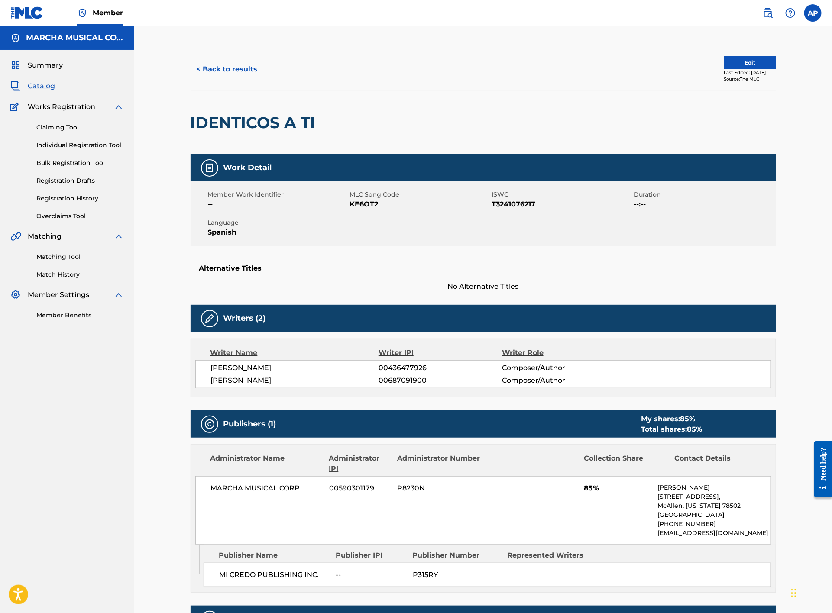
click at [239, 73] on button "< Back to results" at bounding box center [226, 69] width 73 height 22
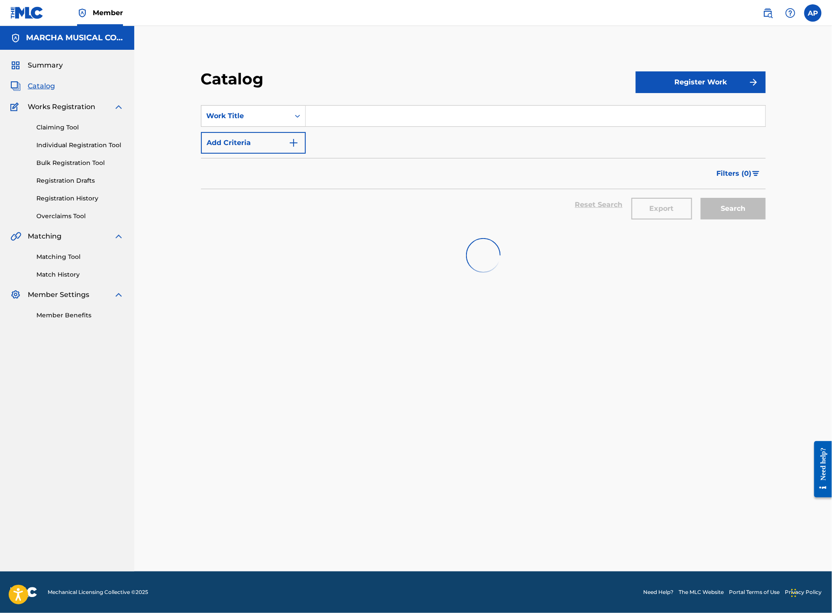
click at [382, 110] on input "Search Form" at bounding box center [535, 116] width 459 height 21
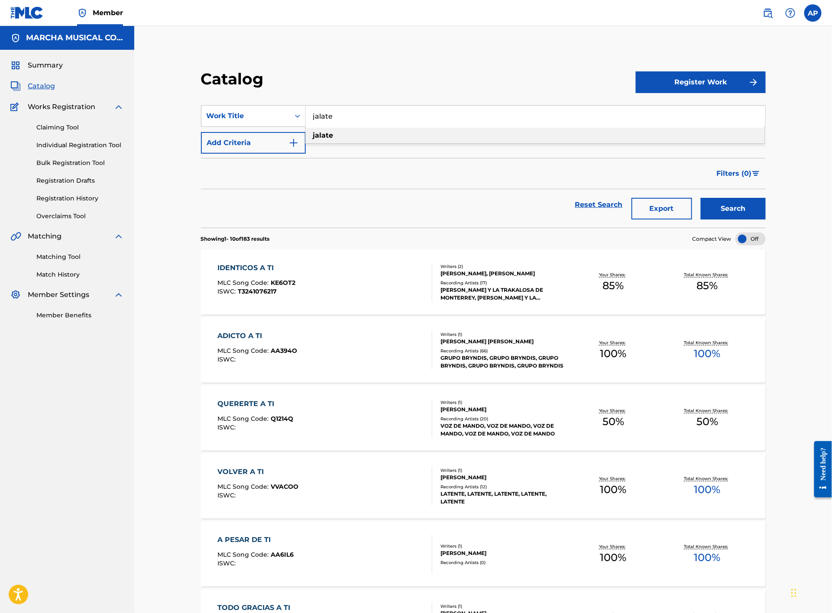
type input "jalate"
click at [334, 134] on div "jalate" at bounding box center [535, 136] width 458 height 16
click at [737, 204] on button "Search" at bounding box center [732, 209] width 65 height 22
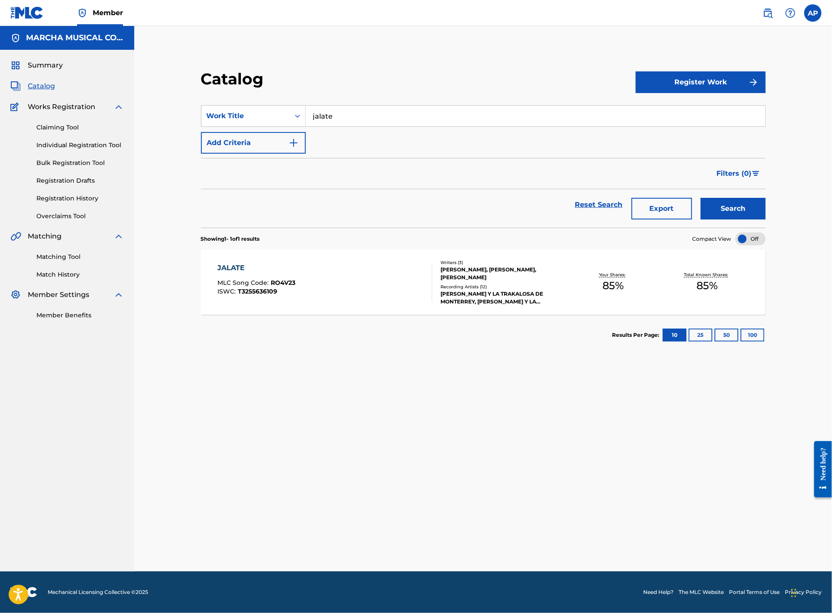
click at [363, 287] on div "JALATE MLC Song Code : RO4V23 ISWC : T3255636109" at bounding box center [325, 282] width 215 height 39
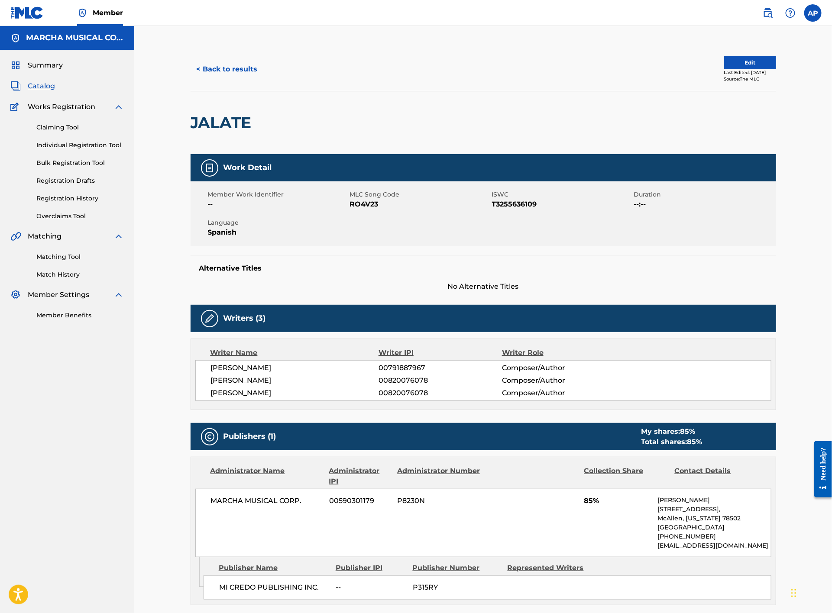
click at [249, 73] on button "< Back to results" at bounding box center [226, 69] width 73 height 22
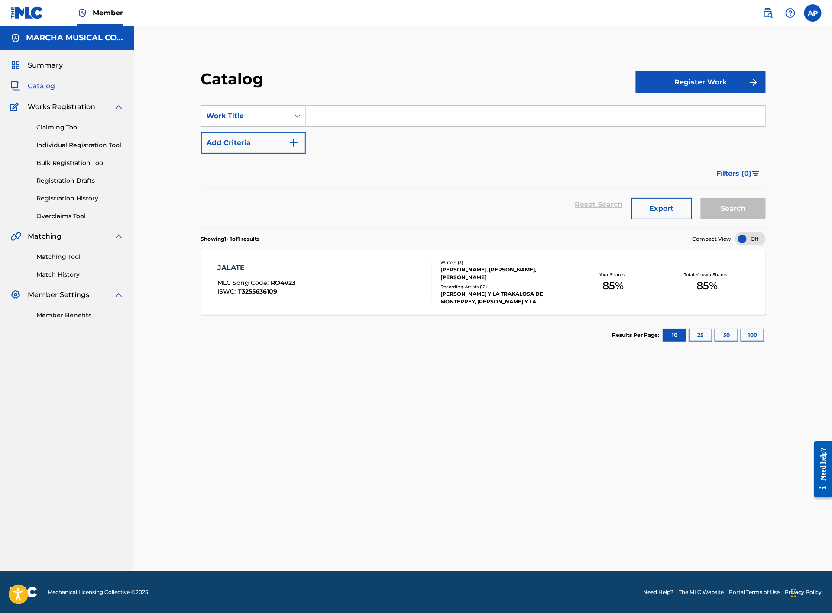
click at [320, 114] on input "Search Form" at bounding box center [535, 116] width 459 height 21
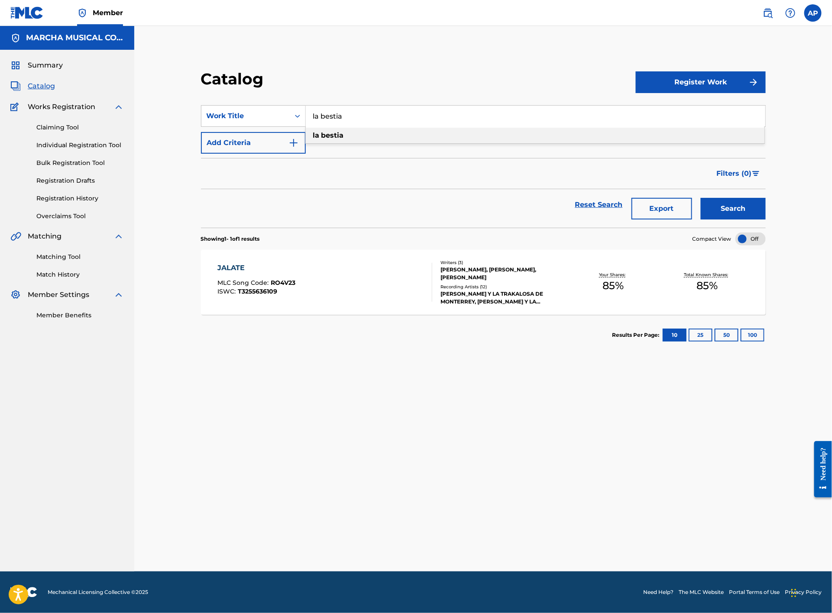
type input "la bestia"
click at [355, 132] on div "la bestia" at bounding box center [535, 136] width 458 height 16
click at [714, 212] on button "Search" at bounding box center [732, 209] width 65 height 22
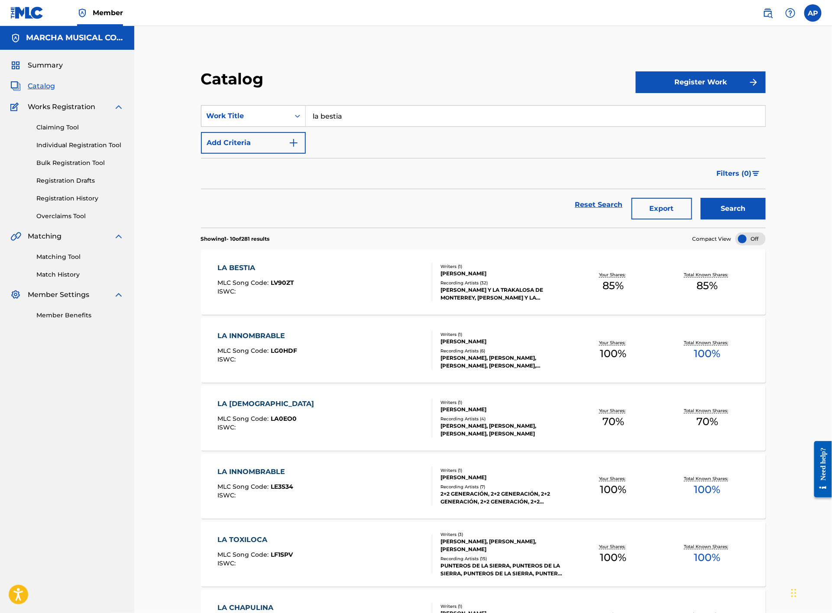
click at [357, 277] on div "LA BESTIA MLC Song Code : LV90ZT ISWC :" at bounding box center [325, 282] width 215 height 39
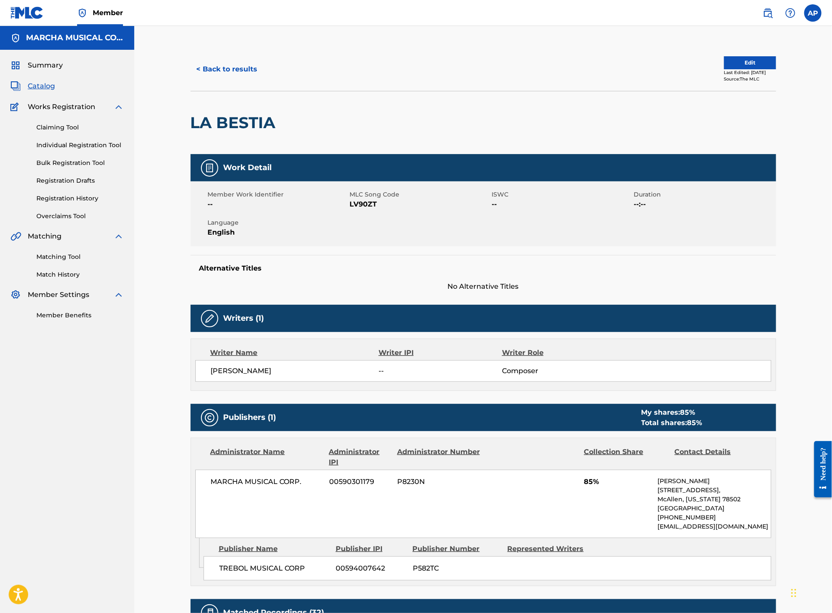
click at [245, 65] on button "< Back to results" at bounding box center [226, 69] width 73 height 22
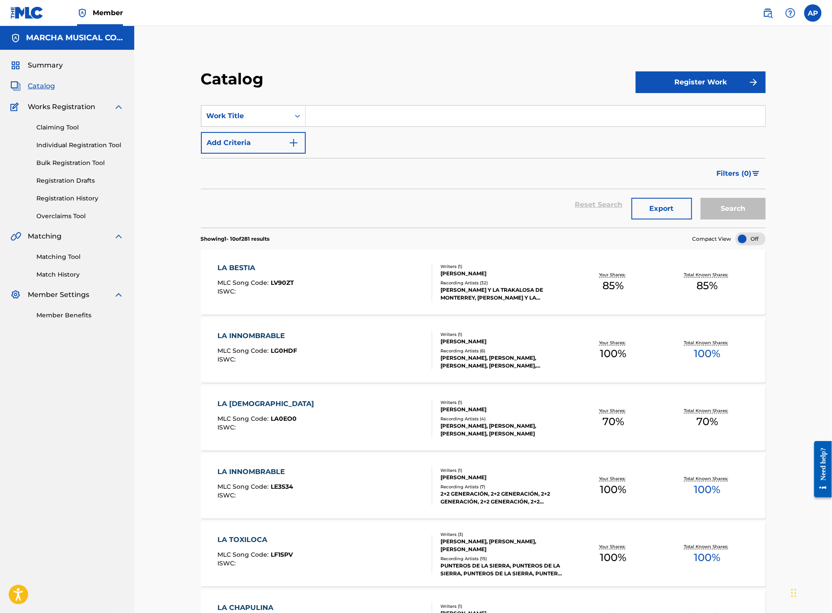
click at [317, 116] on input "Search Form" at bounding box center [535, 116] width 459 height 21
type input "la herencia"
click at [334, 138] on strong "herencia" at bounding box center [337, 135] width 32 height 8
click at [727, 208] on button "Search" at bounding box center [732, 209] width 65 height 22
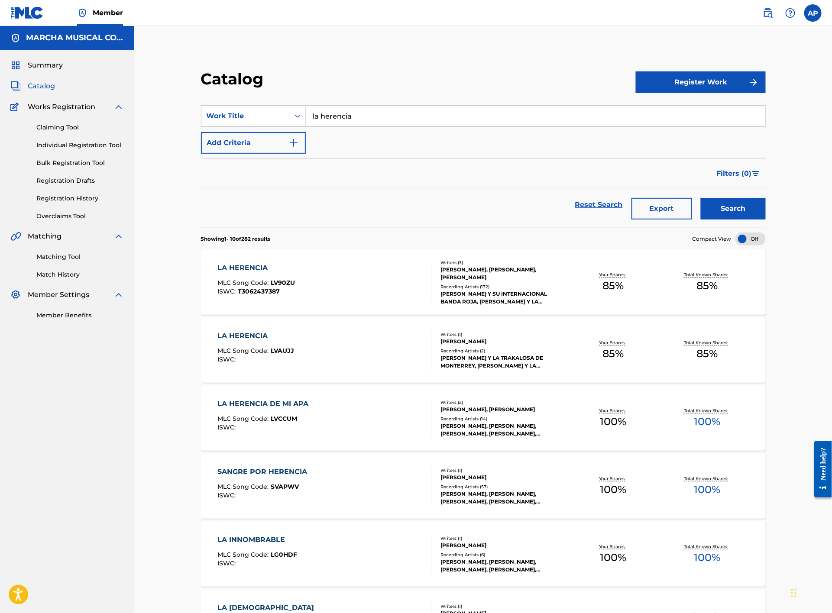
click at [318, 282] on div "LA HERENCIA MLC Song Code : LV90ZU ISWC : T3062437387" at bounding box center [325, 282] width 215 height 39
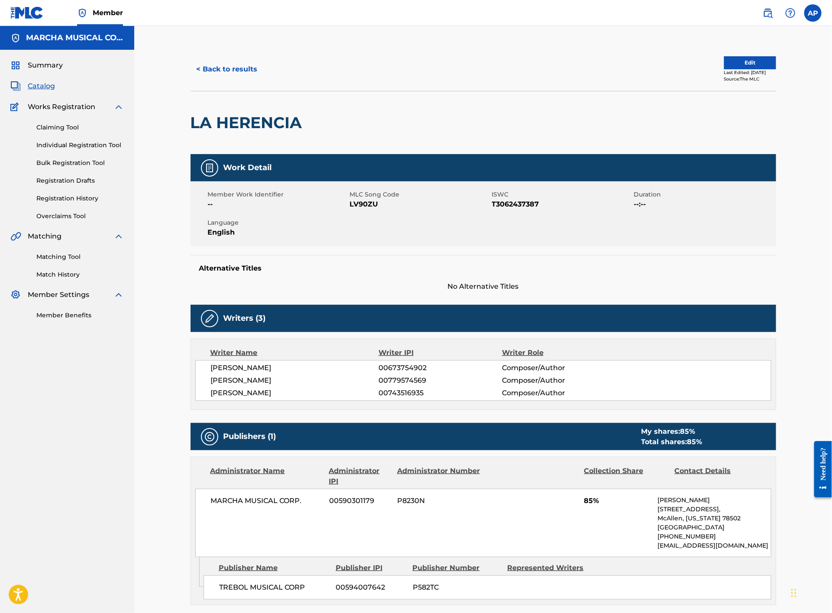
click at [245, 68] on button "< Back to results" at bounding box center [226, 69] width 73 height 22
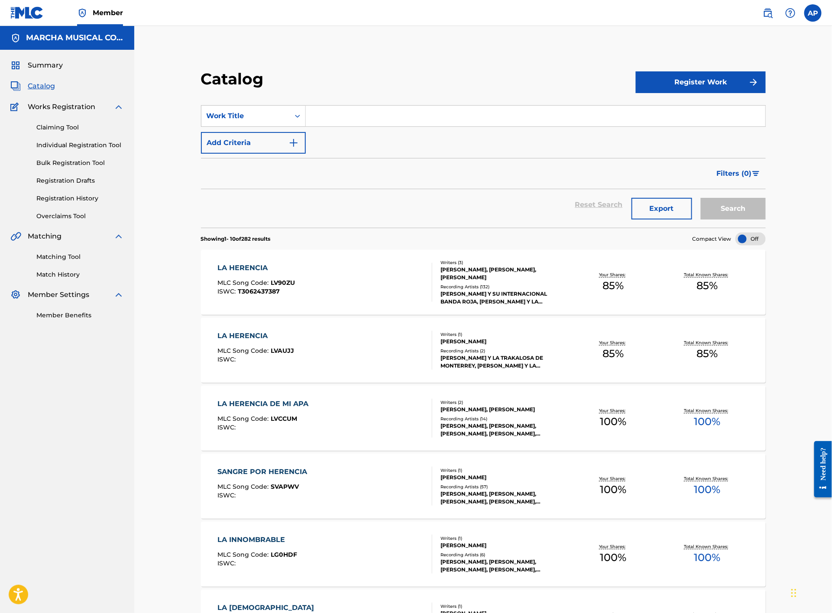
click at [327, 117] on input "Search Form" at bounding box center [535, 116] width 459 height 21
click at [365, 343] on div "LA HERENCIA MLC Song Code : LVAUJJ ISWC :" at bounding box center [325, 350] width 215 height 39
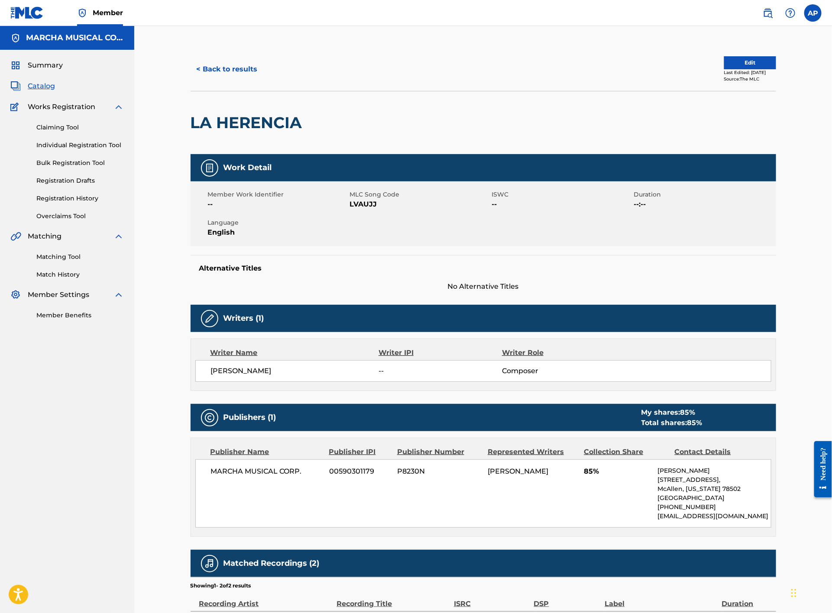
click at [243, 68] on button "< Back to results" at bounding box center [226, 69] width 73 height 22
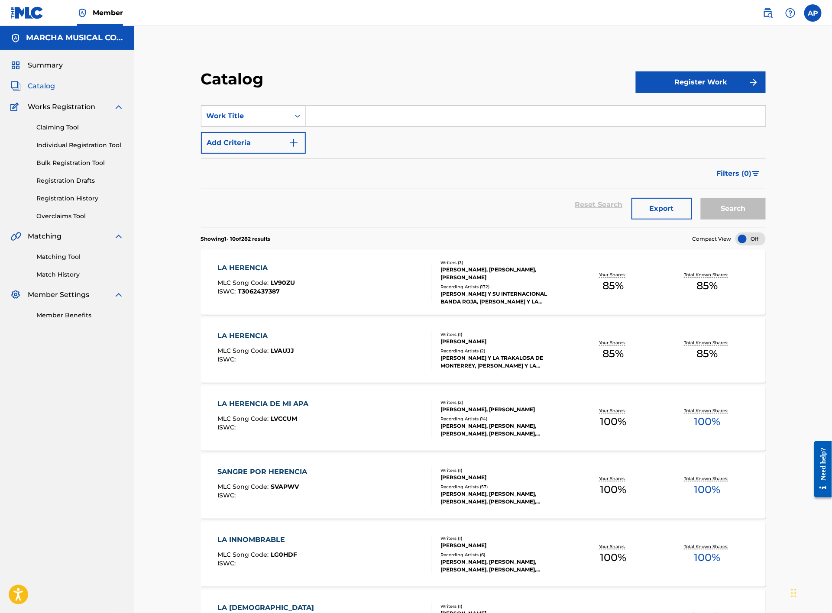
click at [326, 113] on input "Search Form" at bounding box center [535, 116] width 459 height 21
click at [327, 114] on input "Search Form" at bounding box center [535, 116] width 459 height 21
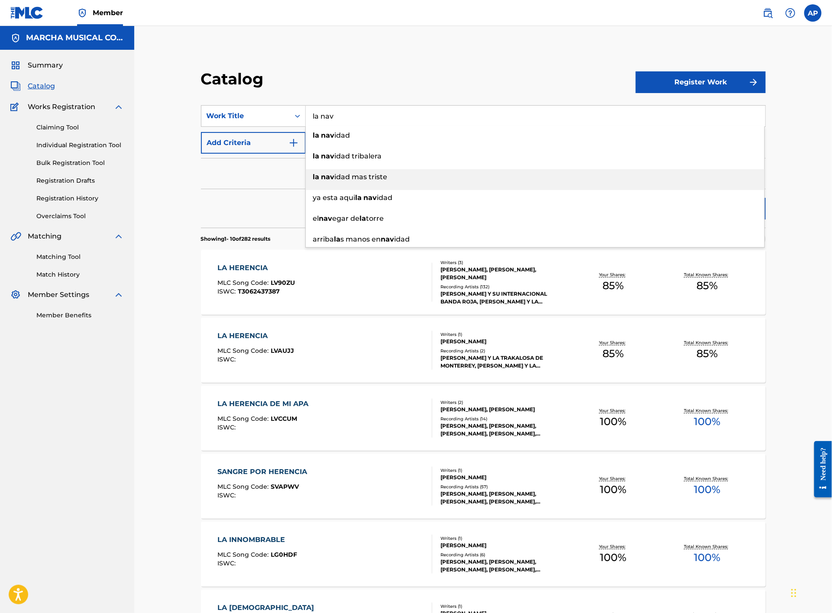
click at [356, 174] on span "idad mas triste" at bounding box center [361, 177] width 53 height 8
type input "la [DATE] mas triste"
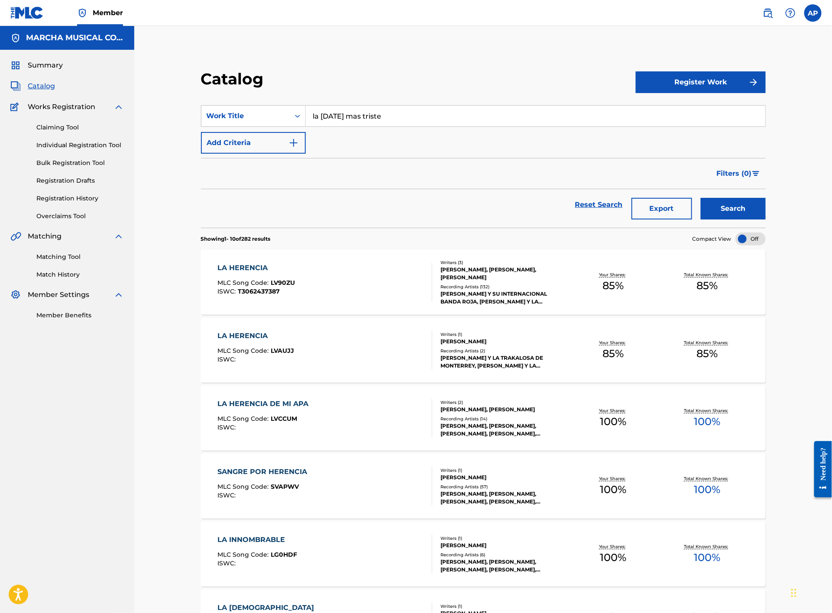
click at [726, 209] on button "Search" at bounding box center [732, 209] width 65 height 22
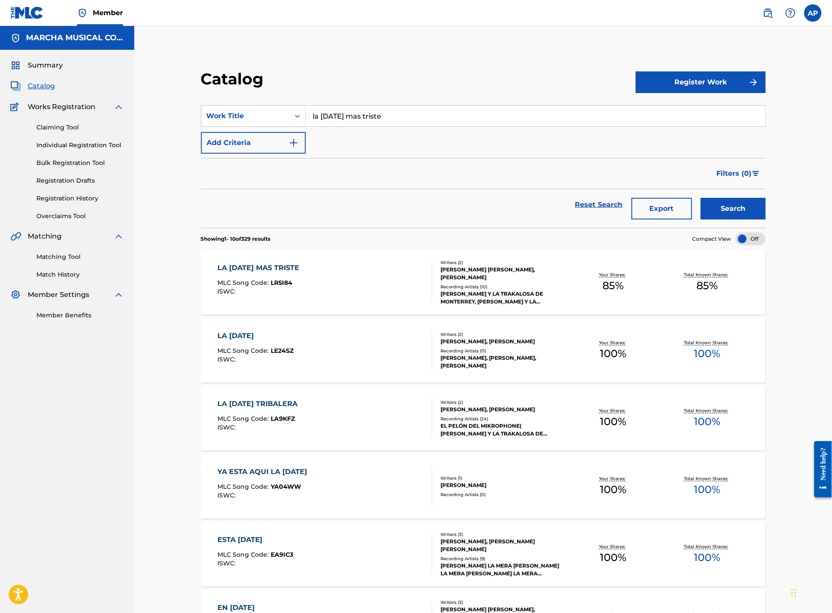
click at [381, 282] on div "LA [DATE] MAS TRISTE MLC Song Code : LR5I84 ISWC :" at bounding box center [325, 282] width 215 height 39
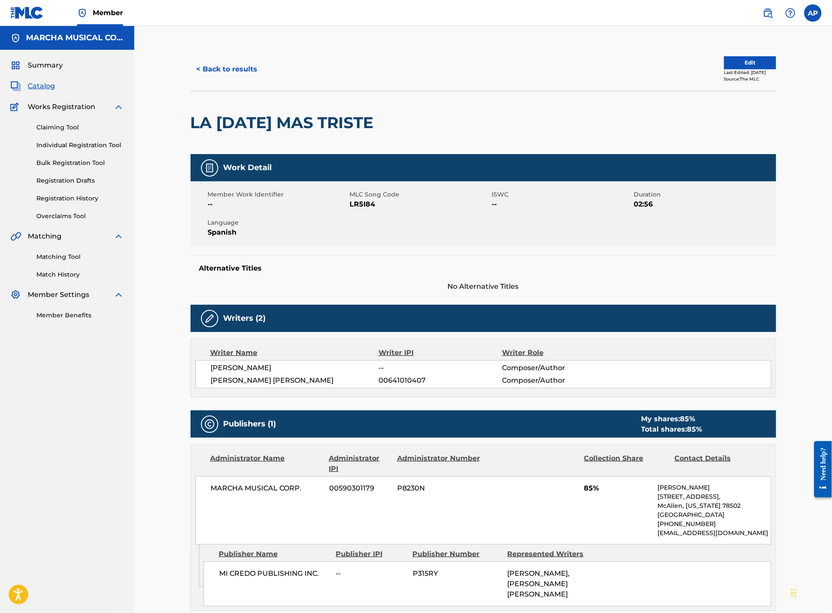
click at [240, 61] on button "< Back to results" at bounding box center [226, 69] width 73 height 22
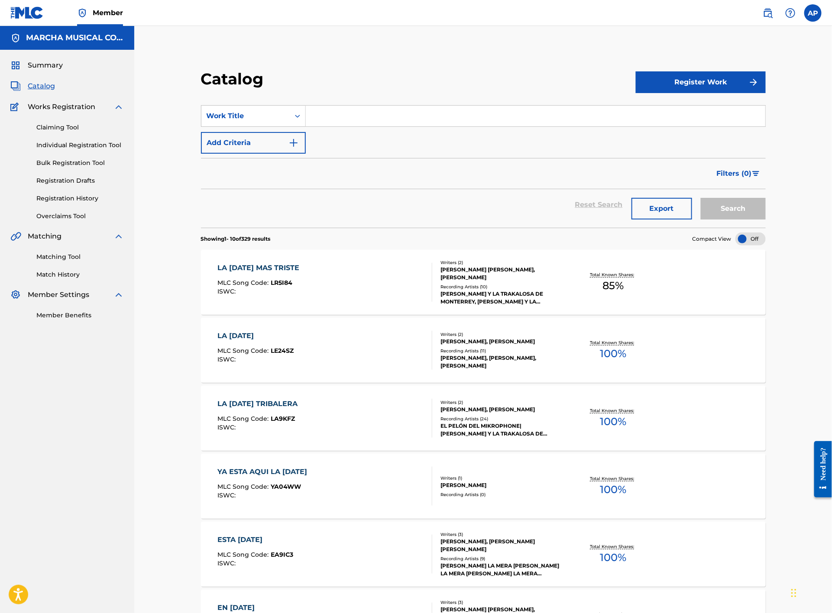
click at [352, 118] on input "Search Form" at bounding box center [535, 116] width 459 height 21
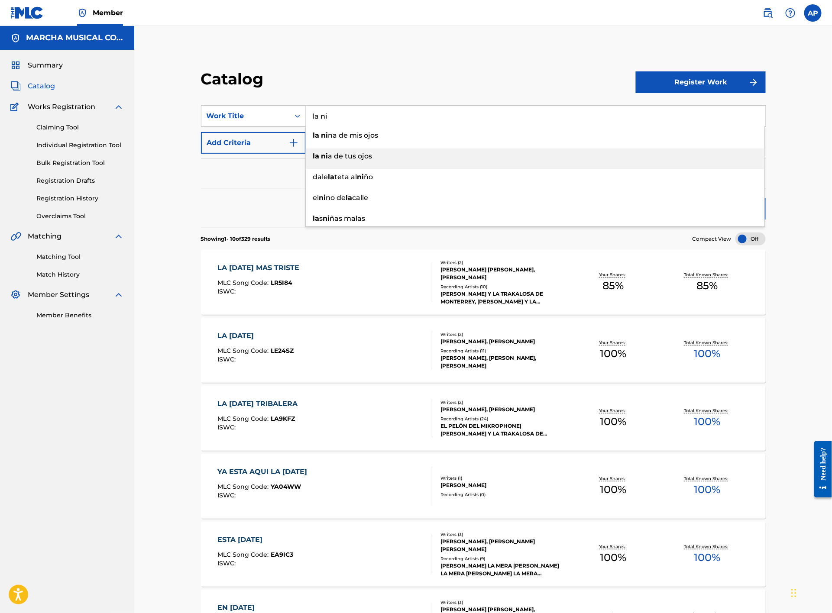
click at [355, 156] on span "a de tus ojos" at bounding box center [350, 156] width 44 height 8
type input "la nia de tus ojos"
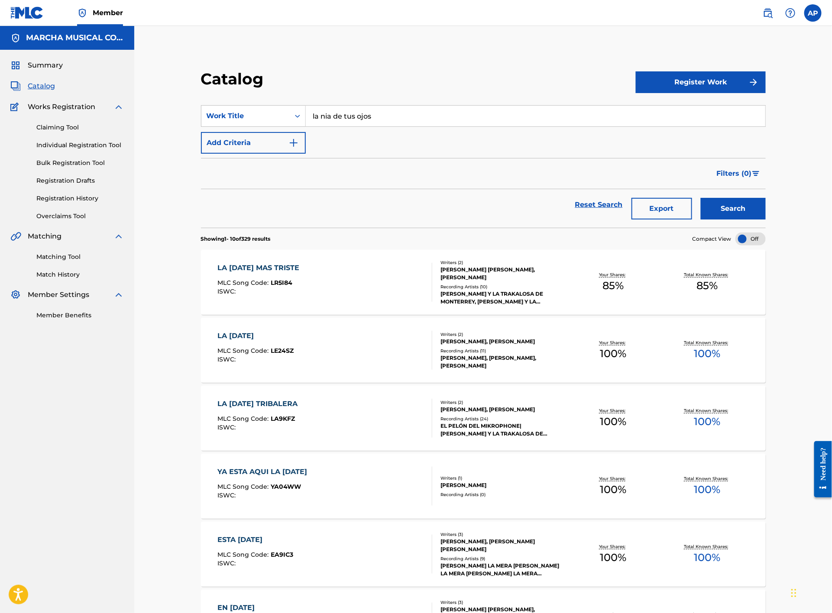
click at [727, 207] on button "Search" at bounding box center [732, 209] width 65 height 22
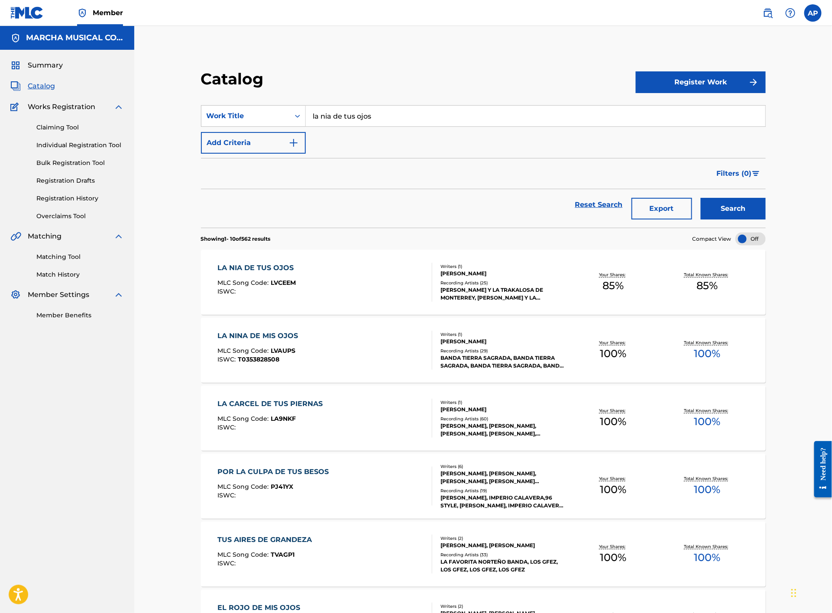
click at [398, 280] on div "LA NIA DE TUS OJOS MLC Song Code : LVCEEM ISWC :" at bounding box center [325, 282] width 215 height 39
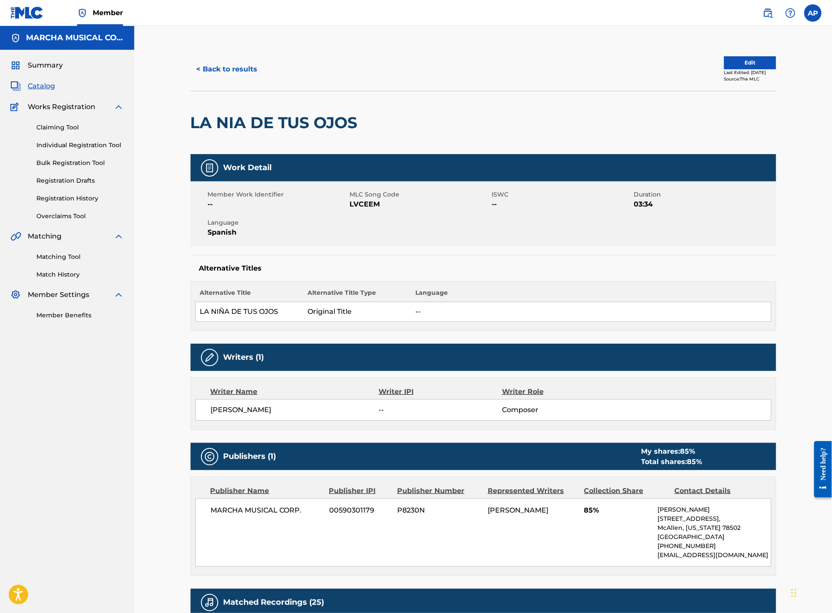
click at [230, 69] on button "< Back to results" at bounding box center [226, 69] width 73 height 22
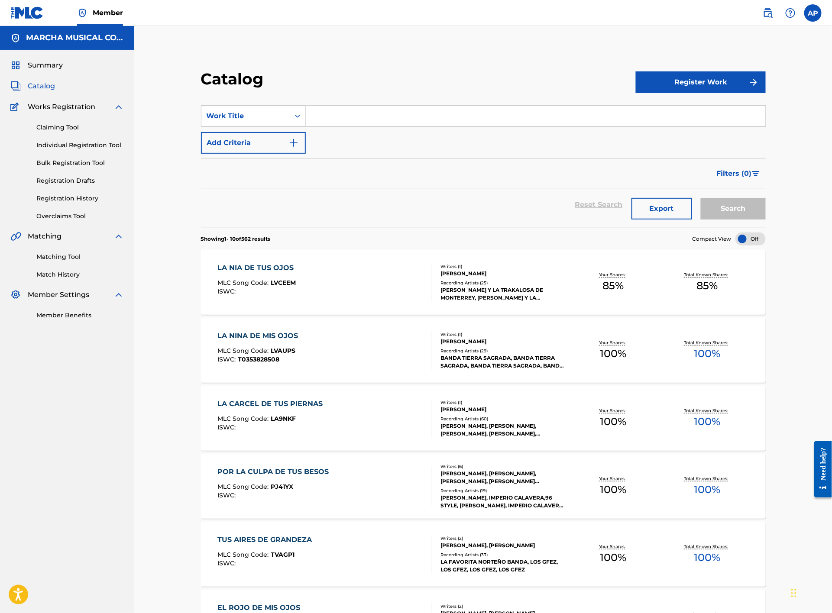
click at [376, 113] on input "Search Form" at bounding box center [535, 116] width 459 height 21
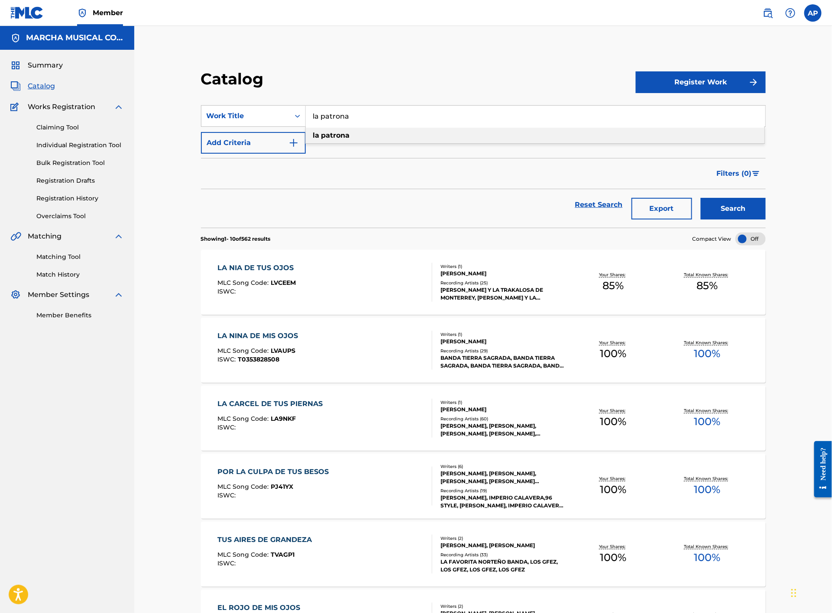
type input "la patrona"
click at [342, 136] on strong "patrona" at bounding box center [335, 135] width 29 height 8
click at [738, 217] on button "Search" at bounding box center [732, 209] width 65 height 22
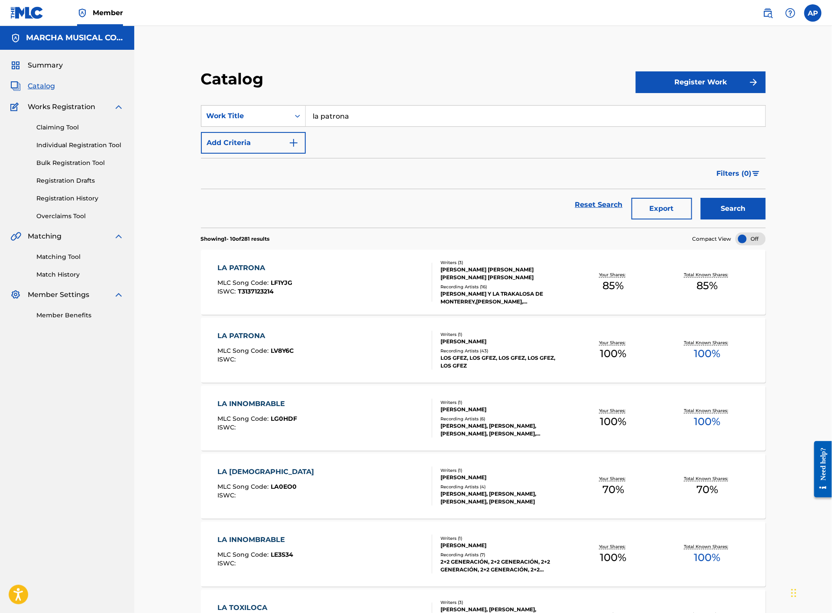
click at [379, 277] on div "LA PATRONA MLC Song Code : LF1YJG ISWC : T3137123214" at bounding box center [325, 282] width 215 height 39
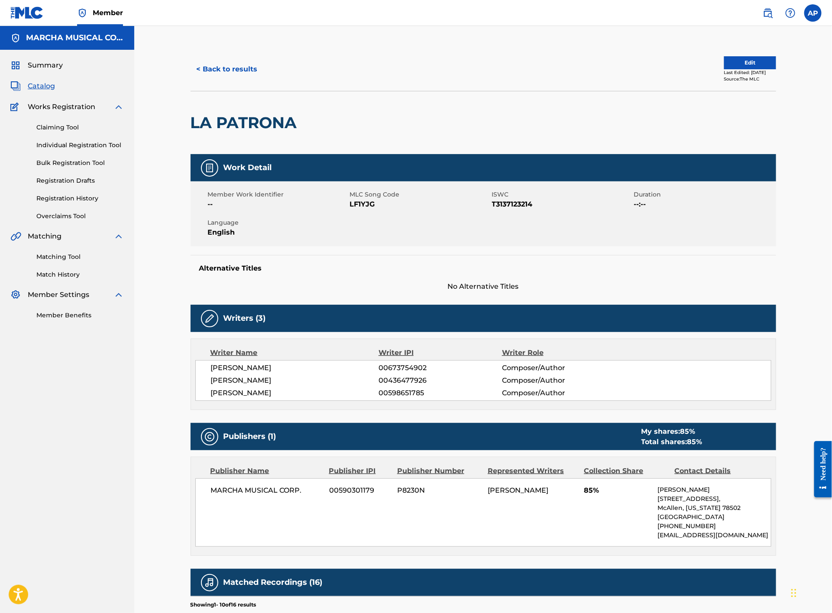
click at [236, 71] on button "< Back to results" at bounding box center [226, 69] width 73 height 22
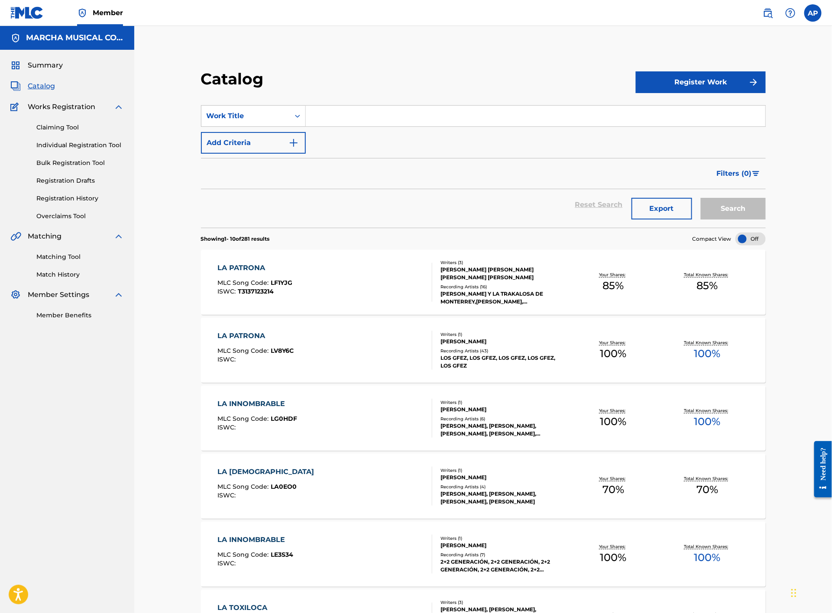
click at [334, 116] on input "Search Form" at bounding box center [535, 116] width 459 height 21
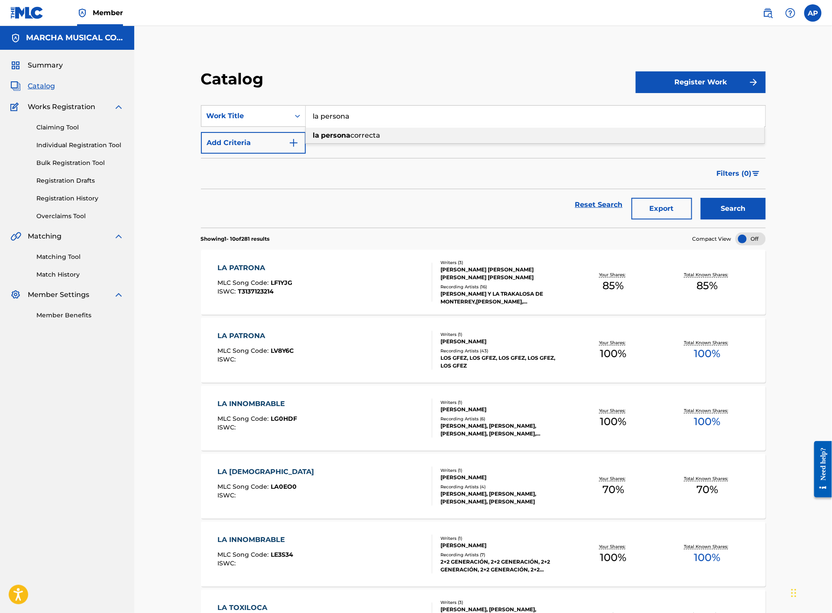
click at [349, 131] on strong "persona" at bounding box center [335, 135] width 29 height 8
type input "la persona correcta"
click at [722, 208] on button "Search" at bounding box center [732, 209] width 65 height 22
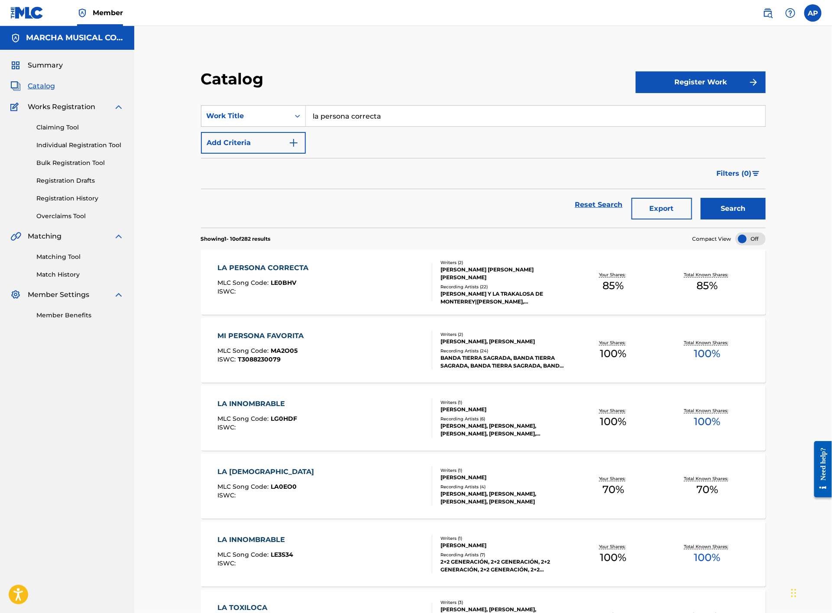
click at [345, 274] on div "LA PERSONA CORRECTA MLC Song Code : LE0BHV ISWC :" at bounding box center [325, 282] width 215 height 39
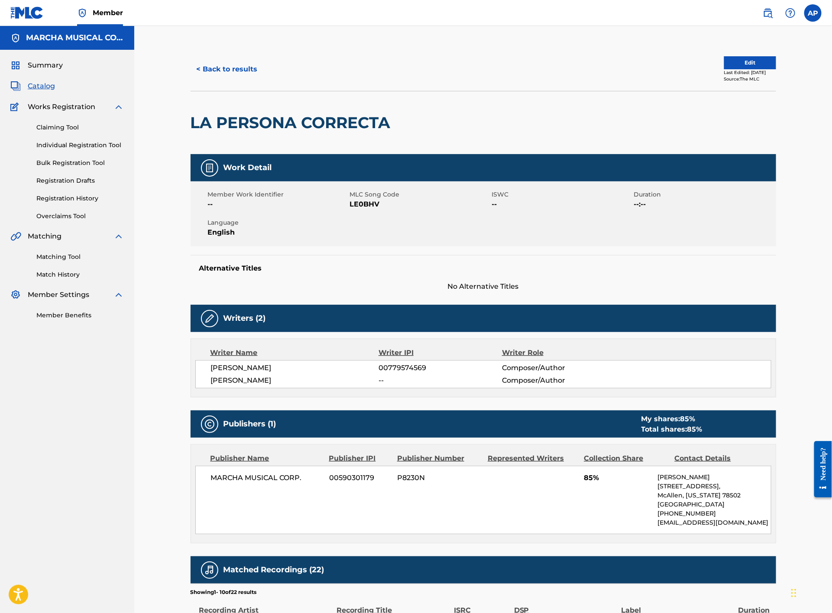
click at [245, 68] on button "< Back to results" at bounding box center [226, 69] width 73 height 22
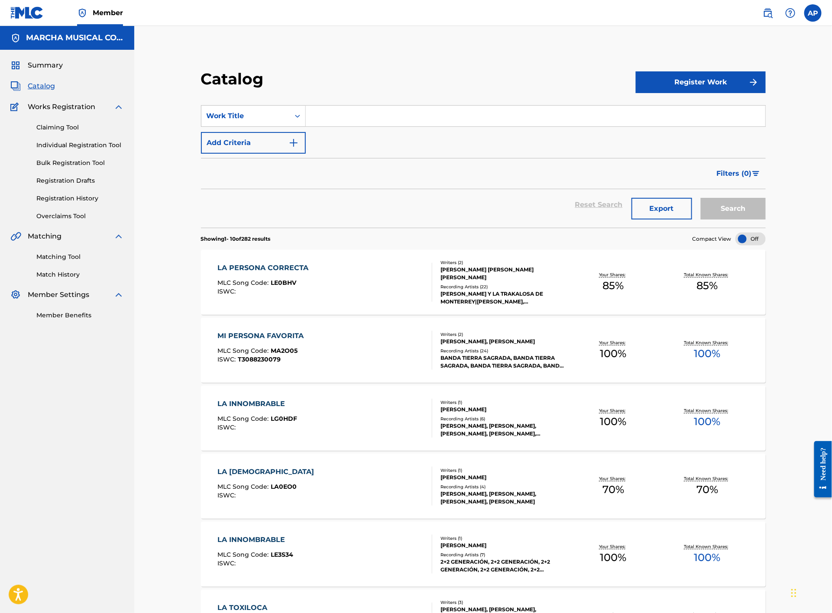
click at [343, 118] on input "Search Form" at bounding box center [535, 116] width 459 height 21
type input "la reina de mi alma"
click at [700, 198] on button "Search" at bounding box center [732, 209] width 65 height 22
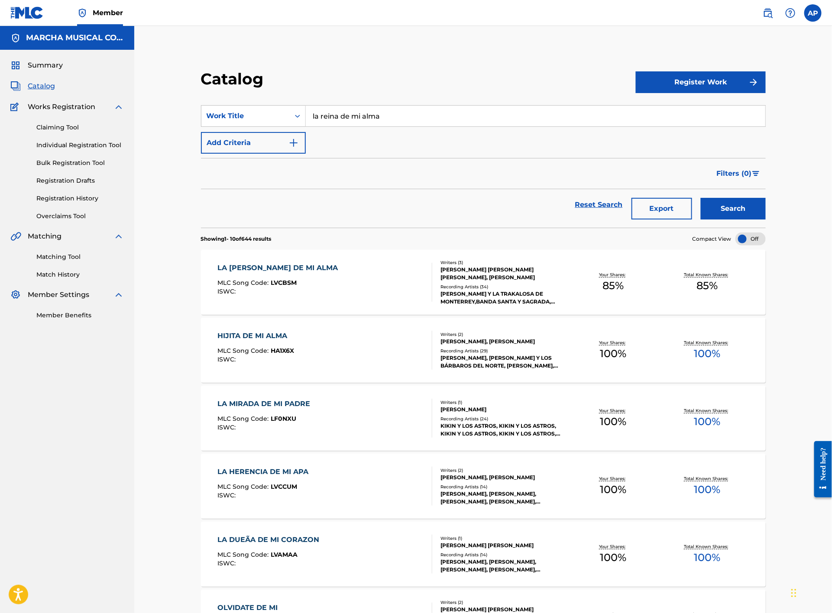
click at [368, 274] on div "LA [PERSON_NAME] DE MI ALMA MLC Song Code : LVCBSM ISWC :" at bounding box center [325, 282] width 215 height 39
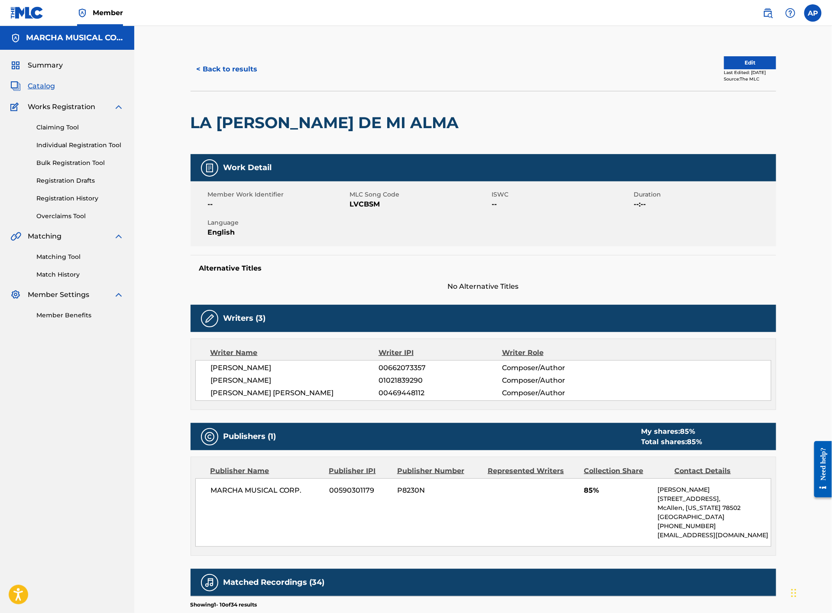
click at [249, 67] on button "< Back to results" at bounding box center [226, 69] width 73 height 22
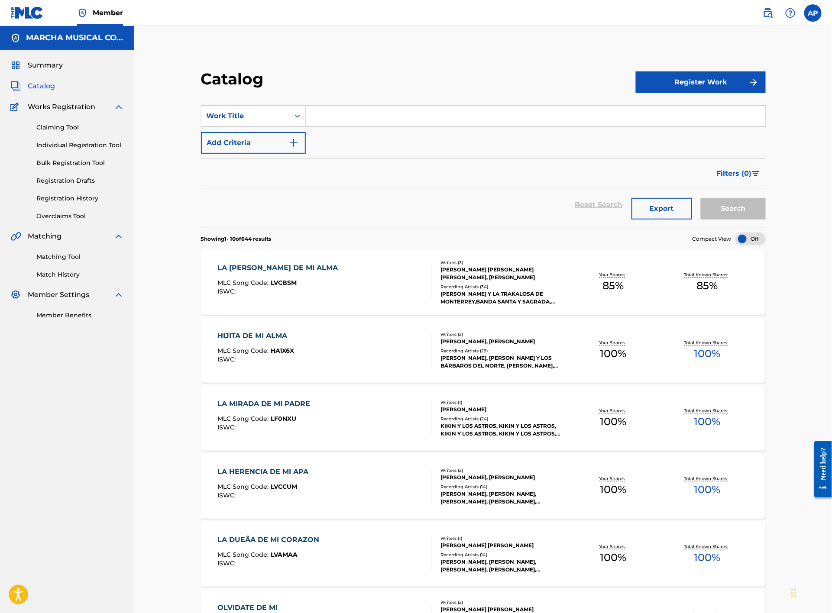
click at [324, 112] on input "Search Form" at bounding box center [535, 116] width 459 height 21
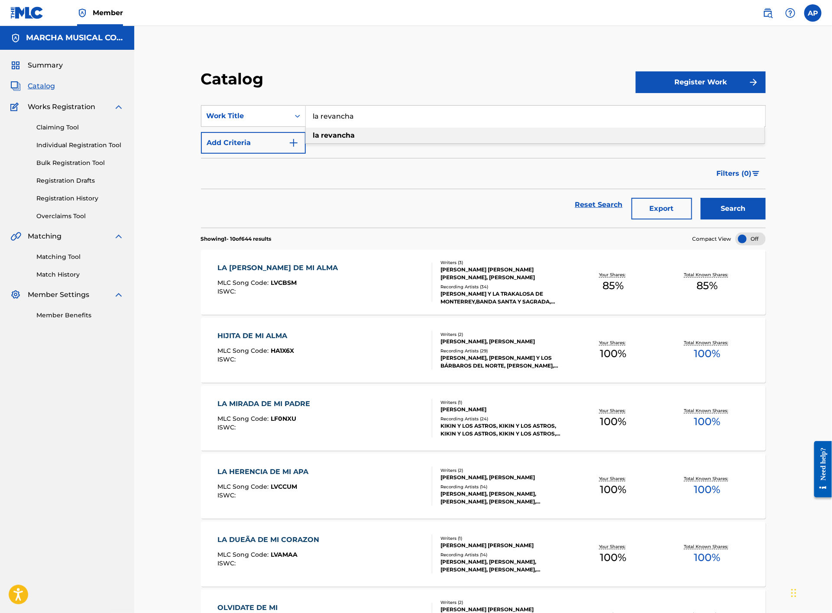
type input "la revancha"
click at [345, 135] on strong "revancha" at bounding box center [338, 135] width 34 height 8
click at [738, 208] on button "Search" at bounding box center [732, 209] width 65 height 22
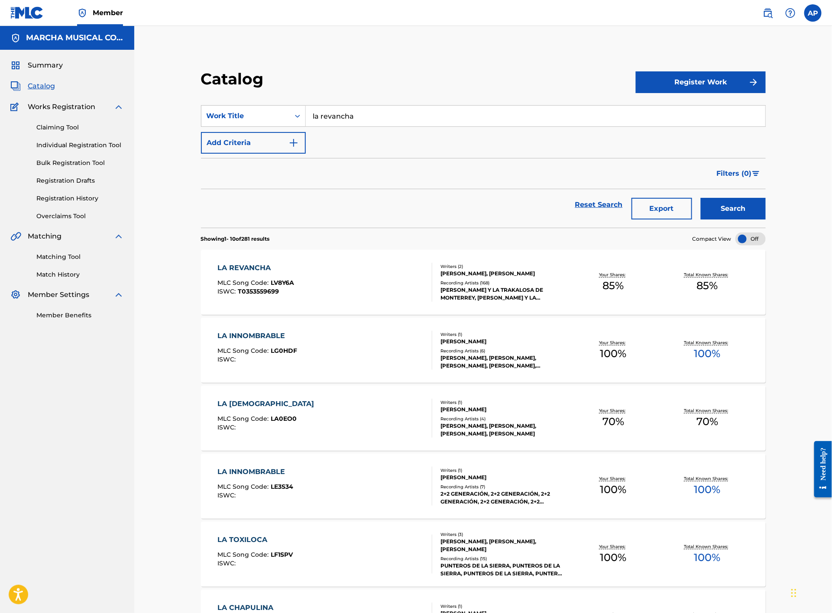
click at [356, 284] on div "LA REVANCHA MLC Song Code : LV8Y6A ISWC : T0353559699" at bounding box center [325, 282] width 215 height 39
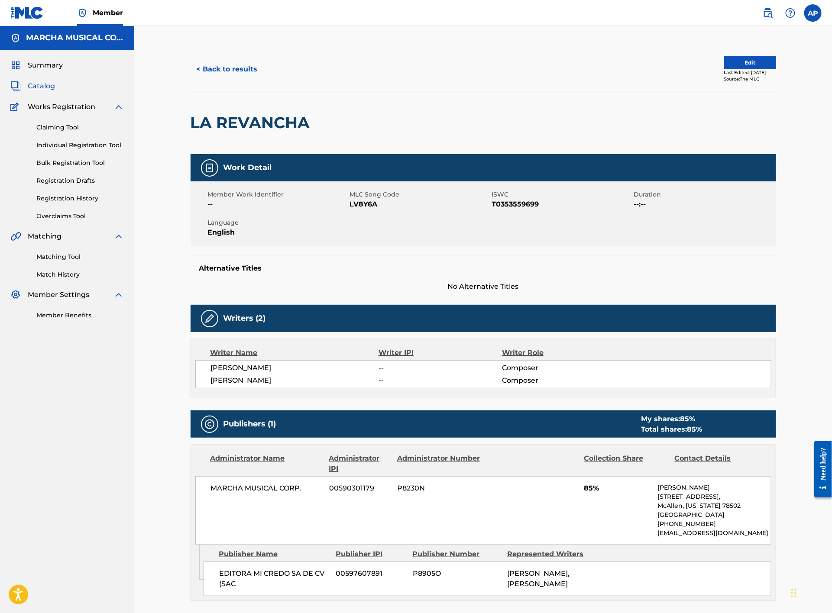
click at [243, 69] on button "< Back to results" at bounding box center [226, 69] width 73 height 22
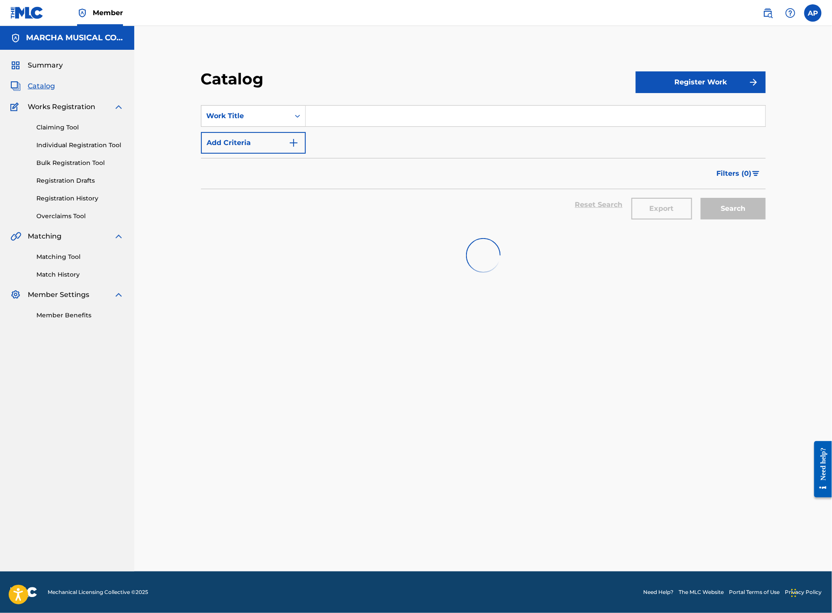
click at [343, 117] on input "Search Form" at bounding box center [535, 116] width 459 height 21
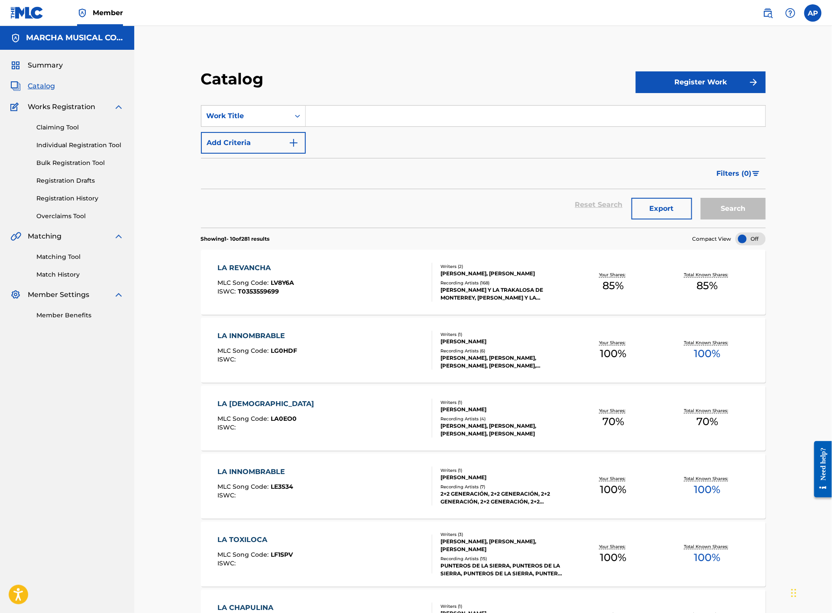
click at [332, 283] on div "LA REVANCHA MLC Song Code : LV8Y6A ISWC : T0353559699" at bounding box center [325, 282] width 215 height 39
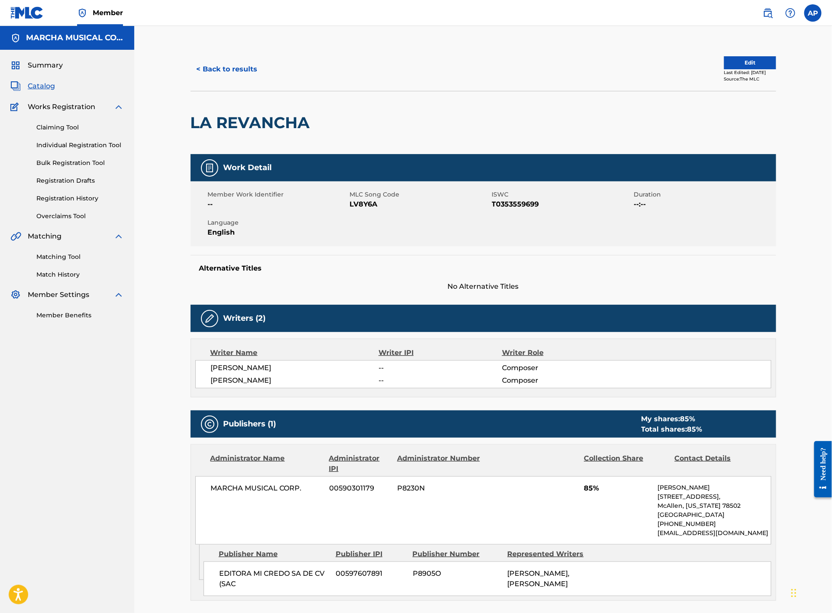
click at [222, 67] on button "< Back to results" at bounding box center [226, 69] width 73 height 22
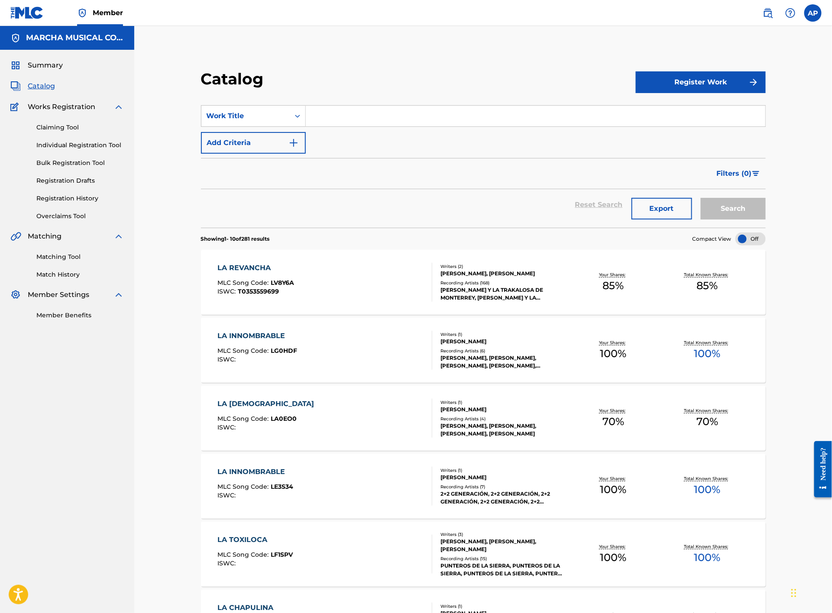
click at [321, 116] on input "Search Form" at bounding box center [535, 116] width 459 height 21
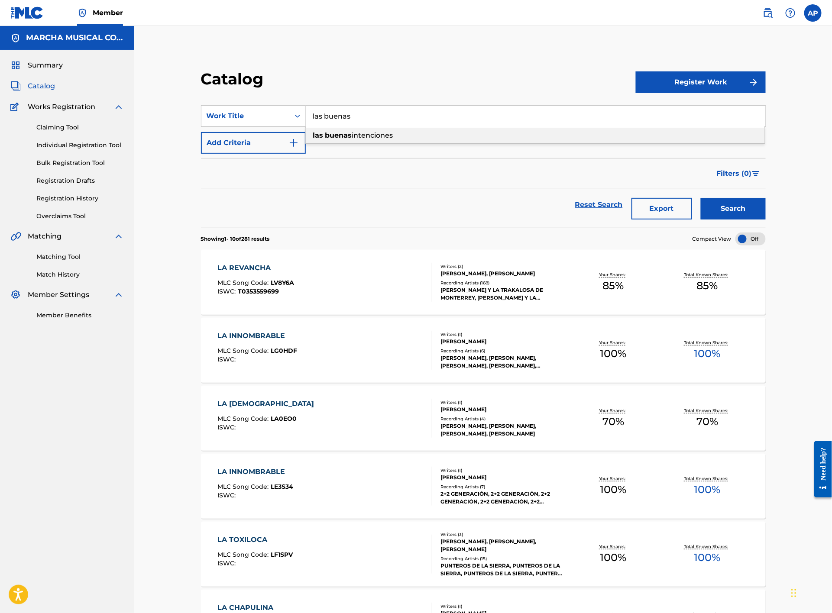
click at [359, 136] on span "intenciones" at bounding box center [372, 135] width 41 height 8
type input "las buenas intenciones"
click at [747, 211] on button "Search" at bounding box center [732, 209] width 65 height 22
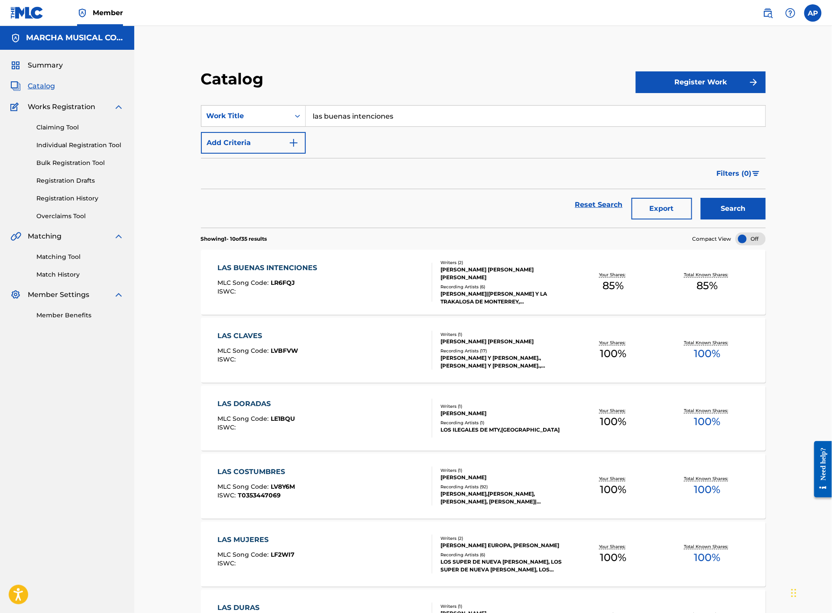
click at [391, 285] on div "LAS BUENAS INTENCIONES MLC Song Code : LR6FQJ ISWC :" at bounding box center [325, 282] width 215 height 39
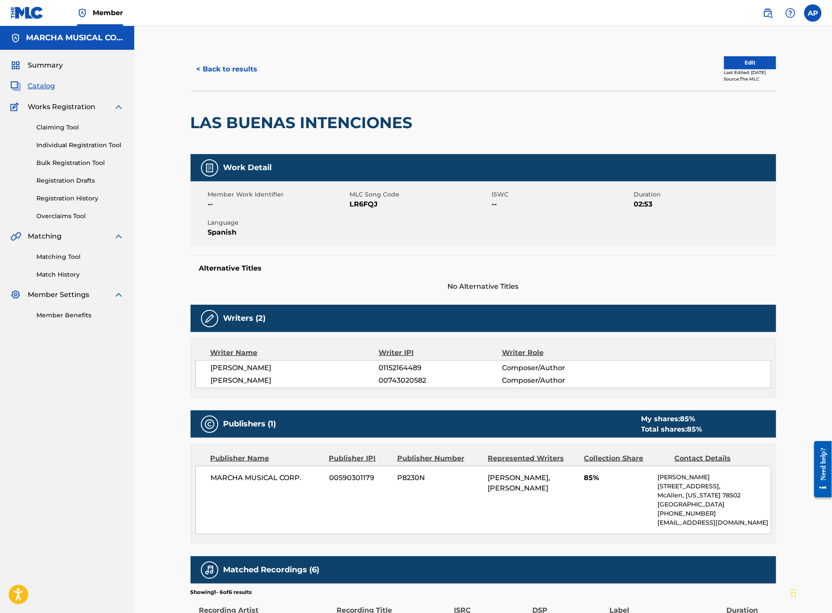
click at [242, 69] on button "< Back to results" at bounding box center [226, 69] width 73 height 22
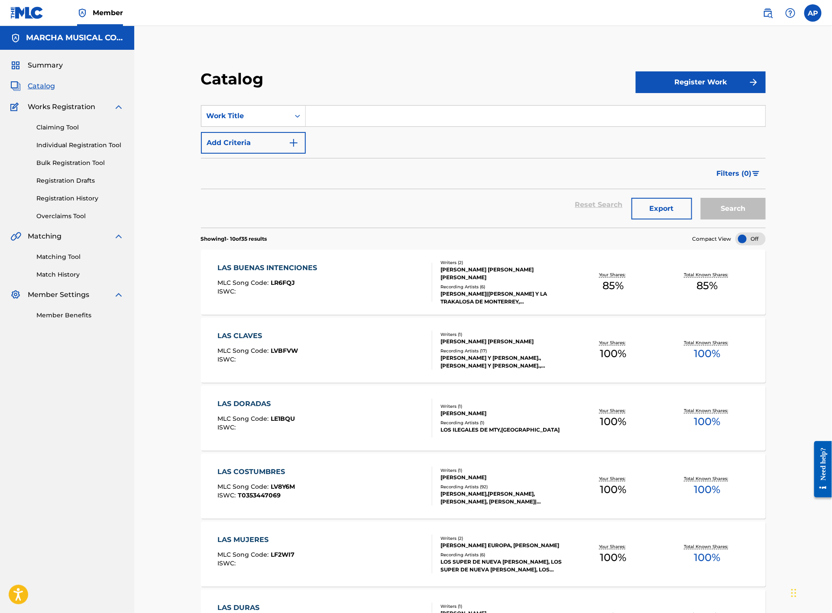
drag, startPoint x: 329, startPoint y: 116, endPoint x: 335, endPoint y: 117, distance: 6.2
click at [329, 116] on input "Search Form" at bounding box center [535, 116] width 459 height 21
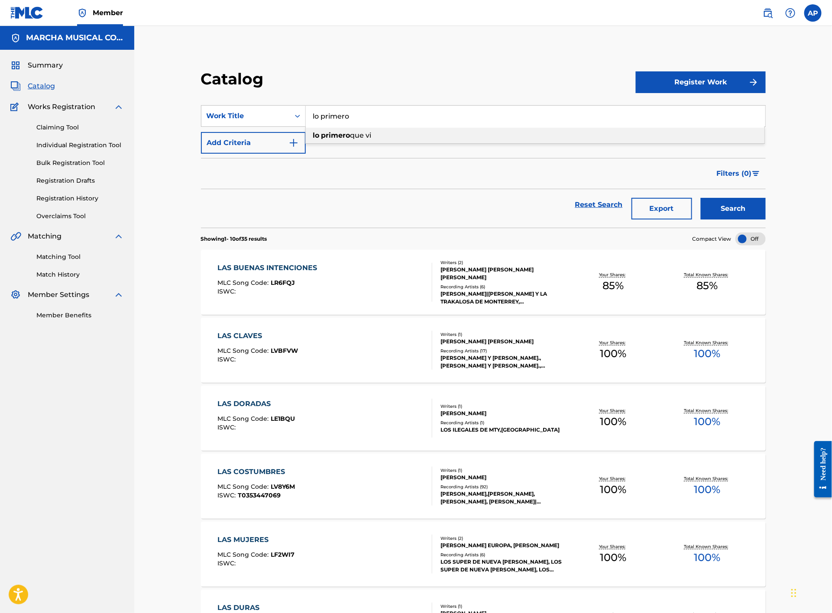
click at [370, 134] on span "que vi" at bounding box center [360, 135] width 21 height 8
type input "lo primero que vi"
click at [754, 210] on button "Search" at bounding box center [732, 209] width 65 height 22
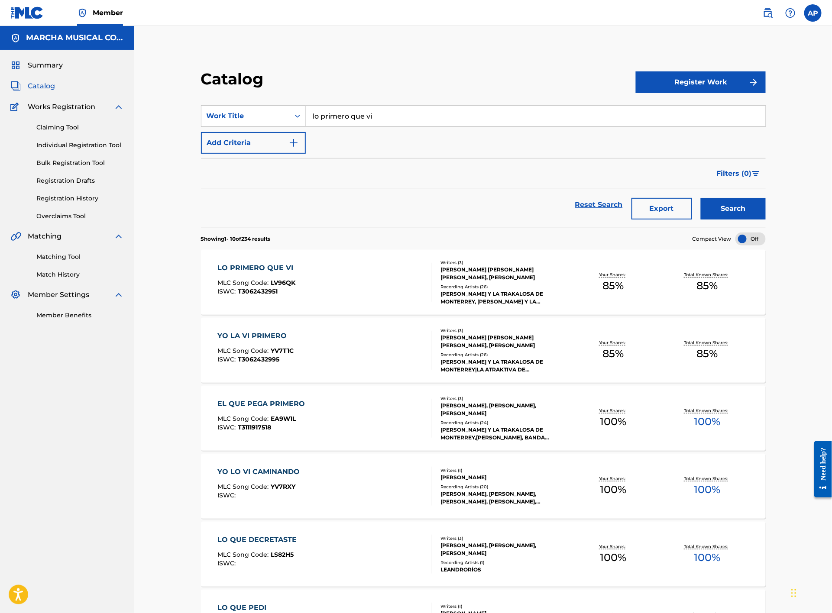
click at [363, 286] on div "LO PRIMERO QUE VI MLC Song Code : LV96QK ISWC : T3062432951" at bounding box center [325, 282] width 215 height 39
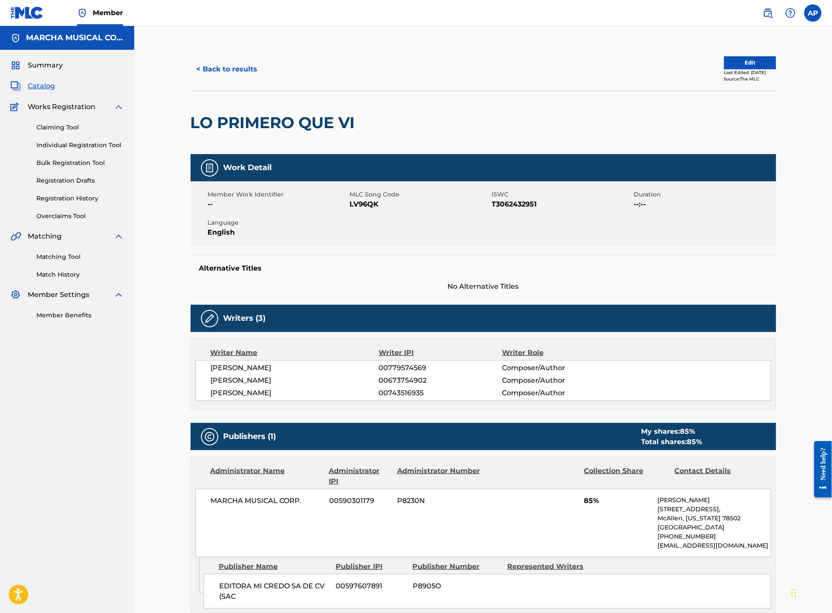
click at [236, 65] on button "< Back to results" at bounding box center [226, 69] width 73 height 22
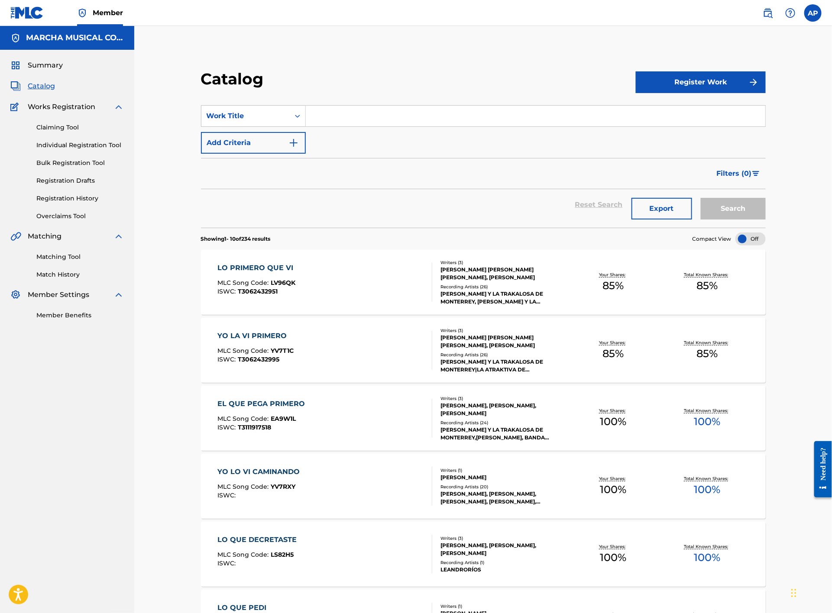
click at [349, 120] on input "Search Form" at bounding box center [535, 116] width 459 height 21
click at [368, 135] on div "lo siento por ti" at bounding box center [535, 136] width 458 height 16
type input "lo siento por ti"
click at [734, 208] on button "Search" at bounding box center [732, 209] width 65 height 22
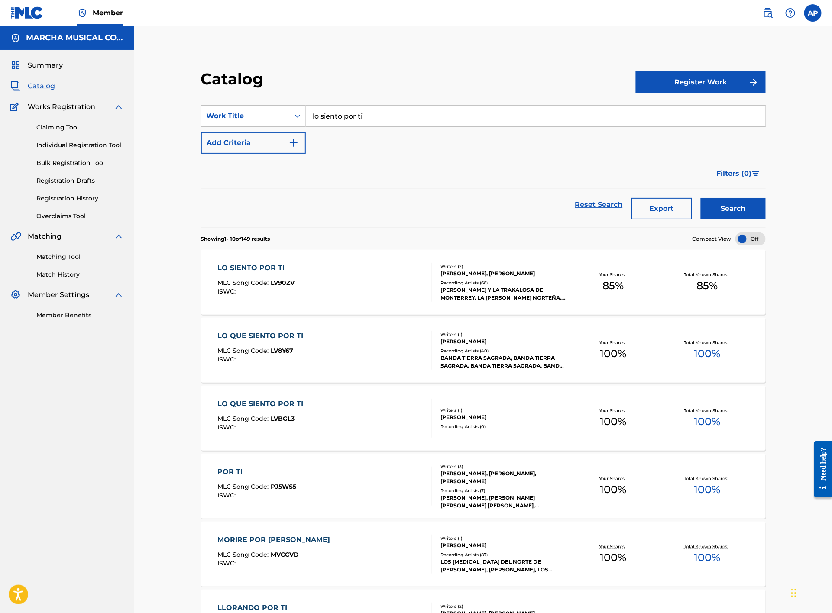
click at [374, 266] on div "LO SIENTO POR TI MLC Song Code : LV90ZV ISWC :" at bounding box center [325, 282] width 215 height 39
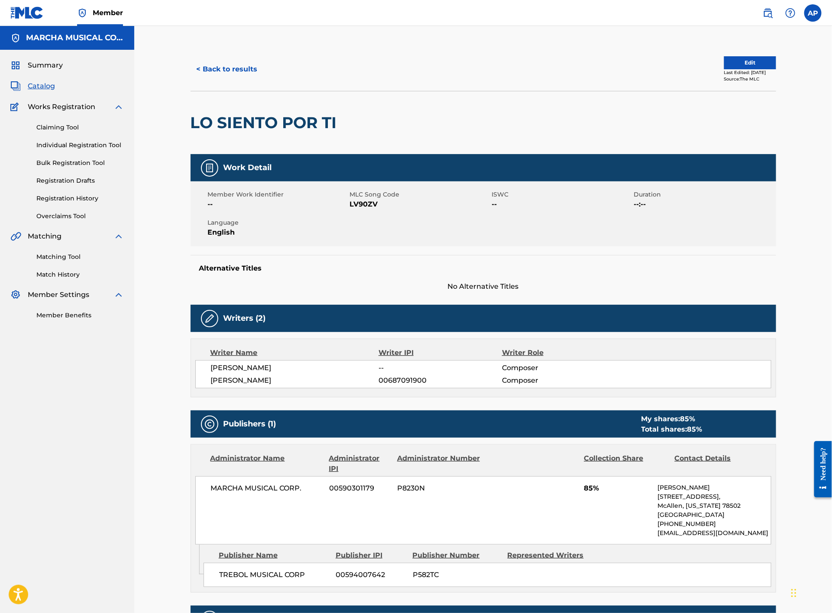
click at [225, 61] on button "< Back to results" at bounding box center [226, 69] width 73 height 22
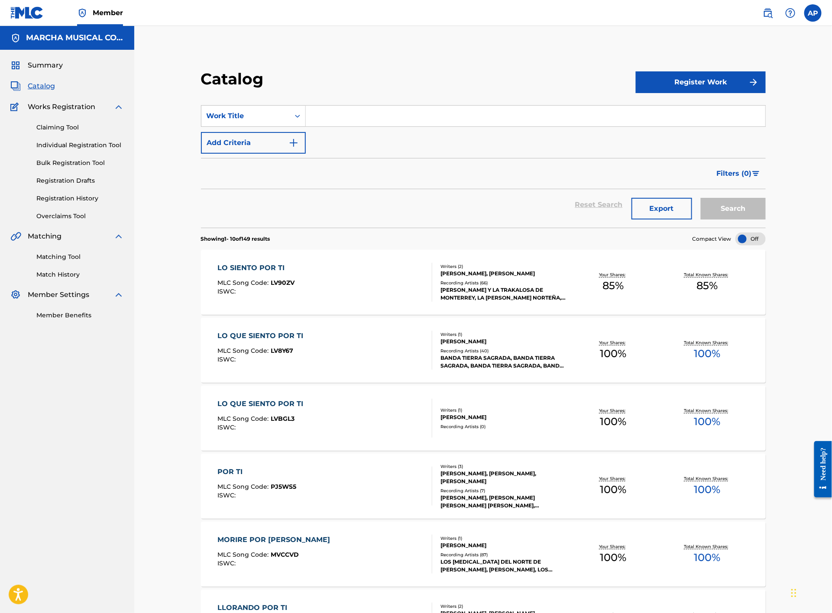
click at [326, 121] on input "Search Form" at bounding box center [535, 116] width 459 height 21
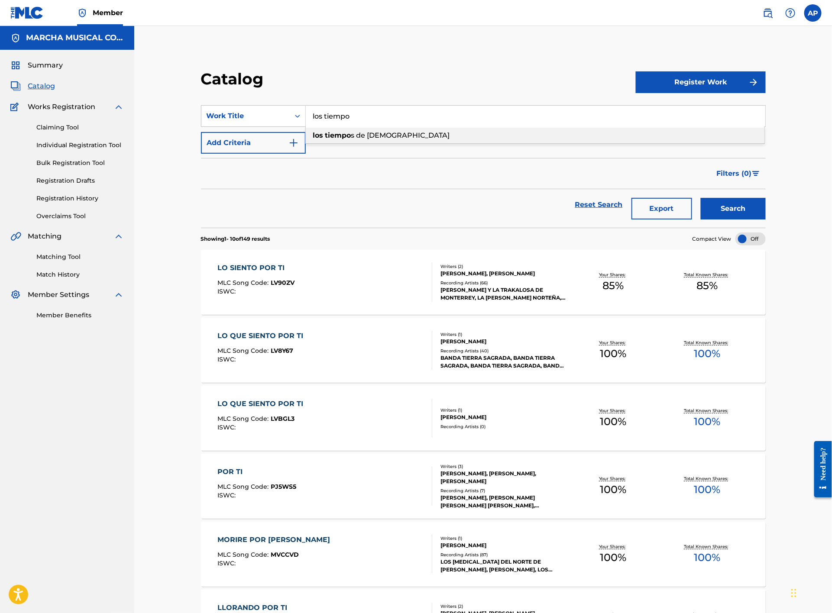
click at [370, 138] on span "s de [DEMOGRAPHIC_DATA]" at bounding box center [400, 135] width 99 height 8
type input "los tiempos de [DEMOGRAPHIC_DATA]"
click at [732, 208] on button "Search" at bounding box center [732, 209] width 65 height 22
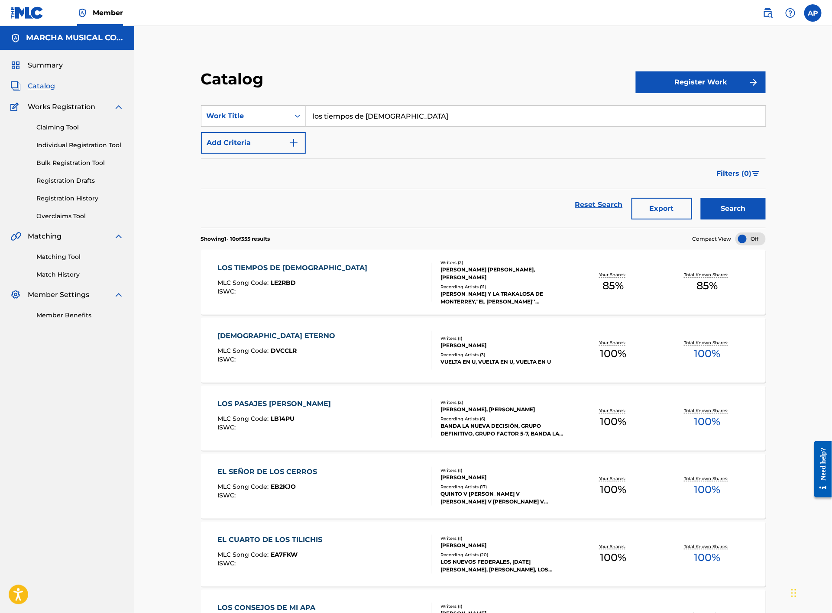
click at [369, 278] on div "LOS TIEMPOS DE [DEMOGRAPHIC_DATA] MLC Song Code : LE2RBD ISWC :" at bounding box center [325, 282] width 215 height 39
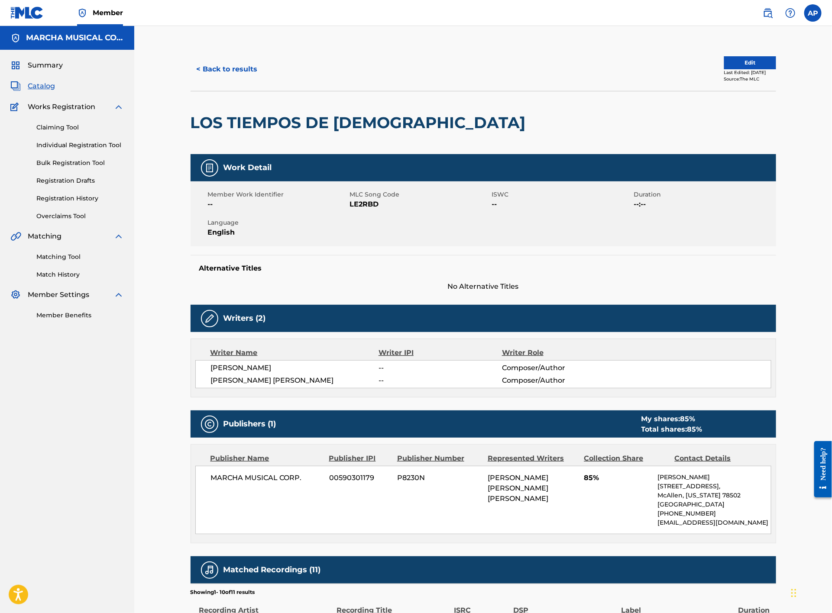
click at [235, 69] on button "< Back to results" at bounding box center [226, 69] width 73 height 22
